Goal: Task Accomplishment & Management: Manage account settings

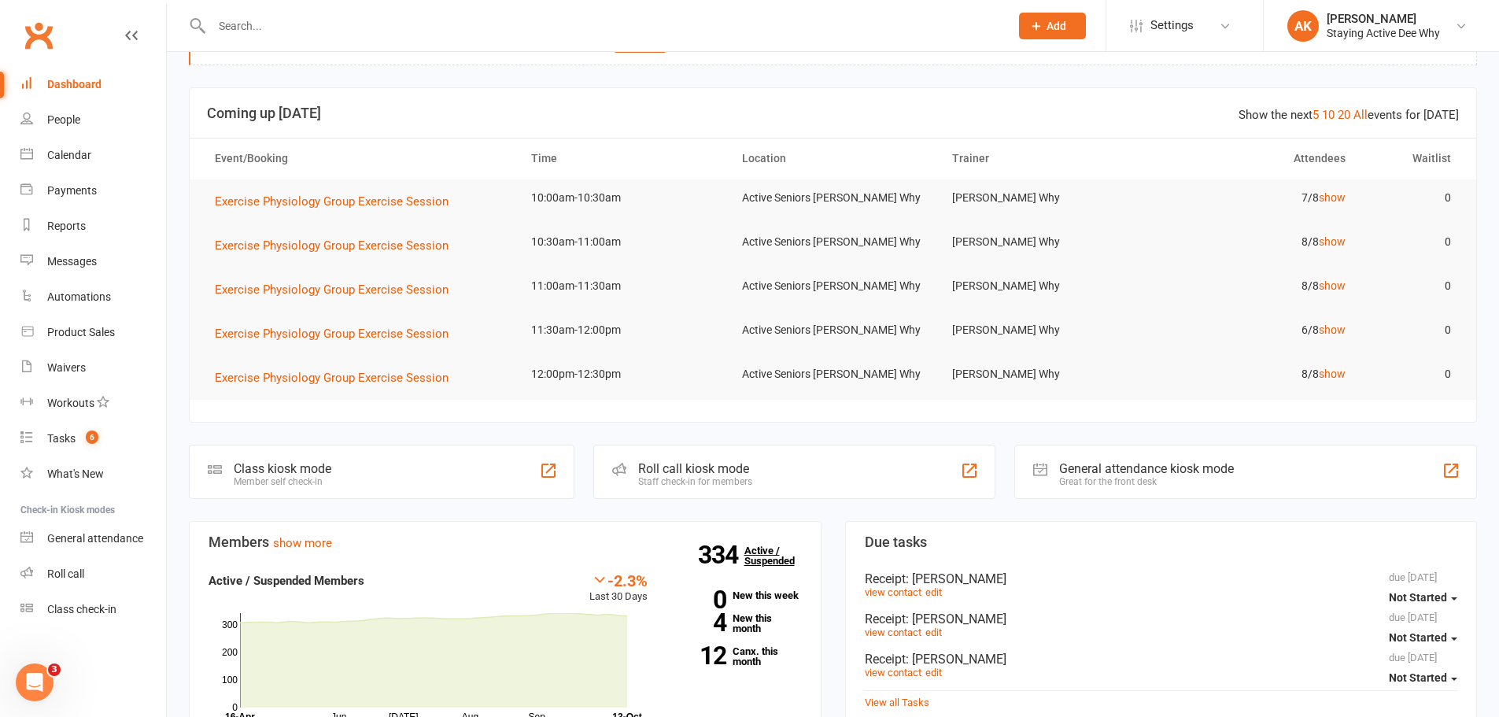
scroll to position [79, 0]
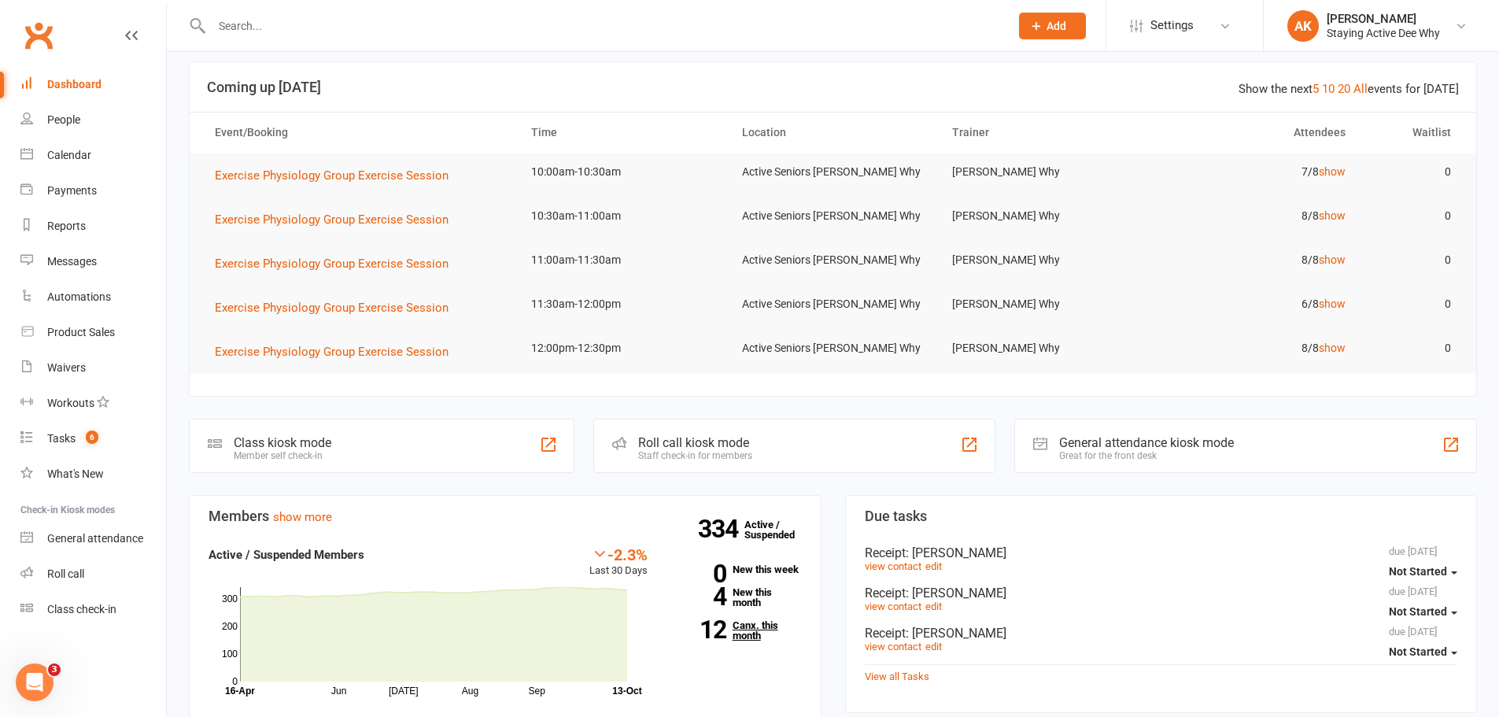
click at [760, 624] on link "12 Canx. this month" at bounding box center [736, 630] width 131 height 20
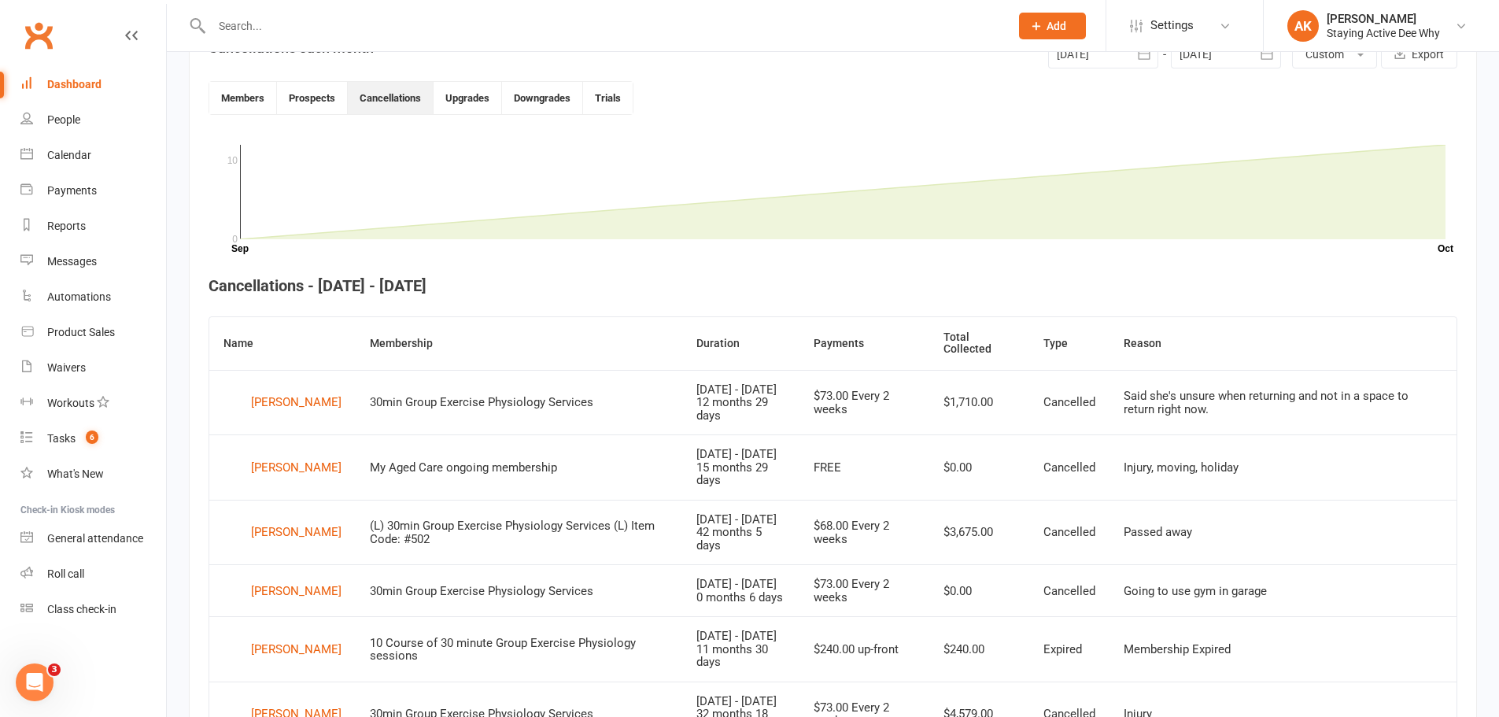
scroll to position [430, 0]
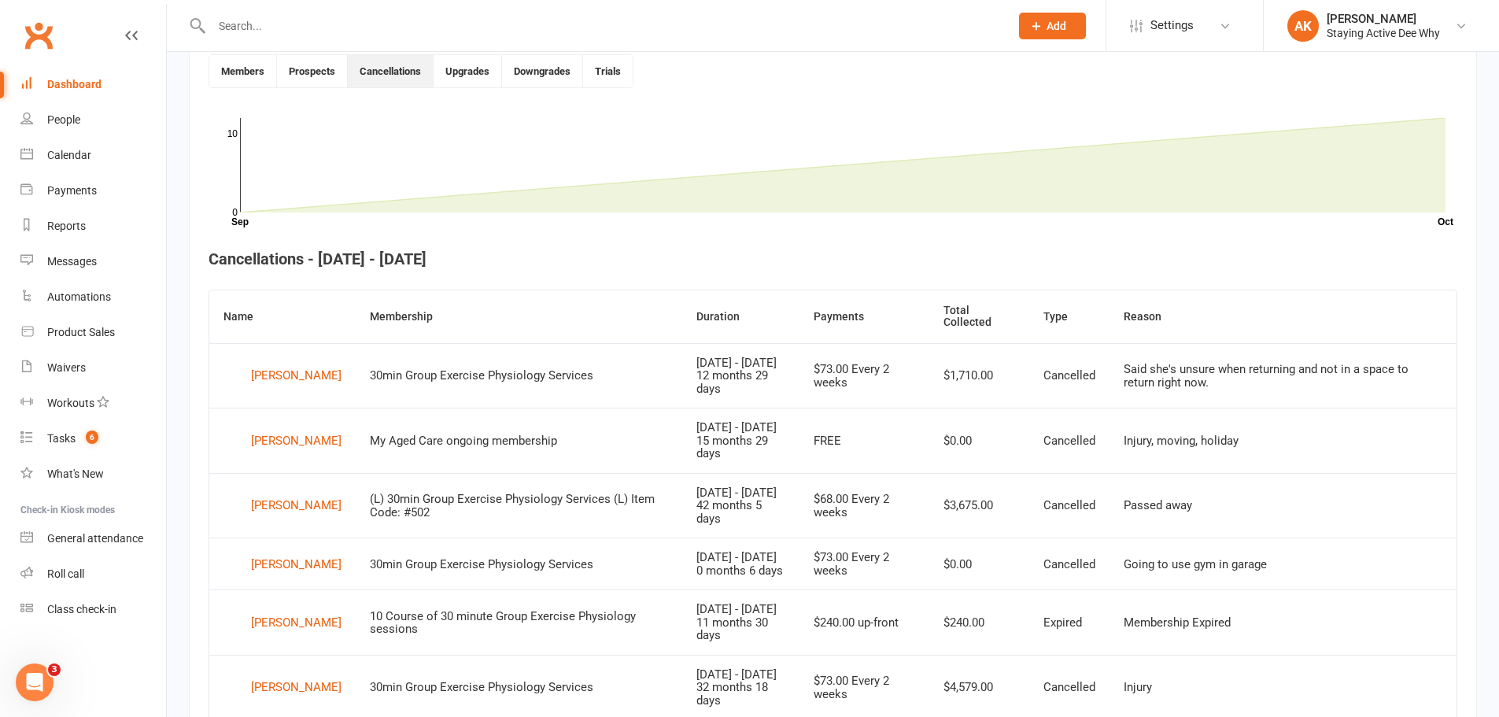
click at [86, 81] on div "Dashboard" at bounding box center [74, 84] width 54 height 13
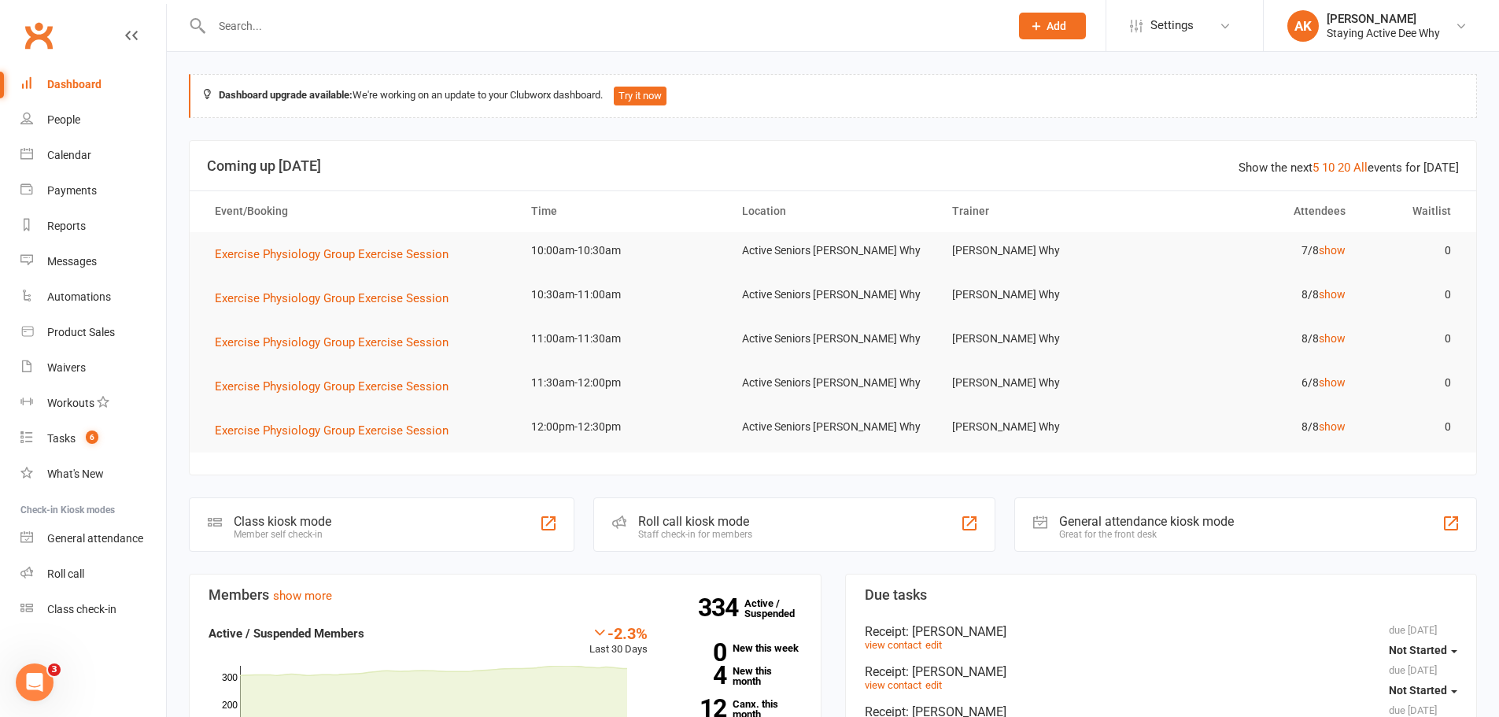
click at [279, 24] on input "text" at bounding box center [602, 26] width 791 height 22
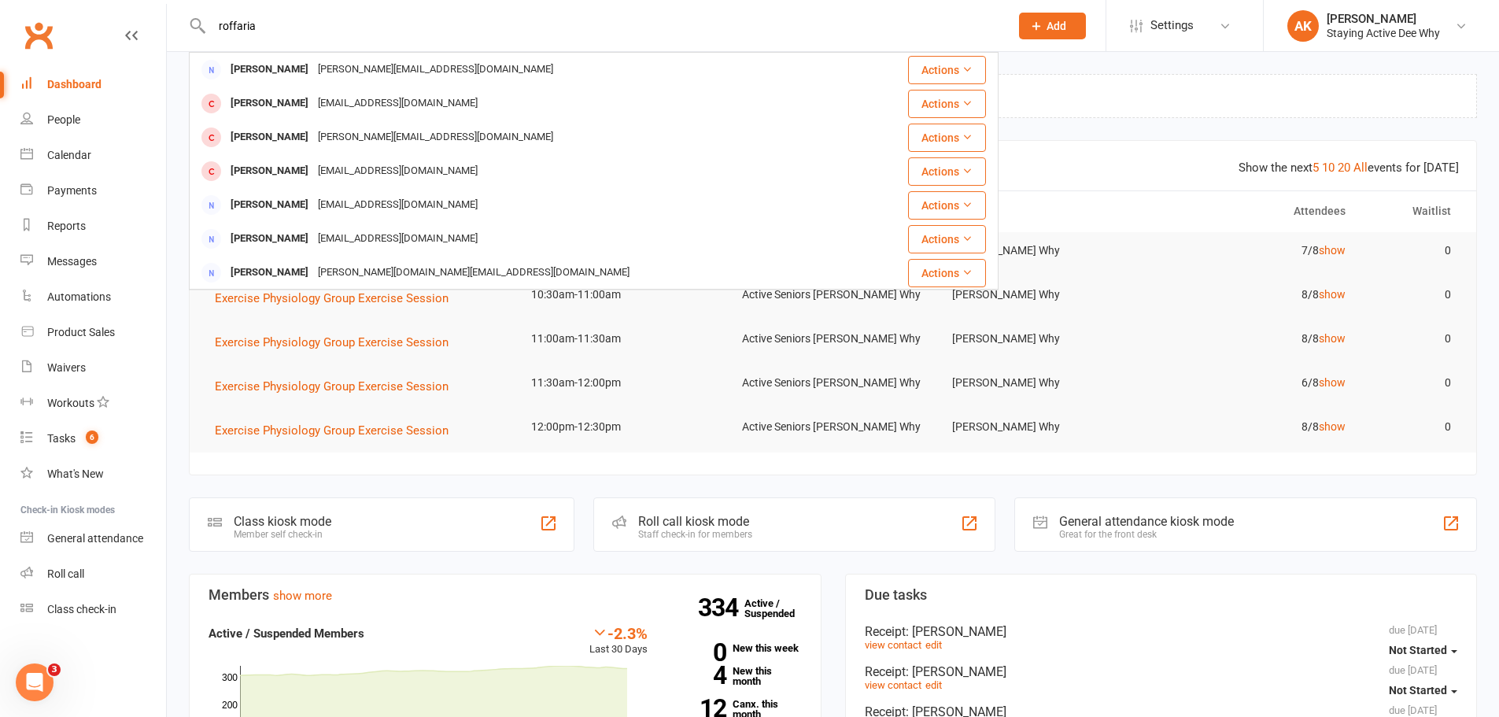
click at [398, 35] on input "roffaria" at bounding box center [602, 26] width 791 height 22
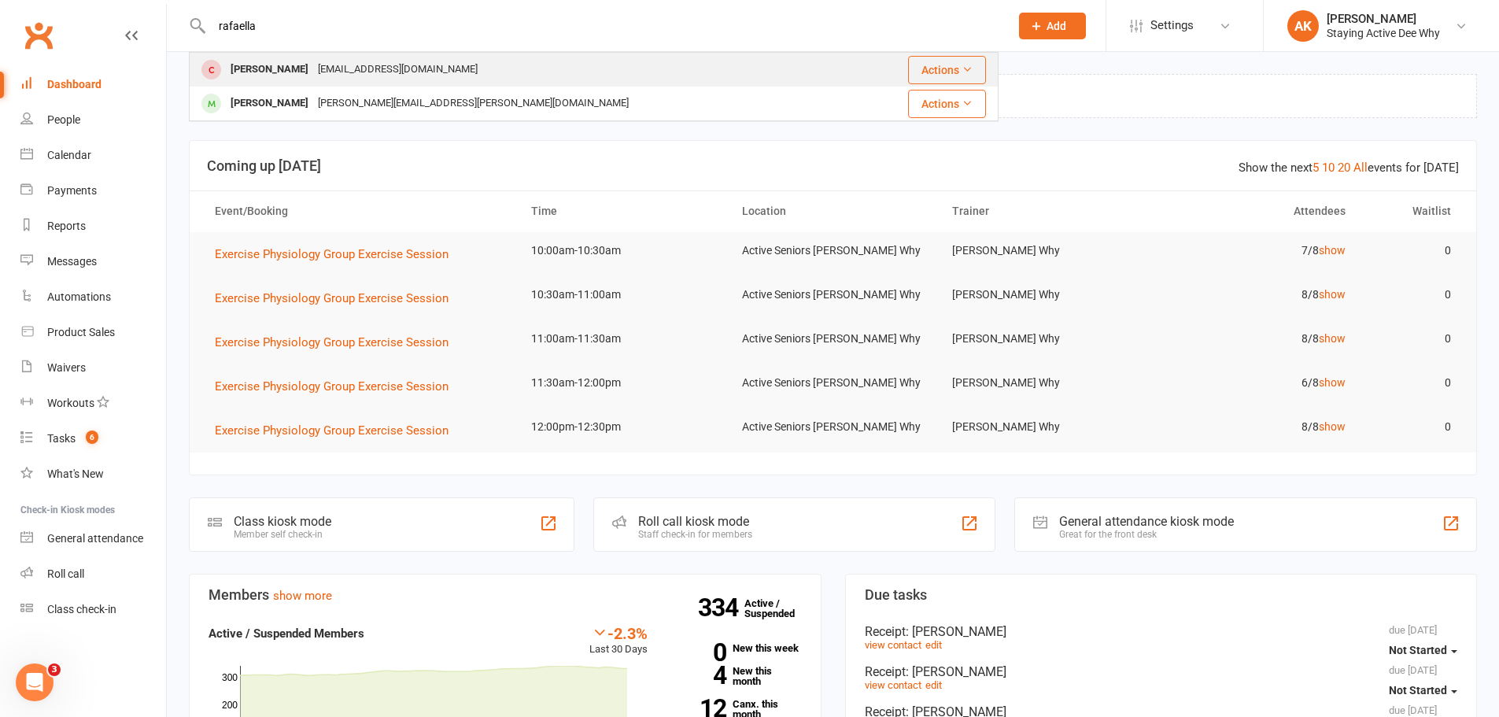
type input "rafaella"
click at [378, 62] on div "raffaella1307@gmail.com" at bounding box center [397, 69] width 169 height 23
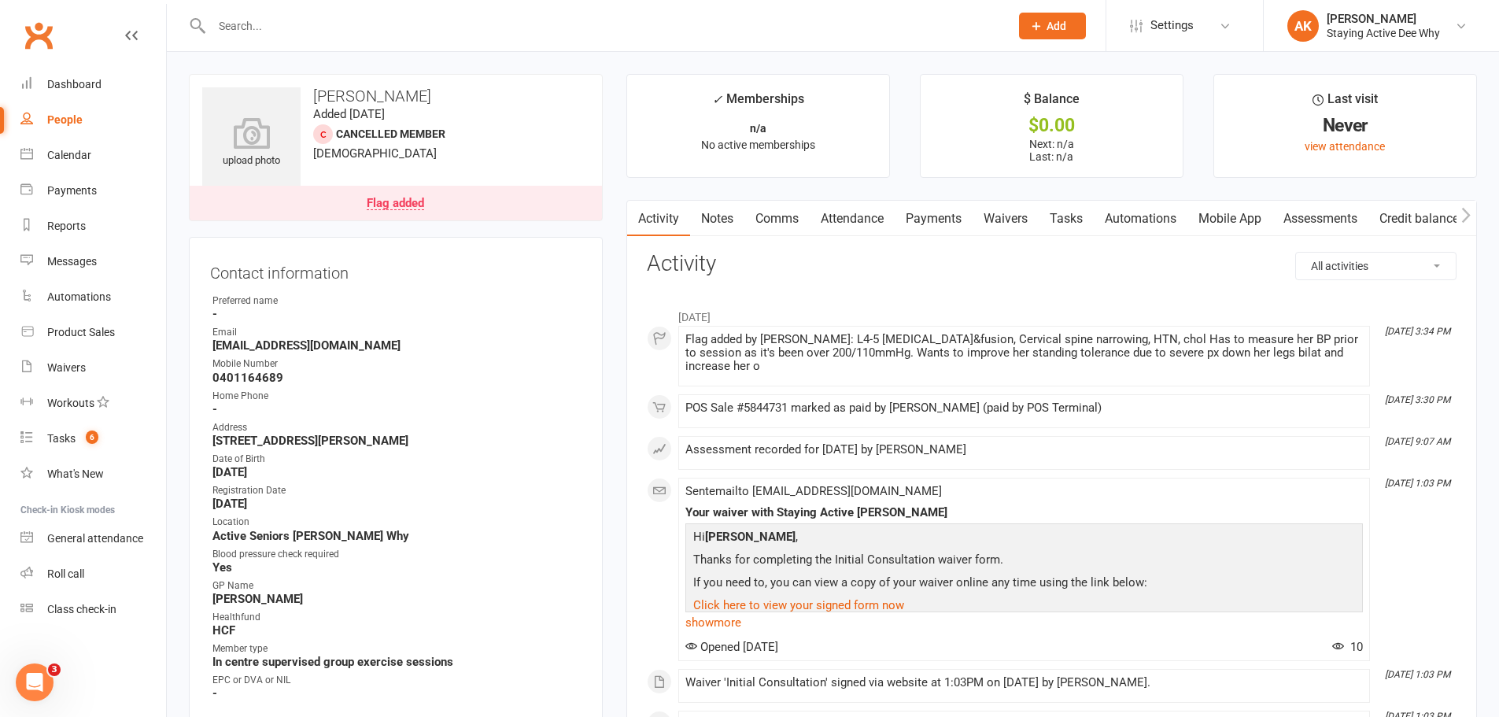
click at [518, 202] on link "Flag added" at bounding box center [396, 203] width 412 height 35
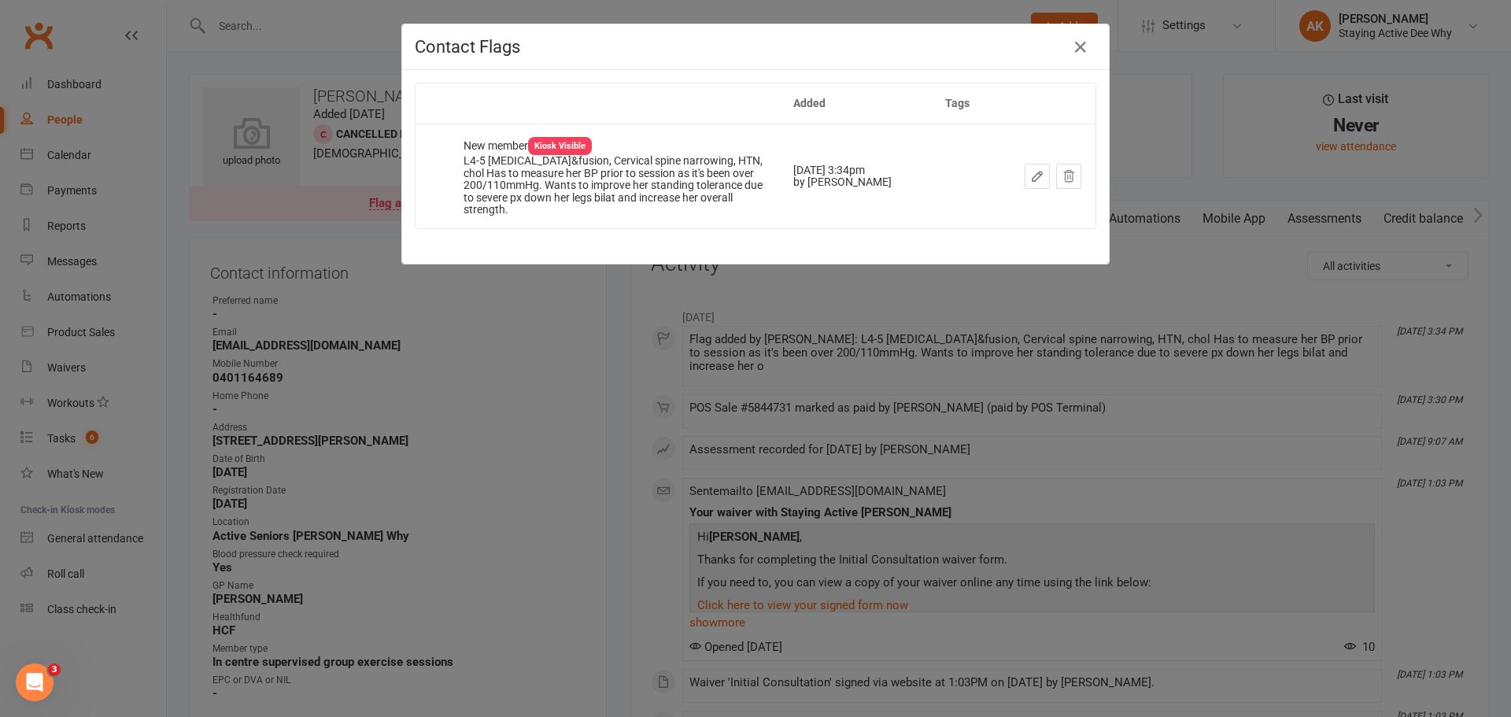
click at [558, 338] on div "Contact Flags Added Tags New member Kiosk Visible L4-5 Laminectomy&fusion, Cerv…" at bounding box center [755, 358] width 1511 height 717
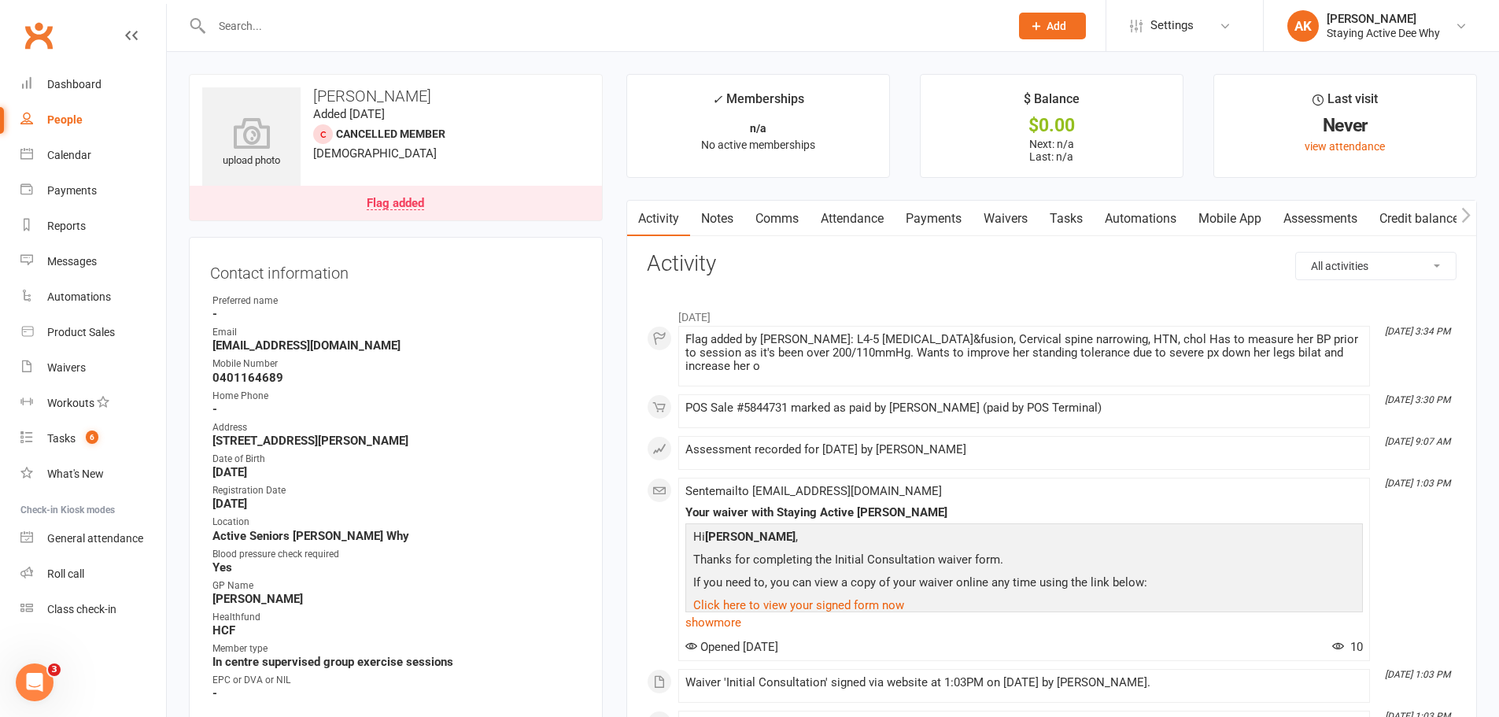
click at [728, 221] on link "Notes" at bounding box center [717, 219] width 54 height 36
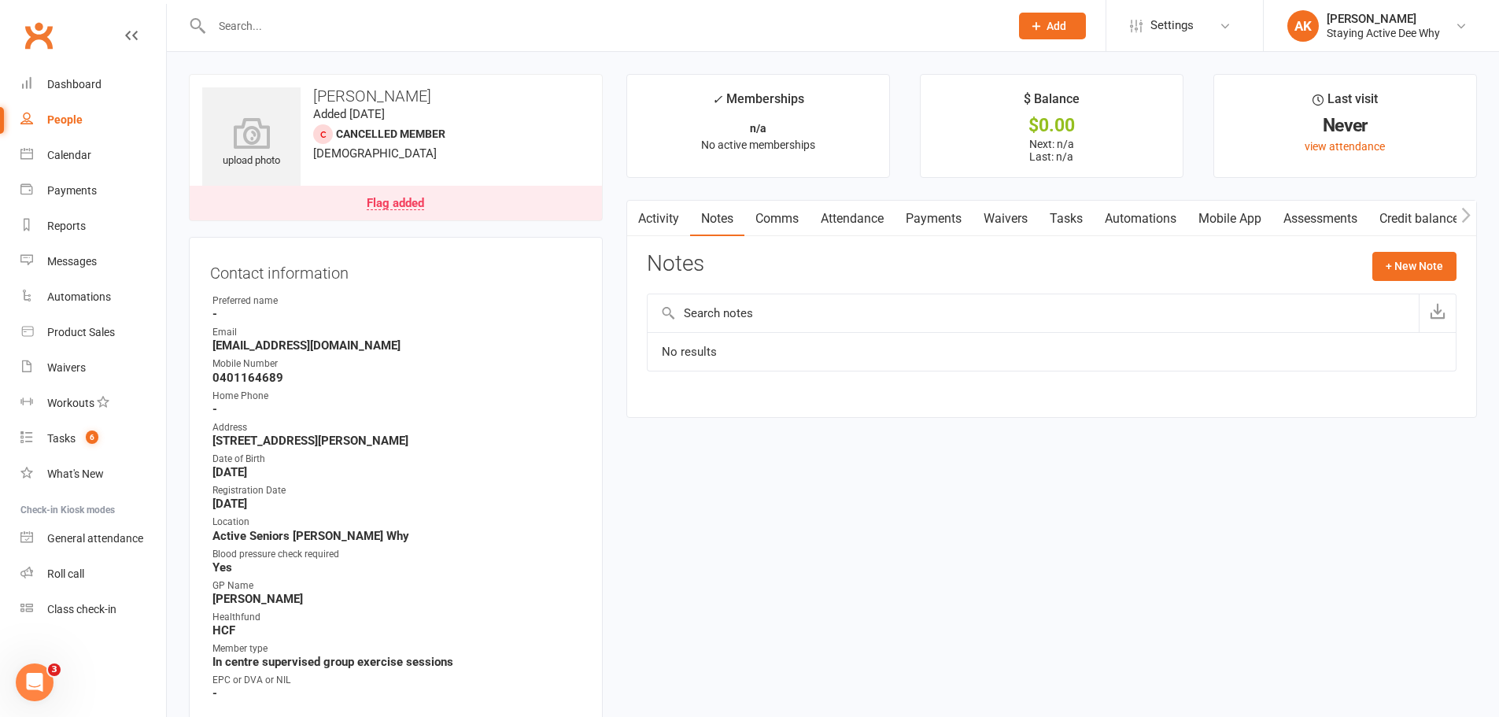
click at [662, 227] on link "Activity" at bounding box center [658, 219] width 63 height 36
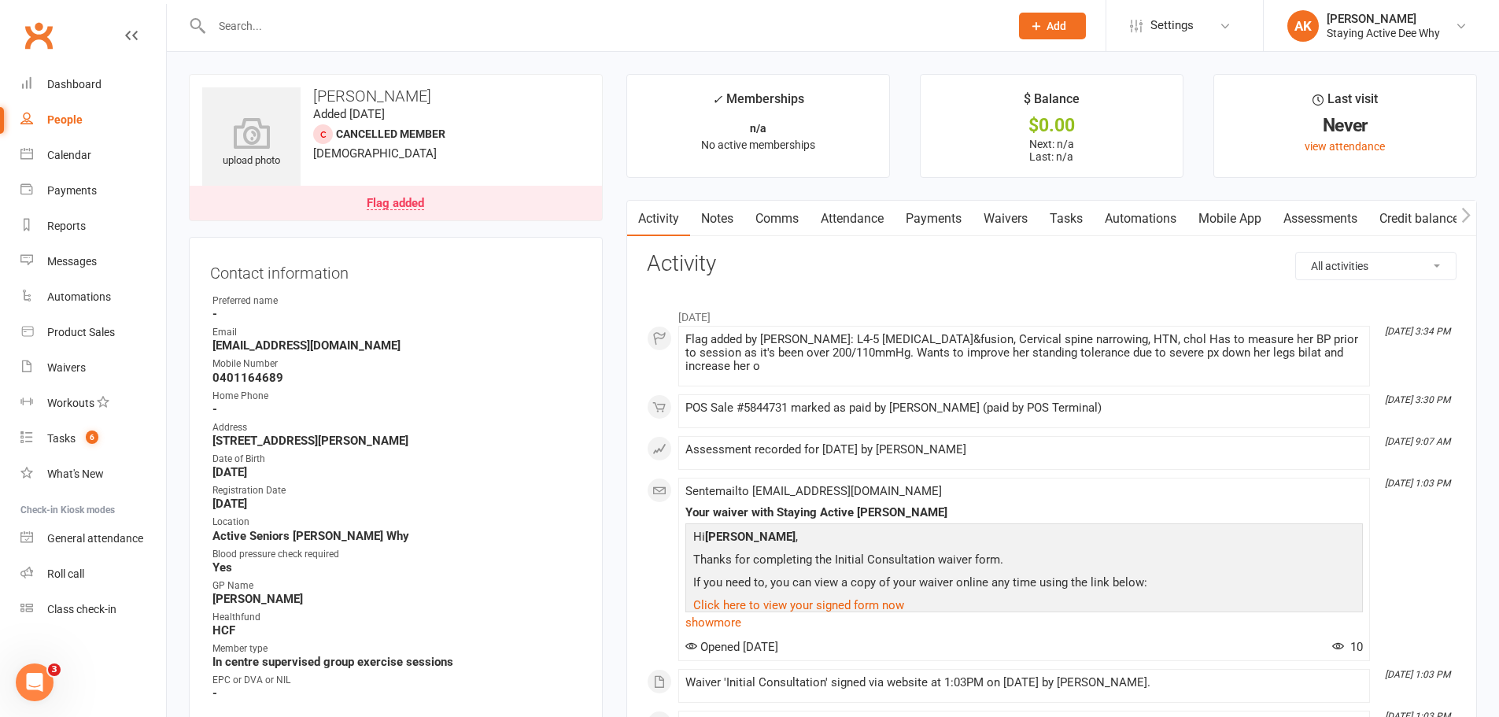
click at [1331, 226] on link "Assessments" at bounding box center [1320, 219] width 96 height 36
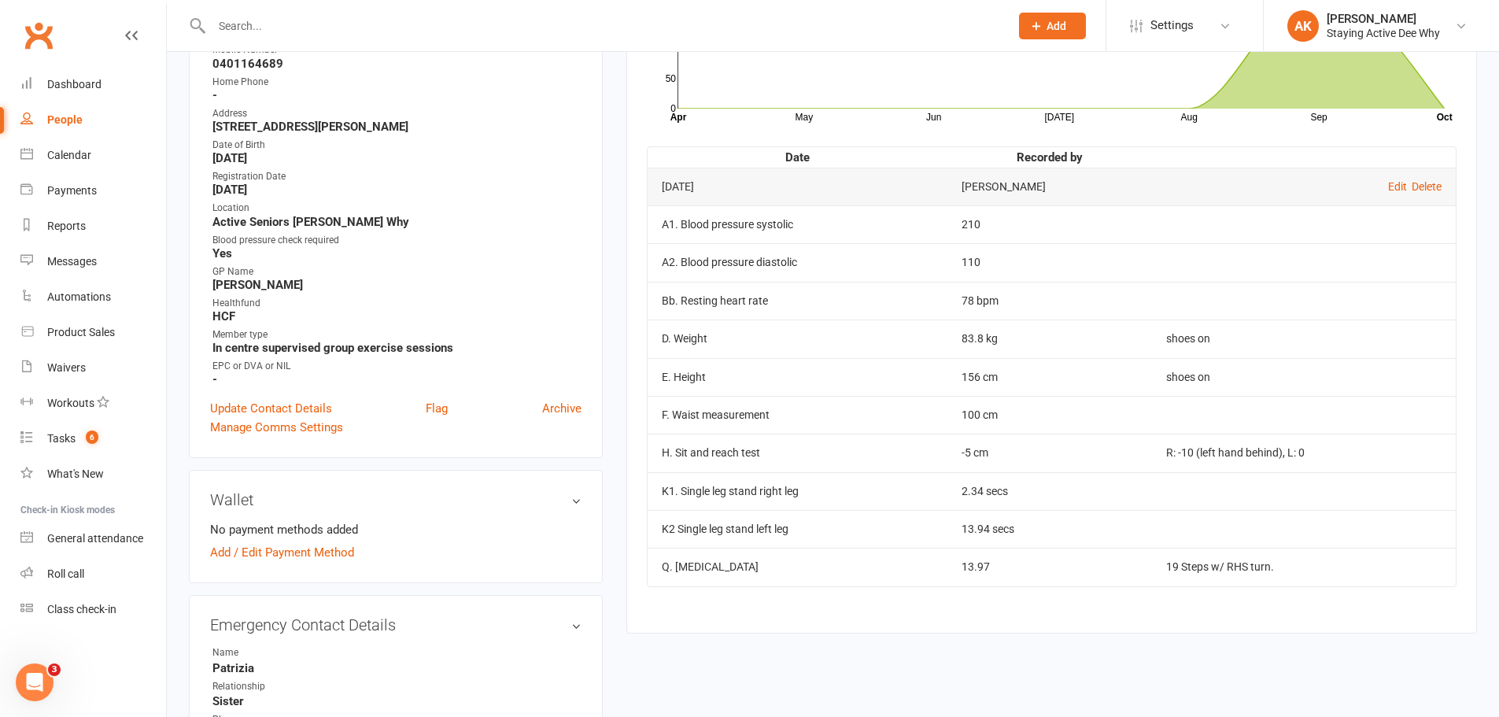
scroll to position [315, 0]
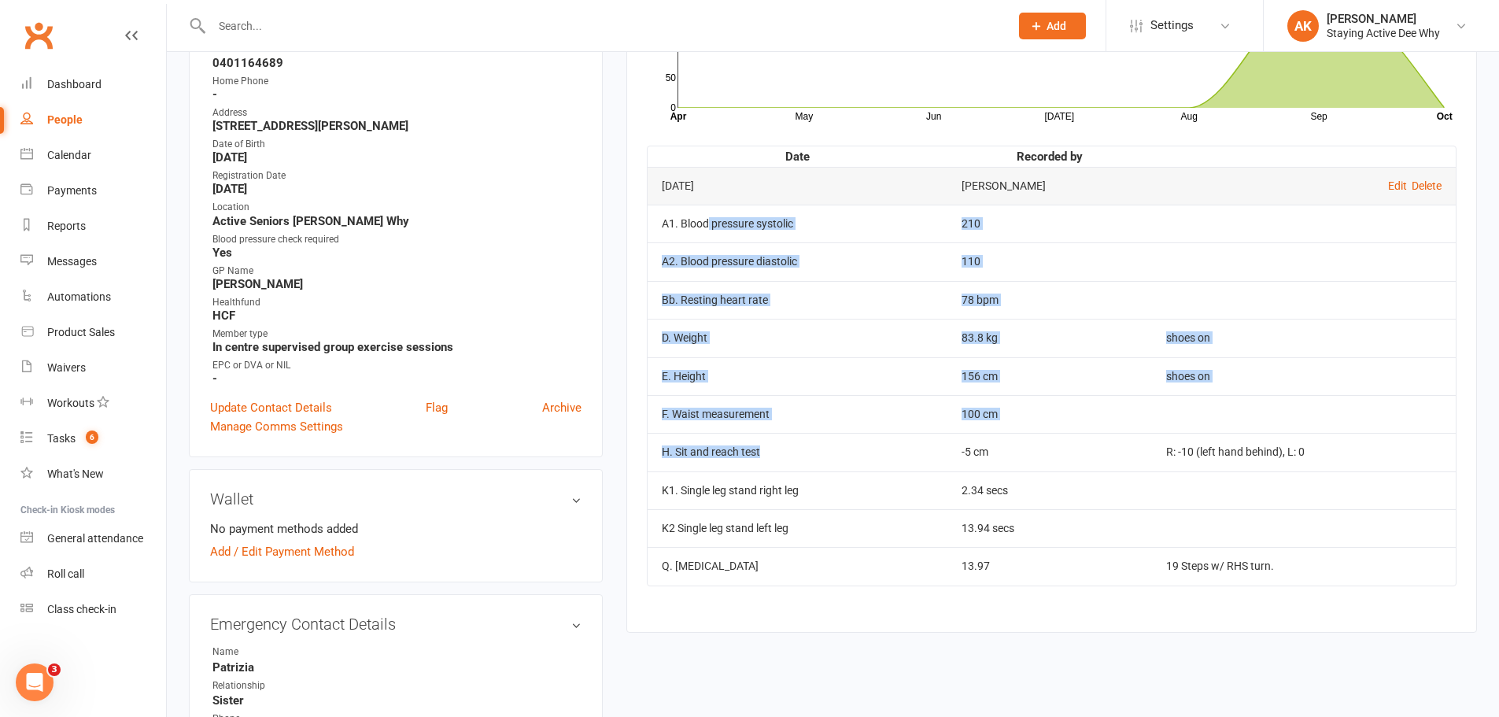
drag, startPoint x: 706, startPoint y: 219, endPoint x: 929, endPoint y: 466, distance: 333.1
click at [928, 467] on tbody "Sep 23, 2025 Aaron Kardash Edit Delete A1. Blood pressure systolic 210 A2. Bloo…" at bounding box center [1052, 376] width 808 height 419
click at [929, 466] on td "H. Sit and reach test" at bounding box center [798, 452] width 301 height 38
drag, startPoint x: 929, startPoint y: 465, endPoint x: 899, endPoint y: 318, distance: 150.1
click at [899, 318] on tbody "Sep 23, 2025 Aaron Kardash Edit Delete A1. Blood pressure systolic 210 A2. Bloo…" at bounding box center [1052, 376] width 808 height 419
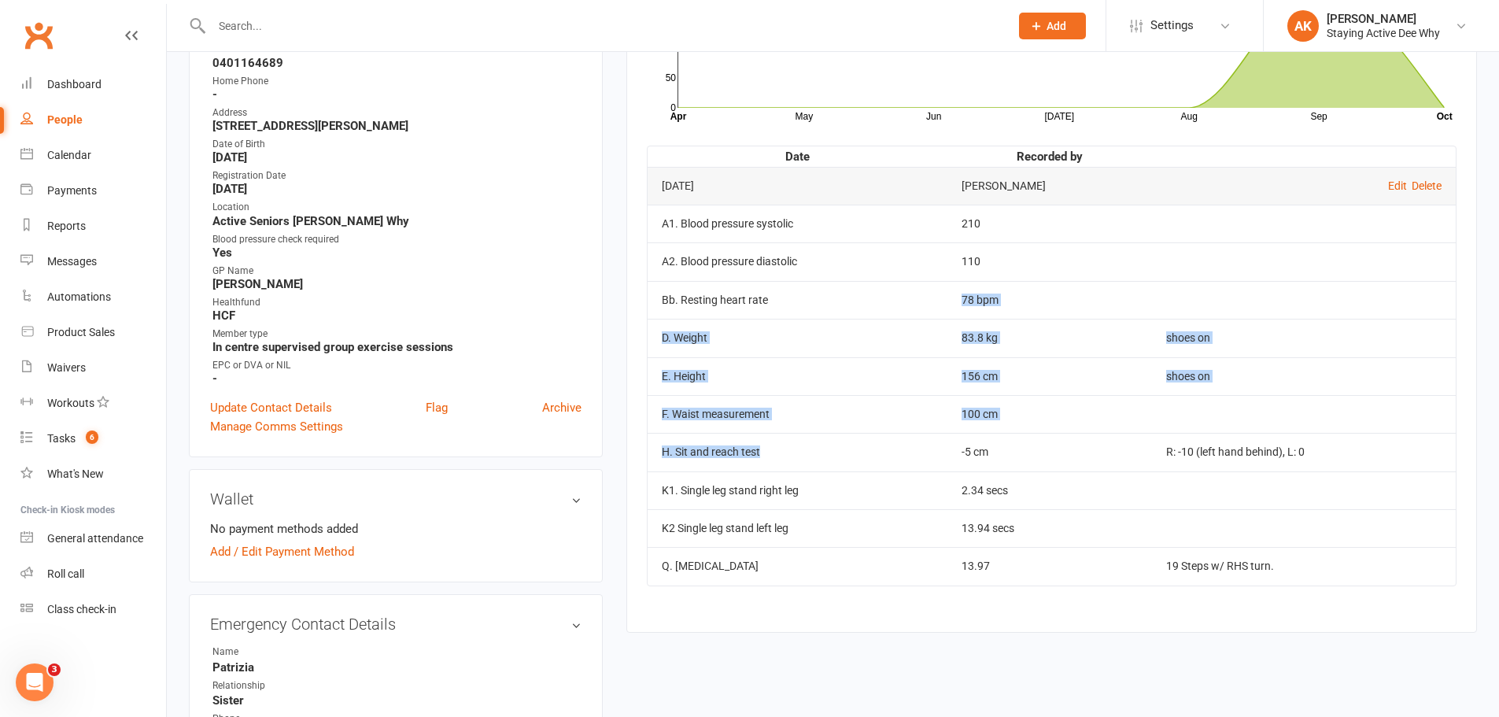
click at [899, 318] on td "Bb. Resting heart rate" at bounding box center [798, 300] width 301 height 38
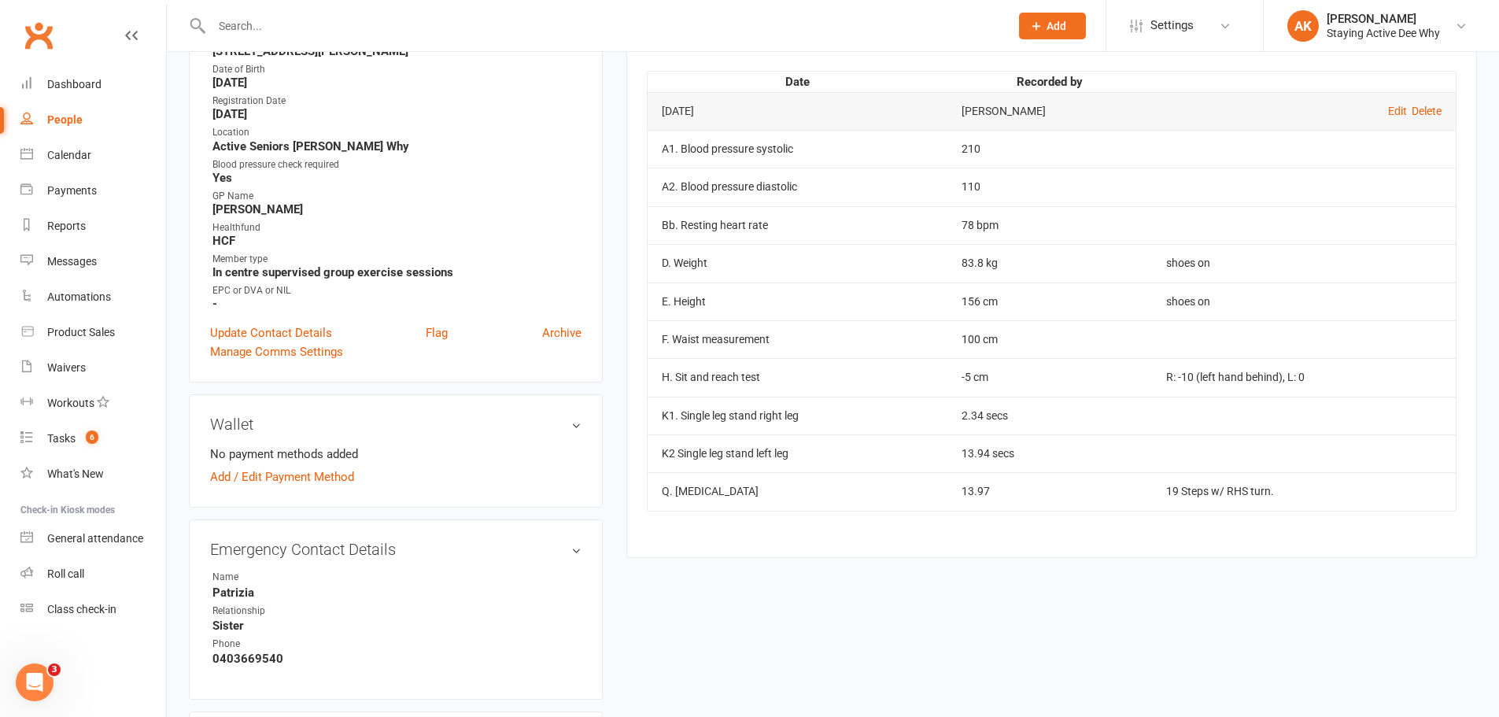
scroll to position [393, 0]
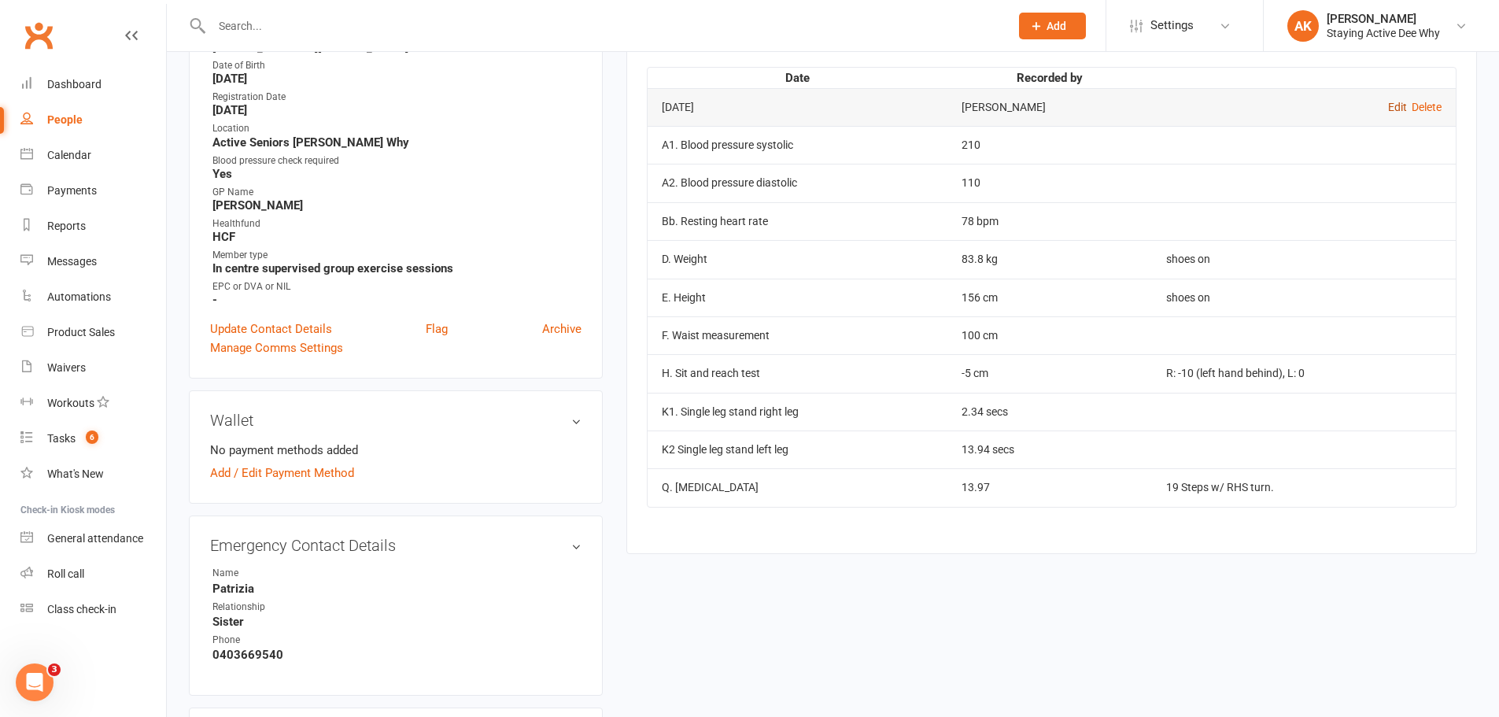
click at [1393, 105] on link "Edit" at bounding box center [1397, 107] width 19 height 13
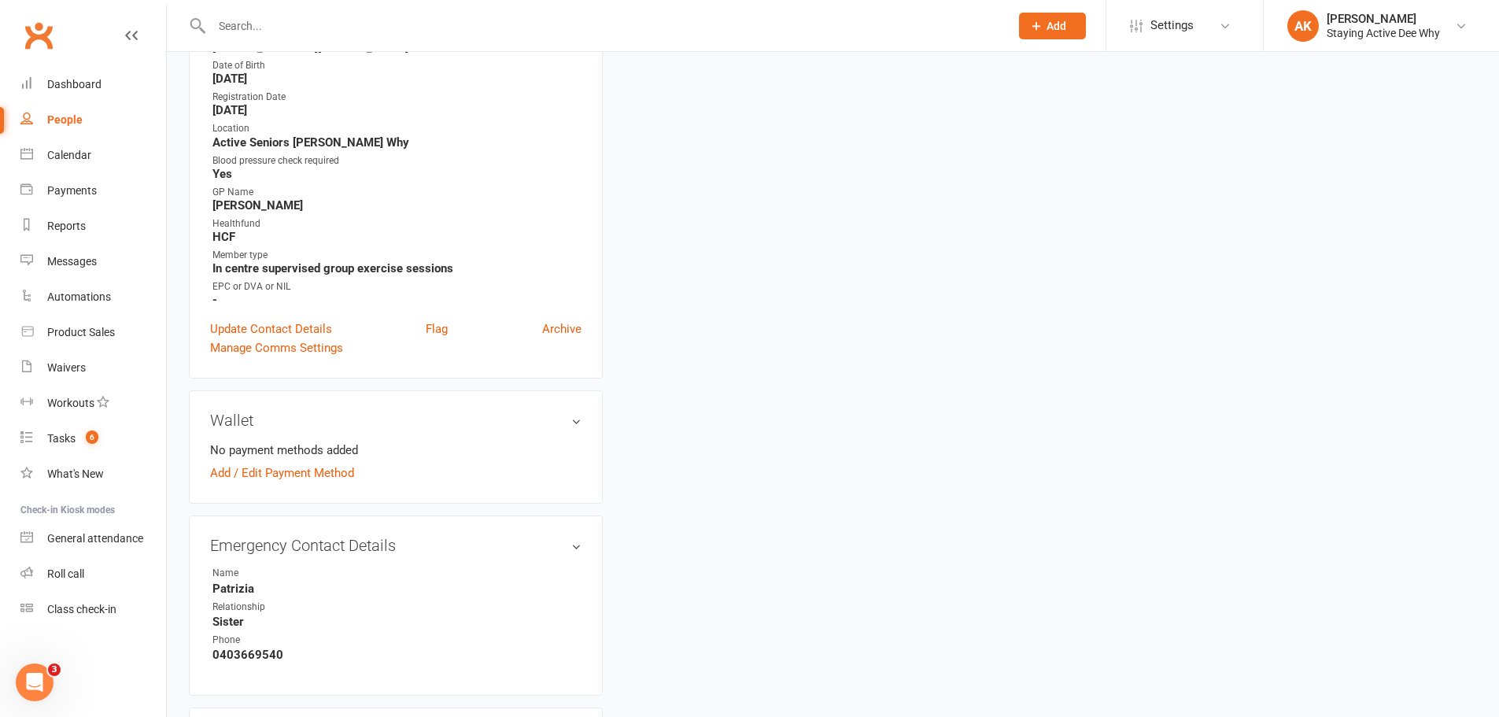
type input "23 Sep 2025"
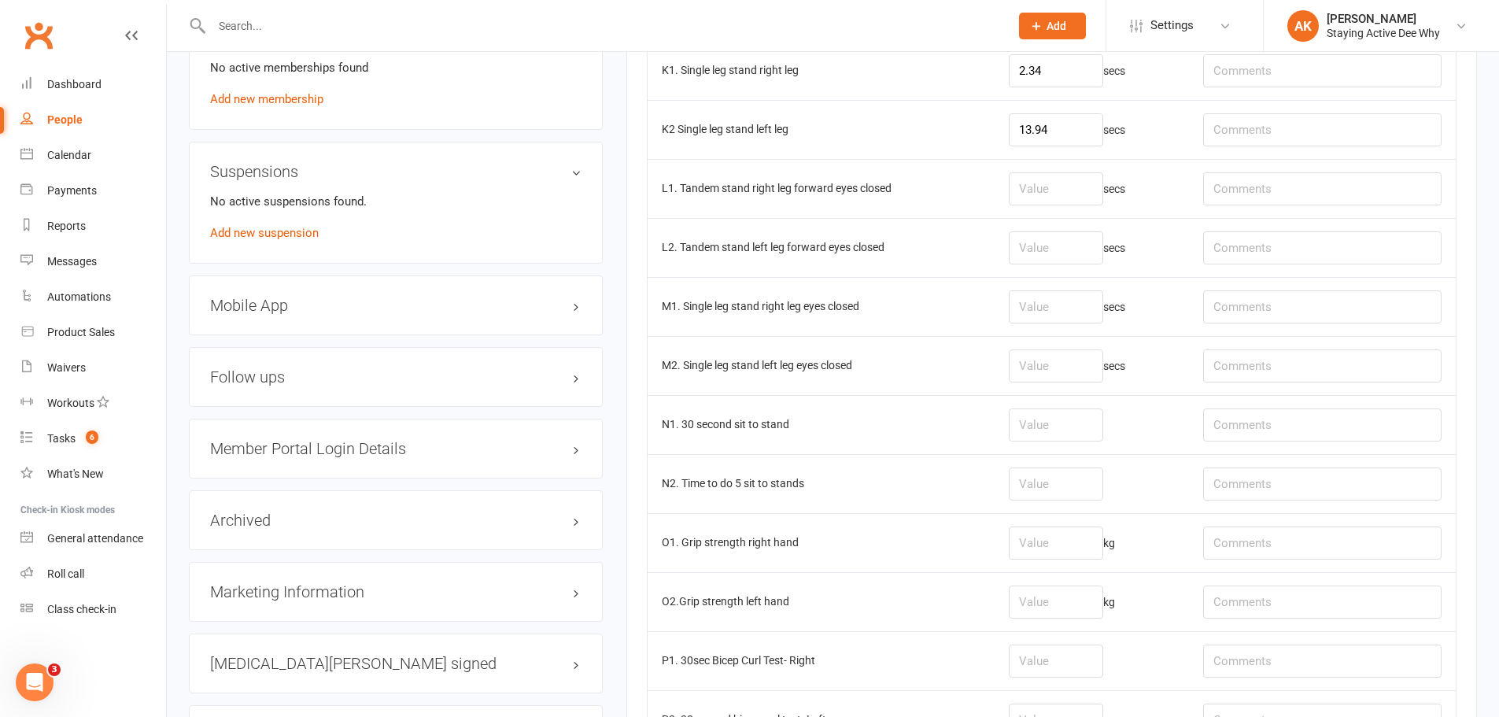
scroll to position [1259, 0]
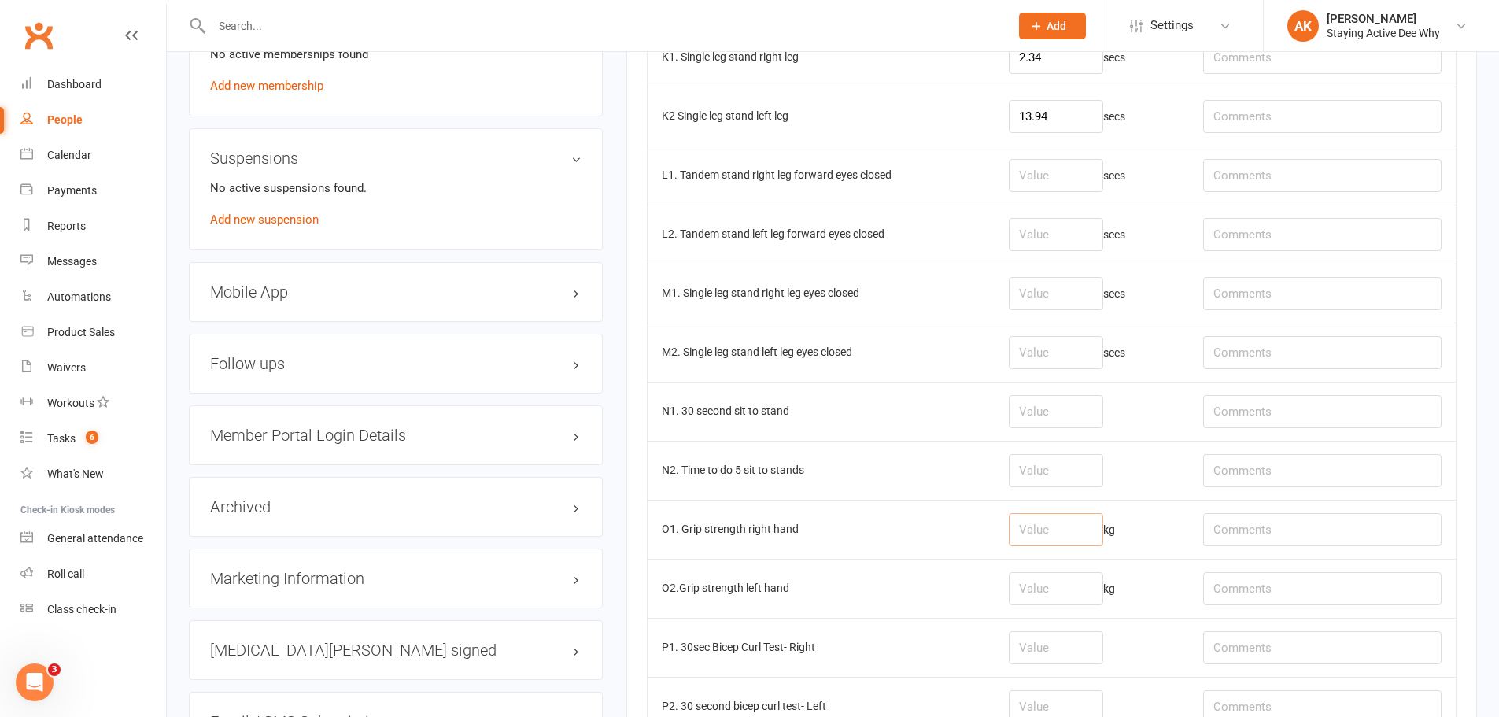
click at [1042, 527] on input "number" at bounding box center [1056, 529] width 94 height 33
type input "22.3"
click at [1044, 587] on input "number" at bounding box center [1056, 588] width 94 height 33
click at [942, 525] on td "O1. Grip strength right hand" at bounding box center [821, 529] width 347 height 59
drag, startPoint x: 649, startPoint y: 526, endPoint x: 840, endPoint y: 584, distance: 199.9
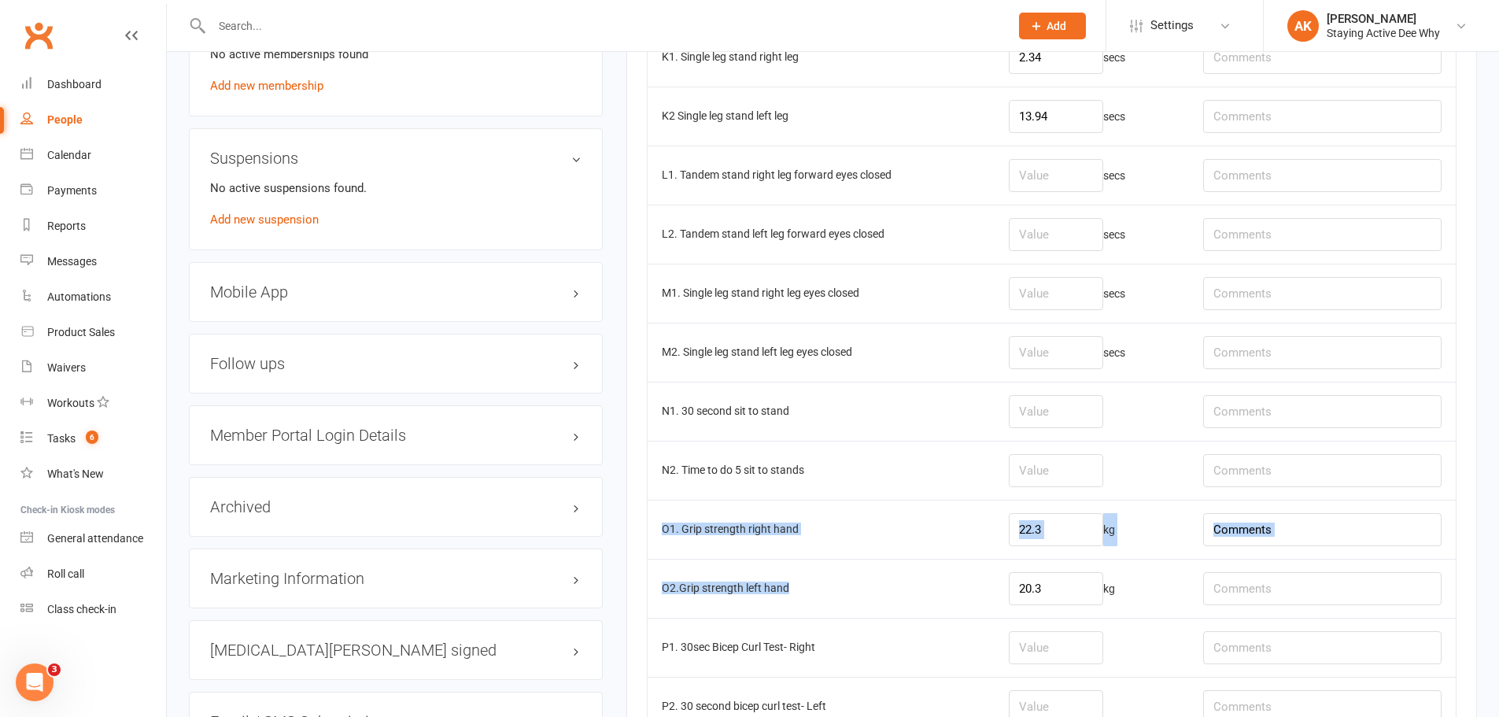
click at [840, 584] on tbody "A1. Blood pressure systolic 210 A2. Blood pressure diastolic 110 Bb. Resting he…" at bounding box center [1052, 174] width 808 height 2183
click at [840, 584] on td "O2.Grip strength left hand" at bounding box center [821, 588] width 347 height 59
drag, startPoint x: 1062, startPoint y: 578, endPoint x: 973, endPoint y: 587, distance: 89.3
click at [978, 589] on tr "O2.Grip strength left hand 20.3 kg" at bounding box center [1052, 588] width 808 height 59
type input "21.2"
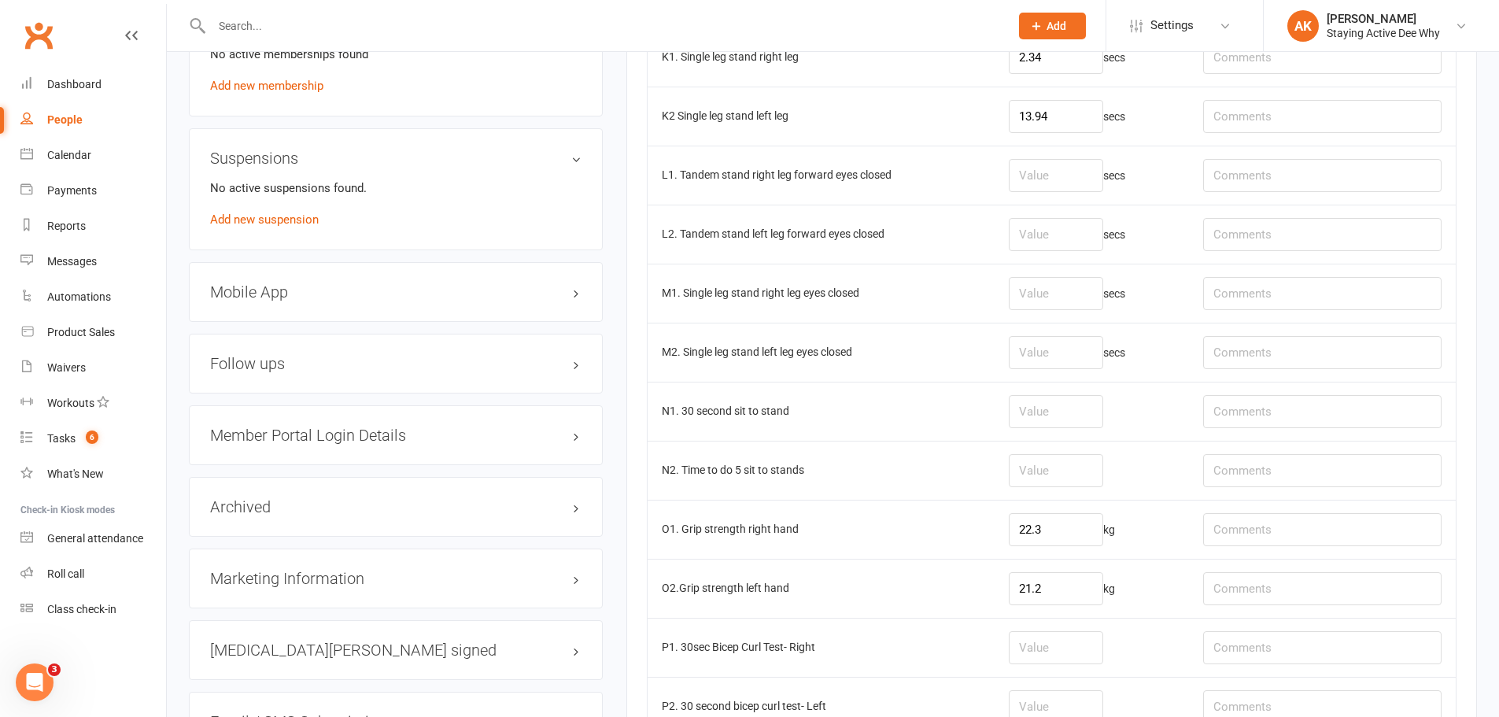
click at [762, 279] on td "M1. Single leg stand right leg eyes closed" at bounding box center [821, 293] width 347 height 59
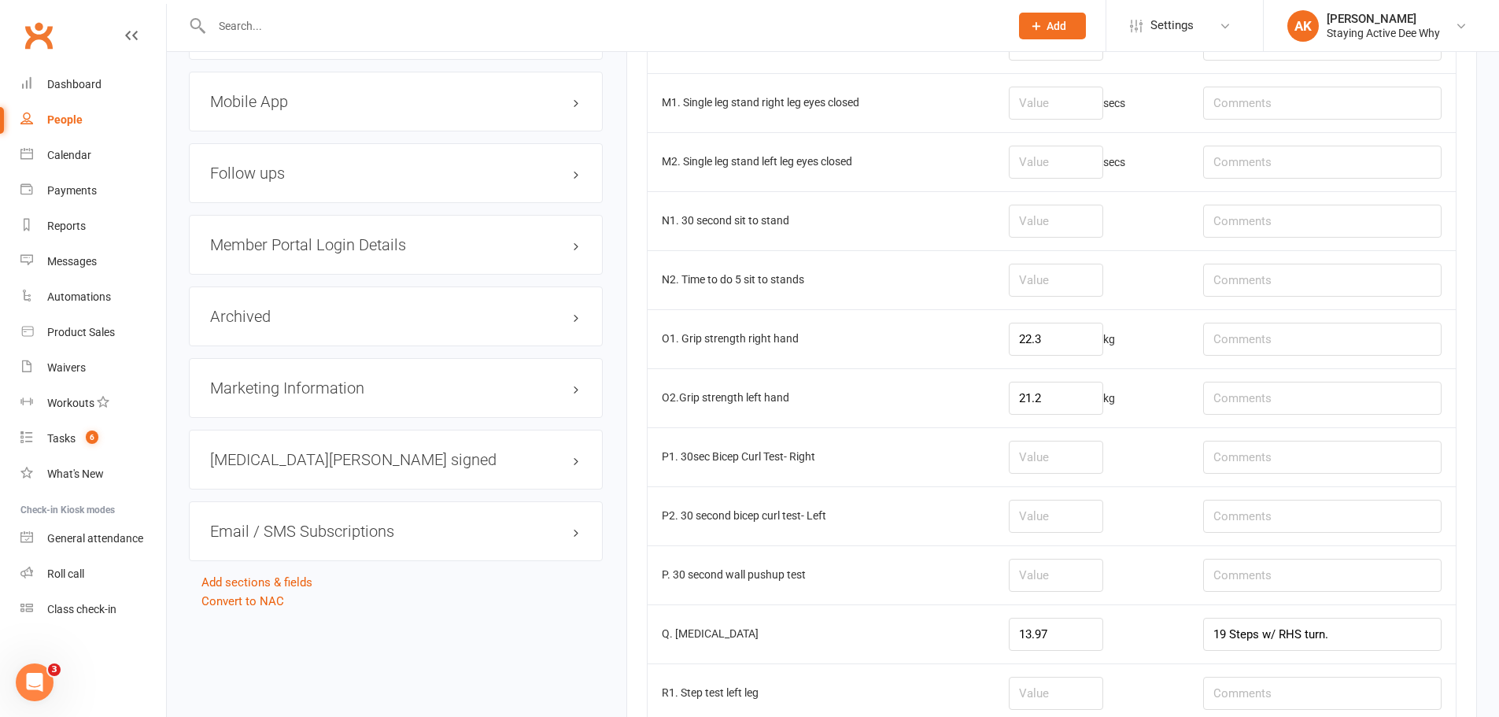
scroll to position [1495, 0]
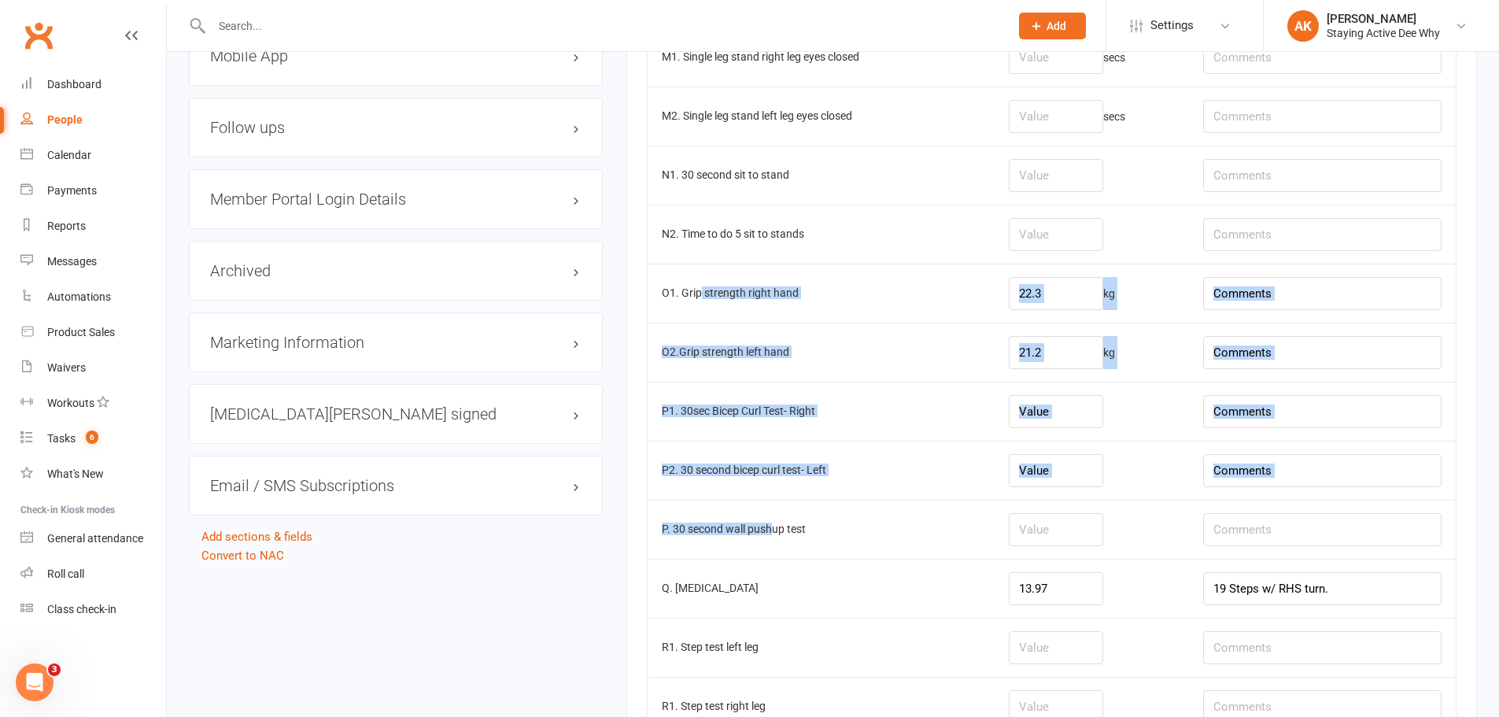
drag, startPoint x: 699, startPoint y: 280, endPoint x: 771, endPoint y: 543, distance: 272.4
click at [770, 544] on td "P. 30 second wall pushup test" at bounding box center [821, 529] width 347 height 59
click at [774, 537] on td "P. 30 second wall pushup test" at bounding box center [821, 529] width 347 height 59
click at [758, 468] on td "P2. 30 second bicep curl test- Left" at bounding box center [821, 470] width 347 height 59
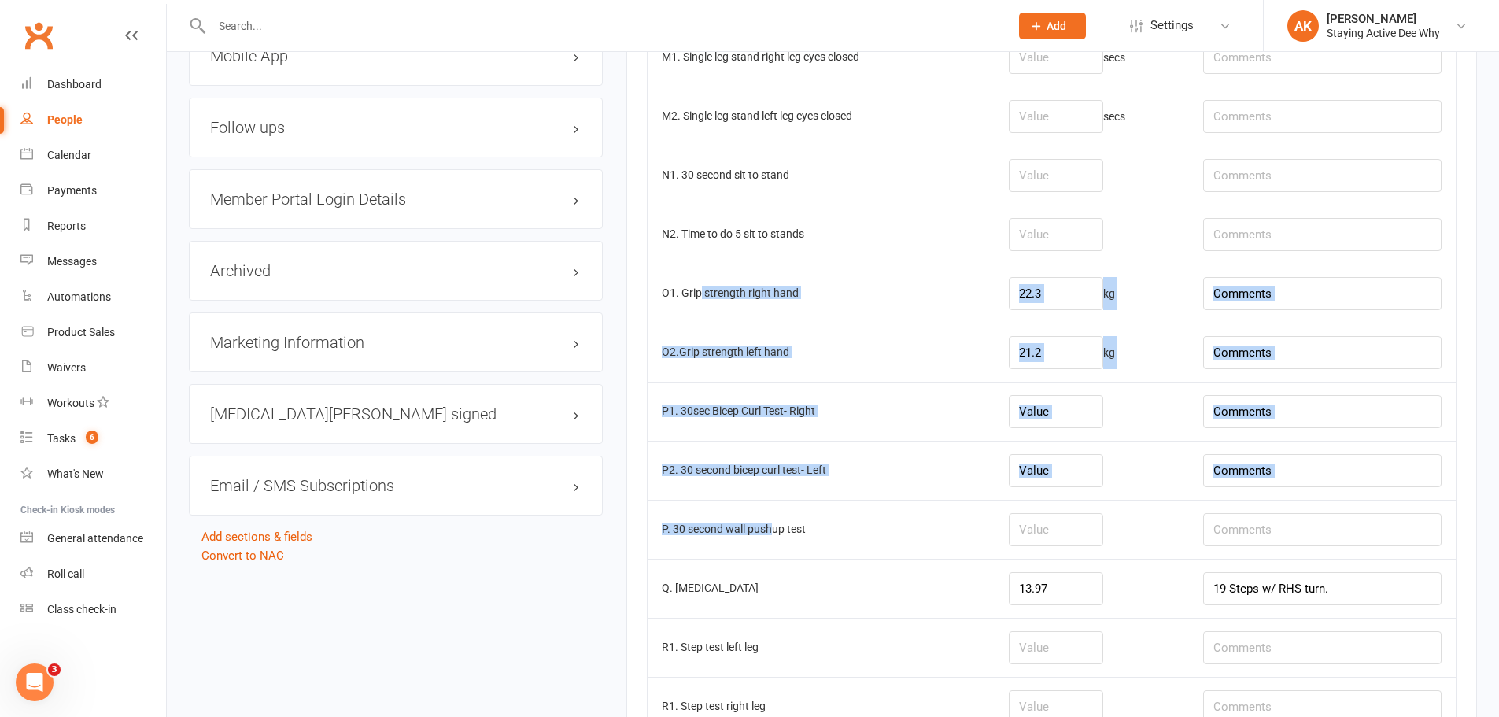
click at [749, 483] on td "P2. 30 second bicep curl test- Left" at bounding box center [821, 470] width 347 height 59
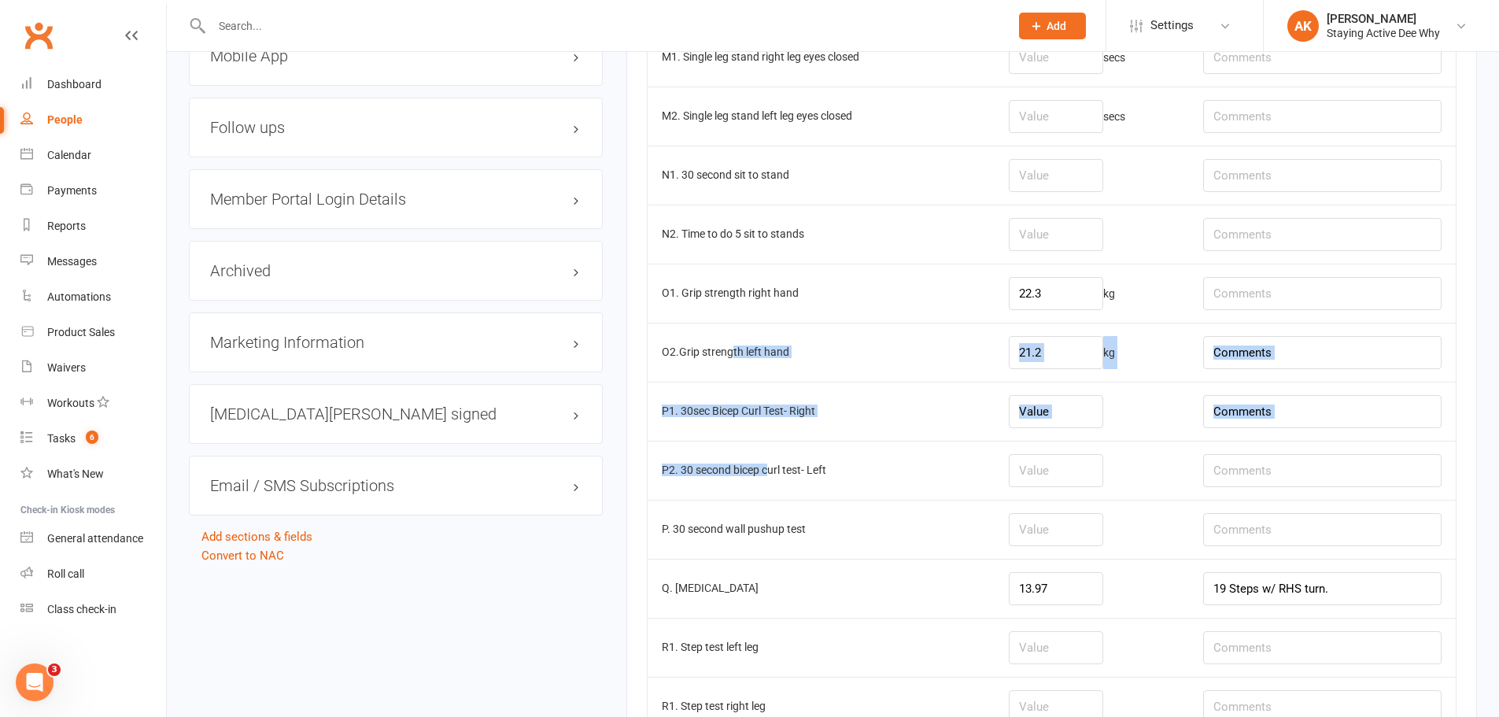
drag, startPoint x: 733, startPoint y: 346, endPoint x: 767, endPoint y: 472, distance: 130.4
click at [767, 472] on td "P2. 30 second bicep curl test- Left" at bounding box center [821, 470] width 347 height 59
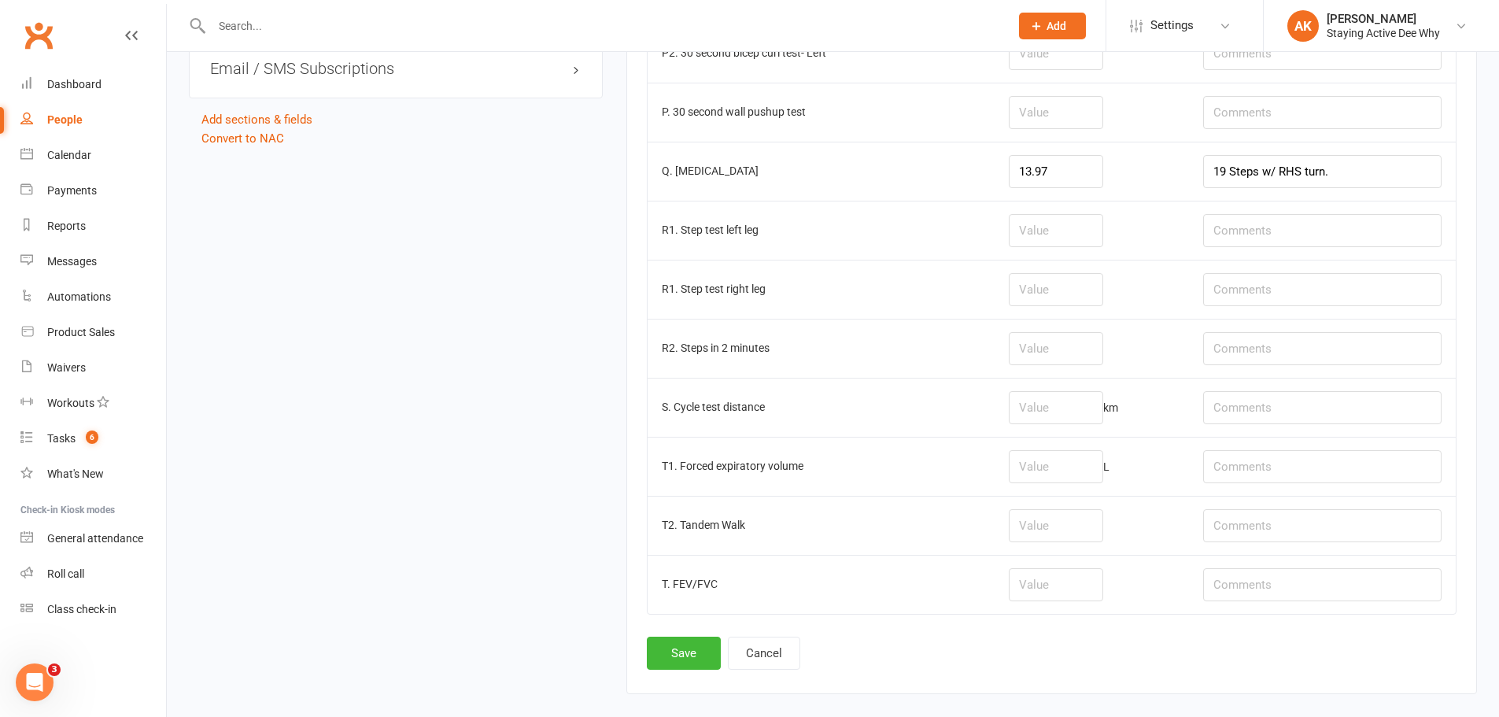
scroll to position [1989, 0]
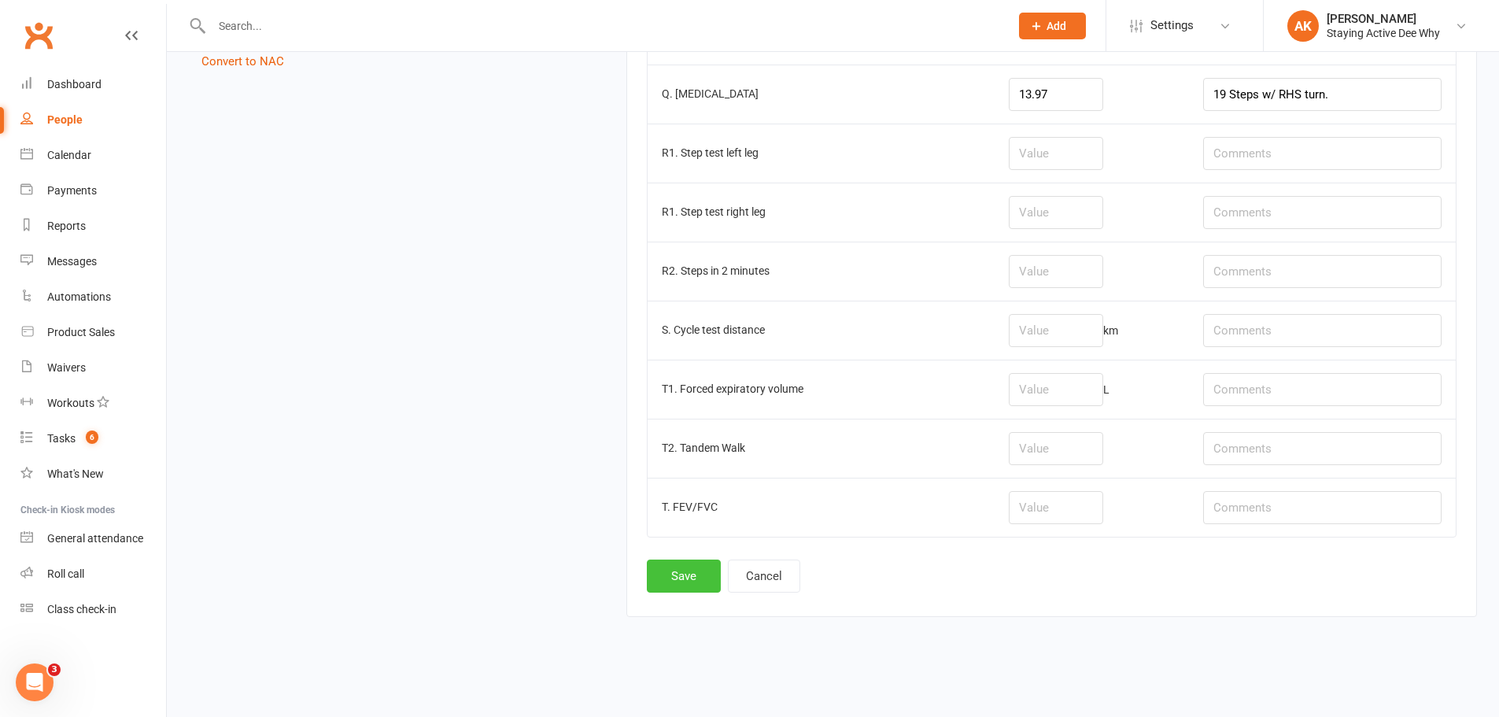
click at [673, 559] on button "Save" at bounding box center [684, 575] width 74 height 33
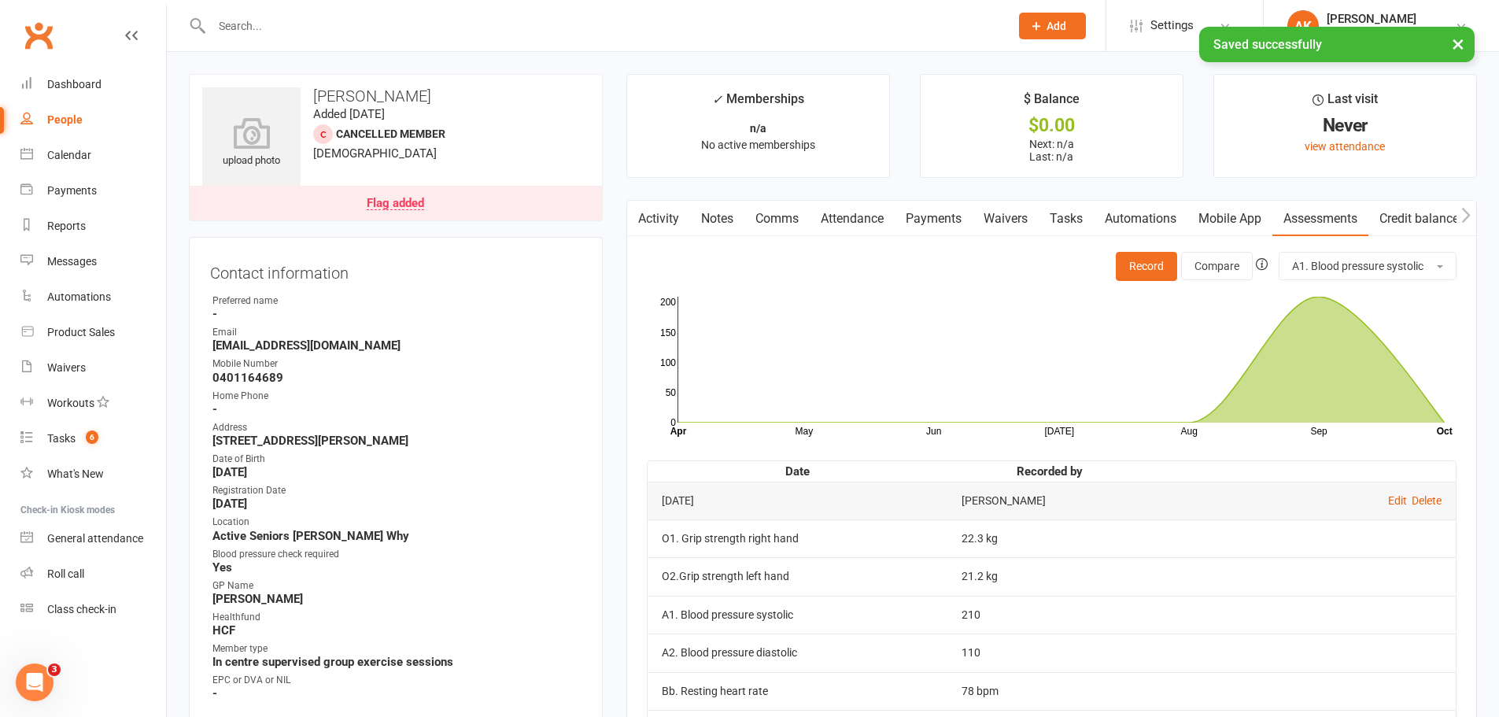
click at [282, 15] on input "text" at bounding box center [602, 26] width 791 height 22
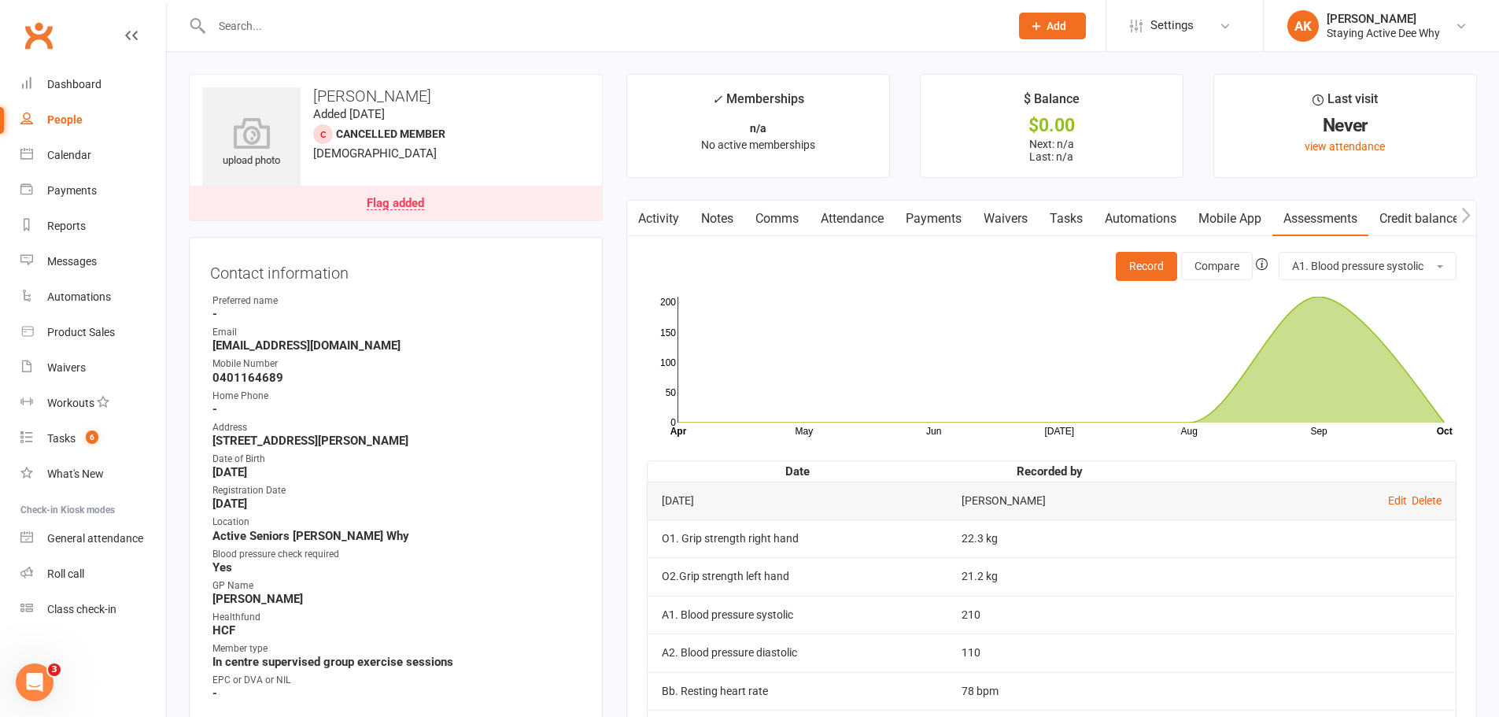
click at [520, 203] on link "Flag added" at bounding box center [396, 203] width 412 height 35
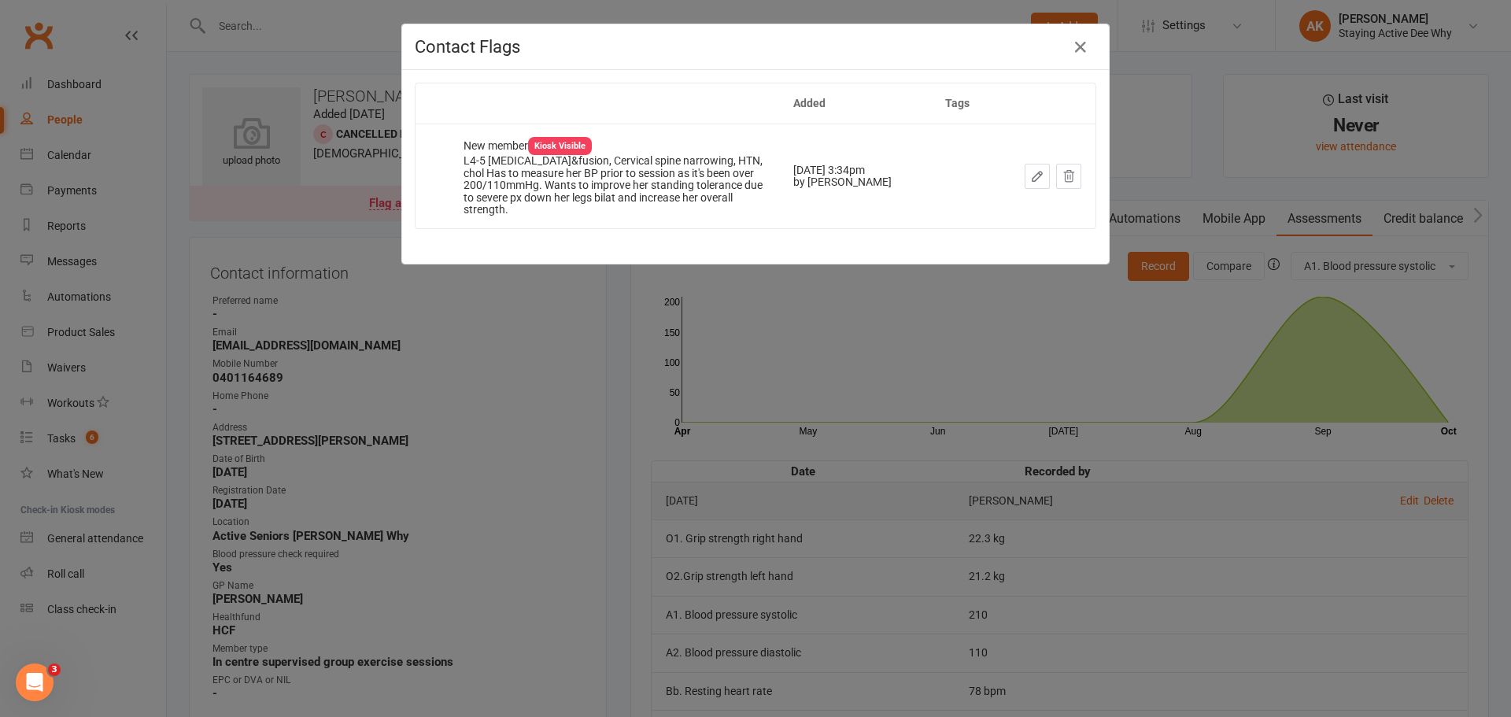
click at [529, 272] on div "Contact Flags Added Tags New member Kiosk Visible L4-5 Laminectomy&fusion, Cerv…" at bounding box center [755, 358] width 1511 height 717
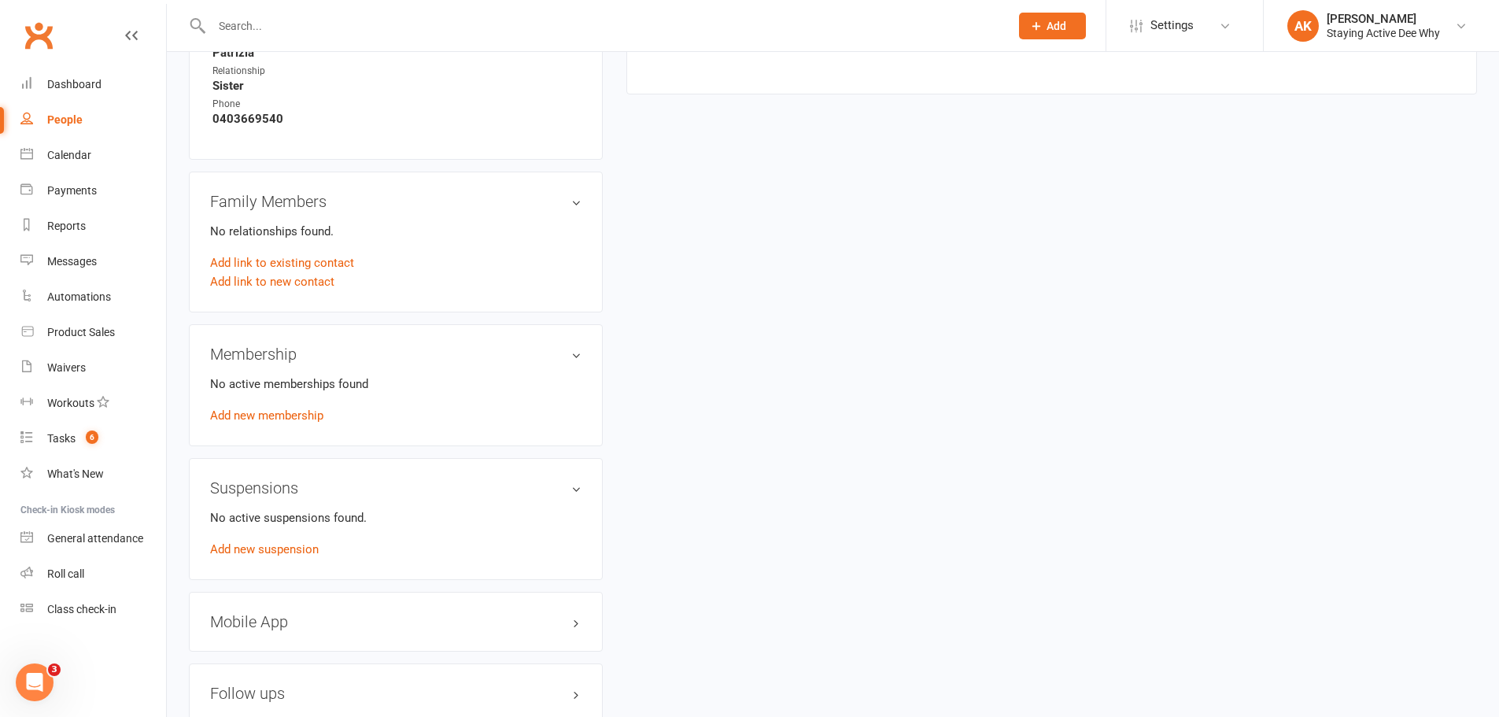
scroll to position [1101, 0]
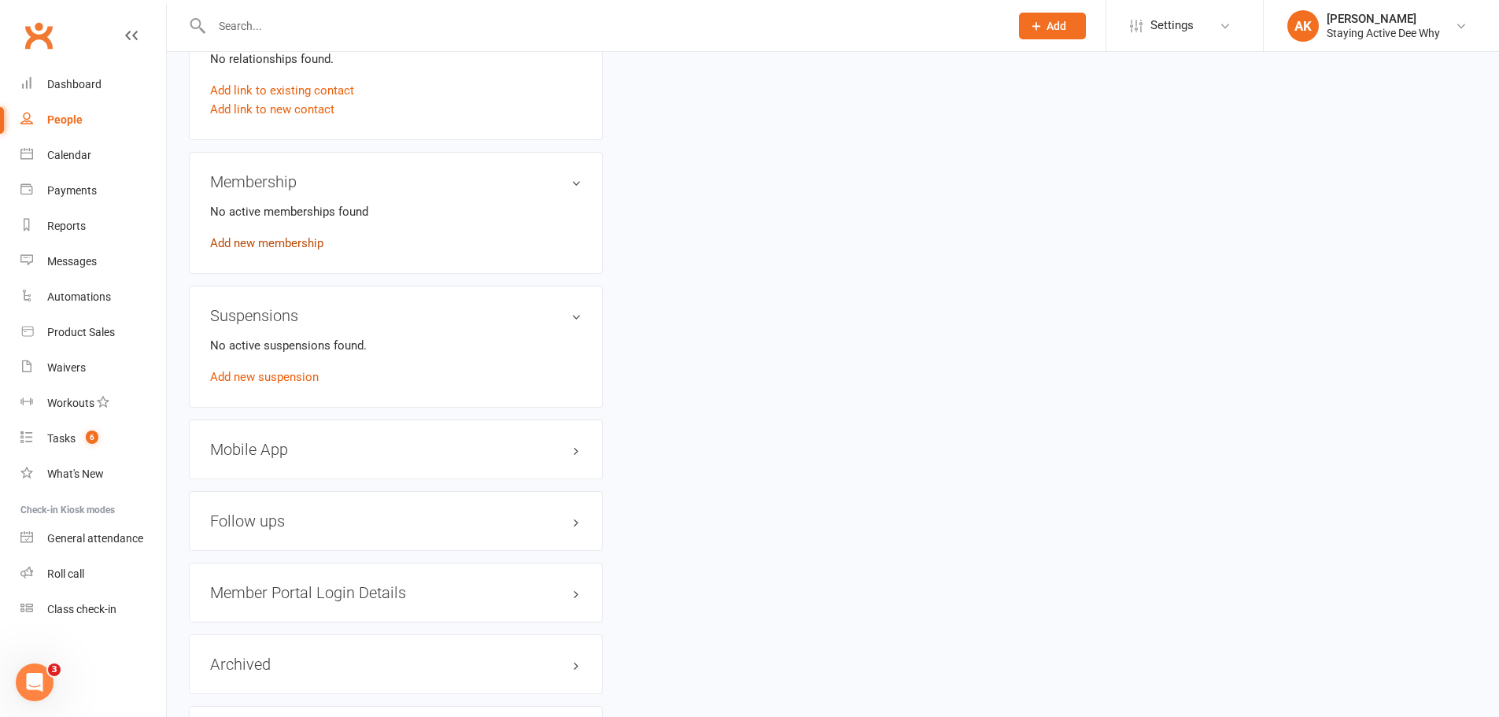
click at [284, 248] on link "Add new membership" at bounding box center [266, 243] width 113 height 14
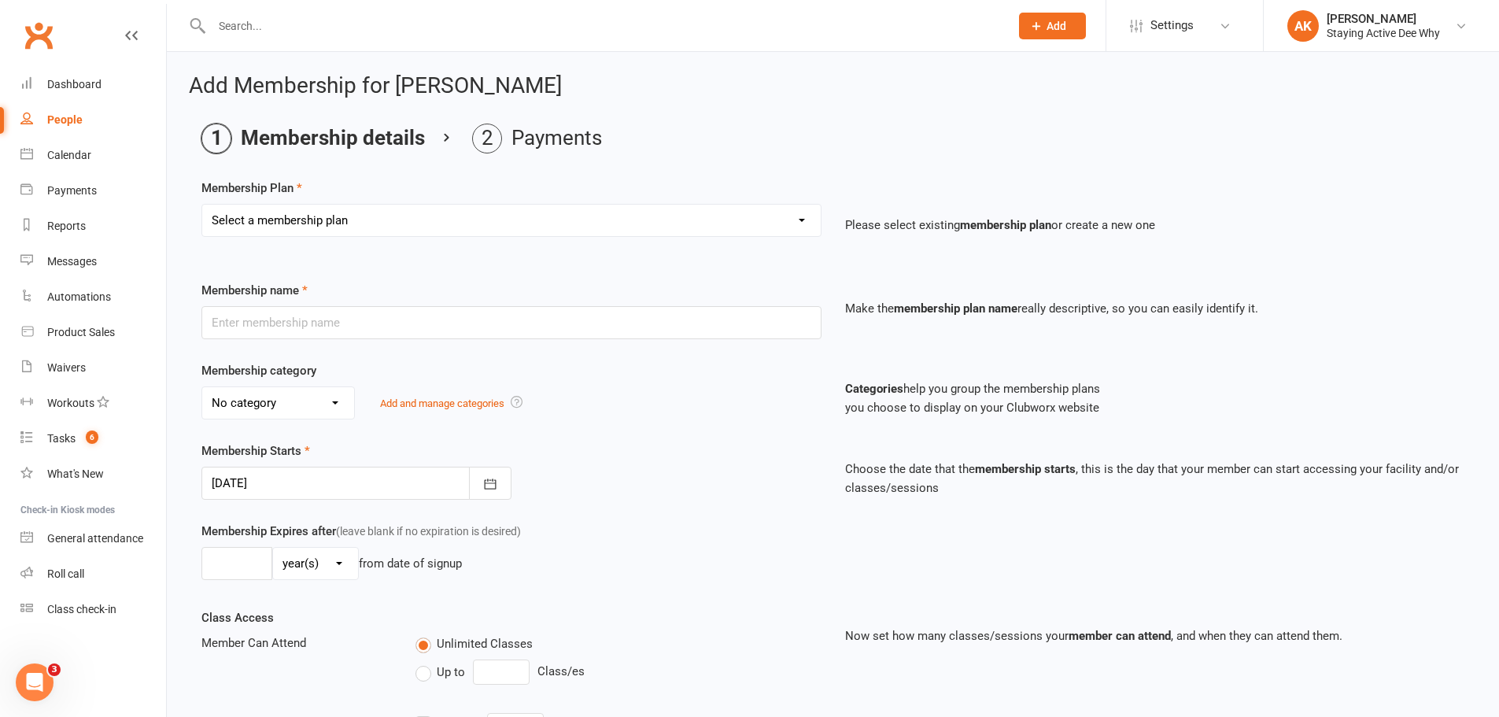
click at [449, 219] on select "Select a membership plan Create new Membership Plan 01 10953 Exercise Physiolog…" at bounding box center [511, 220] width 618 height 31
select select "4"
click at [202, 205] on select "Select a membership plan Create new Membership Plan 01 10953 Exercise Physiolog…" at bounding box center [511, 220] width 618 height 31
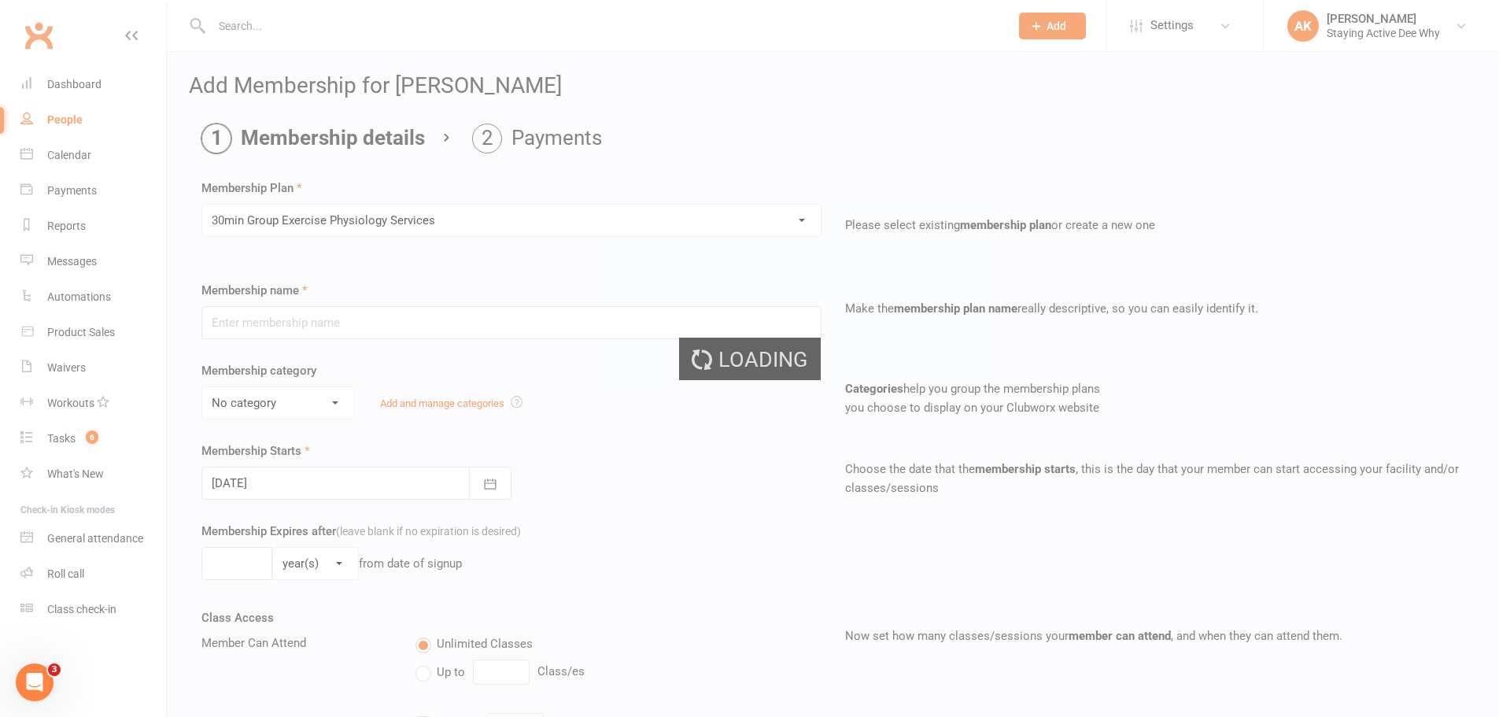
type input "30min Group Exercise Physiology Services"
select select "0"
type input "0"
type input "3"
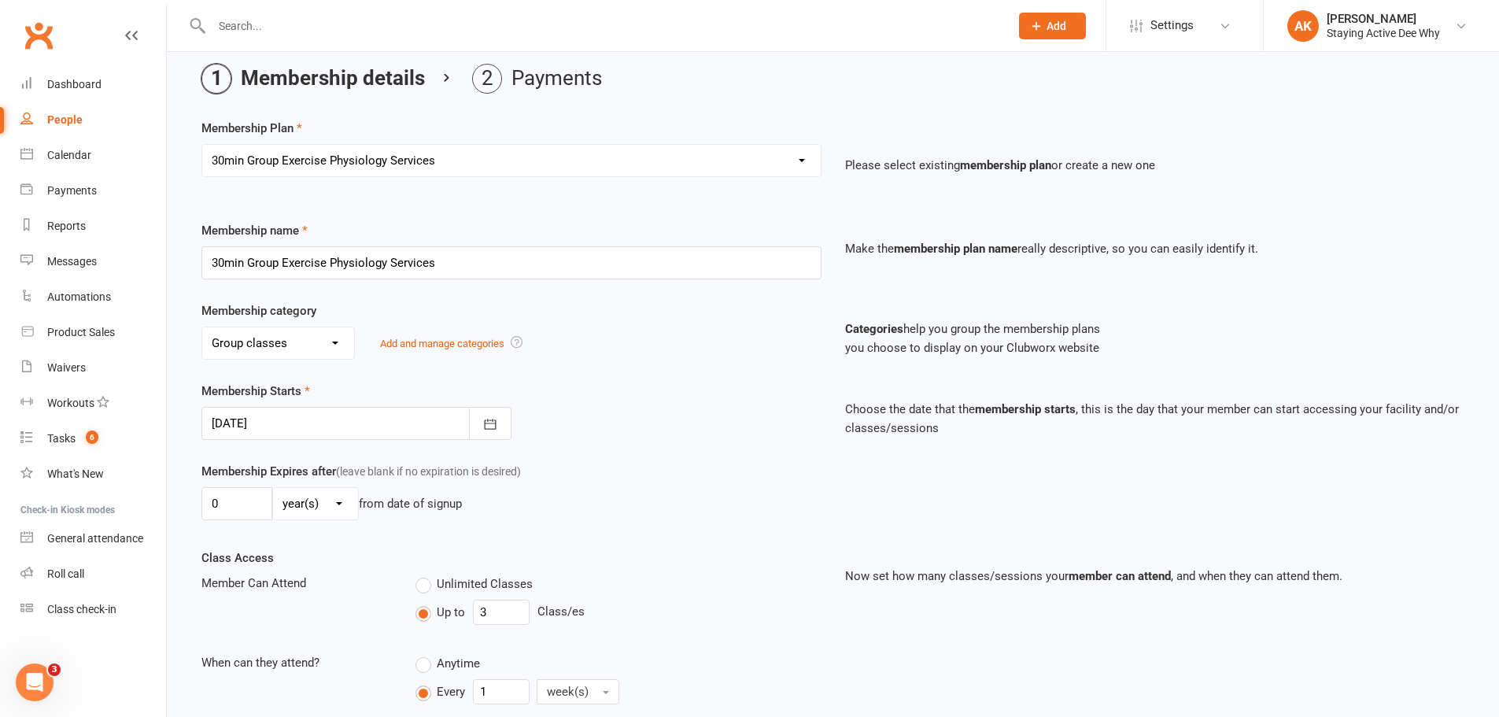
scroll to position [236, 0]
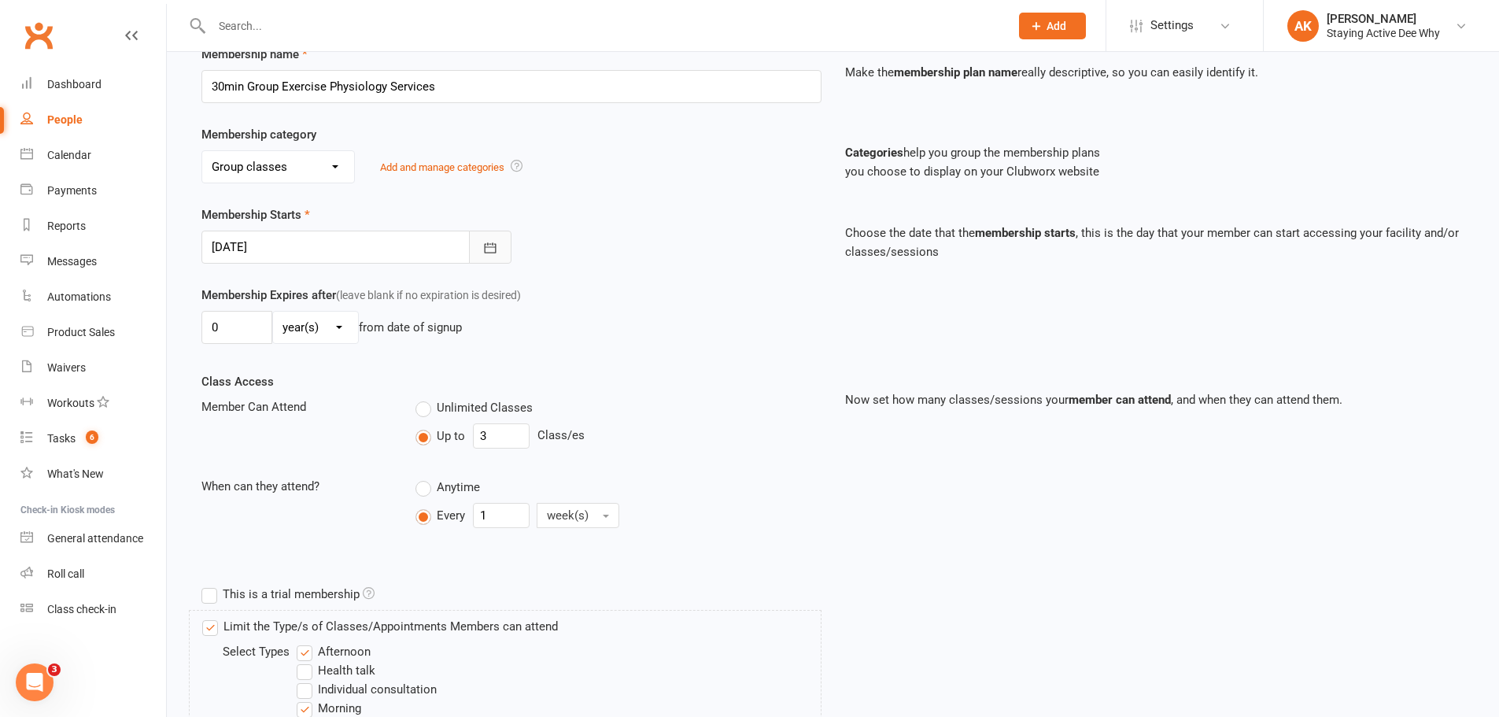
click at [496, 248] on icon "button" at bounding box center [490, 248] width 16 height 16
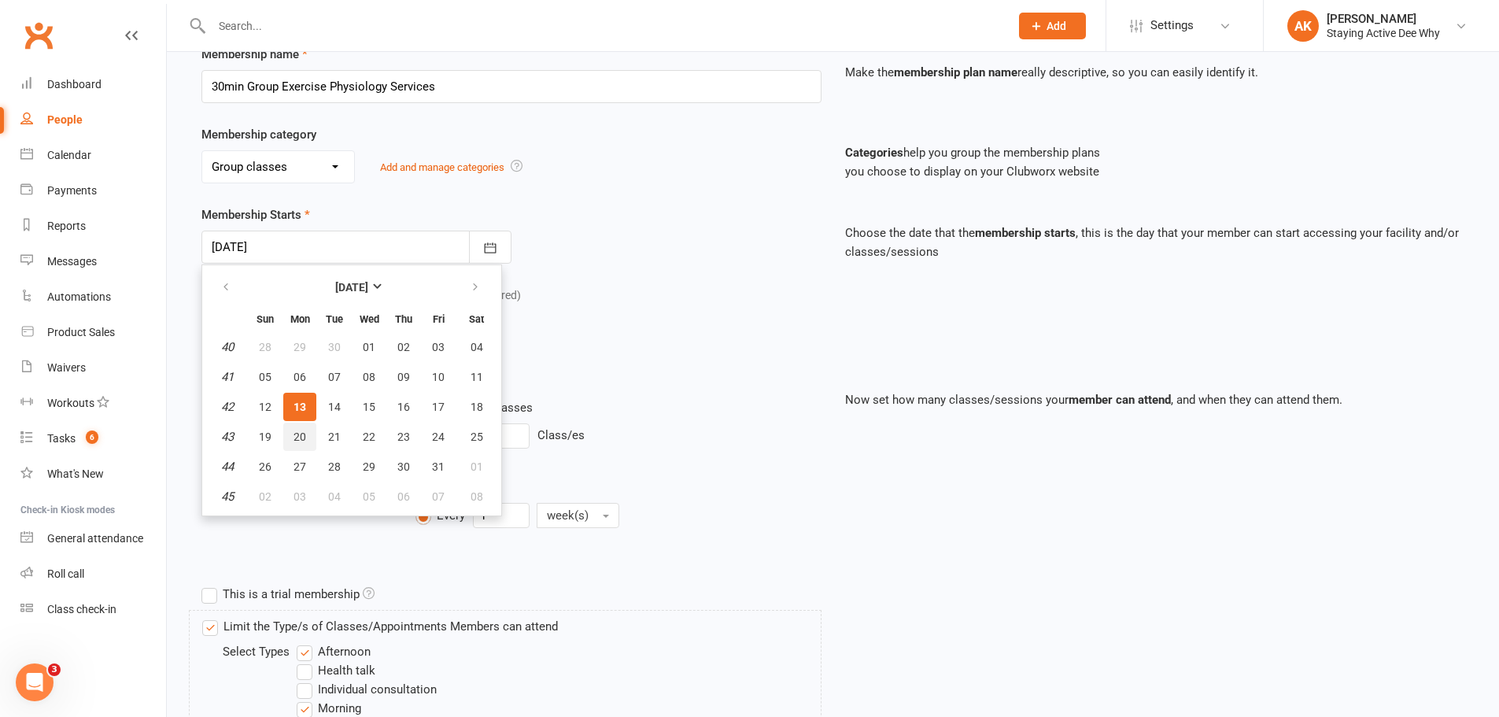
click at [294, 431] on span "20" at bounding box center [299, 436] width 13 height 13
type input "20 Oct 2025"
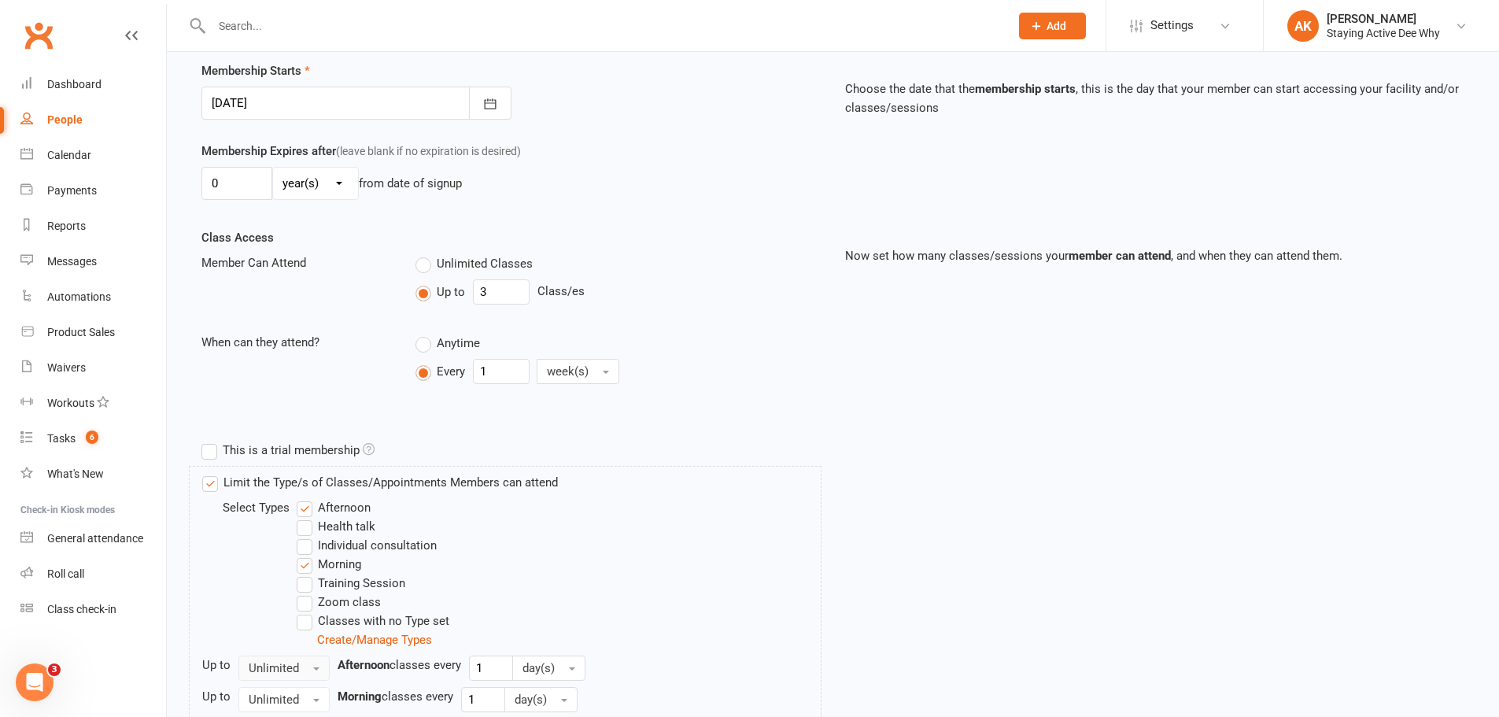
scroll to position [545, 0]
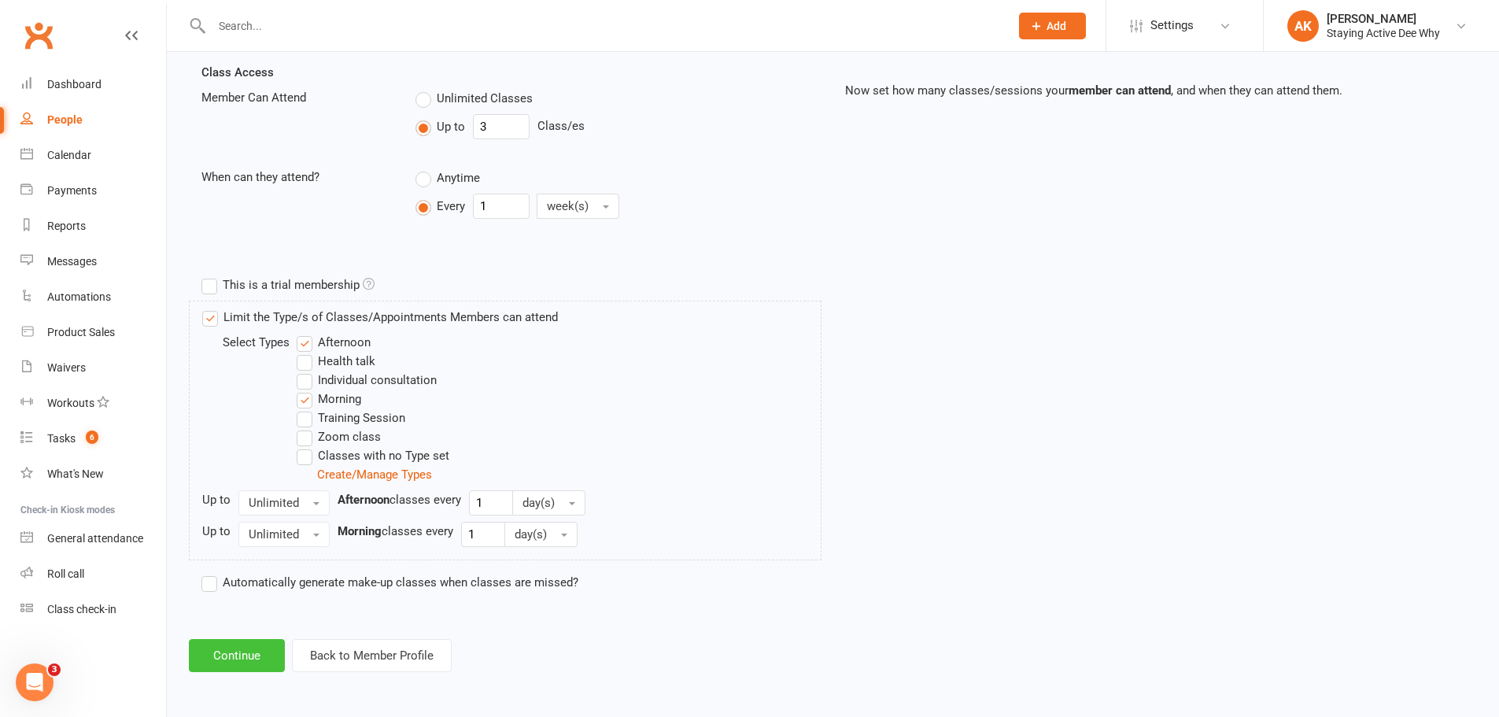
click at [234, 662] on button "Continue" at bounding box center [237, 655] width 96 height 33
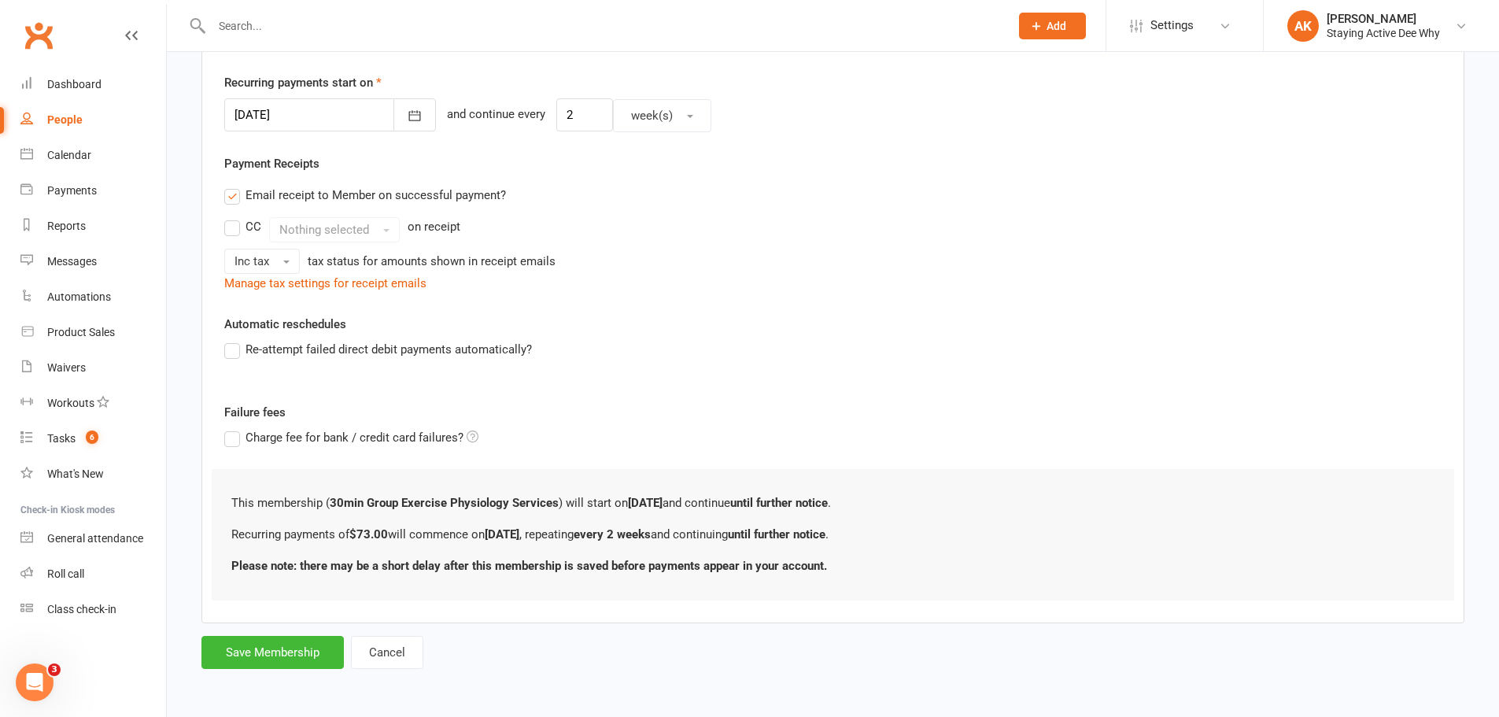
scroll to position [0, 0]
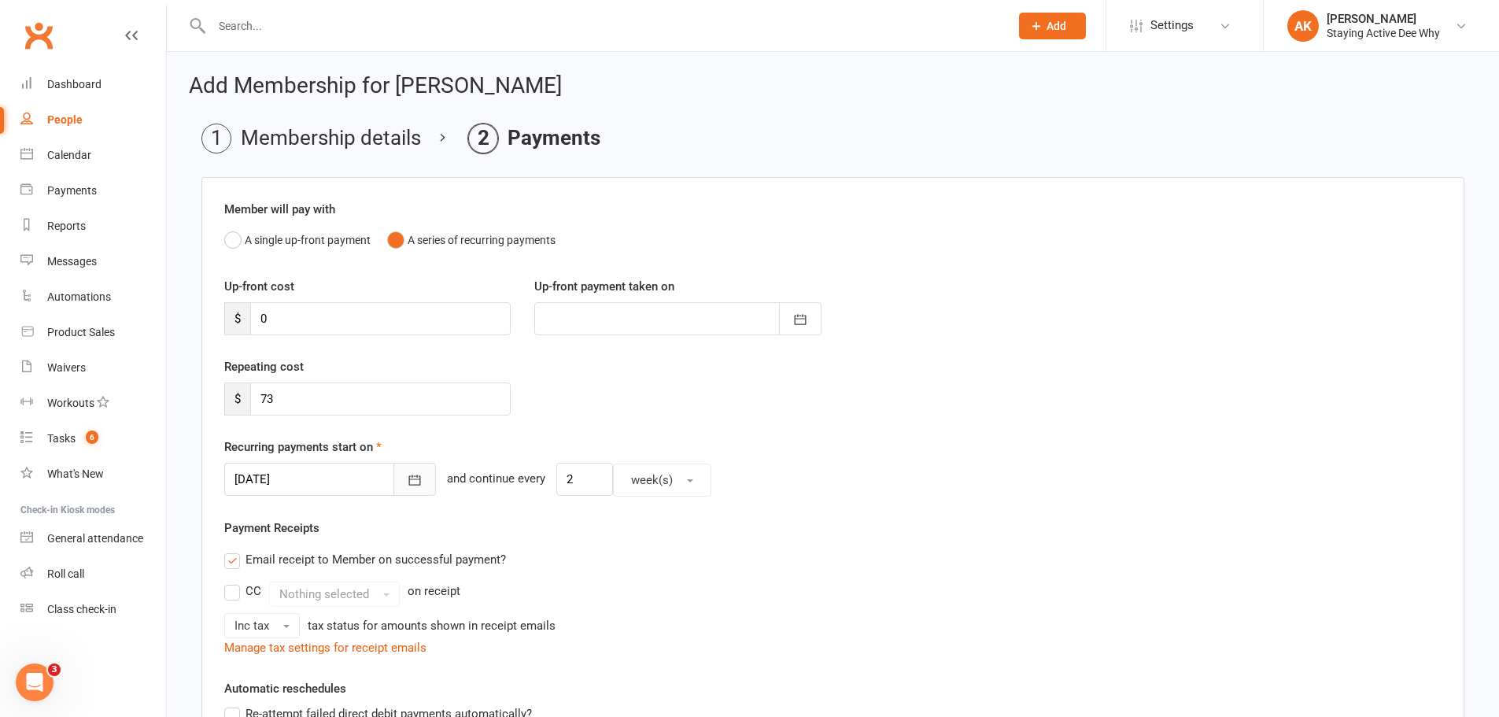
click at [393, 466] on button "button" at bounding box center [414, 479] width 42 height 33
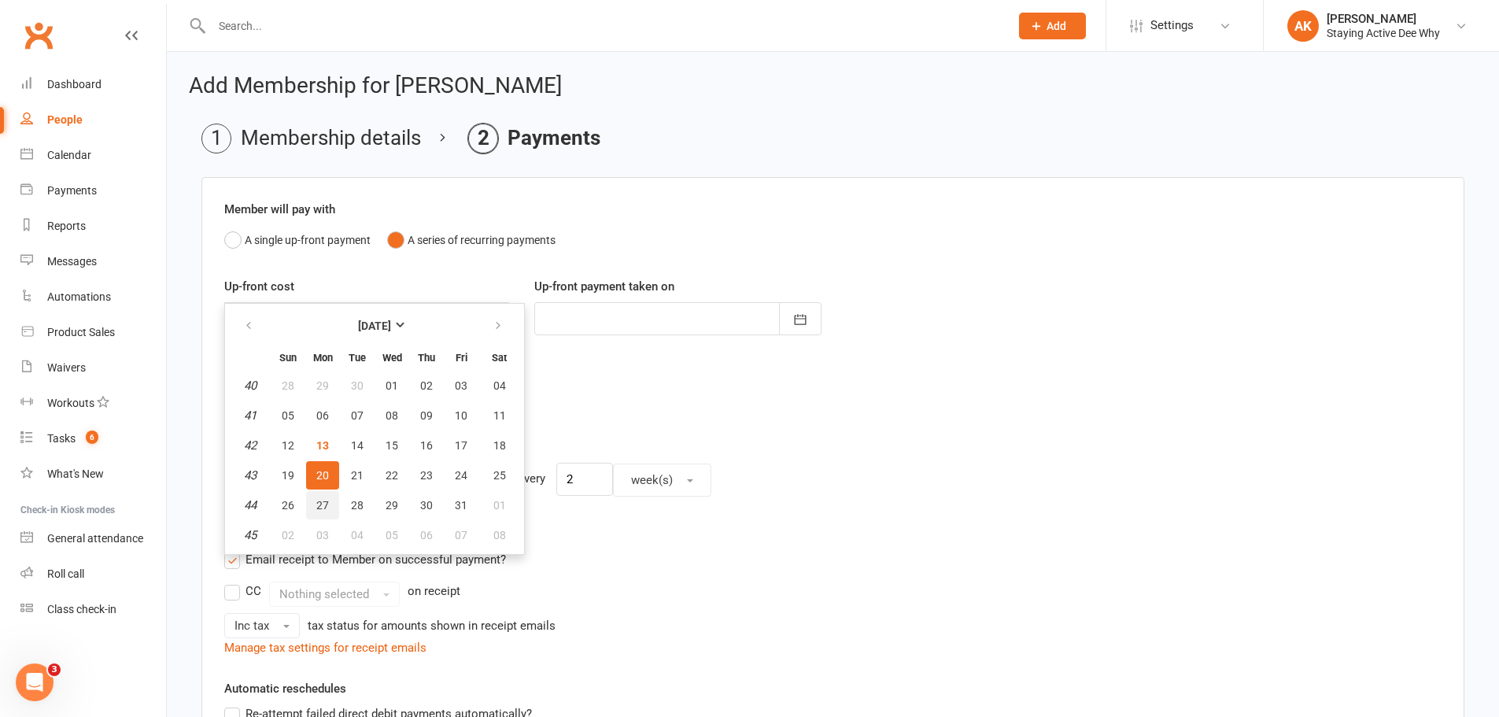
click at [323, 507] on span "27" at bounding box center [322, 505] width 13 height 13
type input "27 Oct 2025"
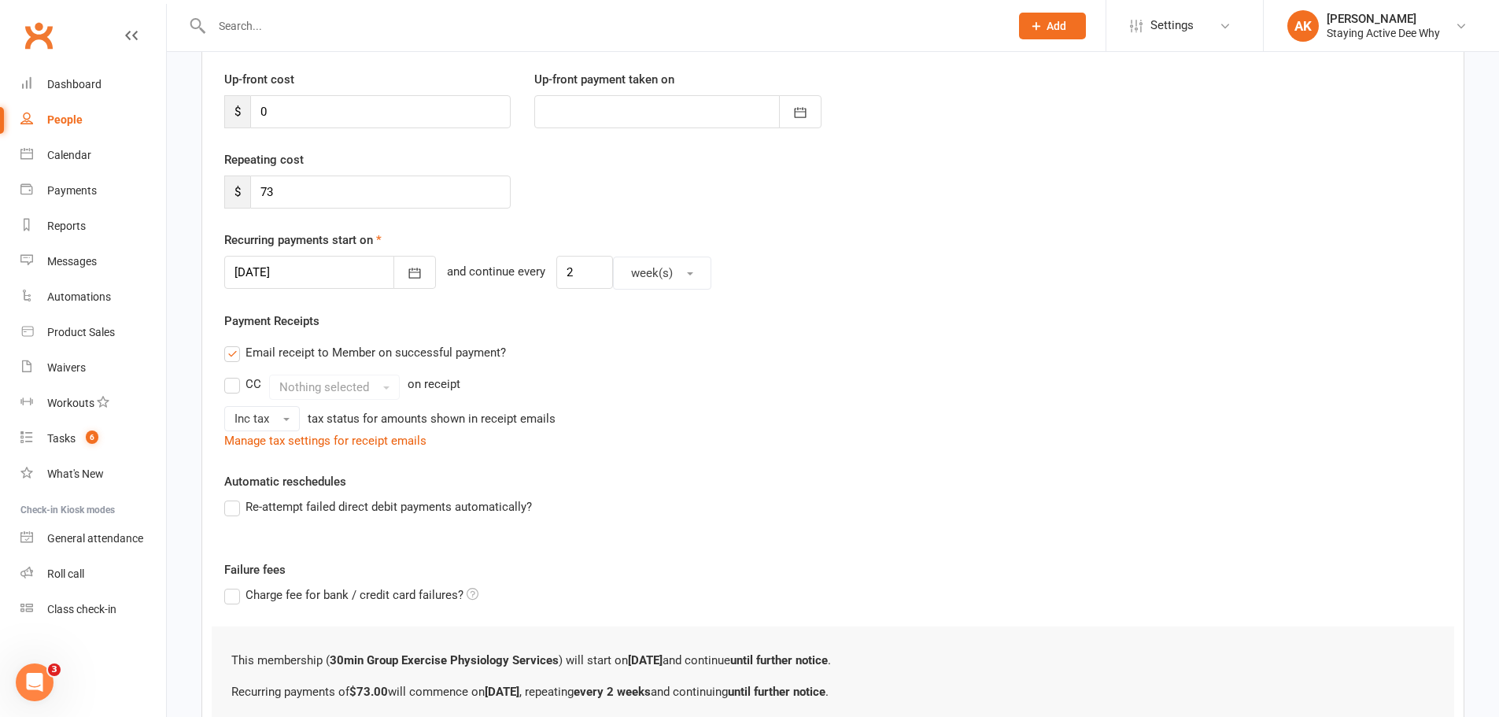
scroll to position [364, 0]
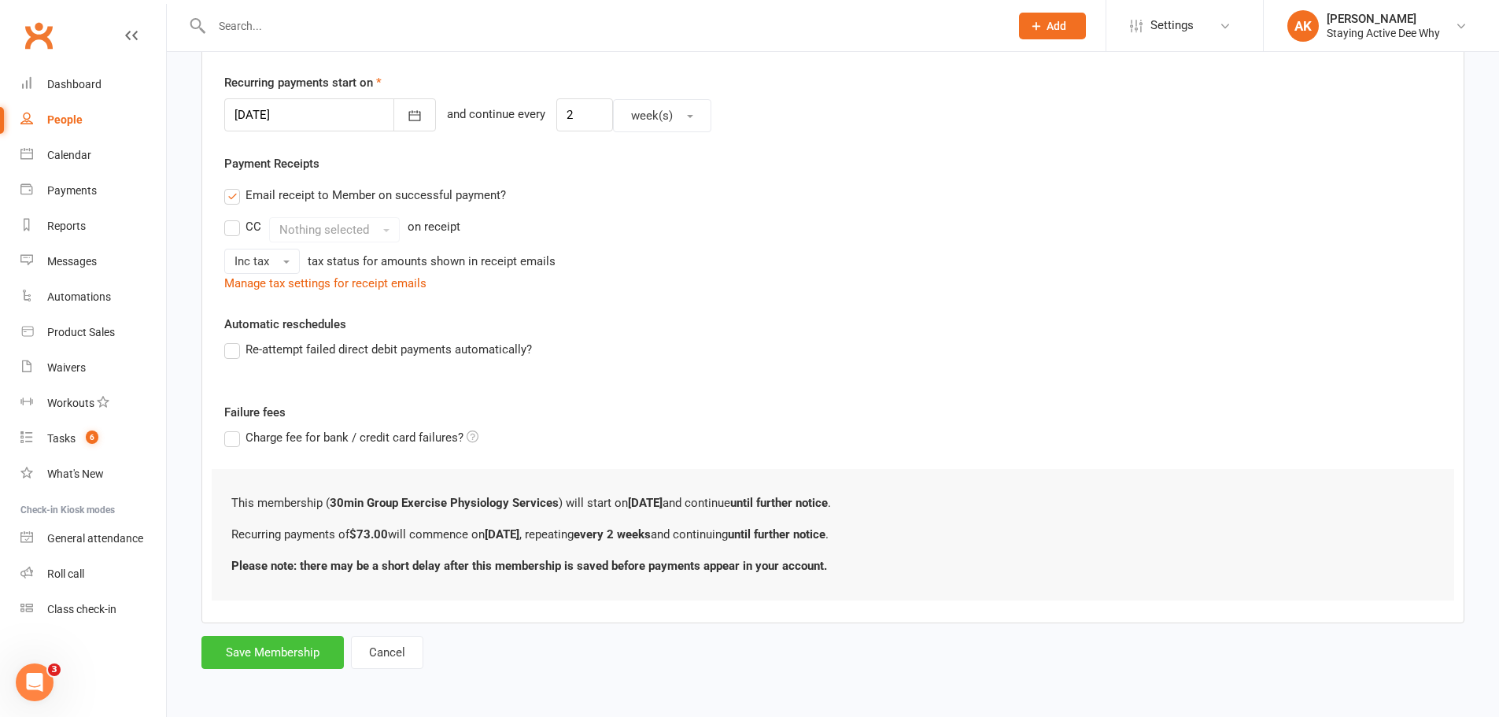
click at [298, 648] on button "Save Membership" at bounding box center [272, 652] width 142 height 33
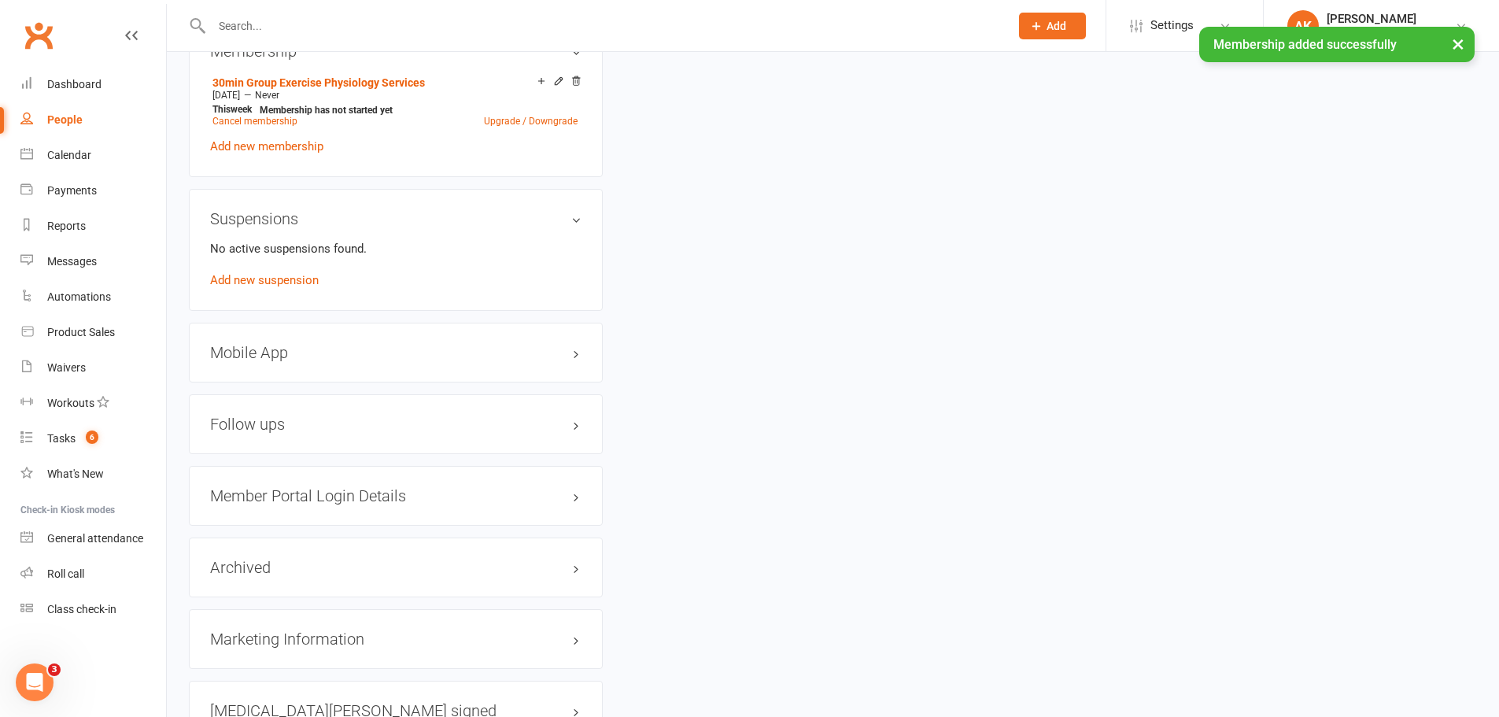
scroll to position [1259, 0]
click at [304, 495] on h3 "Member Portal Login Details" at bounding box center [395, 492] width 371 height 17
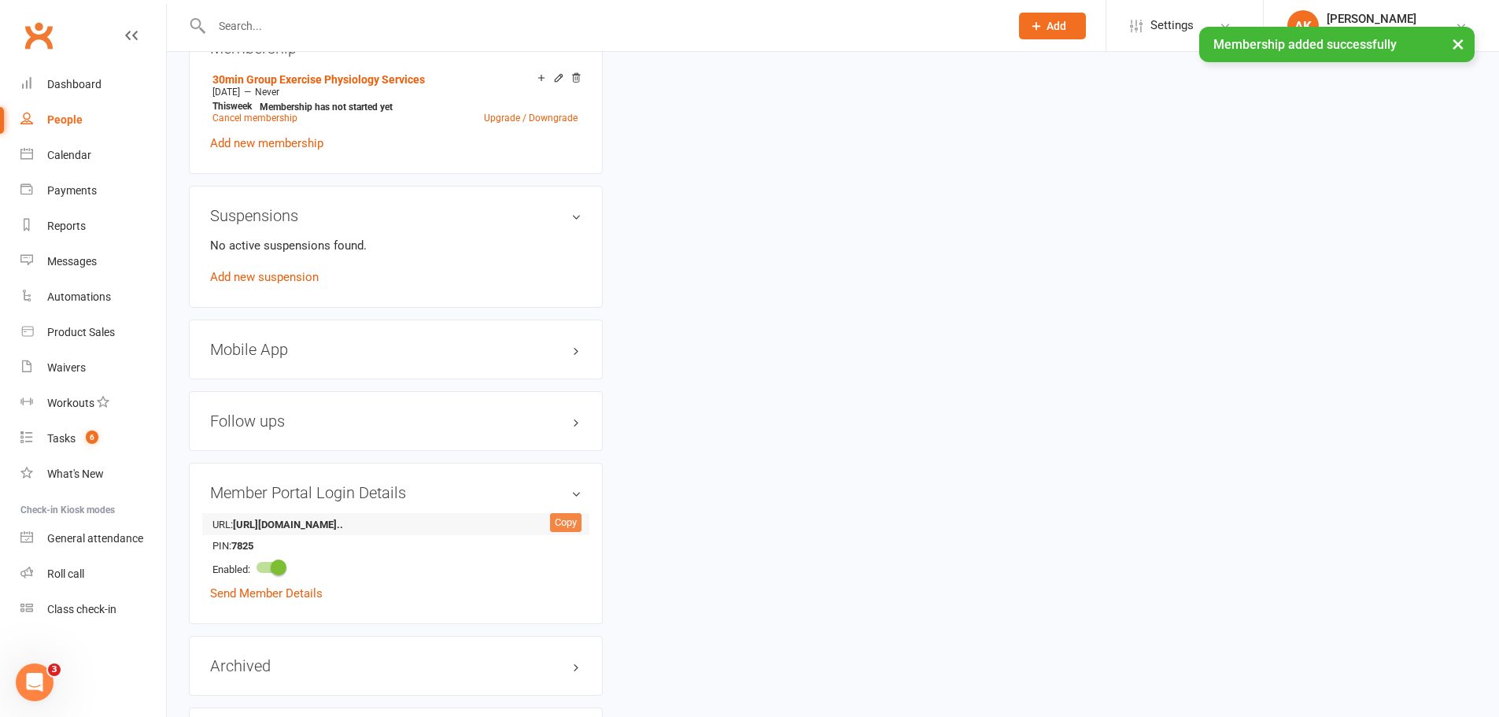
click at [556, 519] on div "Copy" at bounding box center [565, 522] width 31 height 19
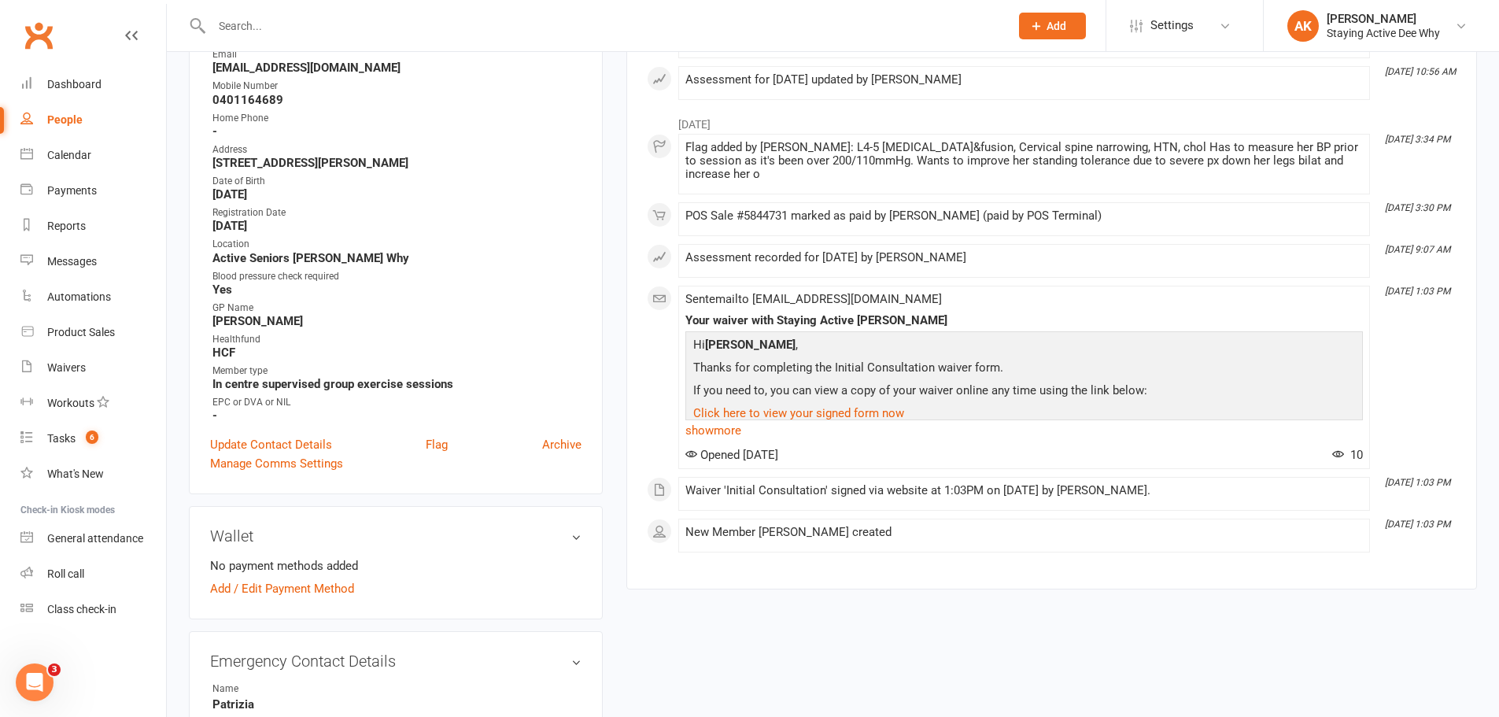
scroll to position [0, 0]
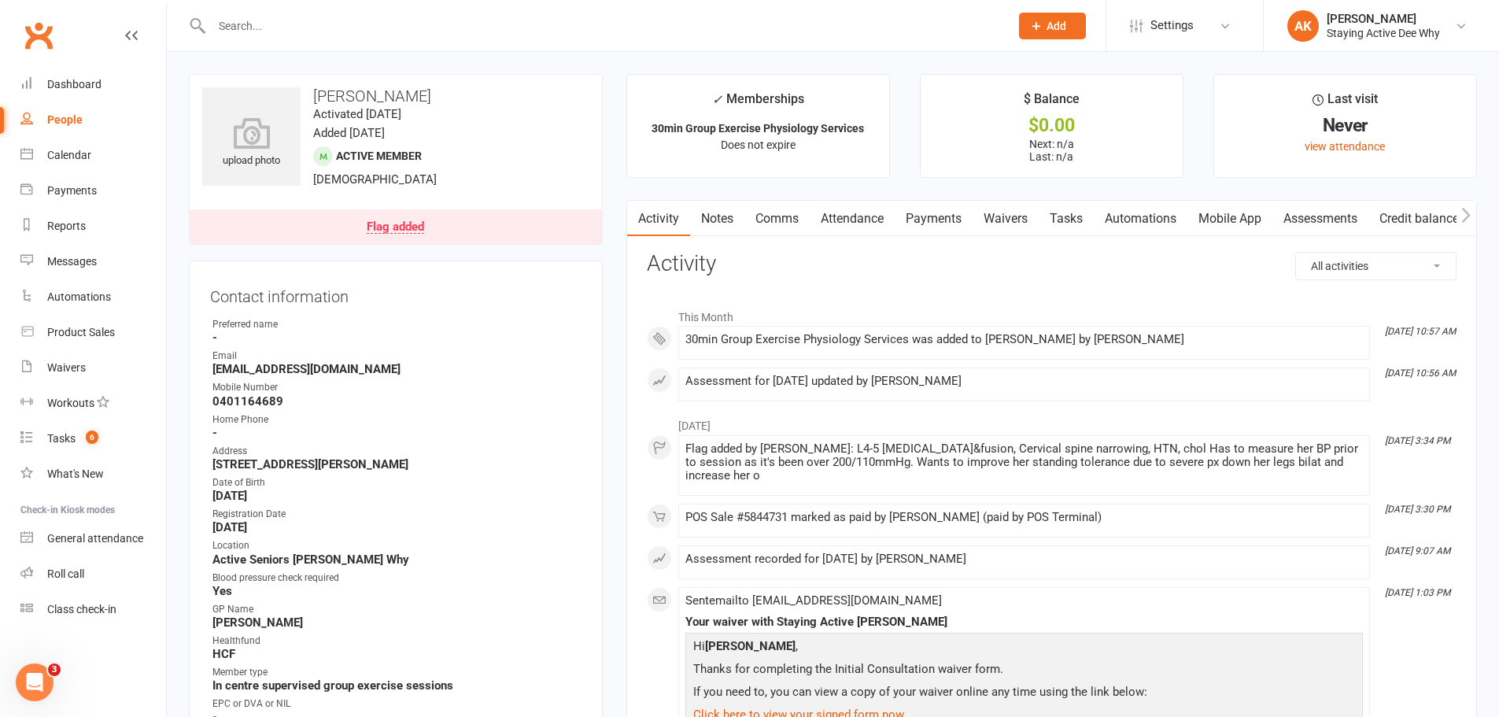
click at [783, 218] on link "Comms" at bounding box center [776, 219] width 65 height 36
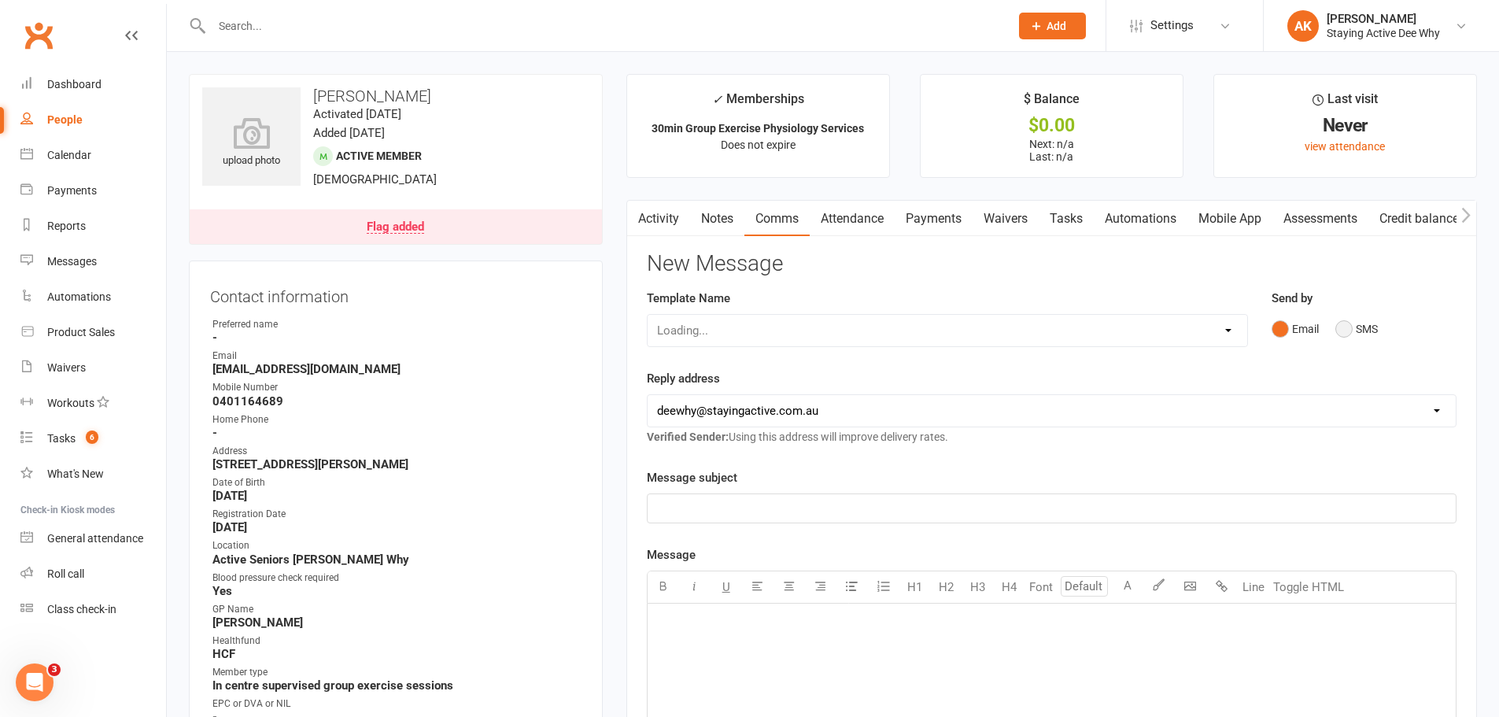
click at [1356, 327] on button "SMS" at bounding box center [1356, 329] width 42 height 30
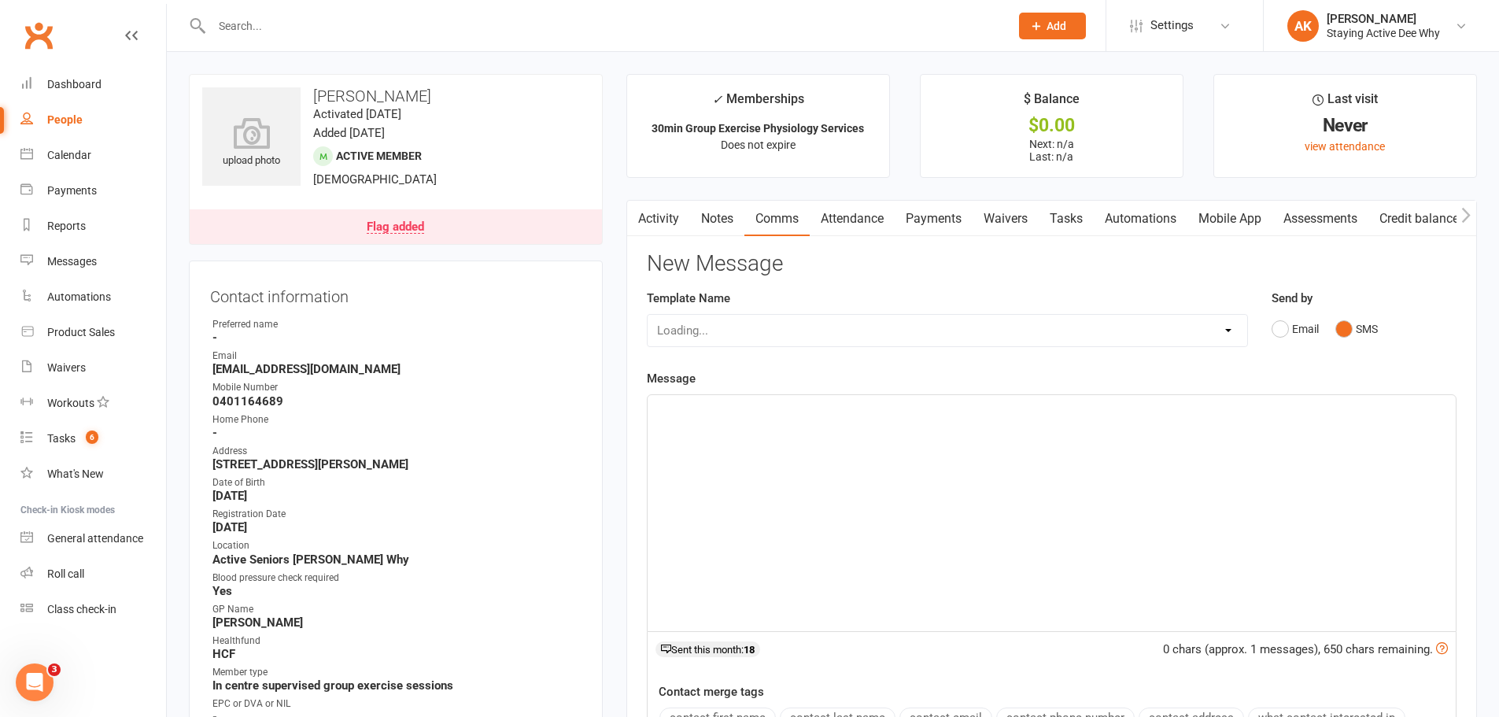
click at [997, 482] on div "﻿" at bounding box center [1052, 513] width 808 height 236
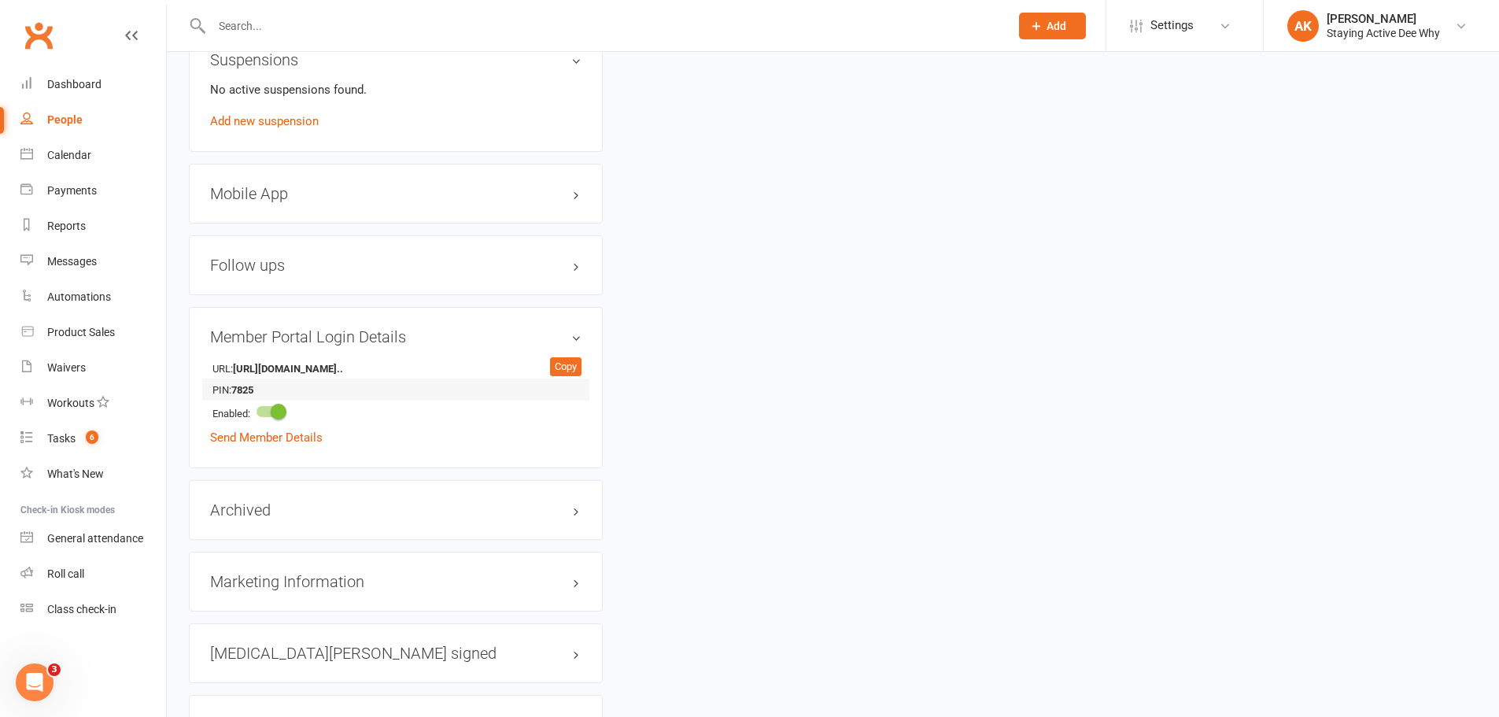
scroll to position [1416, 0]
click at [251, 390] on strong "7825" at bounding box center [276, 389] width 90 height 17
click at [251, 389] on strong "7825" at bounding box center [276, 389] width 90 height 17
copy strong "7825"
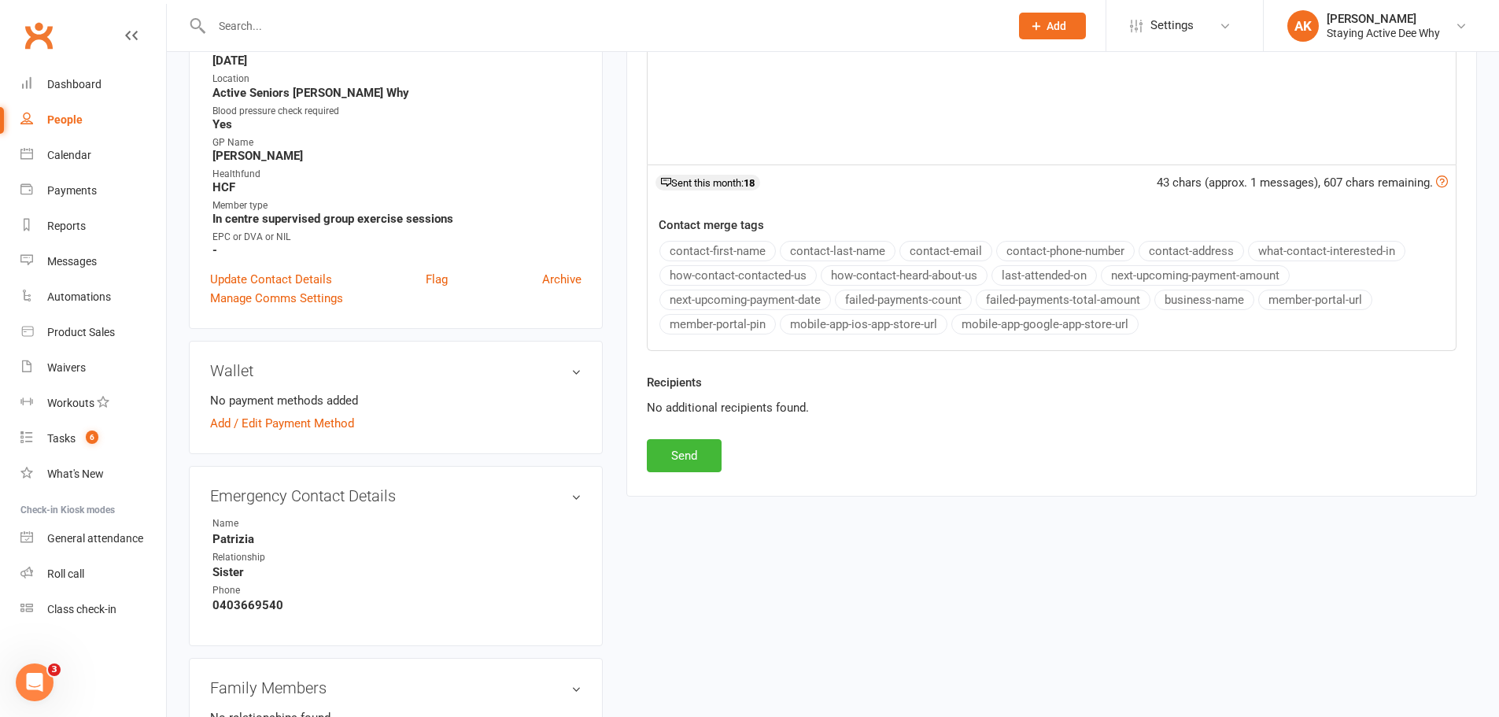
scroll to position [79, 0]
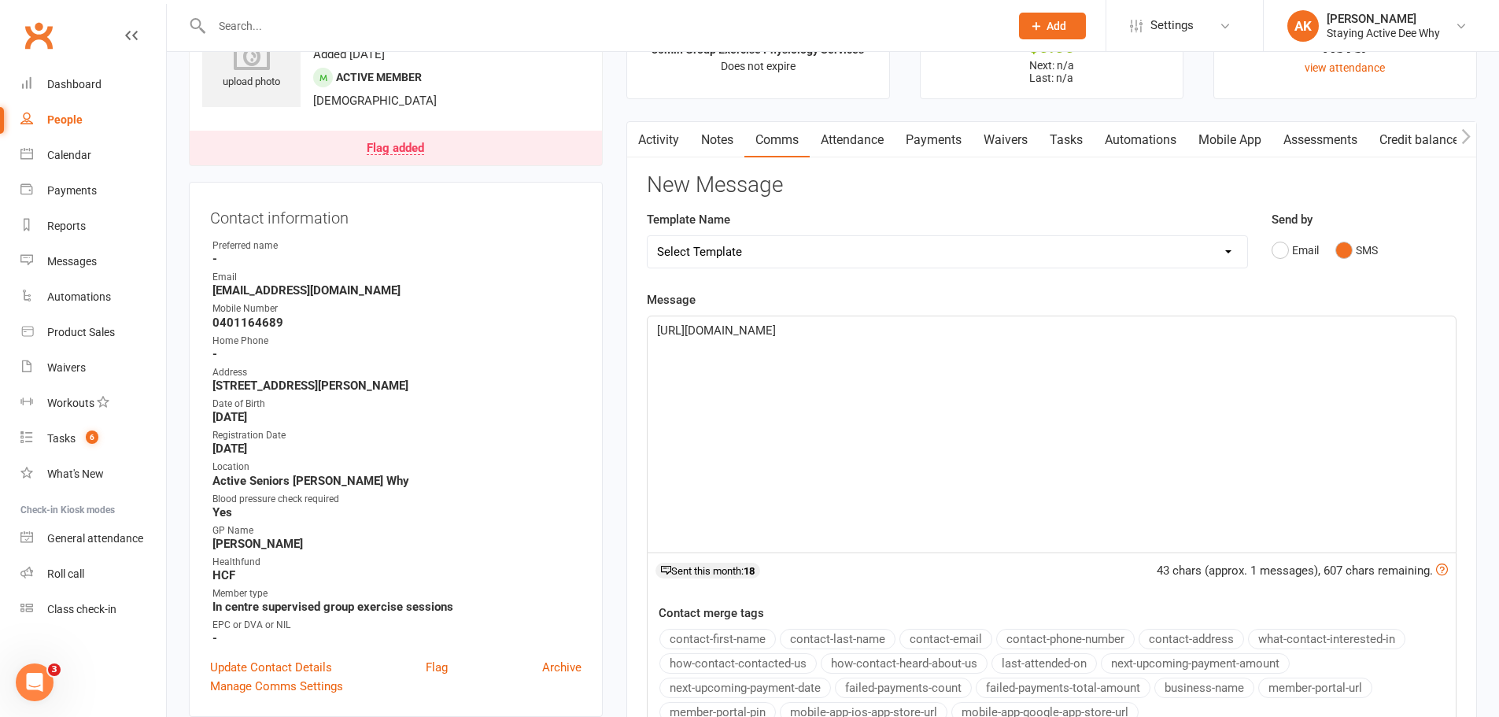
click at [893, 327] on p "https://app.clubworx.com/s/m-9x3kNFQc" at bounding box center [1051, 330] width 789 height 19
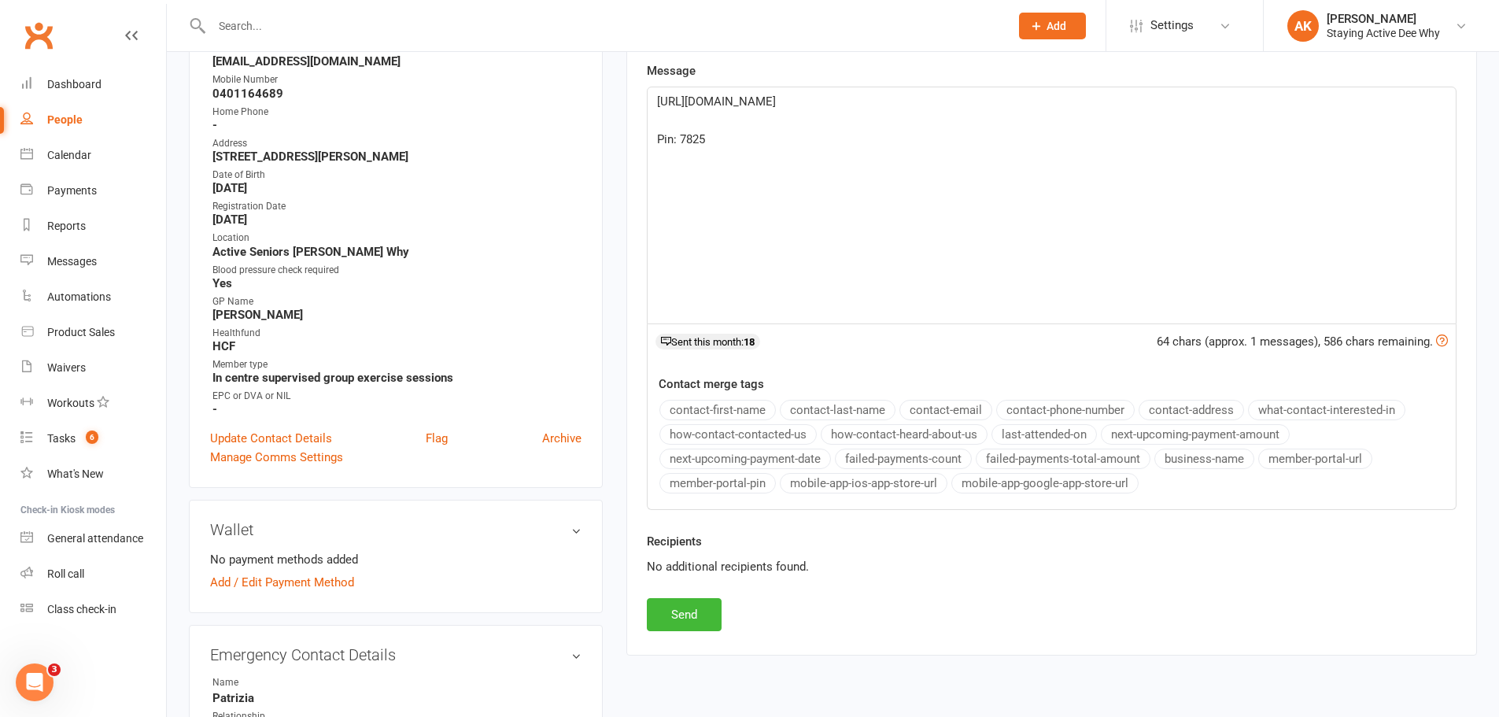
scroll to position [393, 0]
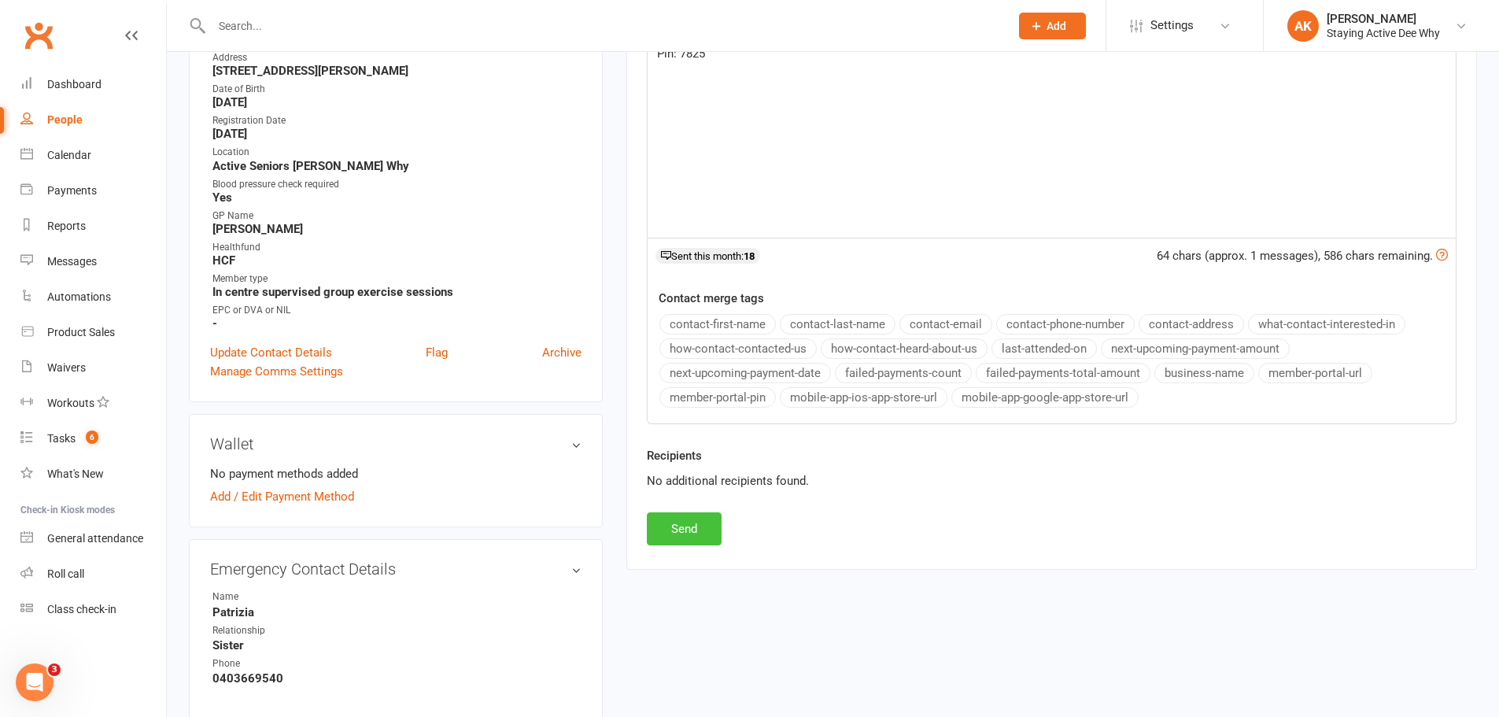
click at [699, 530] on button "Send" at bounding box center [684, 528] width 75 height 33
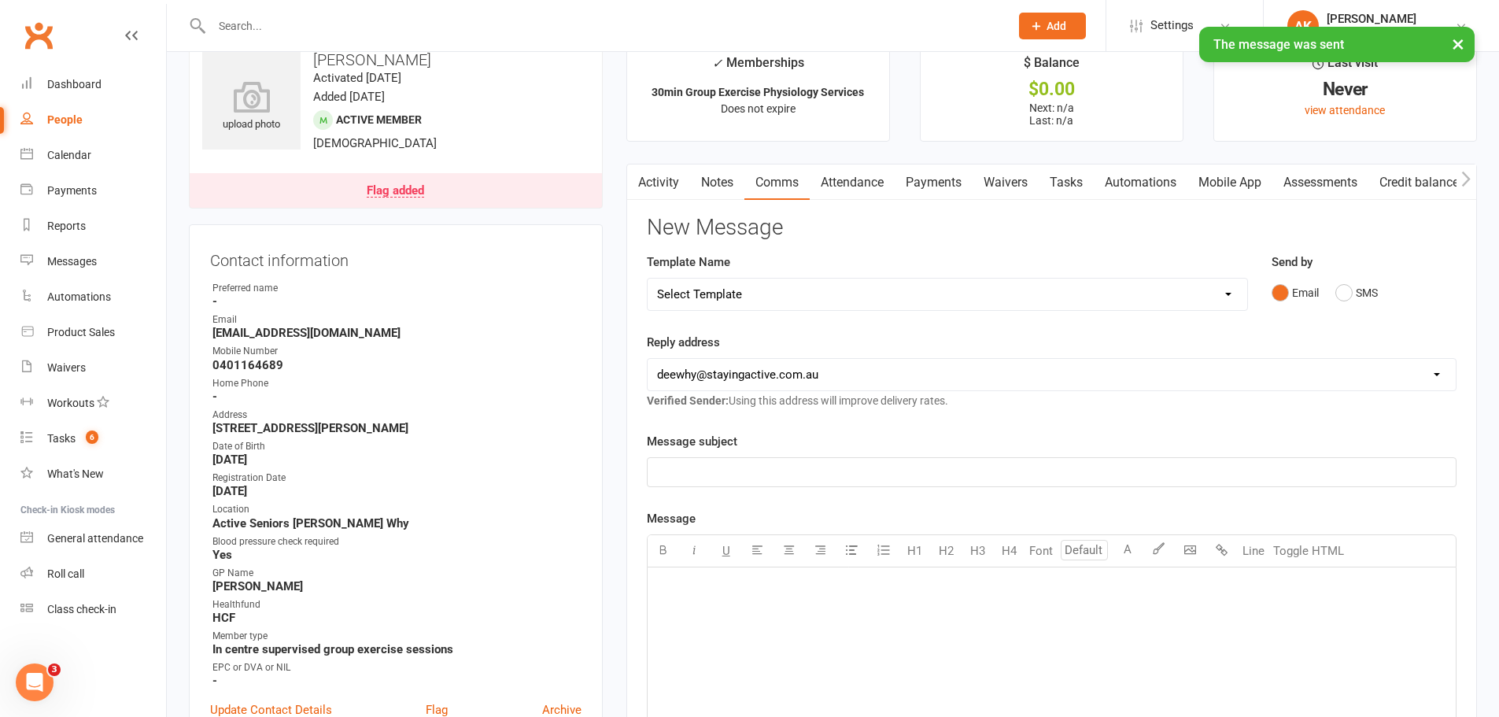
scroll to position [0, 0]
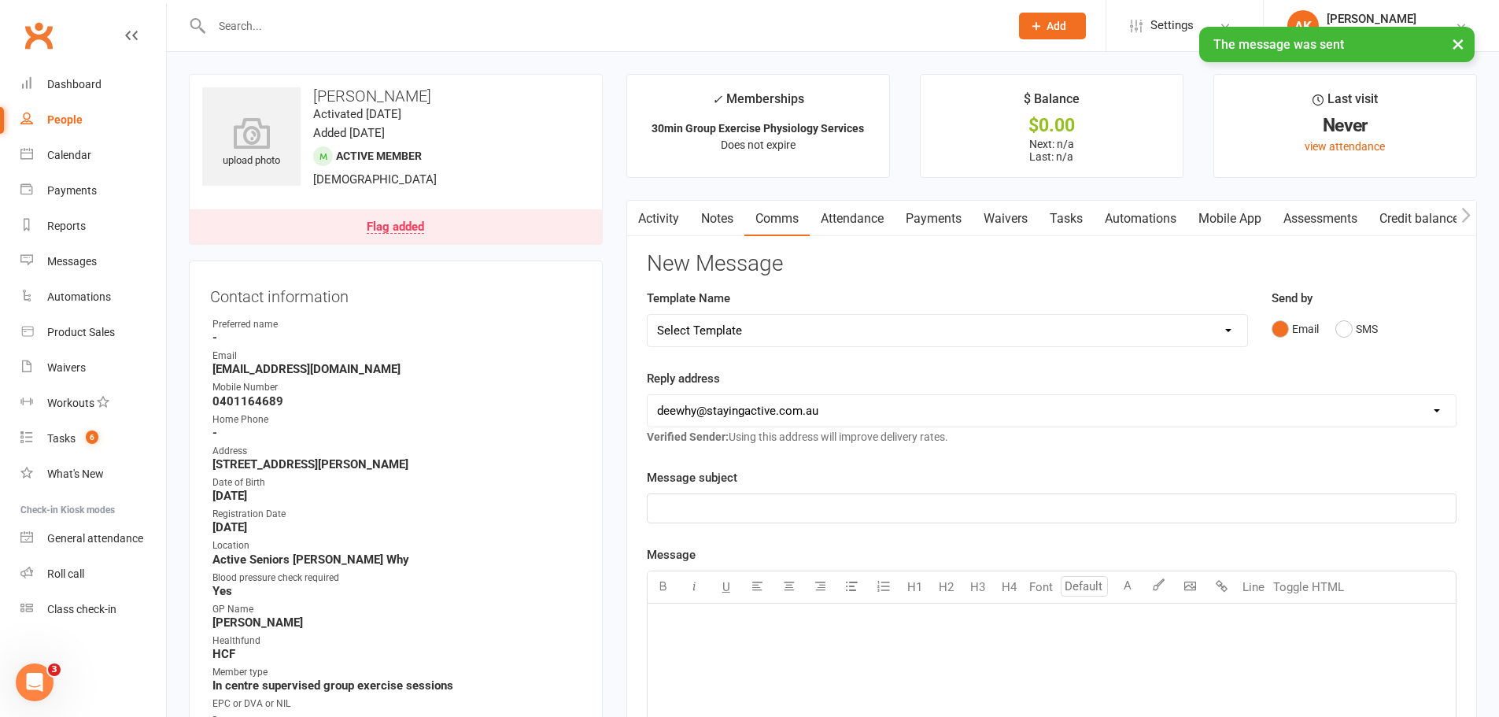
drag, startPoint x: 704, startPoint y: 198, endPoint x: 719, endPoint y: 217, distance: 24.1
click at [714, 212] on main "✓ Memberships 30min Group Exercise Physiology Services Does not expire $ Balanc…" at bounding box center [1051, 609] width 874 height 1071
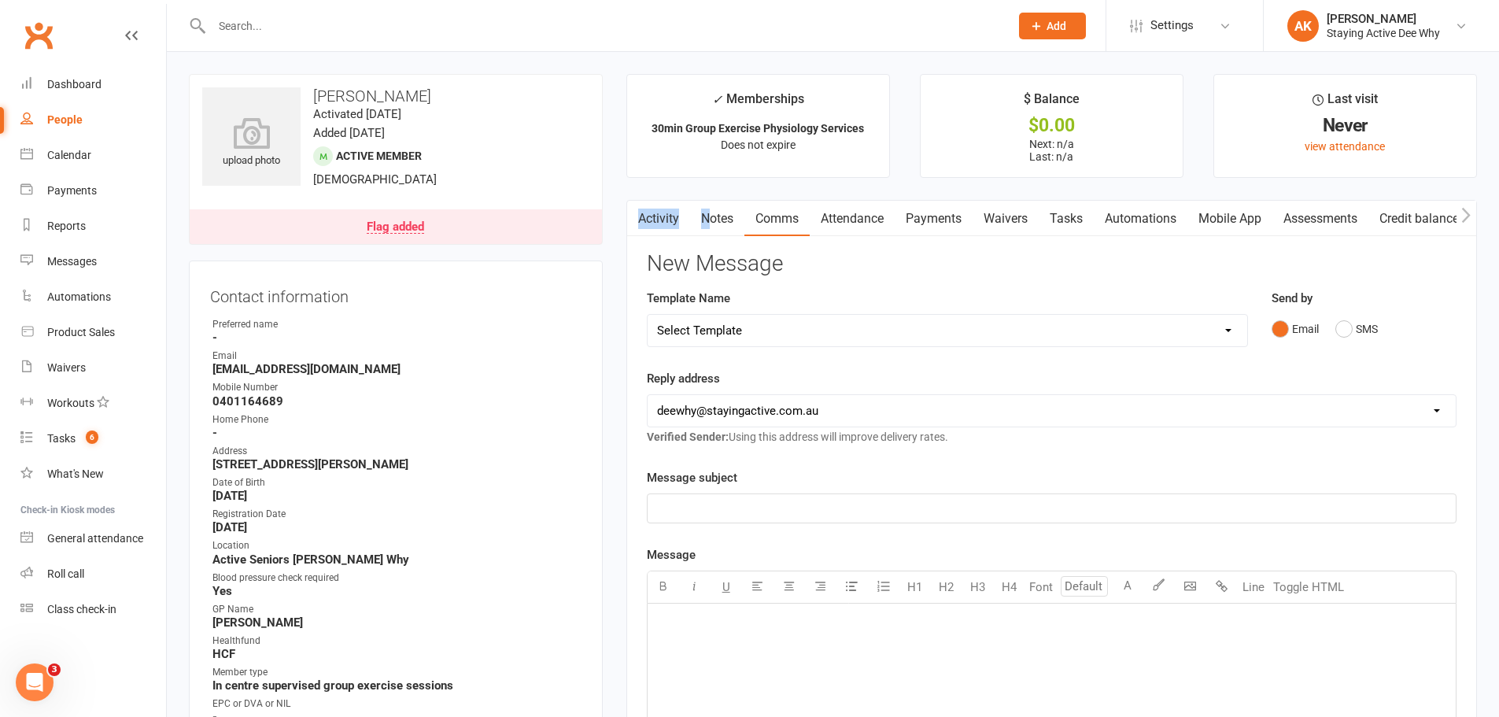
click at [721, 219] on link "Notes" at bounding box center [717, 219] width 54 height 36
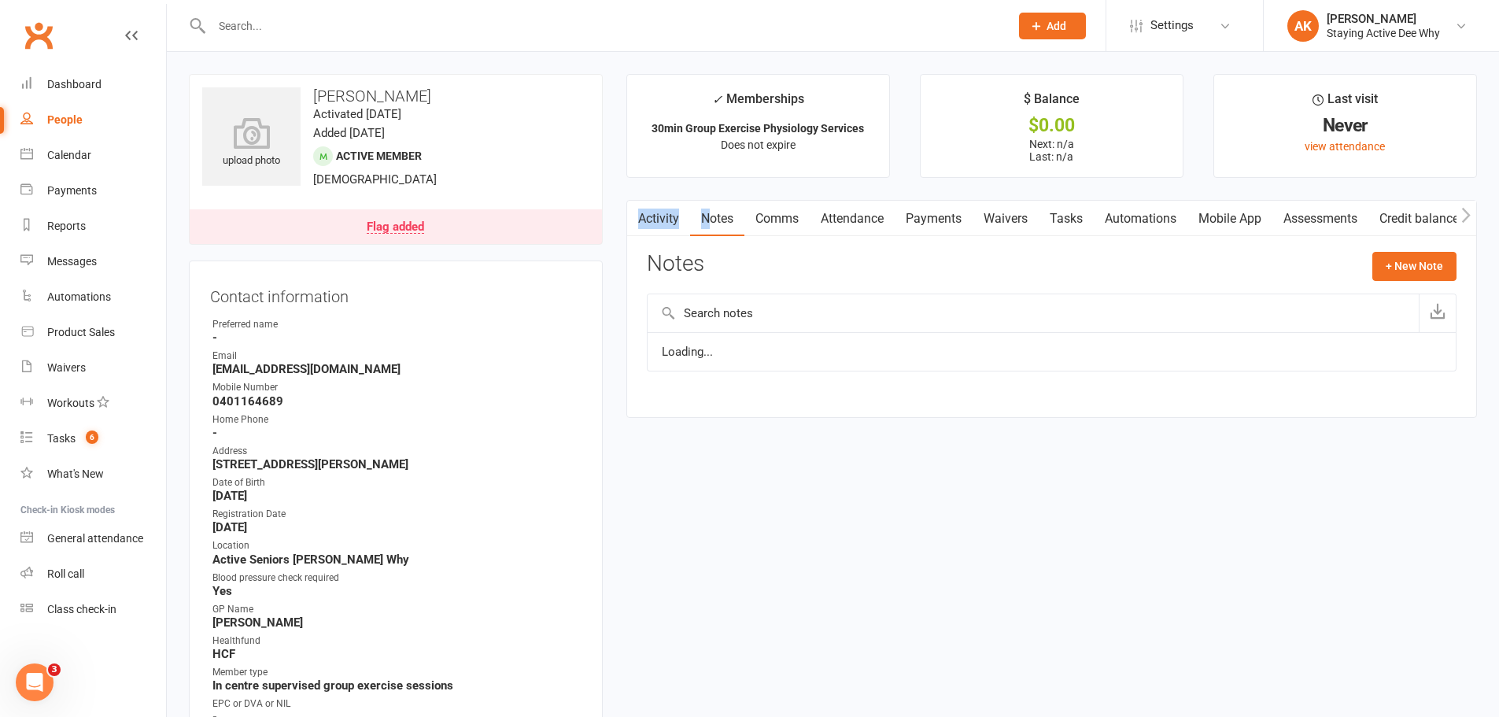
click at [673, 219] on link "Activity" at bounding box center [658, 219] width 63 height 36
click at [649, 188] on main "✓ Memberships 30min Group Exercise Physiology Services Does not expire $ Balanc…" at bounding box center [1051, 223] width 874 height 298
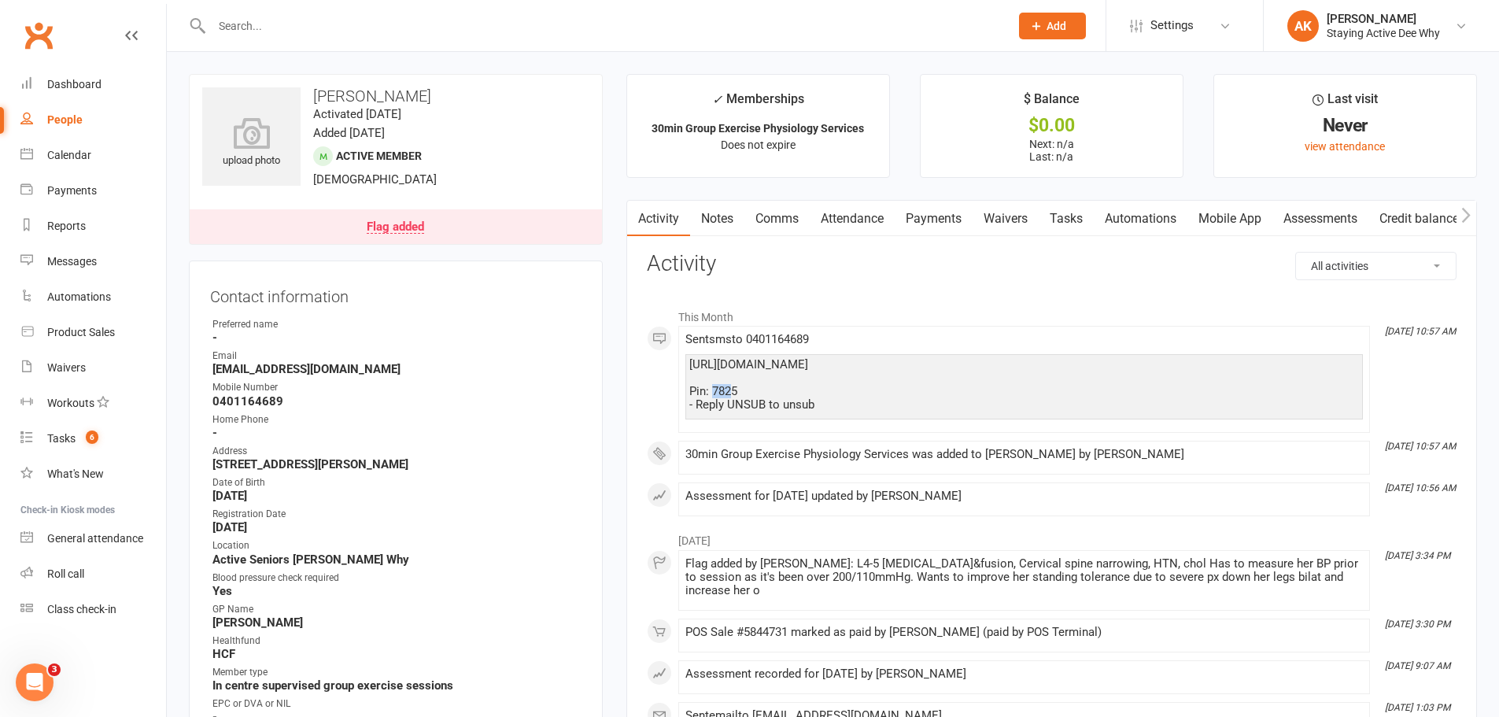
drag, startPoint x: 712, startPoint y: 389, endPoint x: 732, endPoint y: 389, distance: 19.7
click at [732, 389] on div "https://app.clubworx.com/s/m-9x3kNFQc Pin: 7825 - Reply UNSUB to unsub" at bounding box center [1024, 385] width 670 height 54
drag, startPoint x: 712, startPoint y: 390, endPoint x: 731, endPoint y: 389, distance: 18.9
click at [731, 389] on div "https://app.clubworx.com/s/m-9x3kNFQc Pin: 7825 - Reply UNSUB to unsub" at bounding box center [1024, 385] width 670 height 54
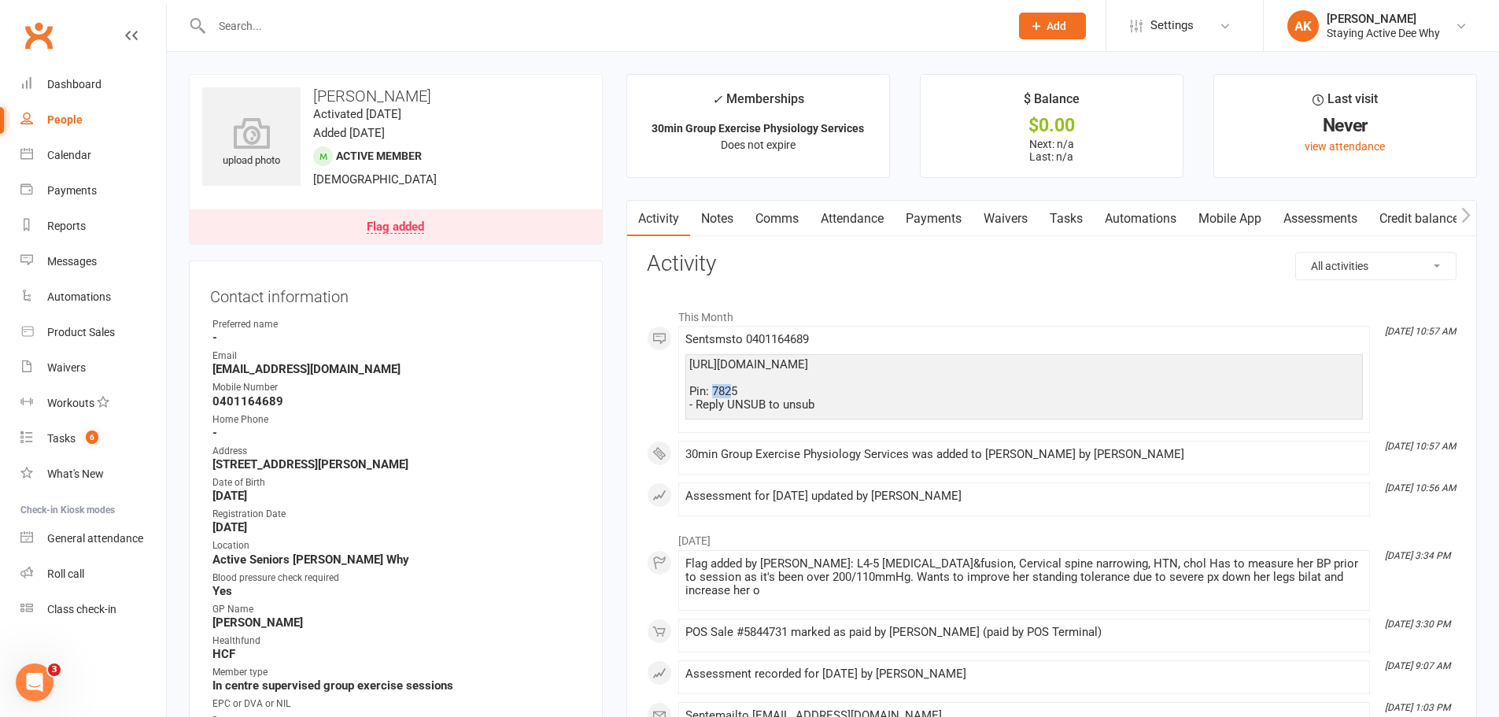
click at [731, 389] on div "https://app.clubworx.com/s/m-9x3kNFQc Pin: 7825 - Reply UNSUB to unsub" at bounding box center [1024, 385] width 670 height 54
click at [1123, 275] on h3 "Activity" at bounding box center [1052, 264] width 810 height 24
click at [719, 212] on link "Notes" at bounding box center [717, 219] width 54 height 36
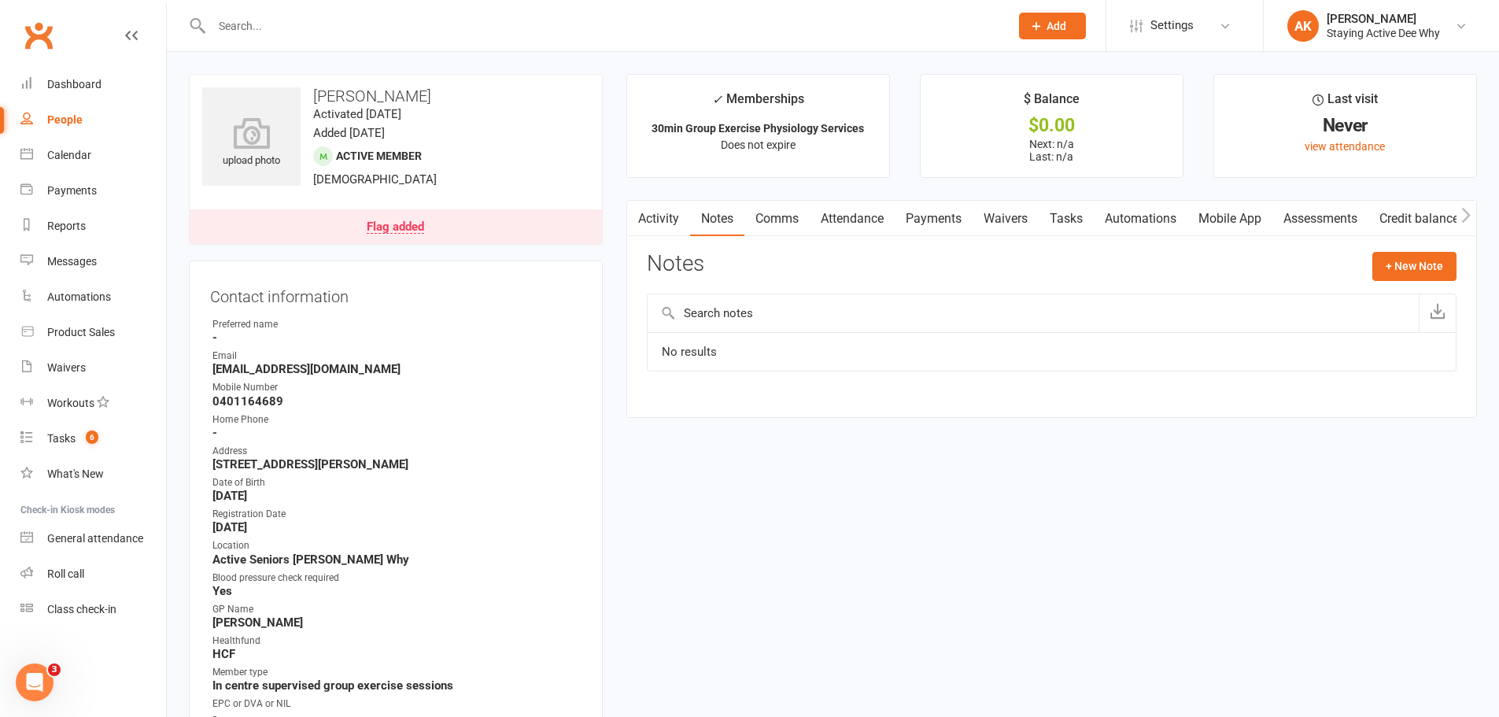
click at [670, 225] on link "Activity" at bounding box center [658, 219] width 63 height 36
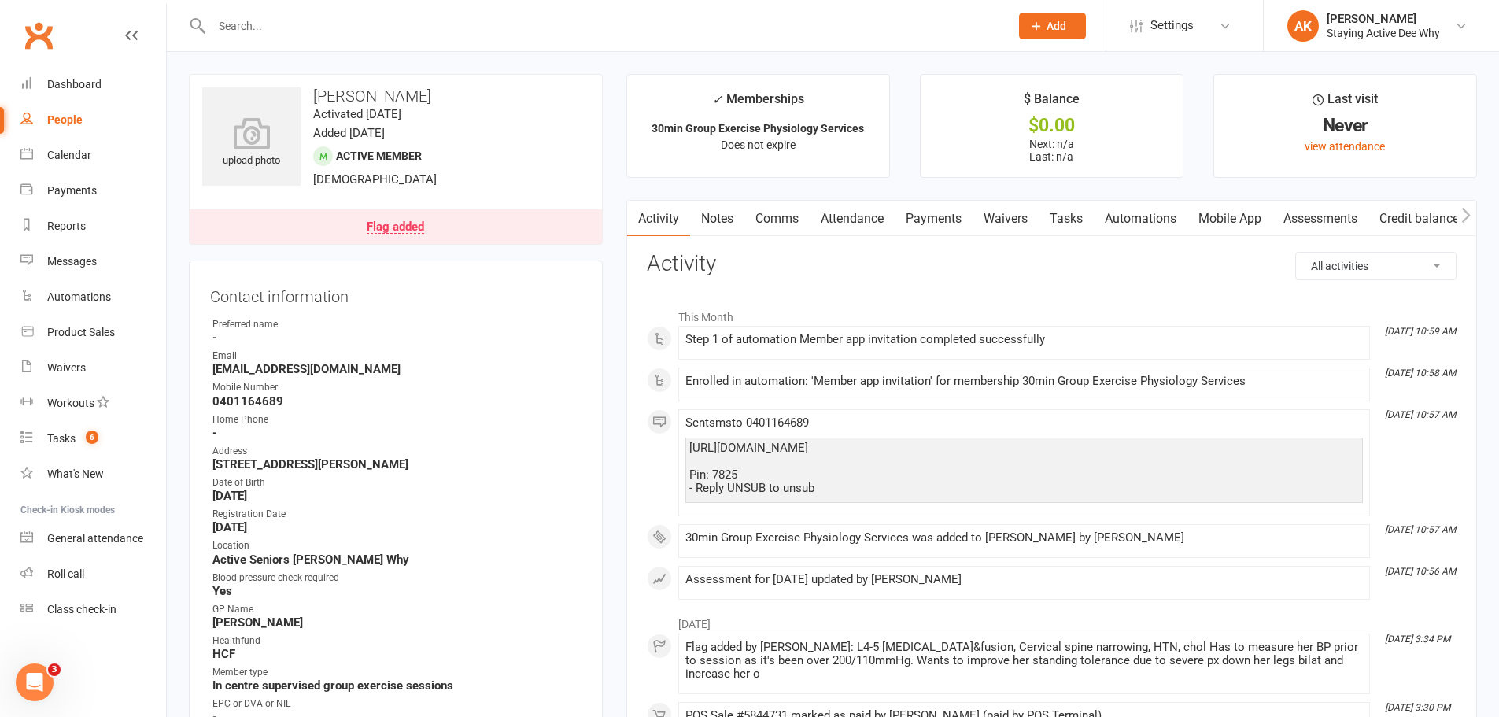
click at [769, 249] on div "Activity Notes Comms Attendance Payments Waivers Tasks Automations Mobile App A…" at bounding box center [1051, 644] width 851 height 889
click at [712, 215] on link "Notes" at bounding box center [717, 219] width 54 height 36
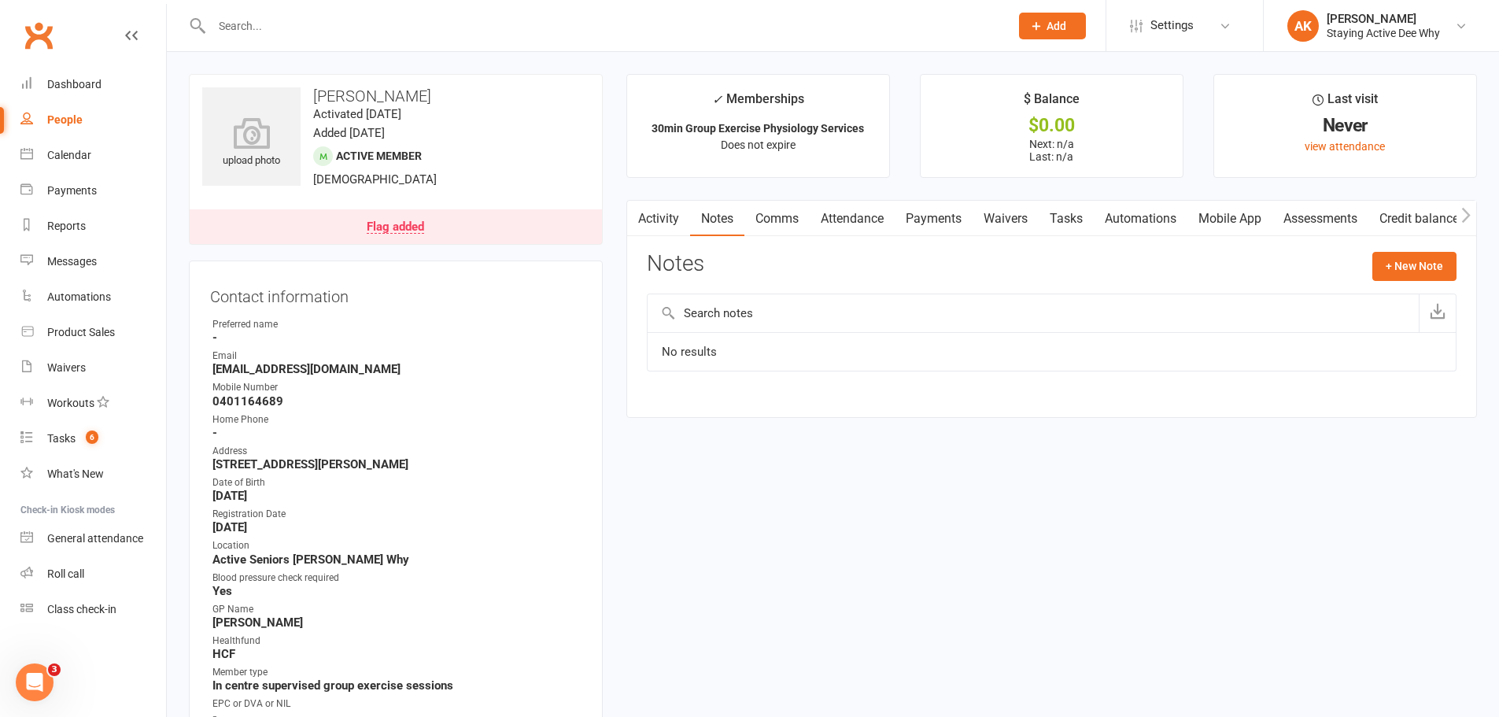
click at [65, 104] on link "People" at bounding box center [93, 119] width 146 height 35
select select "100"
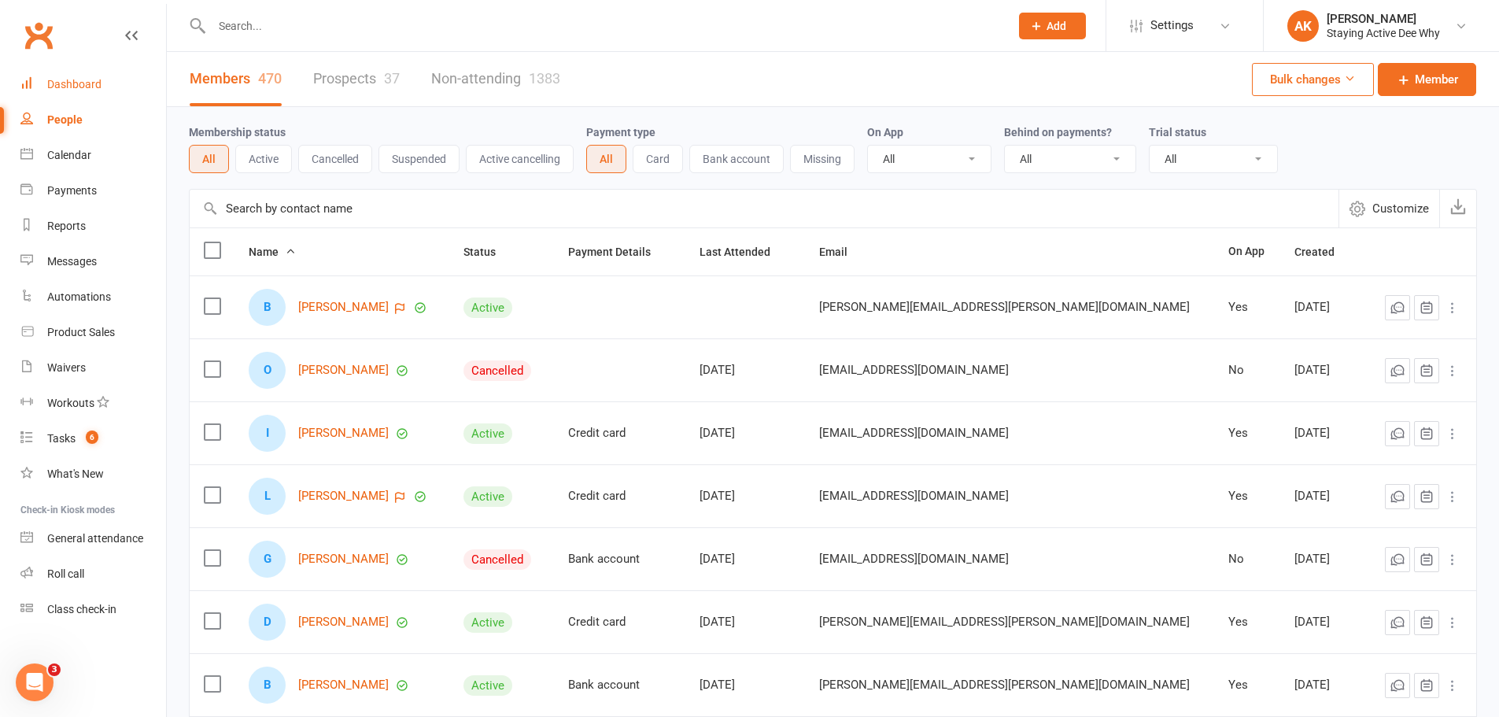
click at [64, 90] on div "Dashboard" at bounding box center [74, 84] width 54 height 13
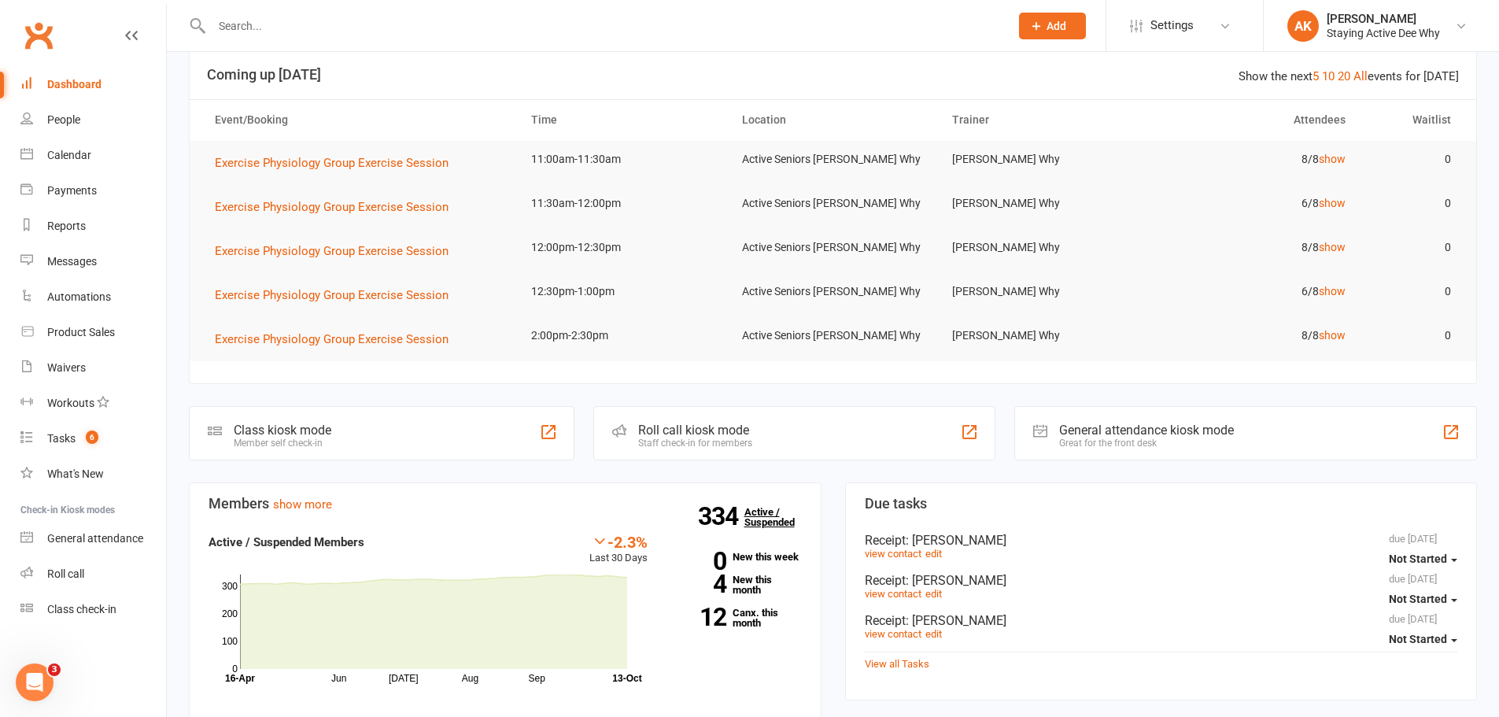
scroll to position [157, 0]
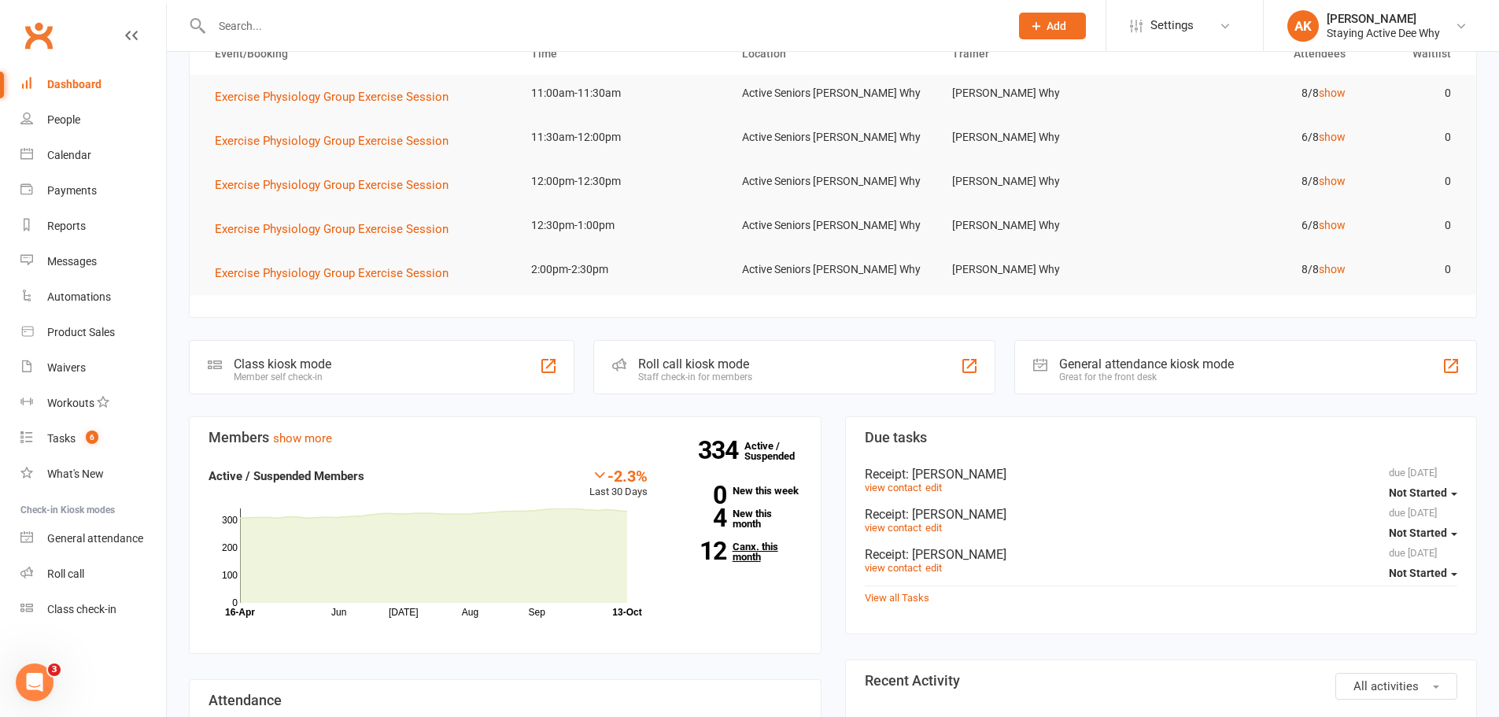
click at [745, 545] on link "12 Canx. this month" at bounding box center [736, 551] width 131 height 20
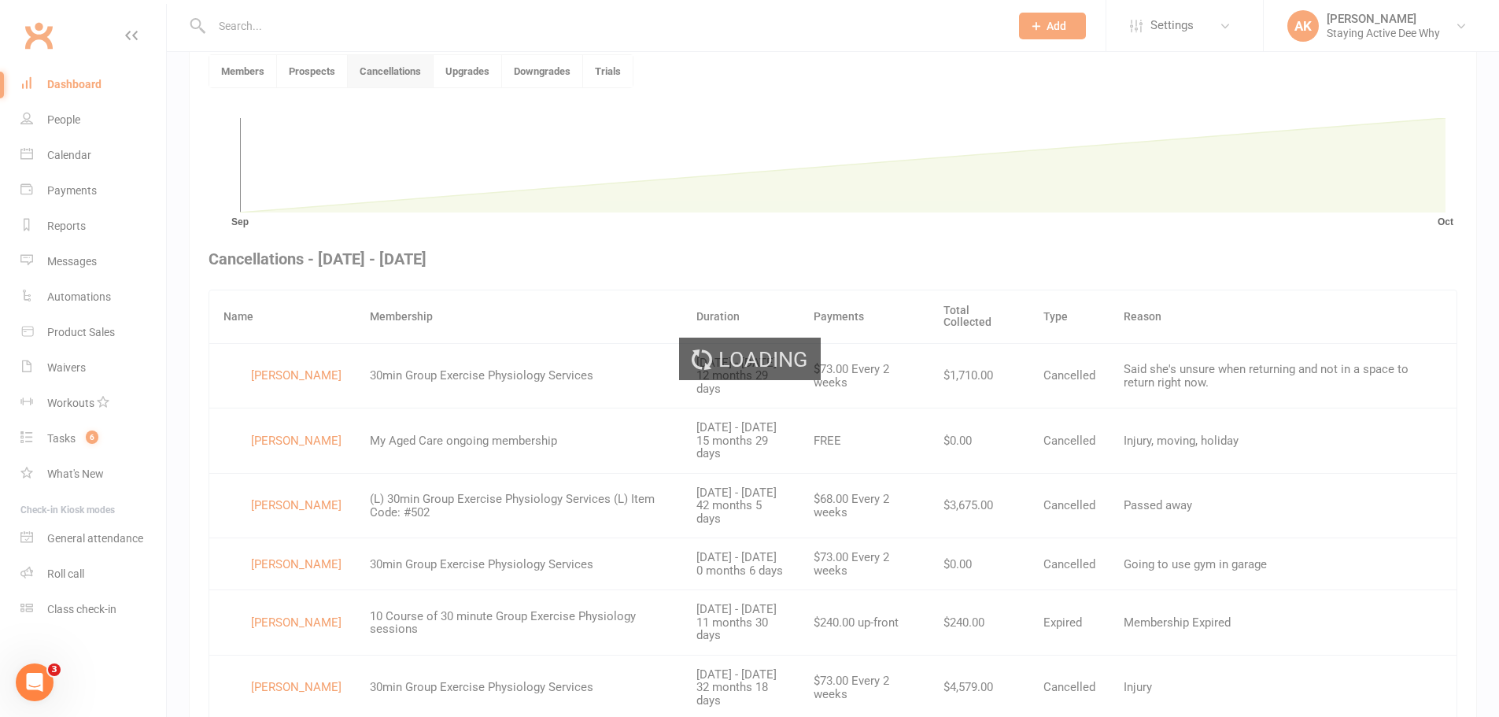
scroll to position [430, 0]
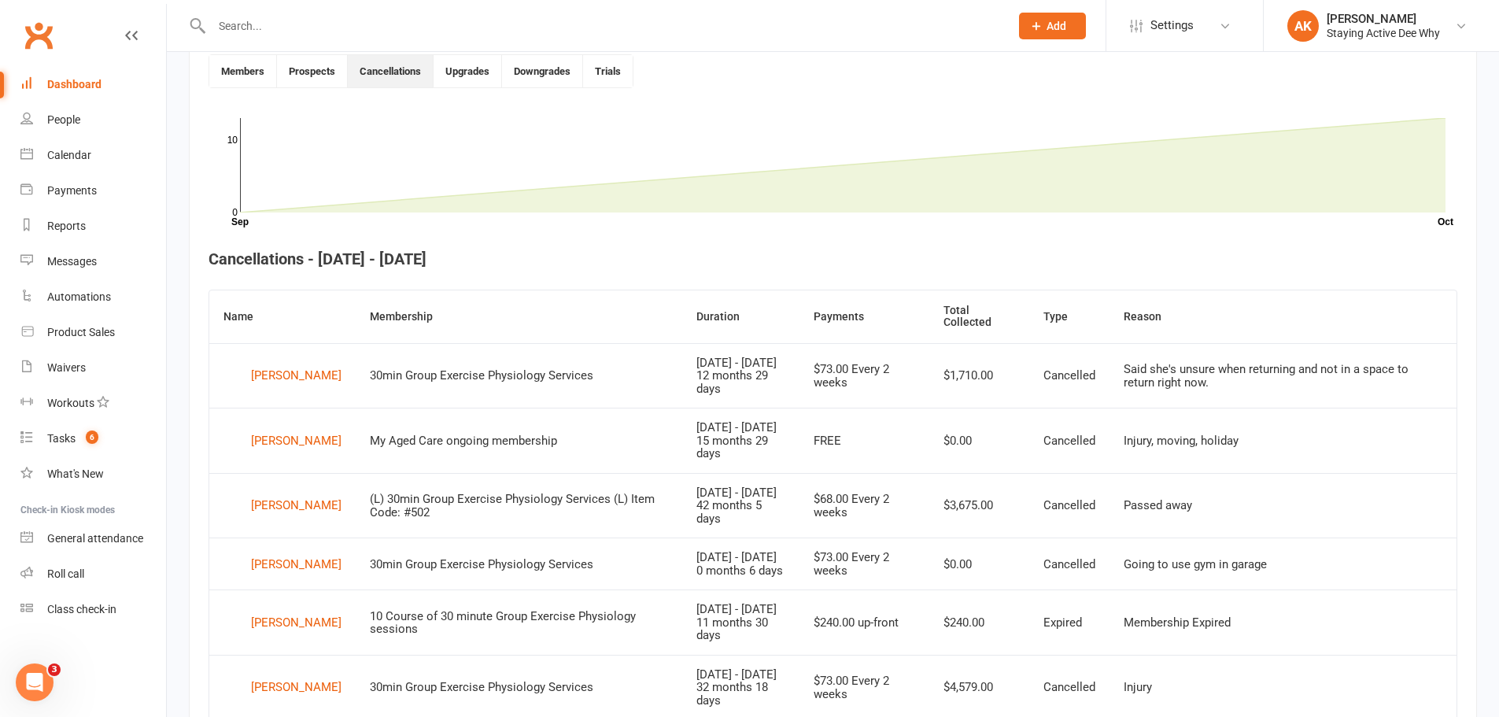
click at [83, 70] on link "Dashboard" at bounding box center [93, 84] width 146 height 35
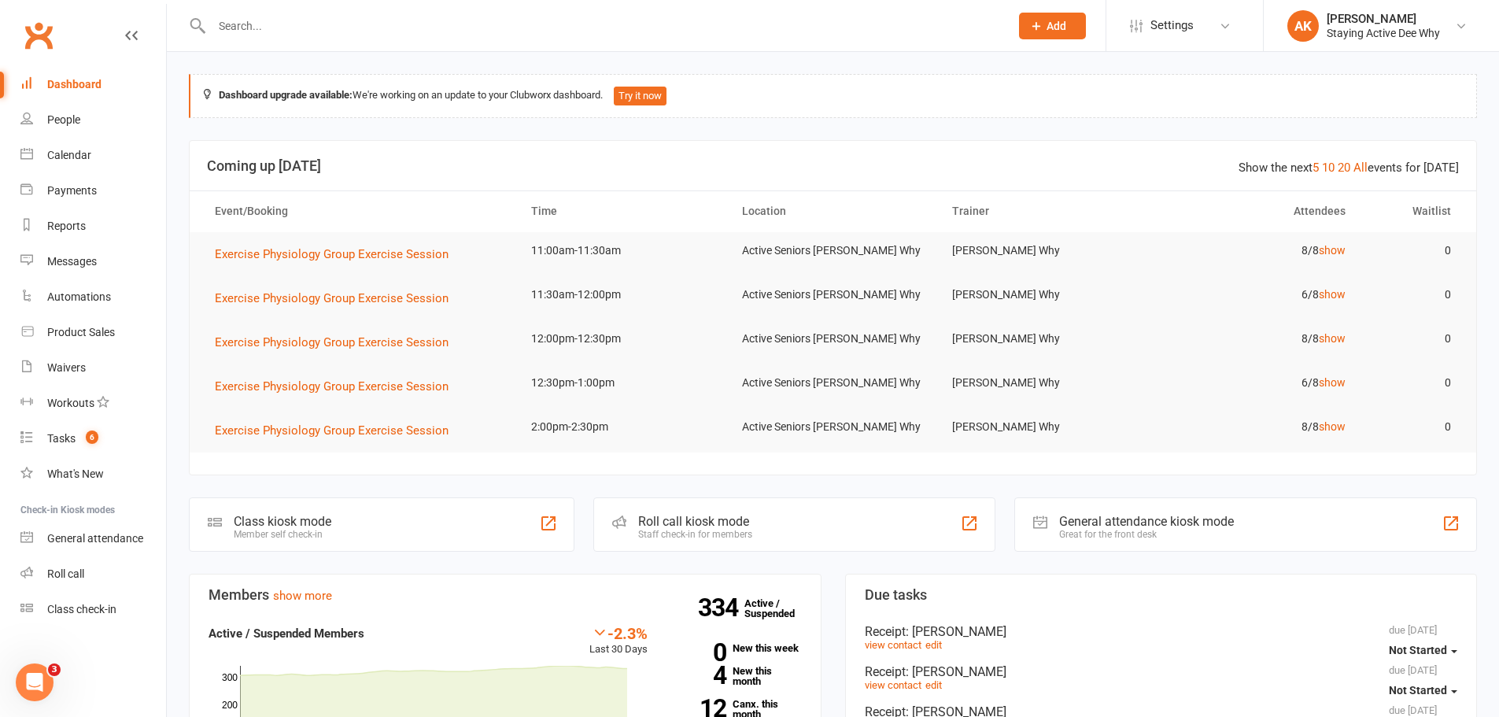
click at [421, 28] on input "text" at bounding box center [602, 26] width 791 height 22
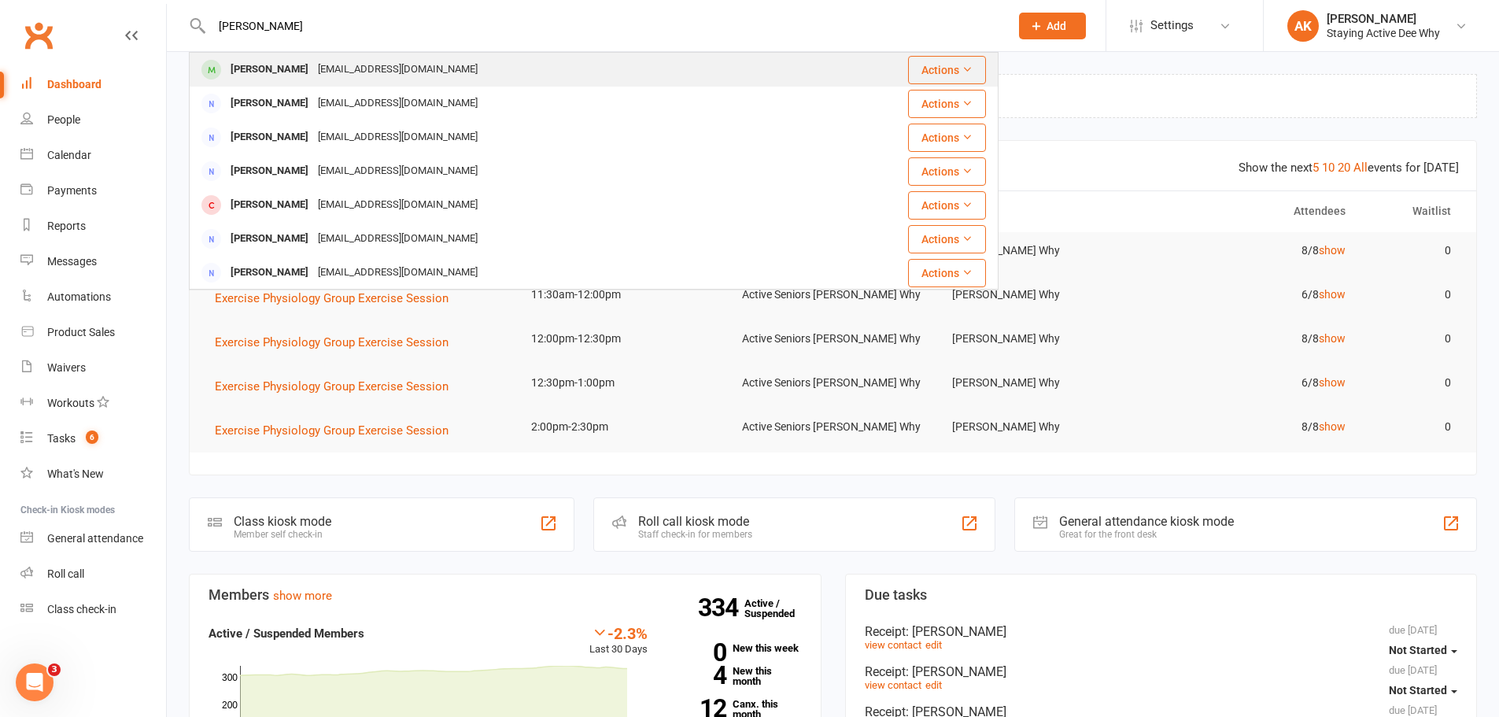
type input "glenda butler"
click at [407, 60] on div "glendapbutler@yahoo.com.au" at bounding box center [397, 69] width 169 height 23
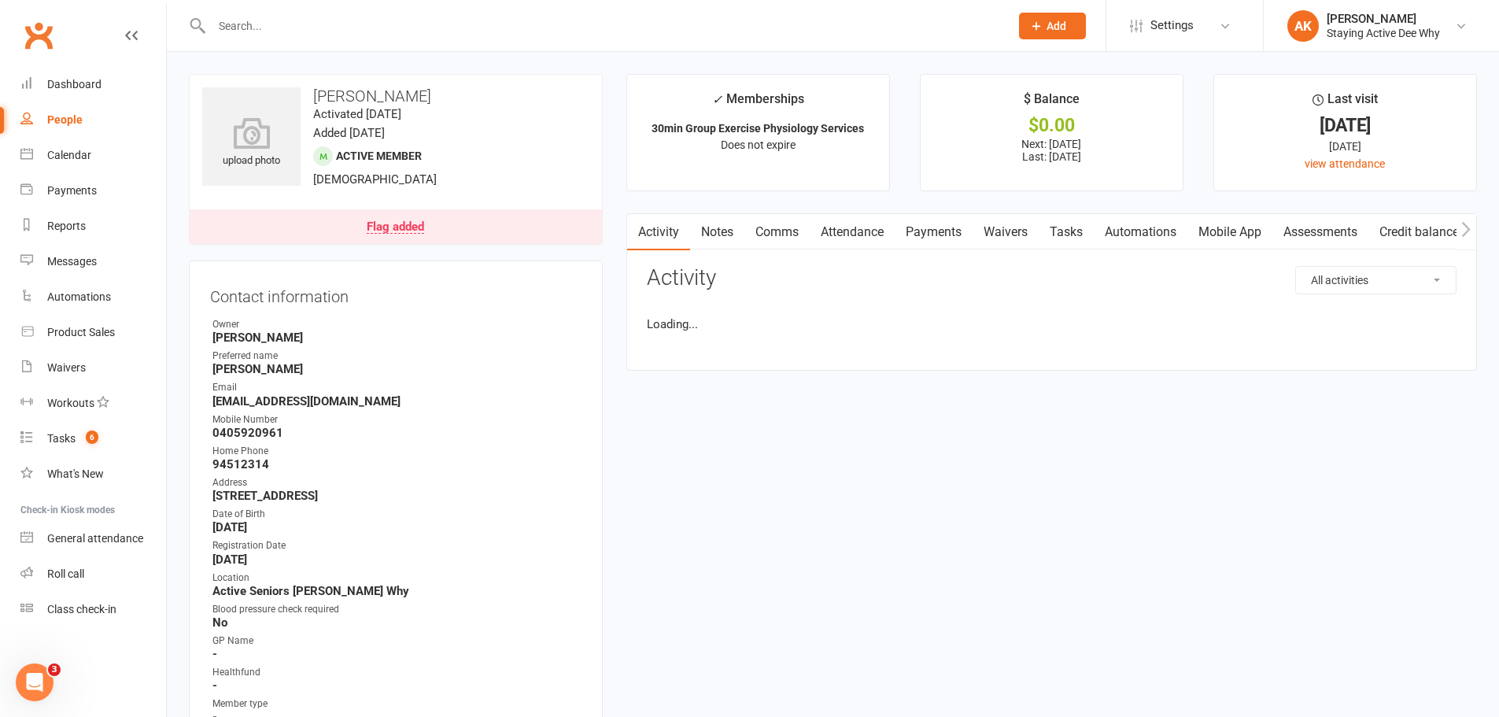
click at [1323, 220] on link "Assessments" at bounding box center [1320, 232] width 96 height 36
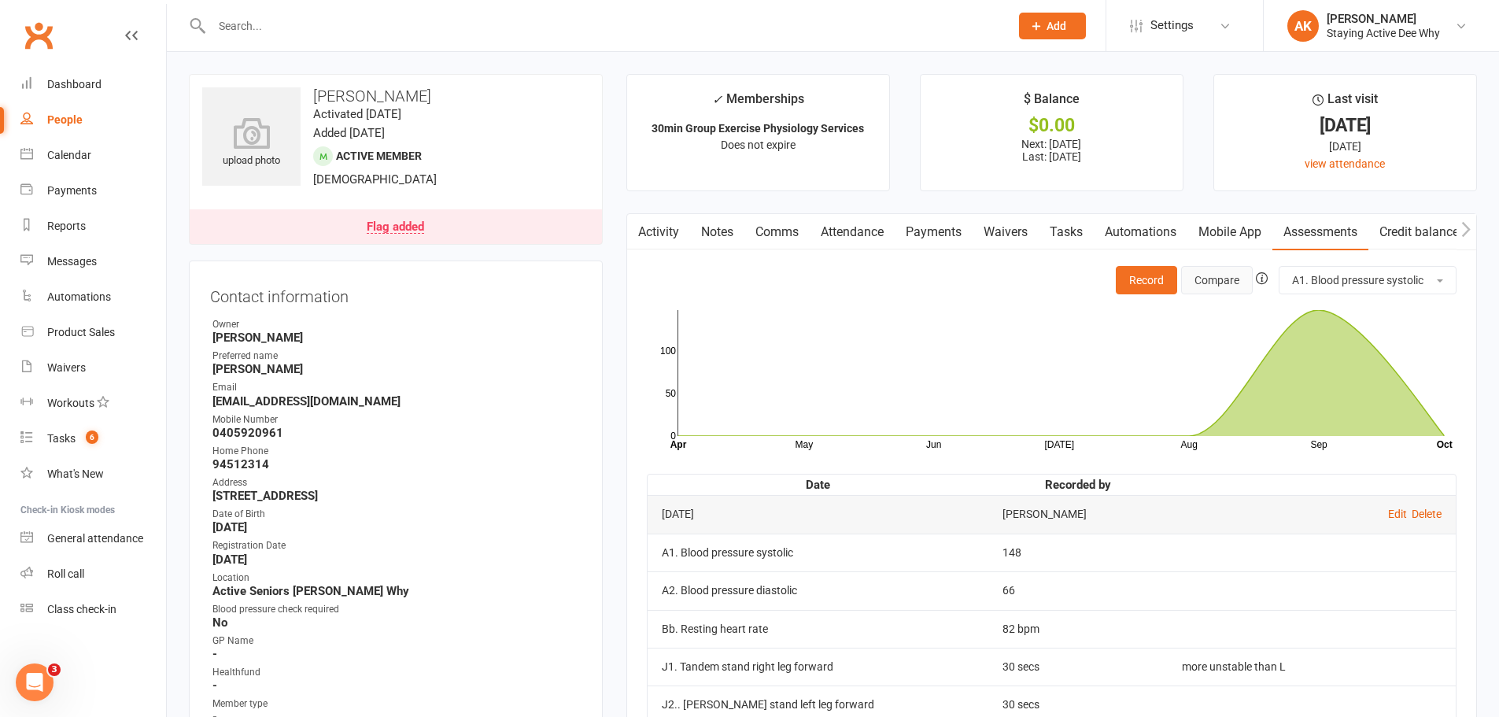
click at [1197, 275] on button "Compare" at bounding box center [1217, 280] width 72 height 28
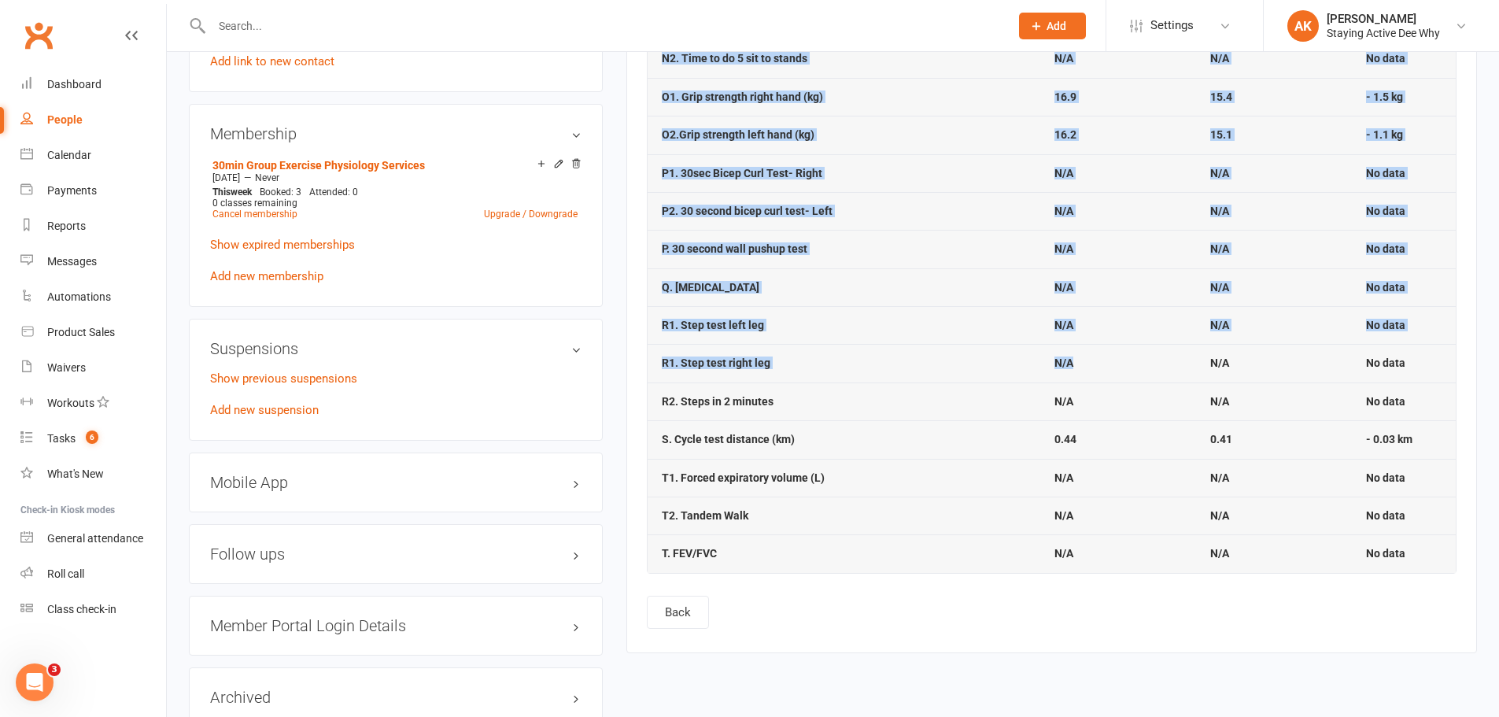
scroll to position [1259, 0]
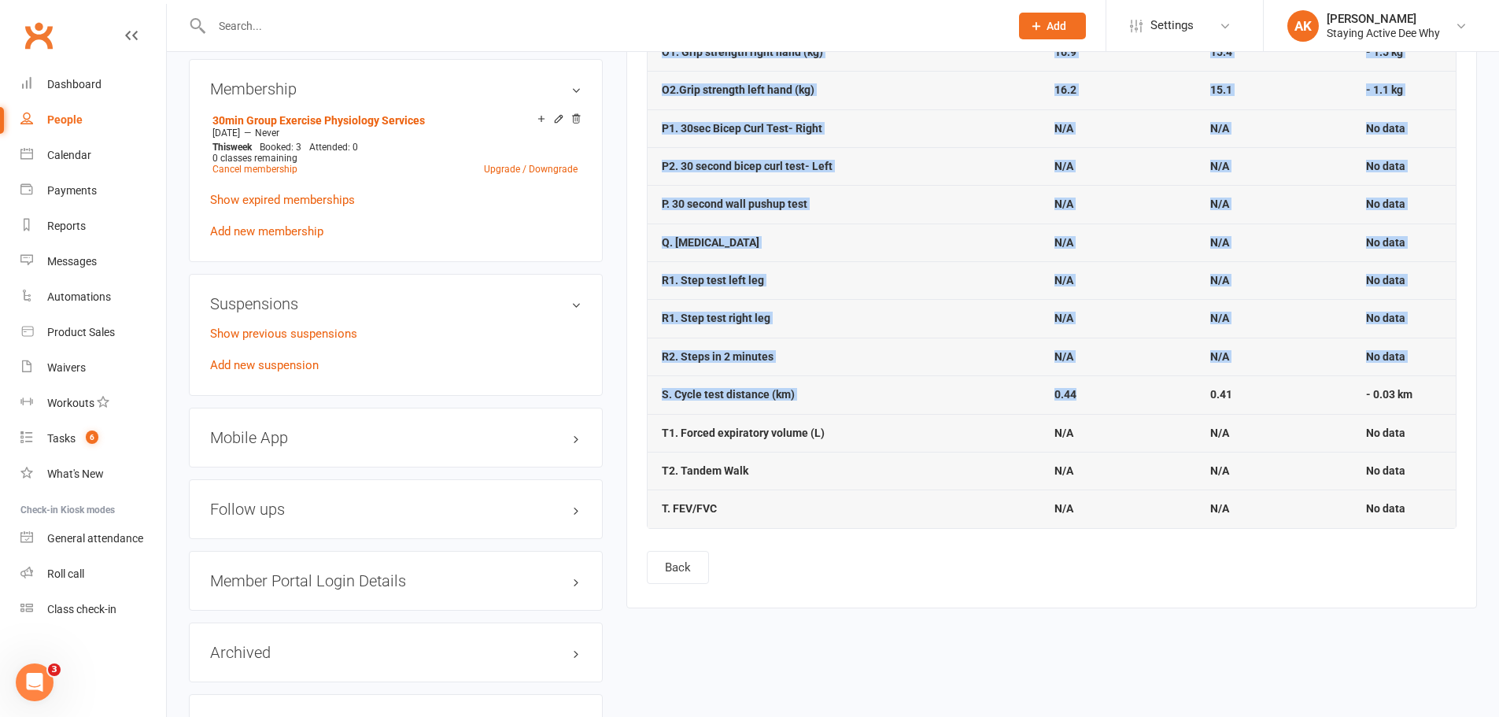
drag, startPoint x: 961, startPoint y: 83, endPoint x: 1123, endPoint y: 389, distance: 346.3
click at [1123, 389] on td "0.44" at bounding box center [1118, 394] width 156 height 38
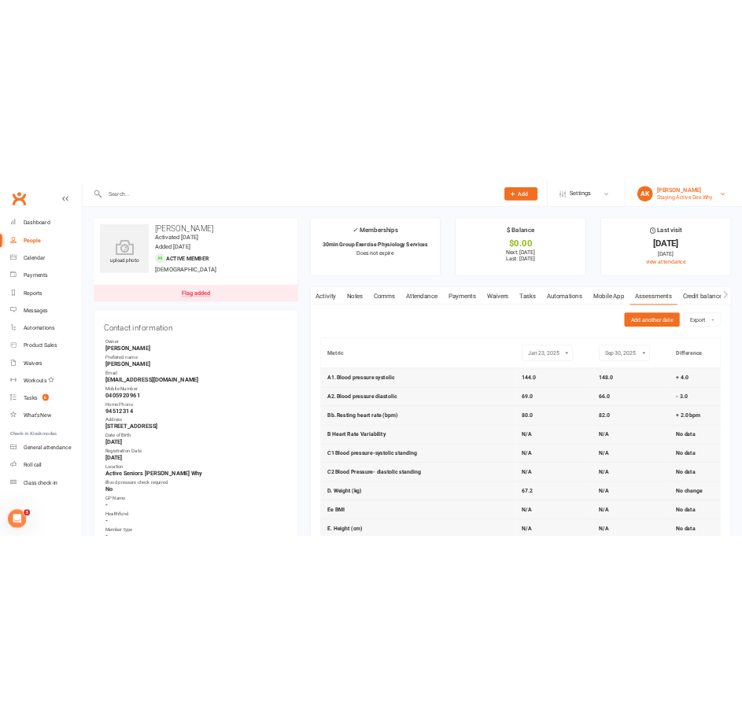
scroll to position [79, 0]
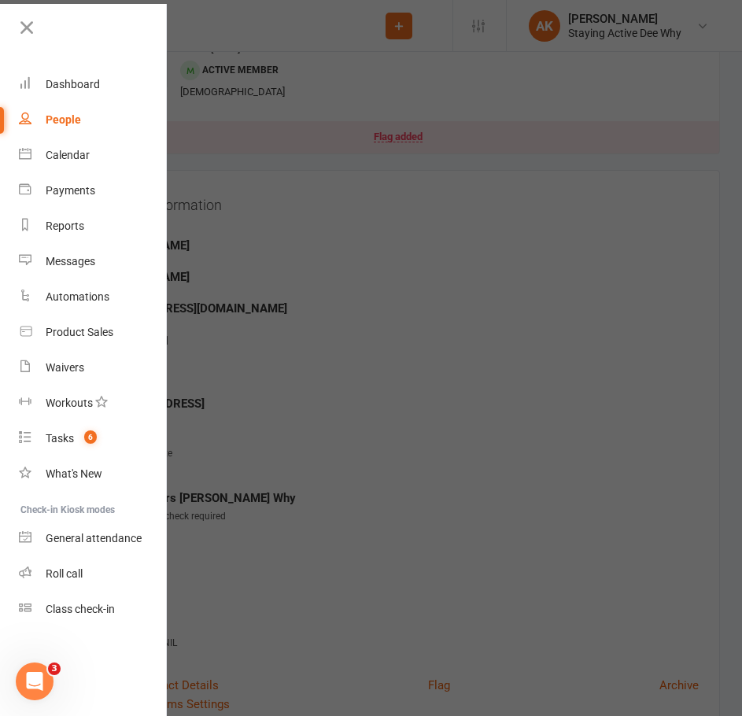
click at [476, 349] on div at bounding box center [371, 358] width 742 height 716
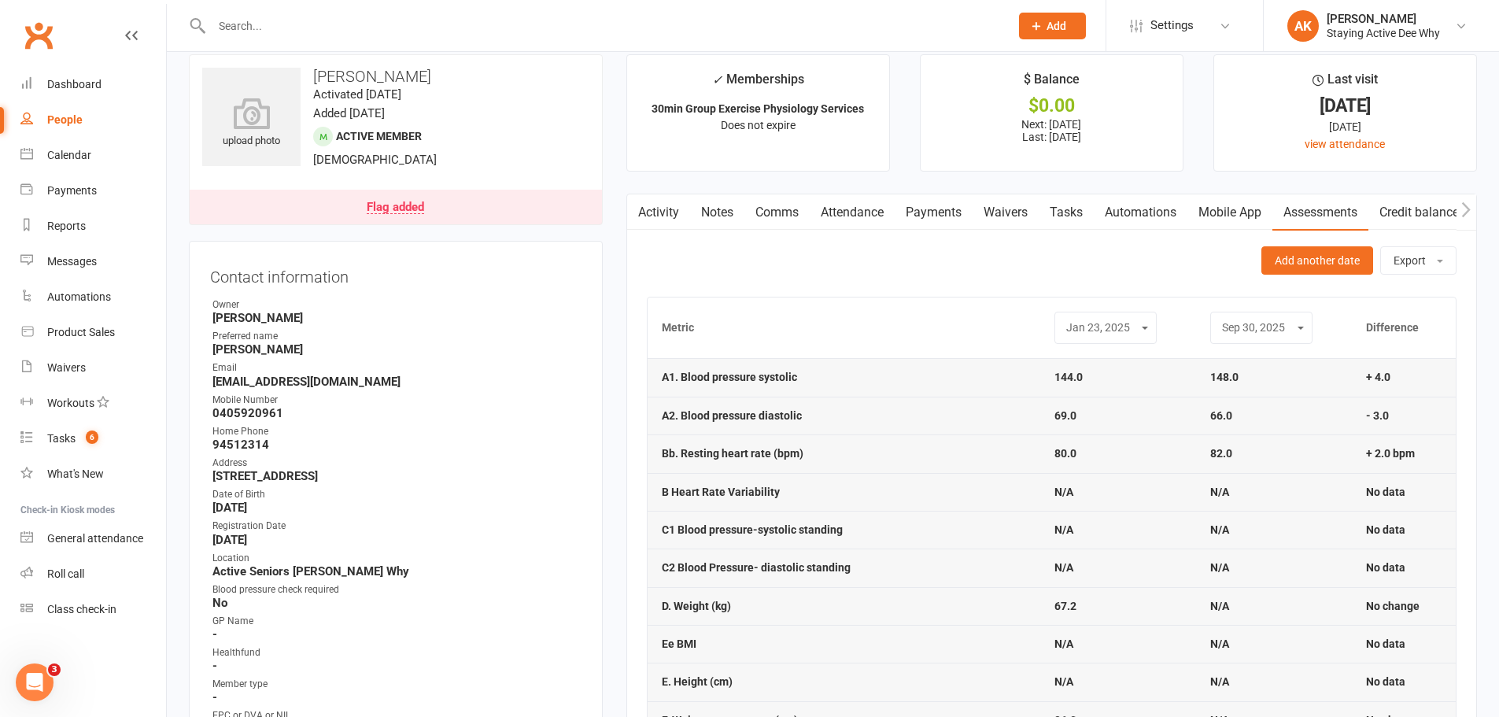
scroll to position [0, 0]
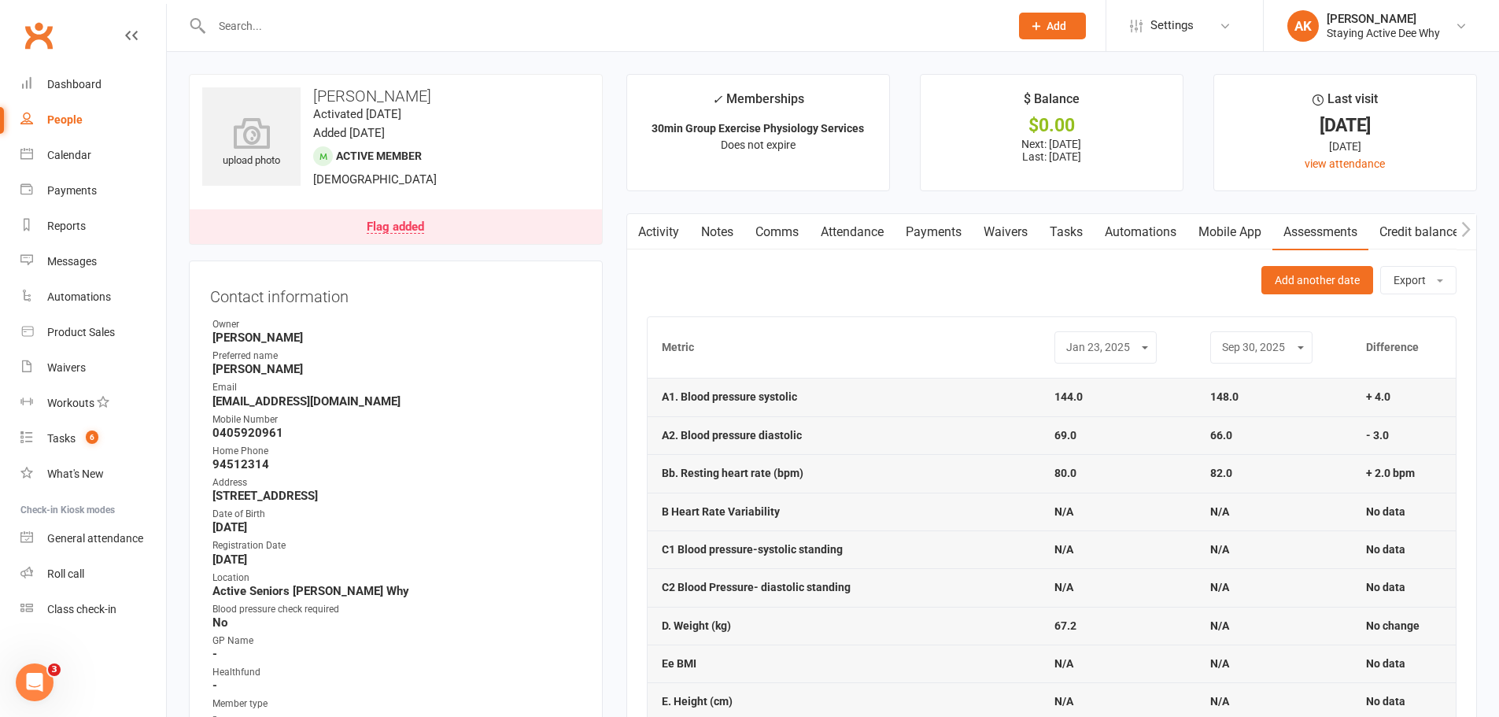
click at [567, 34] on input "text" at bounding box center [602, 26] width 791 height 22
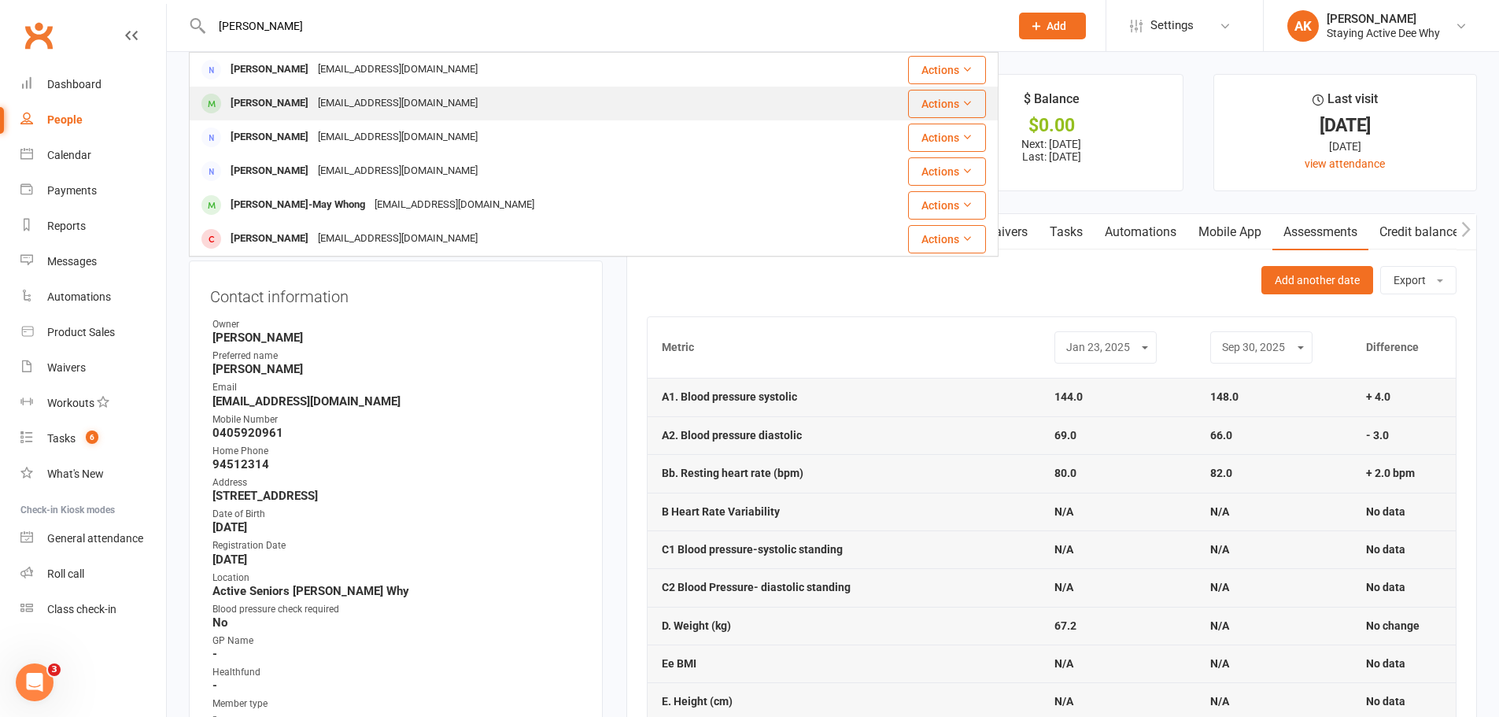
type input "faith whee"
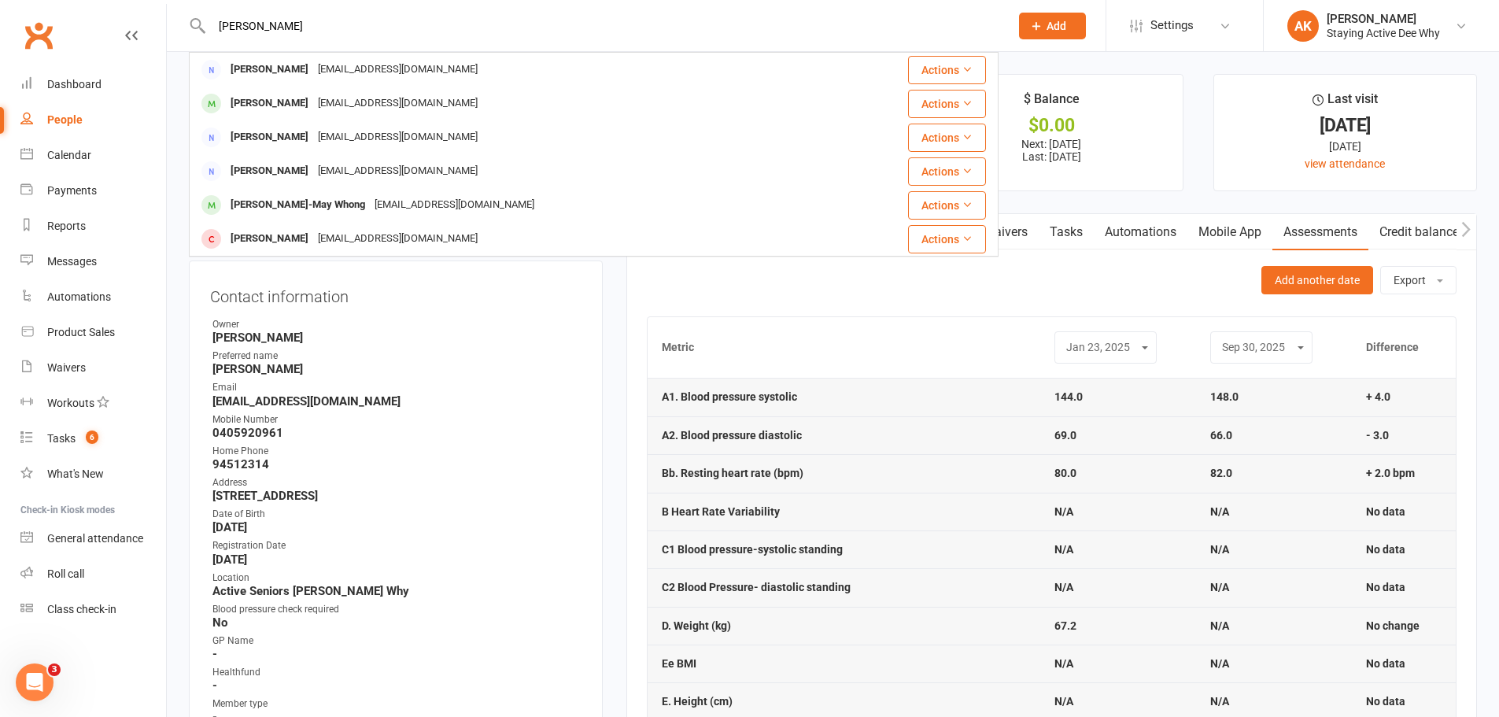
click at [507, 99] on div "Faith Wheatley faithymcgregor@gmail.com" at bounding box center [511, 103] width 643 height 32
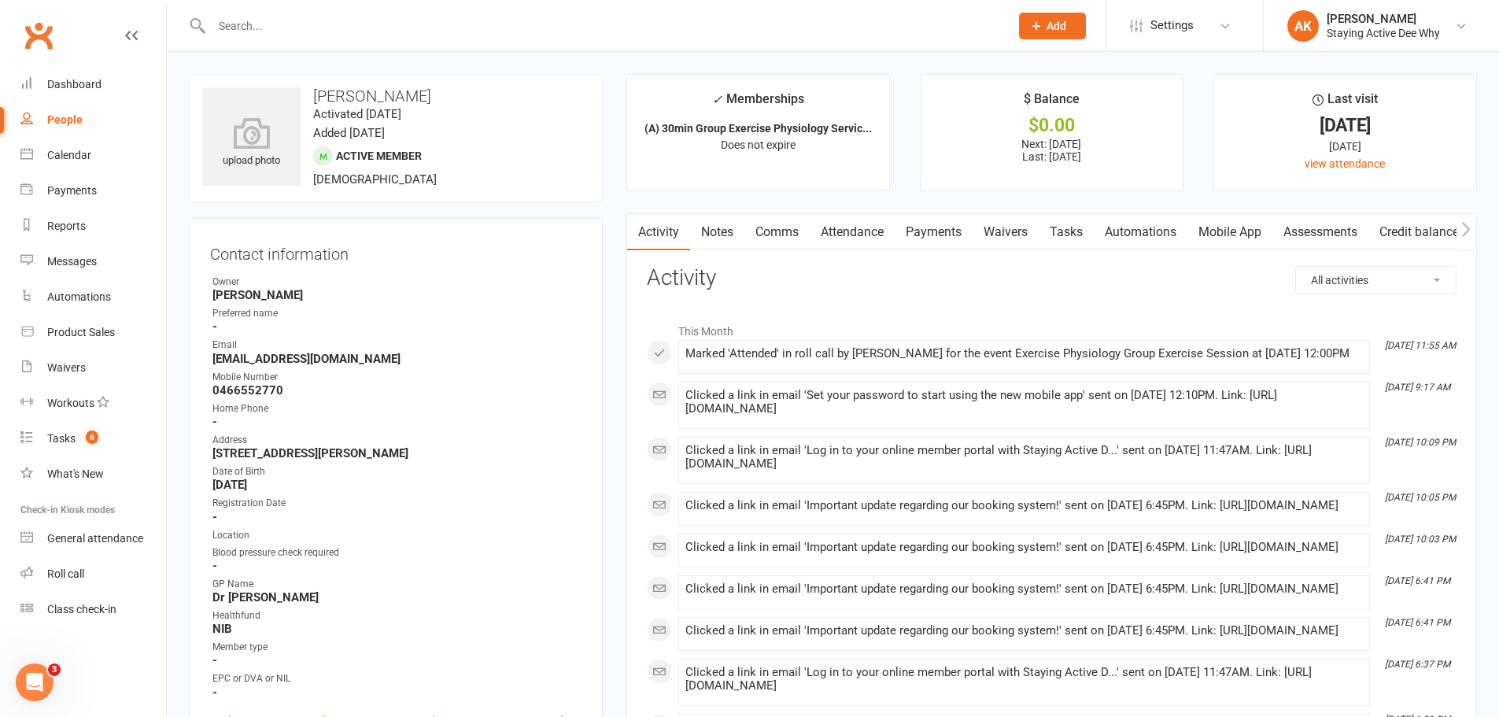
click at [1301, 223] on link "Assessments" at bounding box center [1320, 232] width 96 height 36
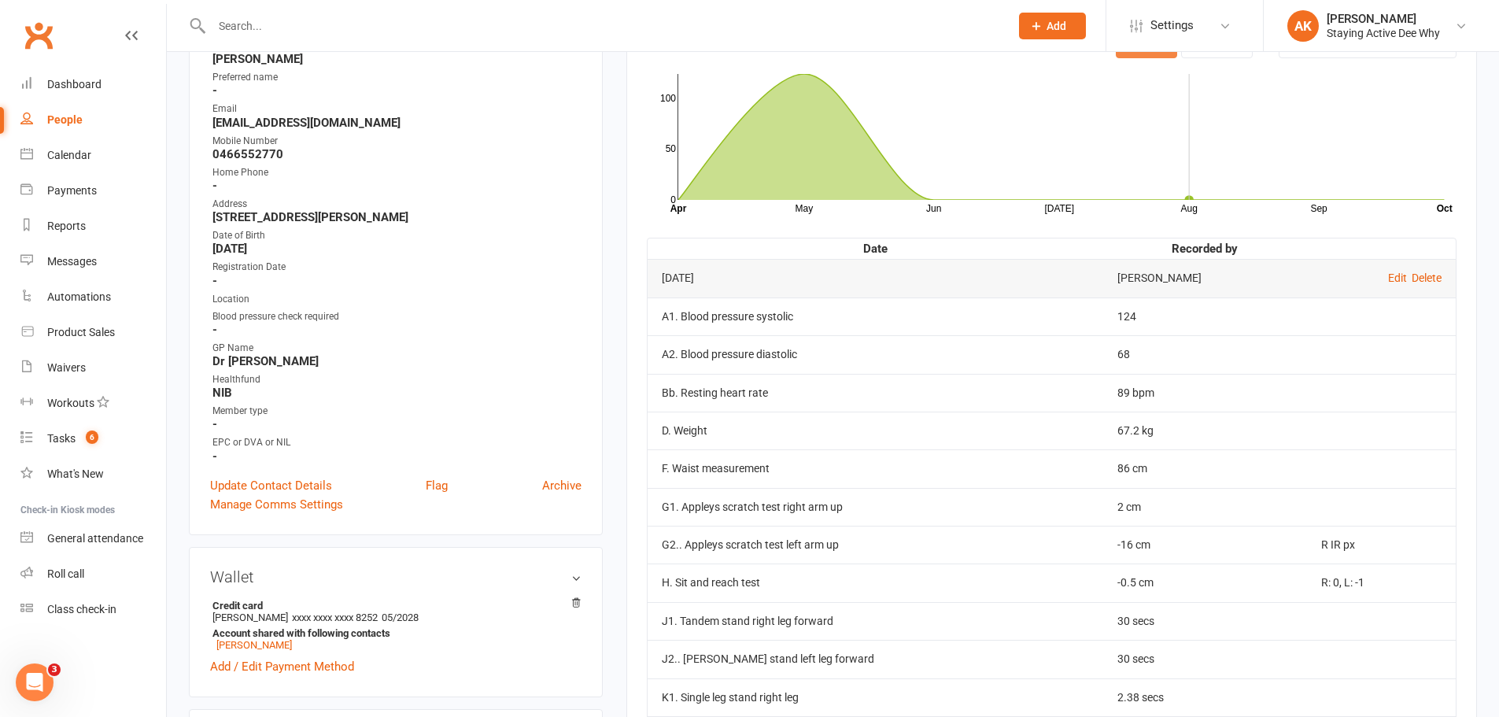
scroll to position [157, 0]
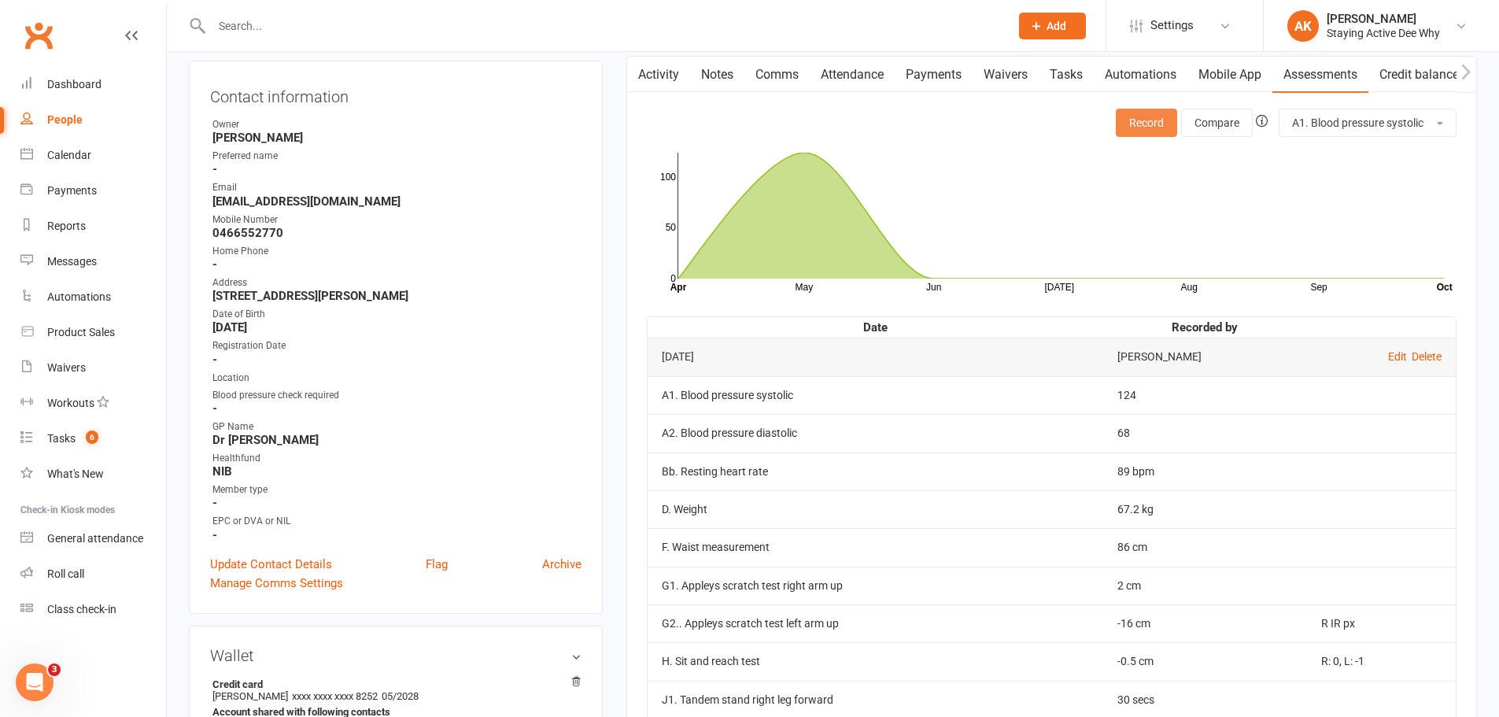
click at [1140, 109] on button "Record" at bounding box center [1146, 123] width 61 height 28
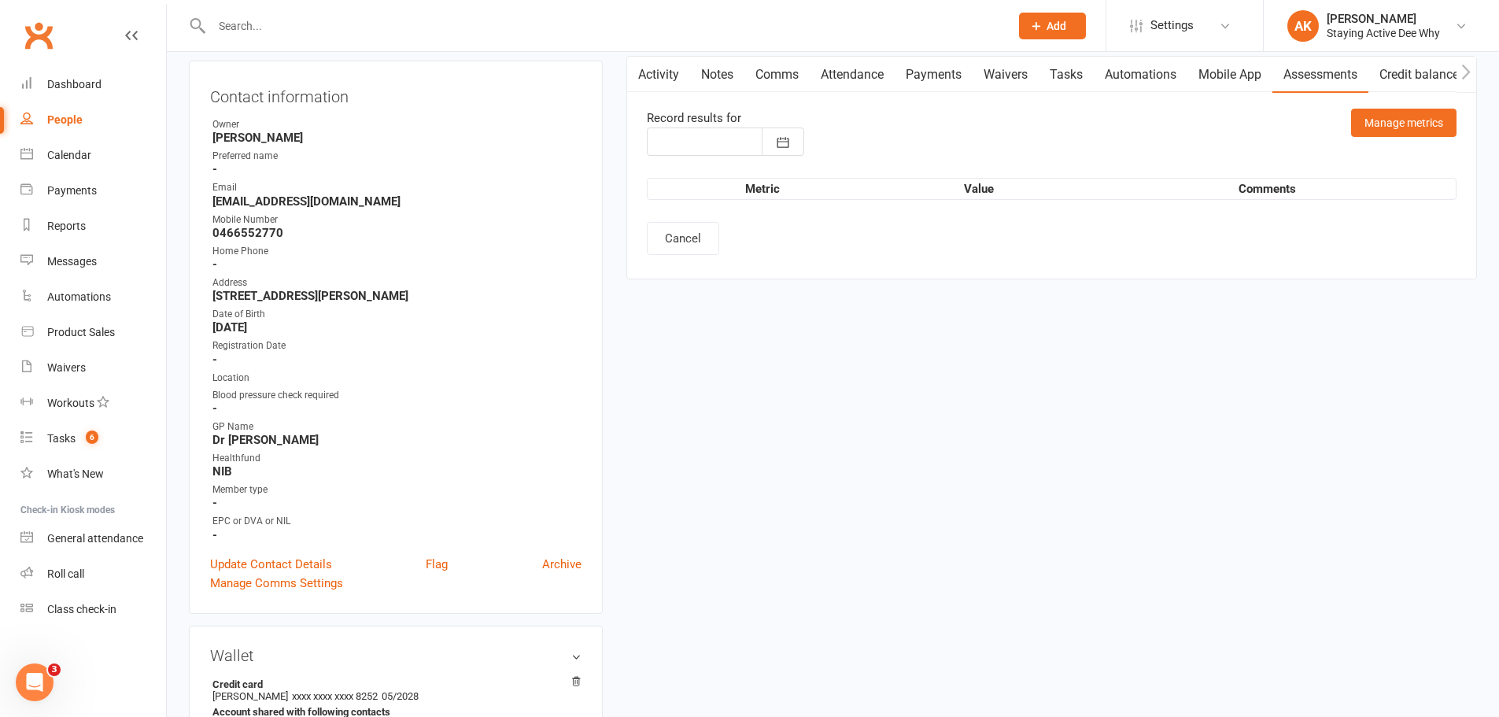
type input "13 Oct 2025"
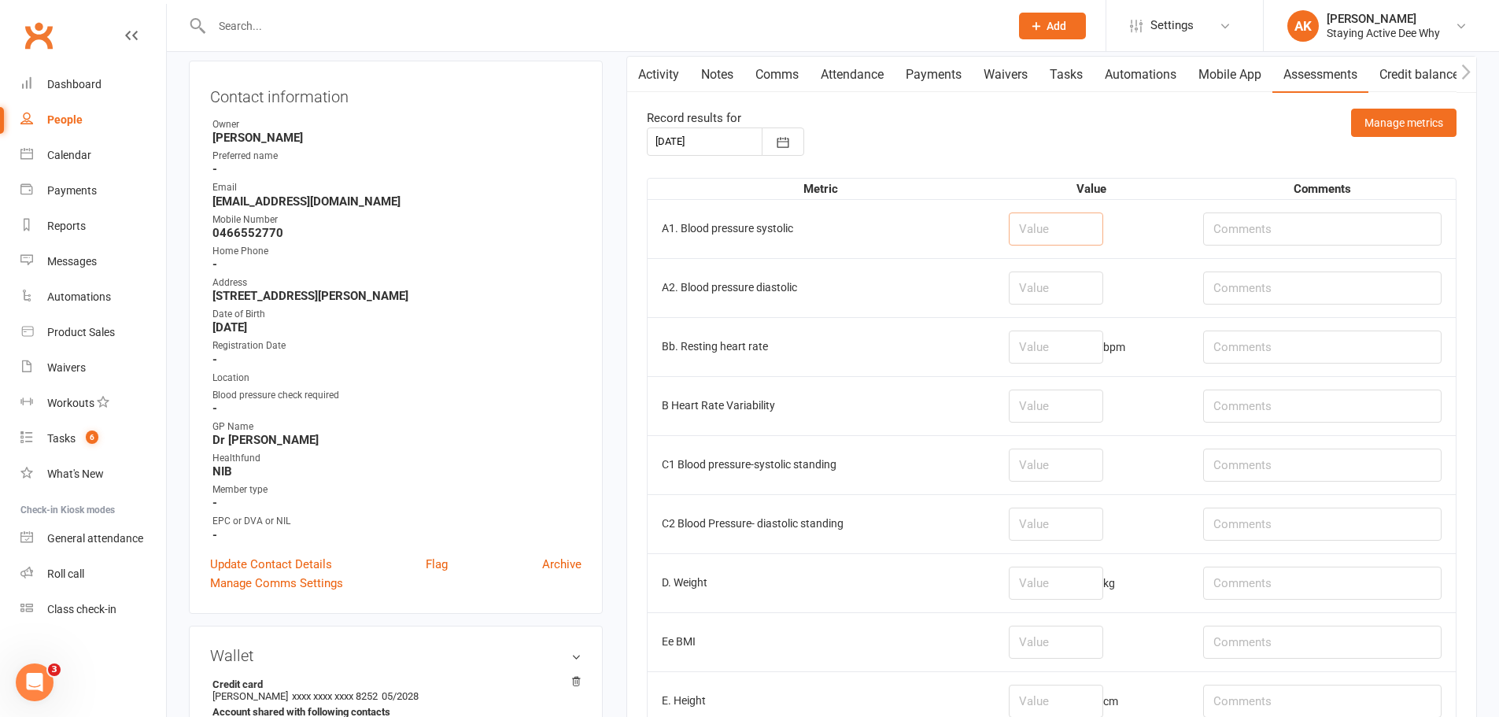
click at [1057, 237] on input "number" at bounding box center [1056, 228] width 94 height 33
type input "123"
type input "71"
type input "78"
click at [1064, 572] on input "number" at bounding box center [1056, 582] width 94 height 33
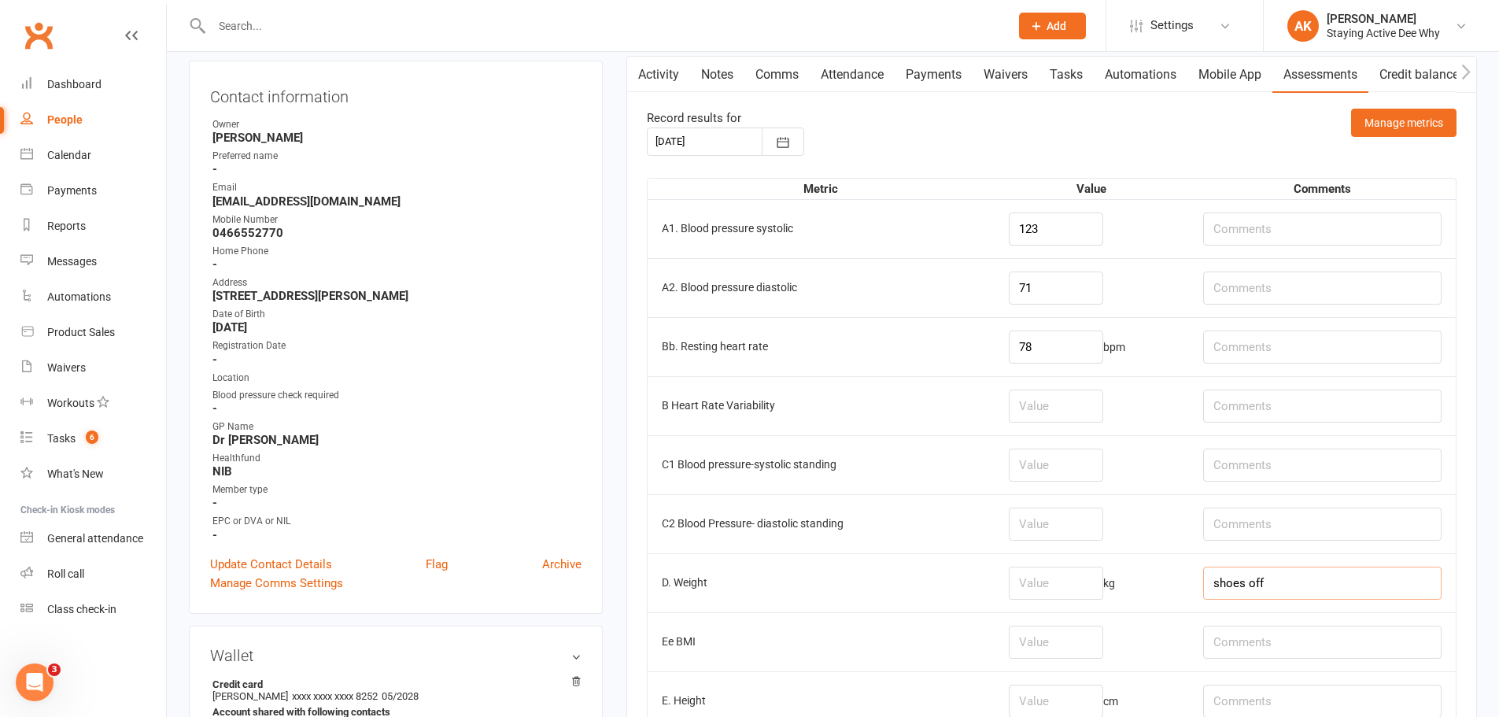
type input "shoes off"
click at [1071, 571] on input "number" at bounding box center [1056, 582] width 94 height 33
type input "63"
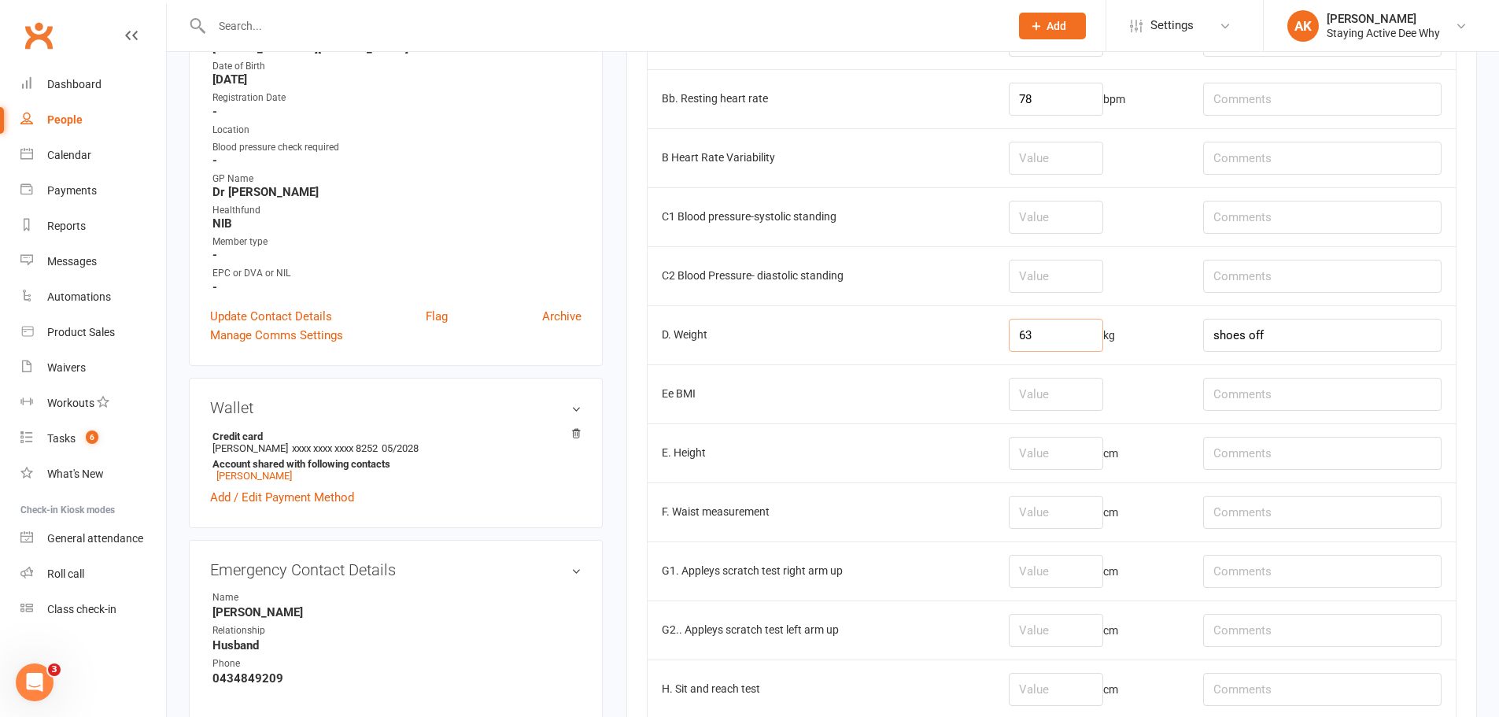
scroll to position [551, 0]
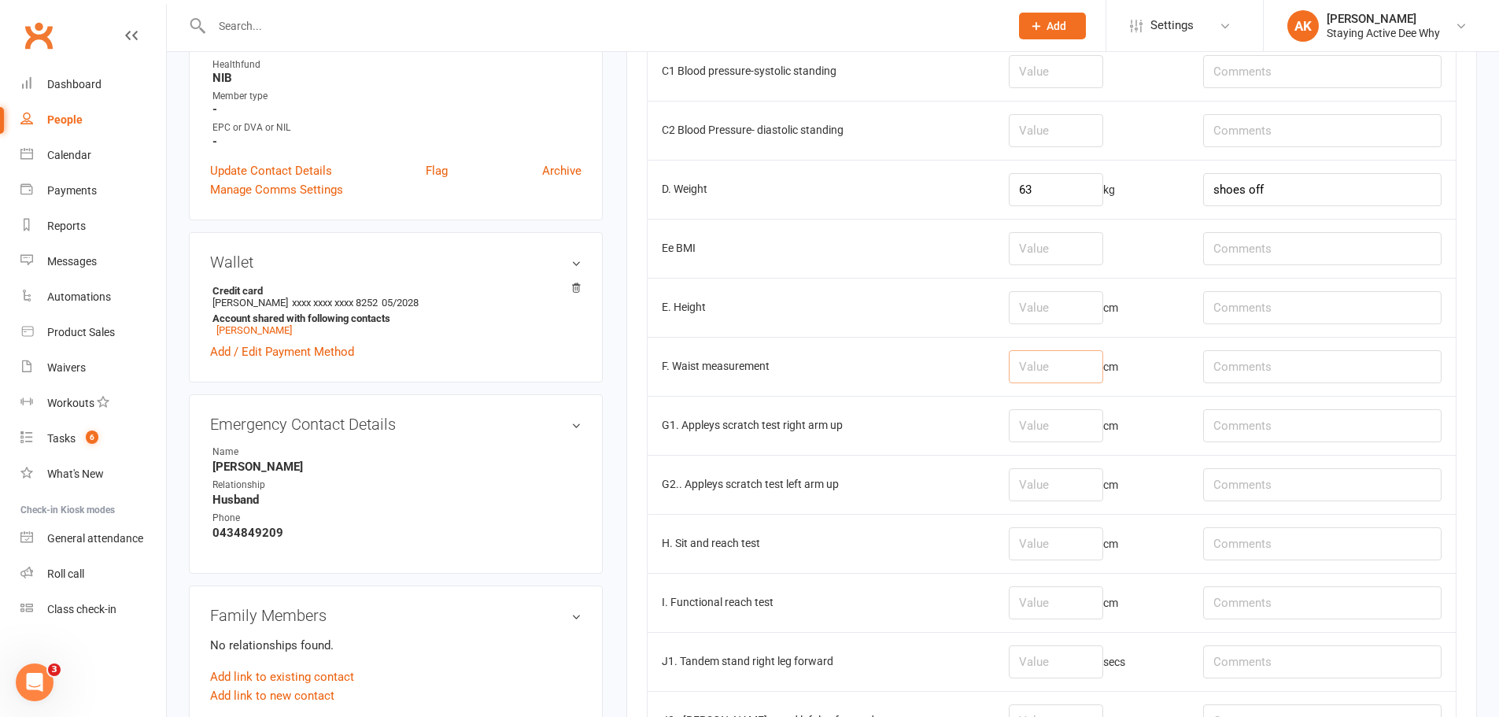
click at [1054, 378] on input "number" at bounding box center [1056, 366] width 94 height 33
type input "86"
click at [1066, 410] on input "number" at bounding box center [1056, 425] width 94 height 33
type input "2"
type input "-1"
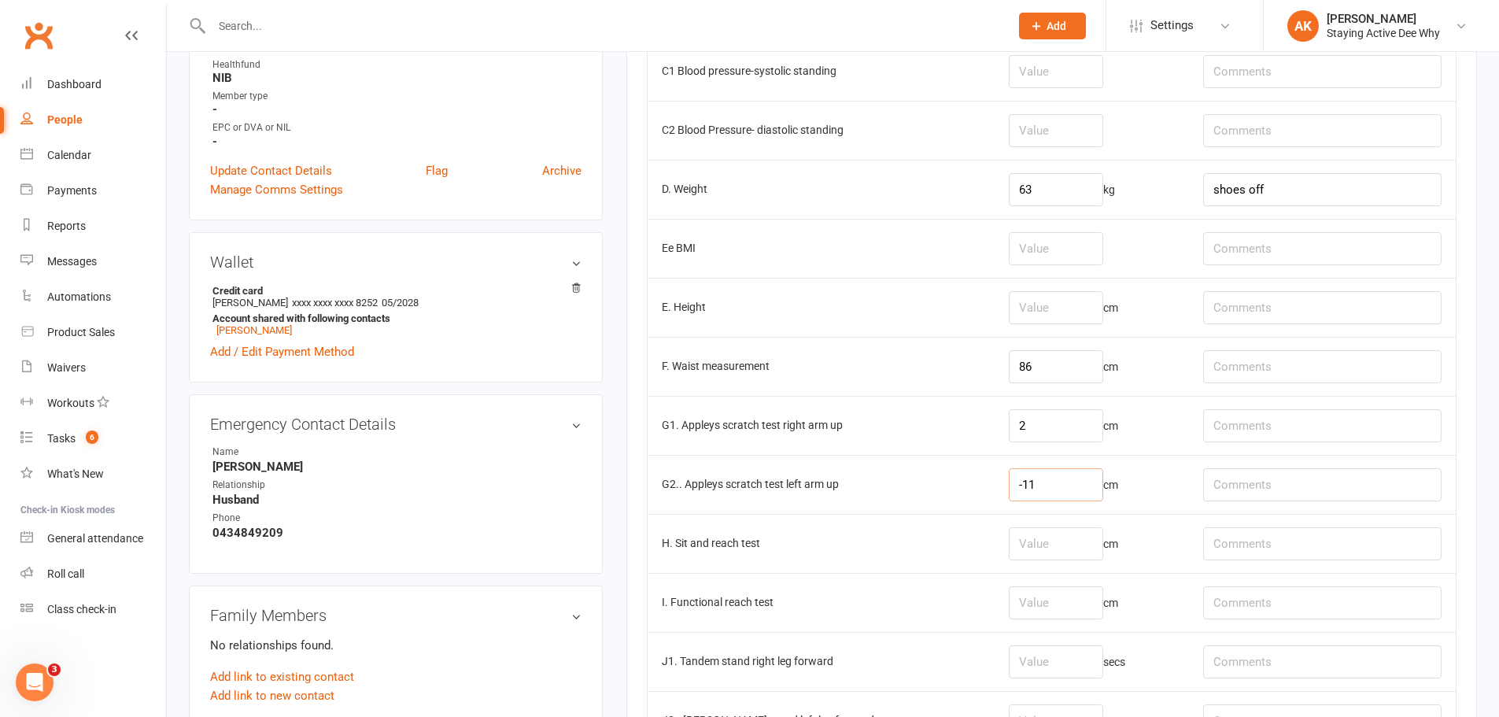
type input "-11"
click at [655, 355] on td "F. Waist measurement" at bounding box center [821, 366] width 347 height 59
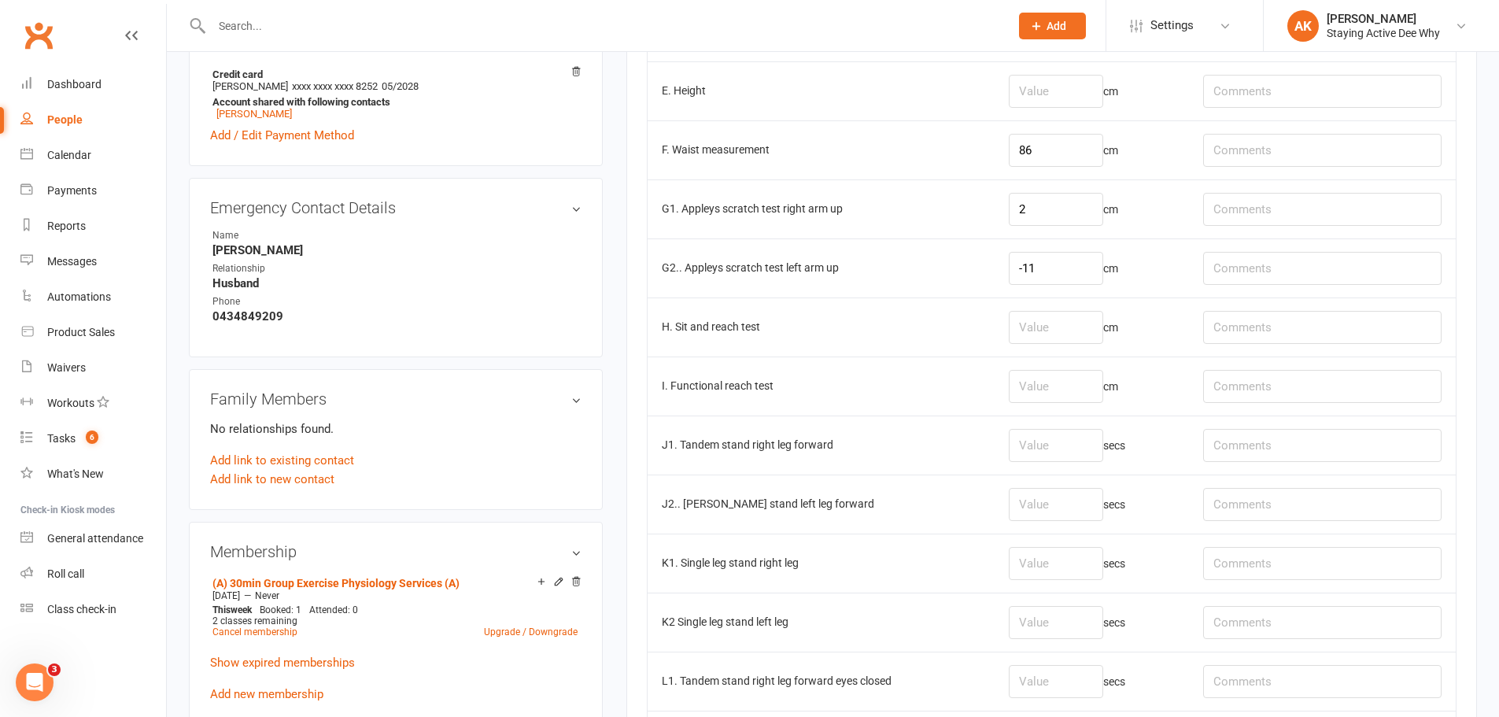
scroll to position [787, 0]
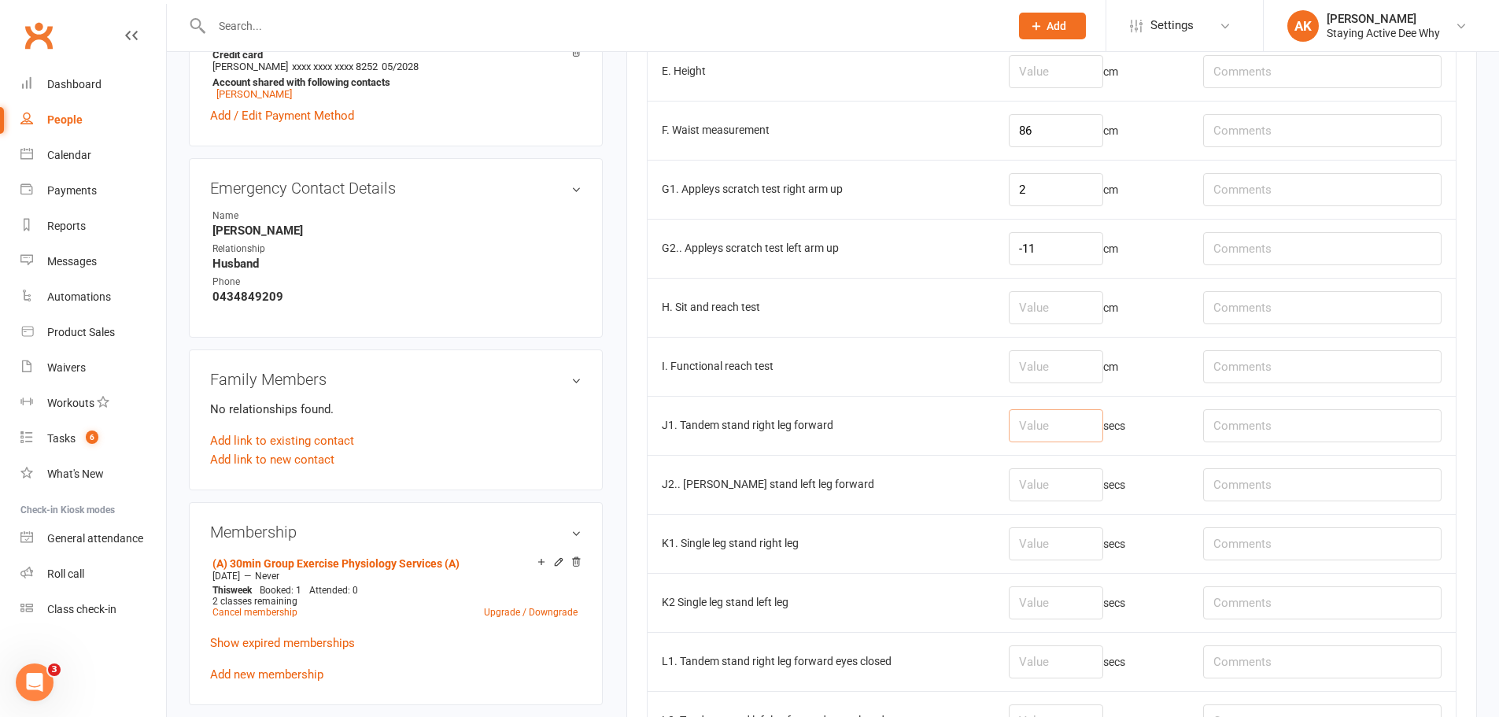
drag, startPoint x: 1039, startPoint y: 433, endPoint x: 1051, endPoint y: 431, distance: 11.9
click at [1049, 431] on input "number" at bounding box center [1056, 425] width 94 height 33
type input "30"
drag, startPoint x: 1060, startPoint y: 478, endPoint x: 1078, endPoint y: 473, distance: 18.7
click at [1067, 475] on input "number" at bounding box center [1056, 484] width 94 height 33
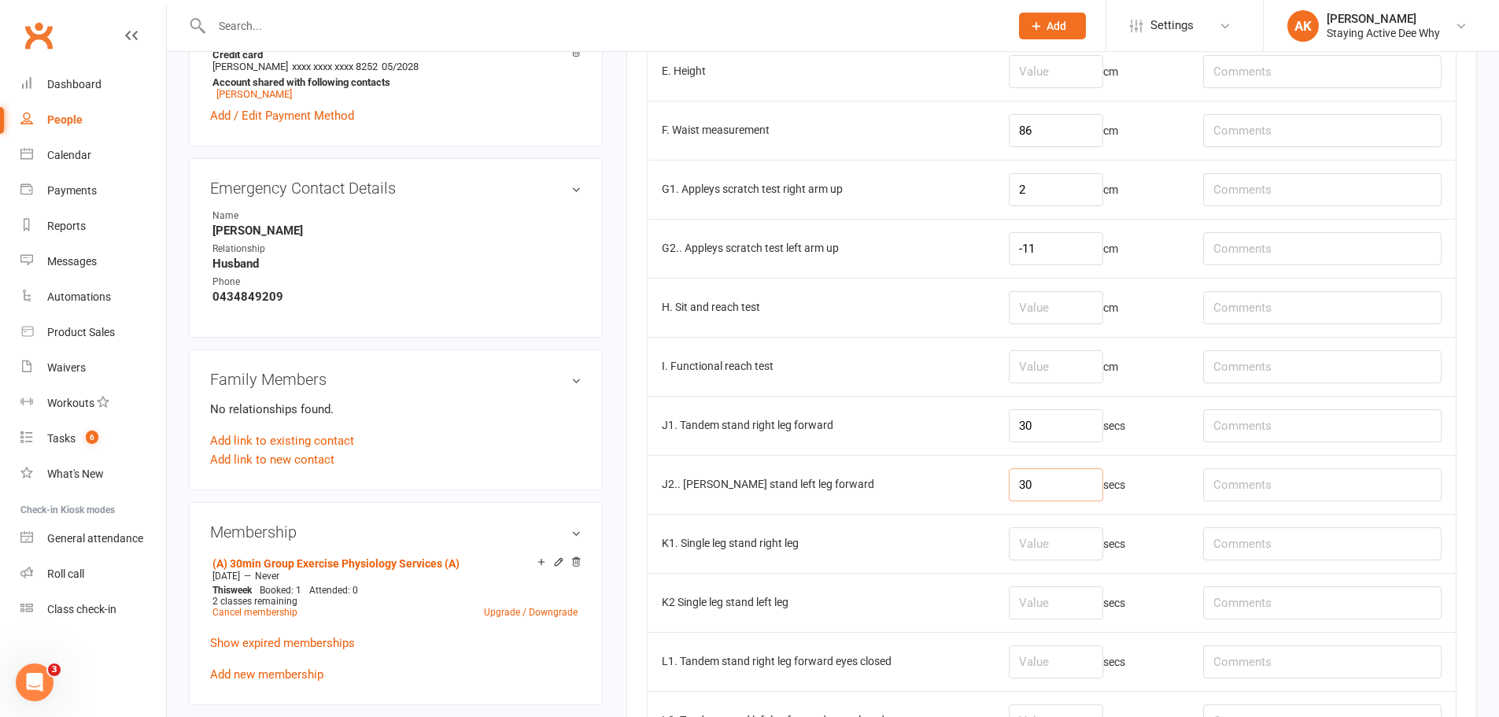
type input "30"
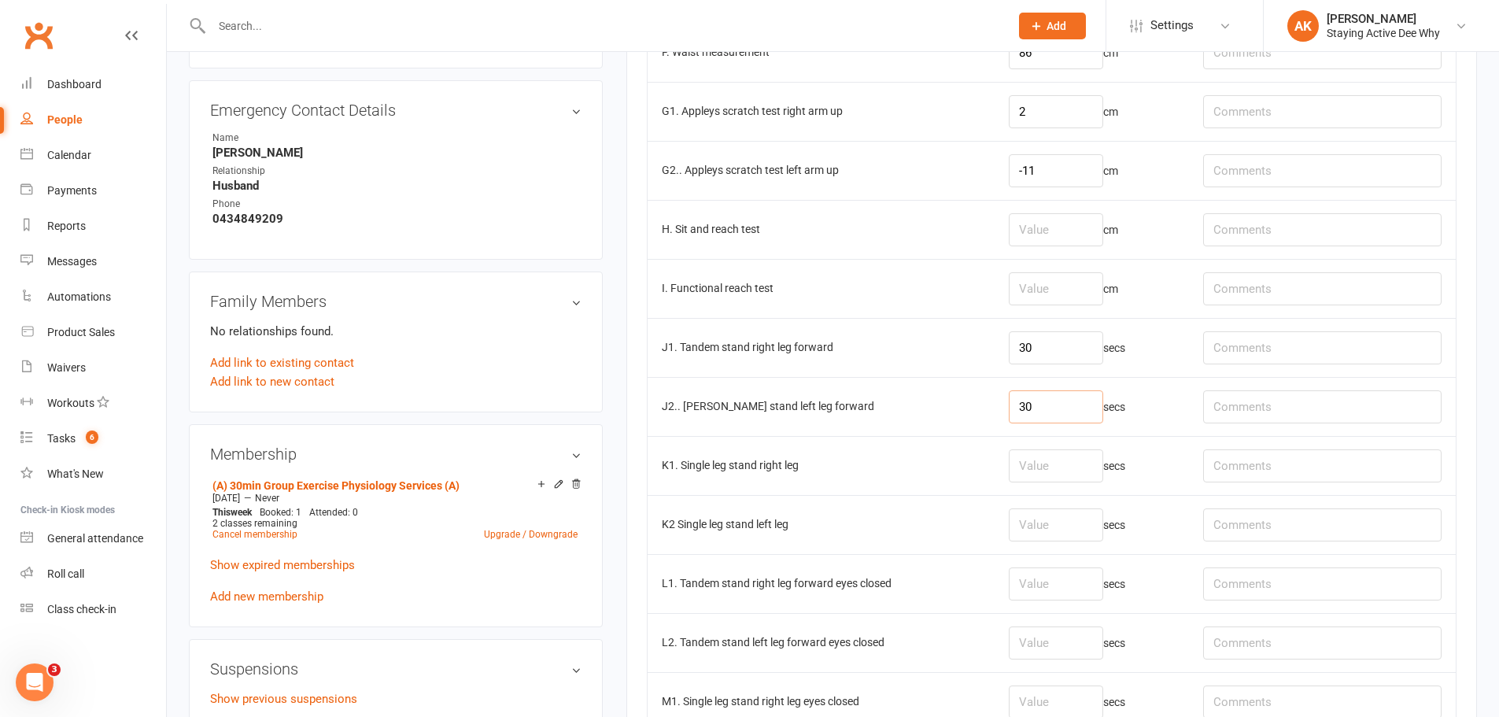
scroll to position [865, 0]
click at [1083, 529] on input "number" at bounding box center [1056, 523] width 94 height 33
type input "8.97"
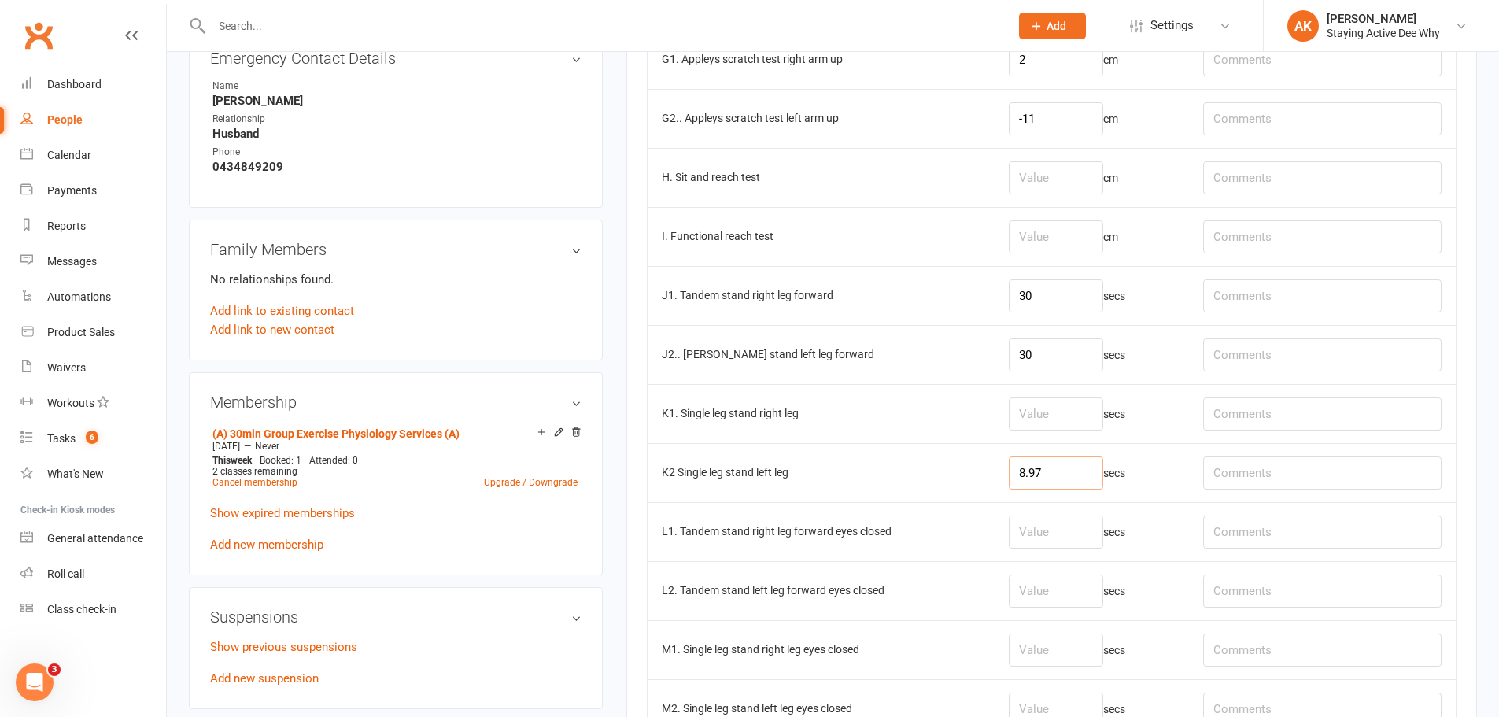
scroll to position [944, 0]
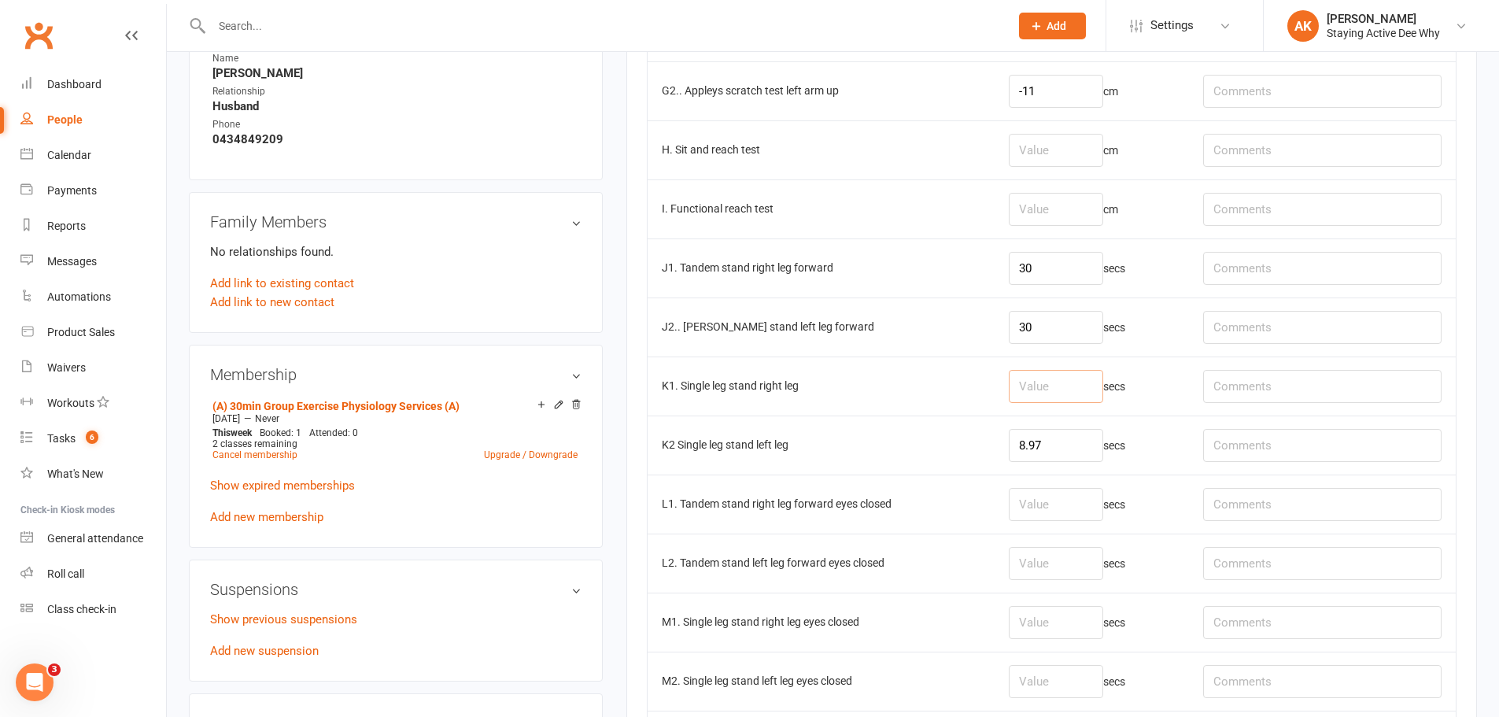
click at [1061, 378] on input "number" at bounding box center [1056, 386] width 94 height 33
type input "1"
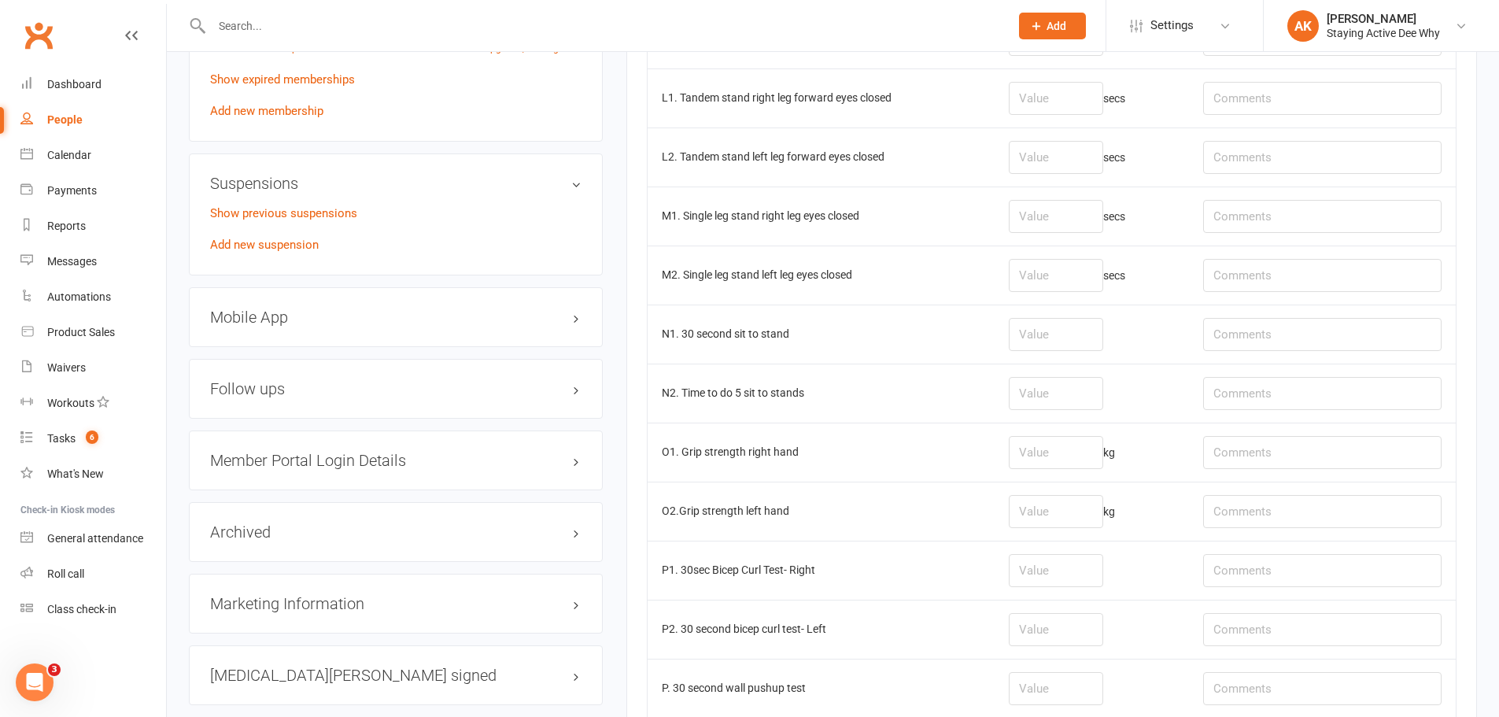
scroll to position [1338, 0]
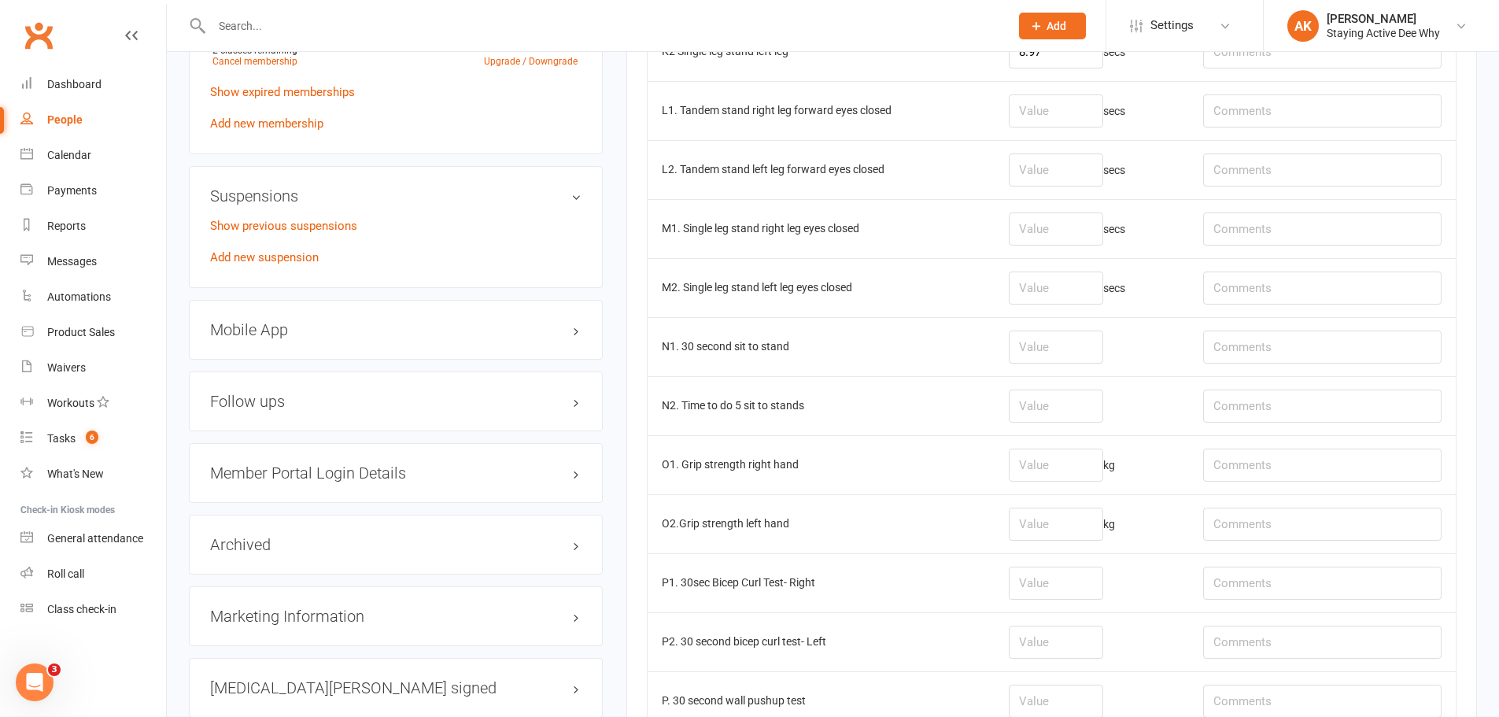
click at [1073, 442] on td "kg" at bounding box center [1091, 464] width 194 height 59
click at [1095, 470] on input "number" at bounding box center [1056, 464] width 94 height 33
type input "18.5"
click at [1097, 507] on input "number" at bounding box center [1056, 523] width 94 height 33
type input "19.2"
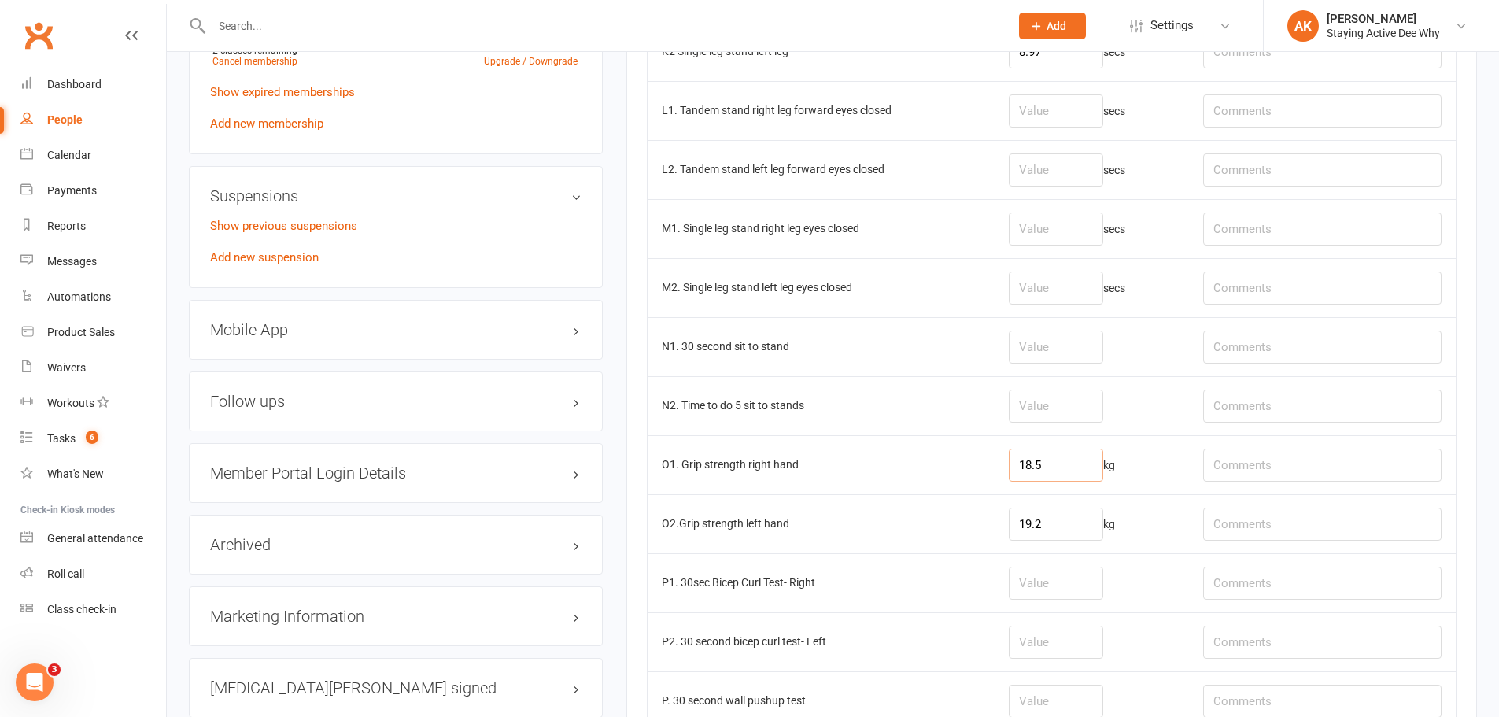
drag, startPoint x: 1081, startPoint y: 455, endPoint x: 1001, endPoint y: 459, distance: 80.3
click at [1001, 459] on tr "O1. Grip strength right hand 18.5 kg" at bounding box center [1052, 464] width 808 height 59
type input "19.4"
drag, startPoint x: 1095, startPoint y: 532, endPoint x: 986, endPoint y: 548, distance: 110.6
click at [986, 548] on tr "O2.Grip strength left hand 19.2 kg" at bounding box center [1052, 523] width 808 height 59
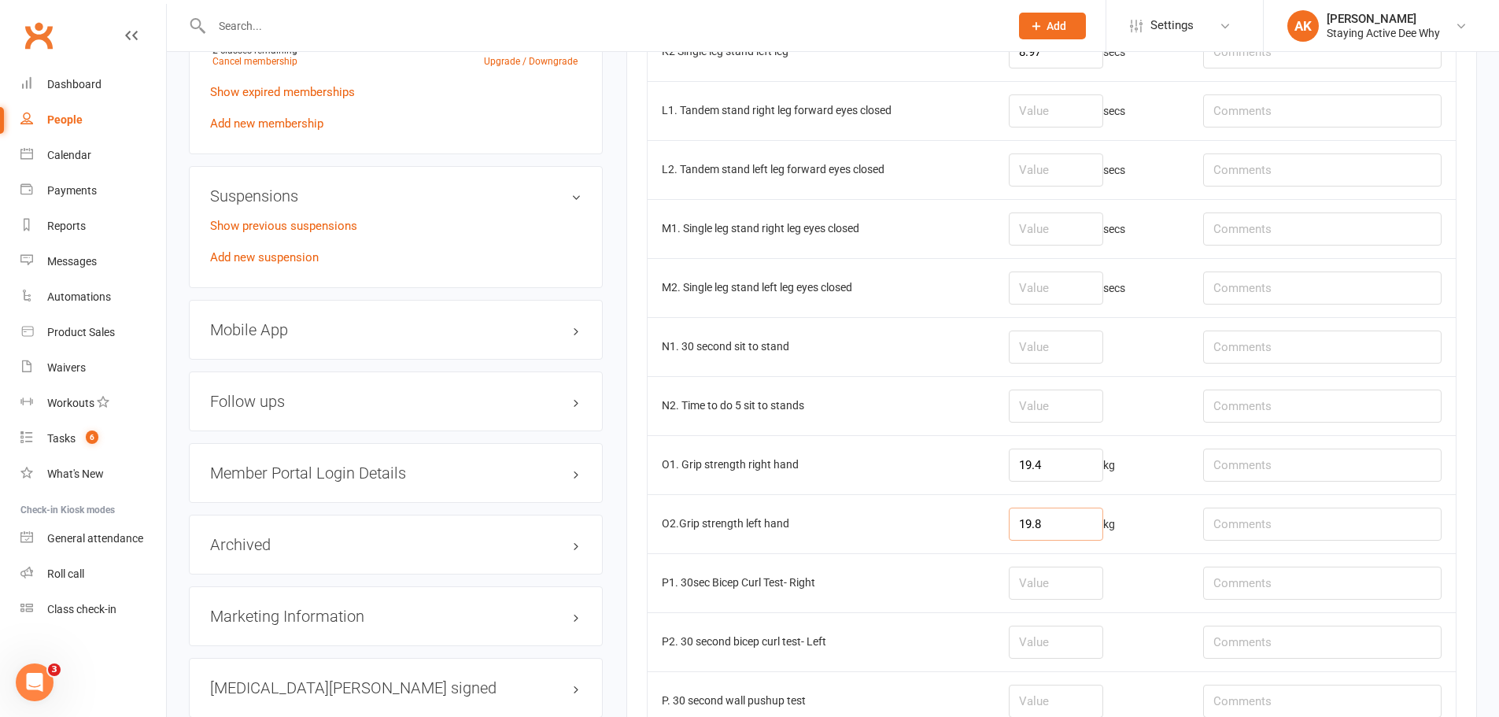
type input "19.8"
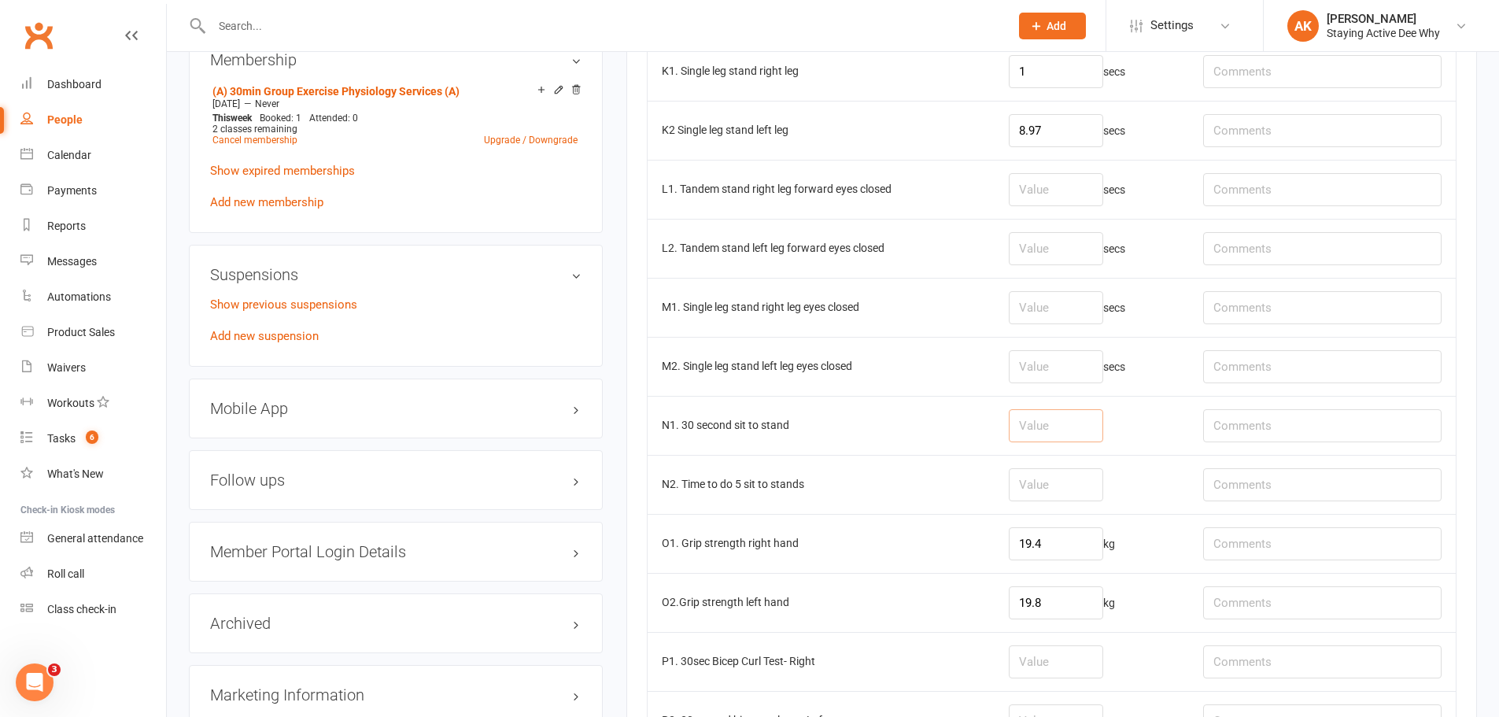
click at [1103, 417] on input "number" at bounding box center [1056, 425] width 94 height 33
type input "13.5"
click at [1318, 410] on input "text" at bounding box center [1322, 425] width 238 height 33
type input "RPE 2/10"
drag, startPoint x: 716, startPoint y: 311, endPoint x: 796, endPoint y: 299, distance: 81.1
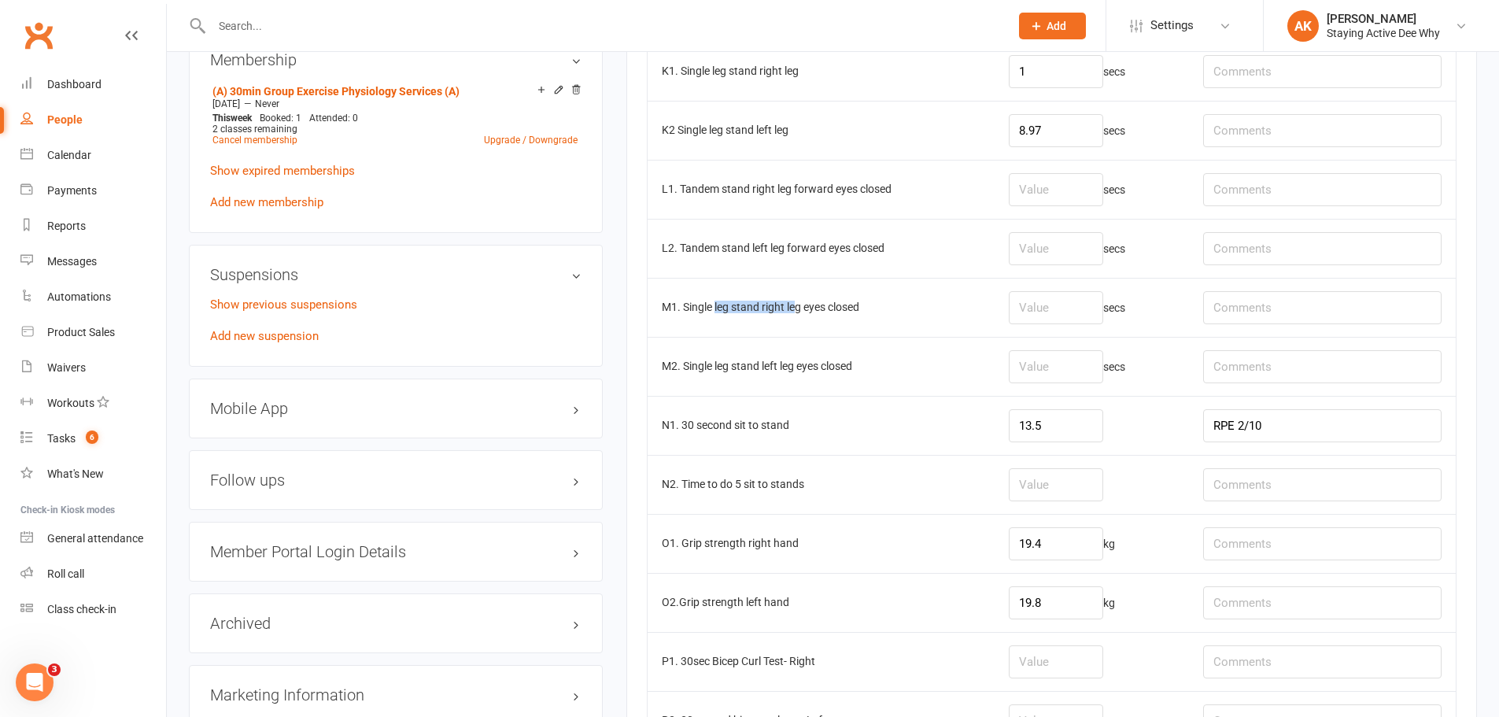
click at [796, 299] on td "M1. Single leg stand right leg eyes closed" at bounding box center [821, 307] width 347 height 59
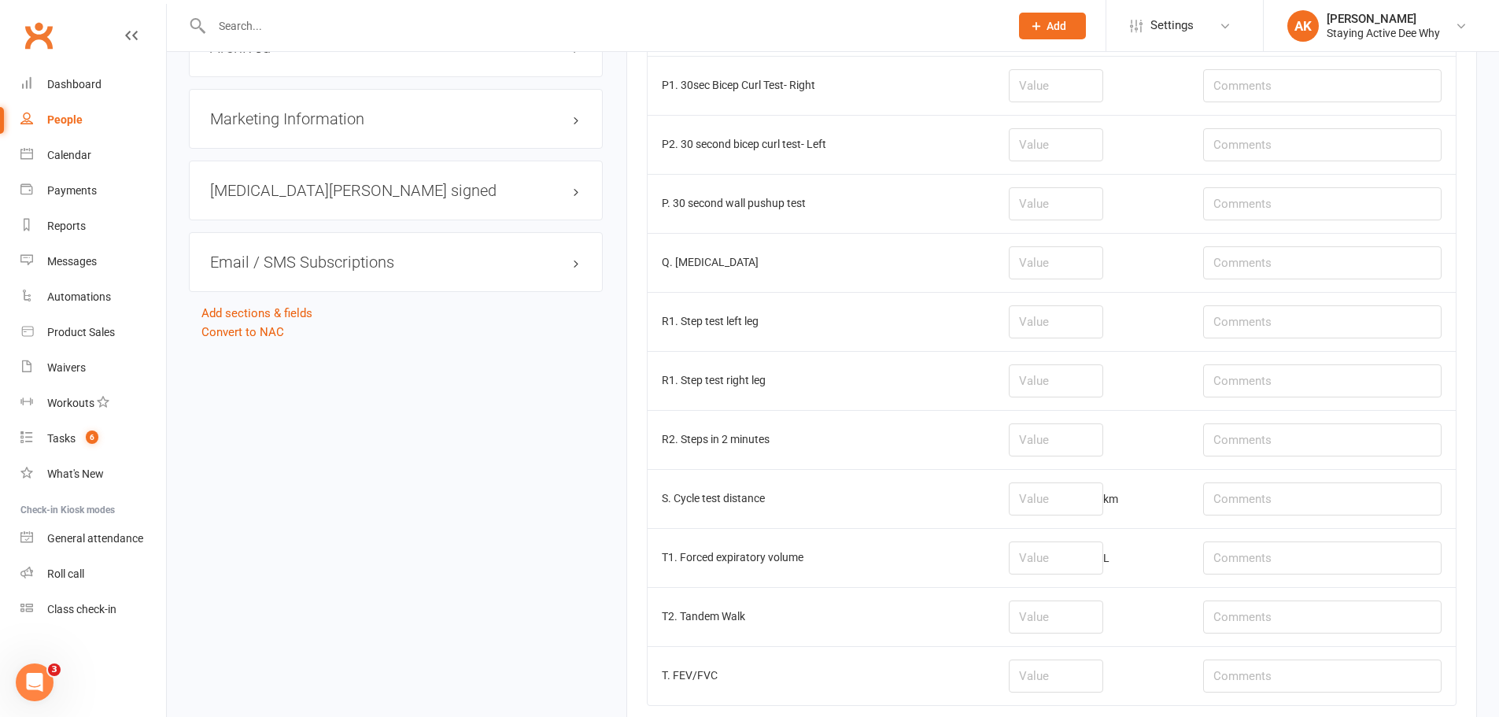
scroll to position [2003, 0]
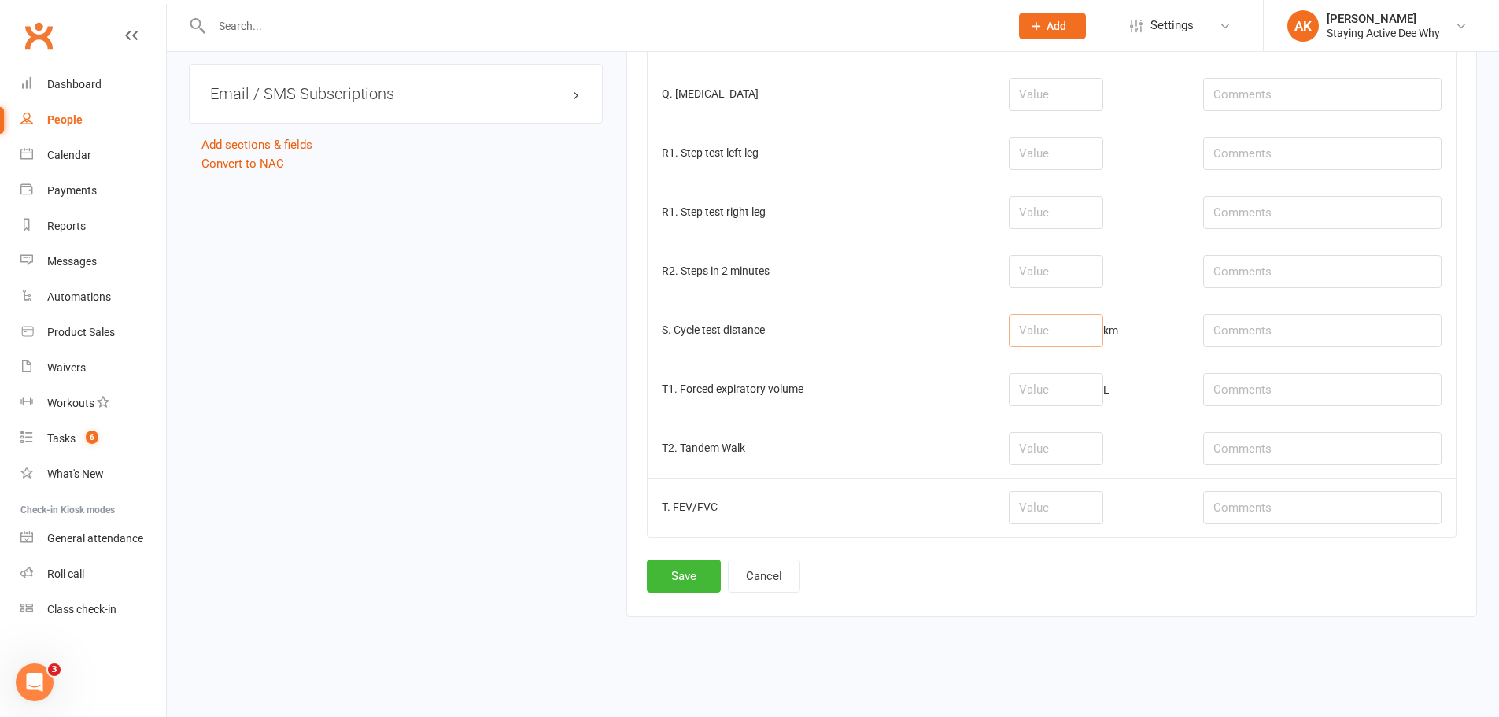
click at [1048, 323] on input "number" at bounding box center [1056, 330] width 94 height 33
type input "0.50"
type input "RPE 3.5/10"
click at [672, 577] on button "Save" at bounding box center [684, 575] width 74 height 33
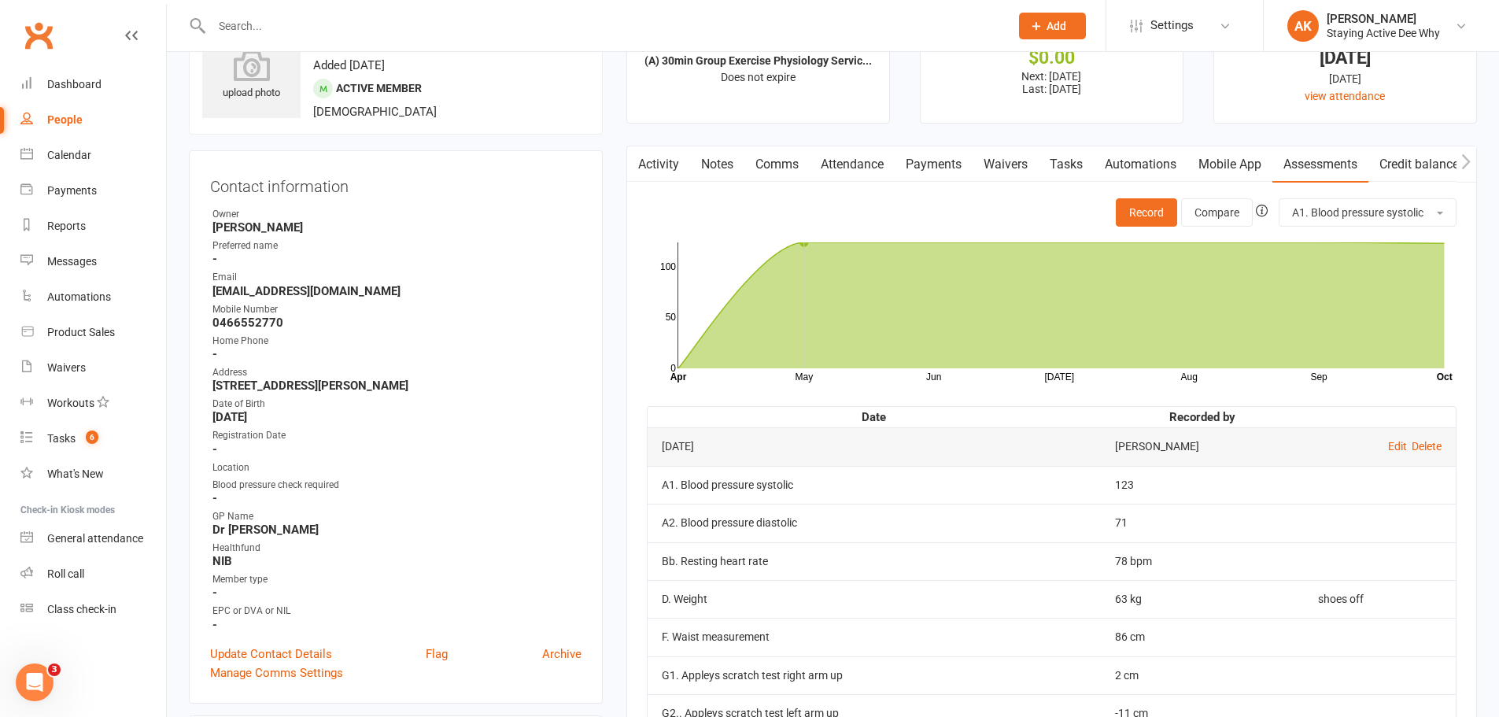
scroll to position [0, 0]
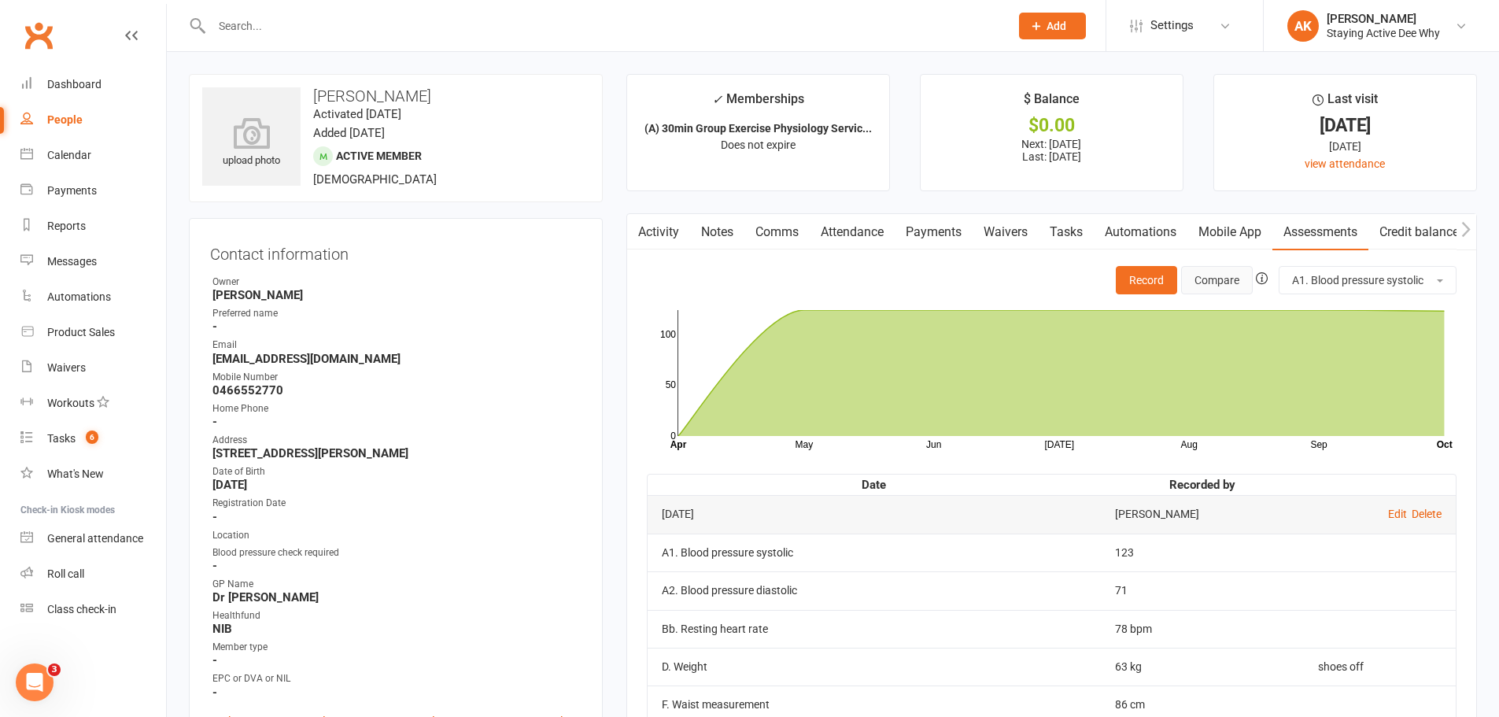
click at [1219, 279] on button "Compare" at bounding box center [1217, 280] width 72 height 28
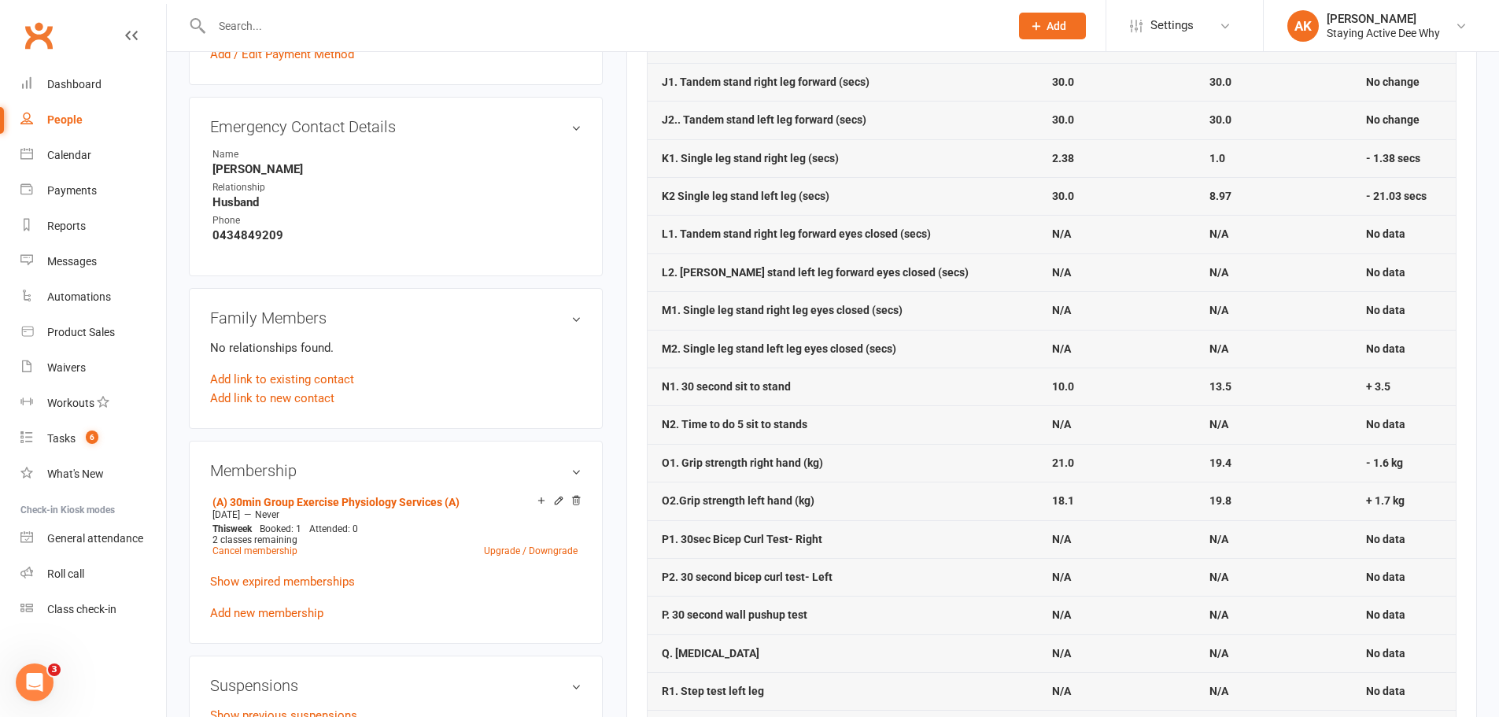
scroll to position [865, 0]
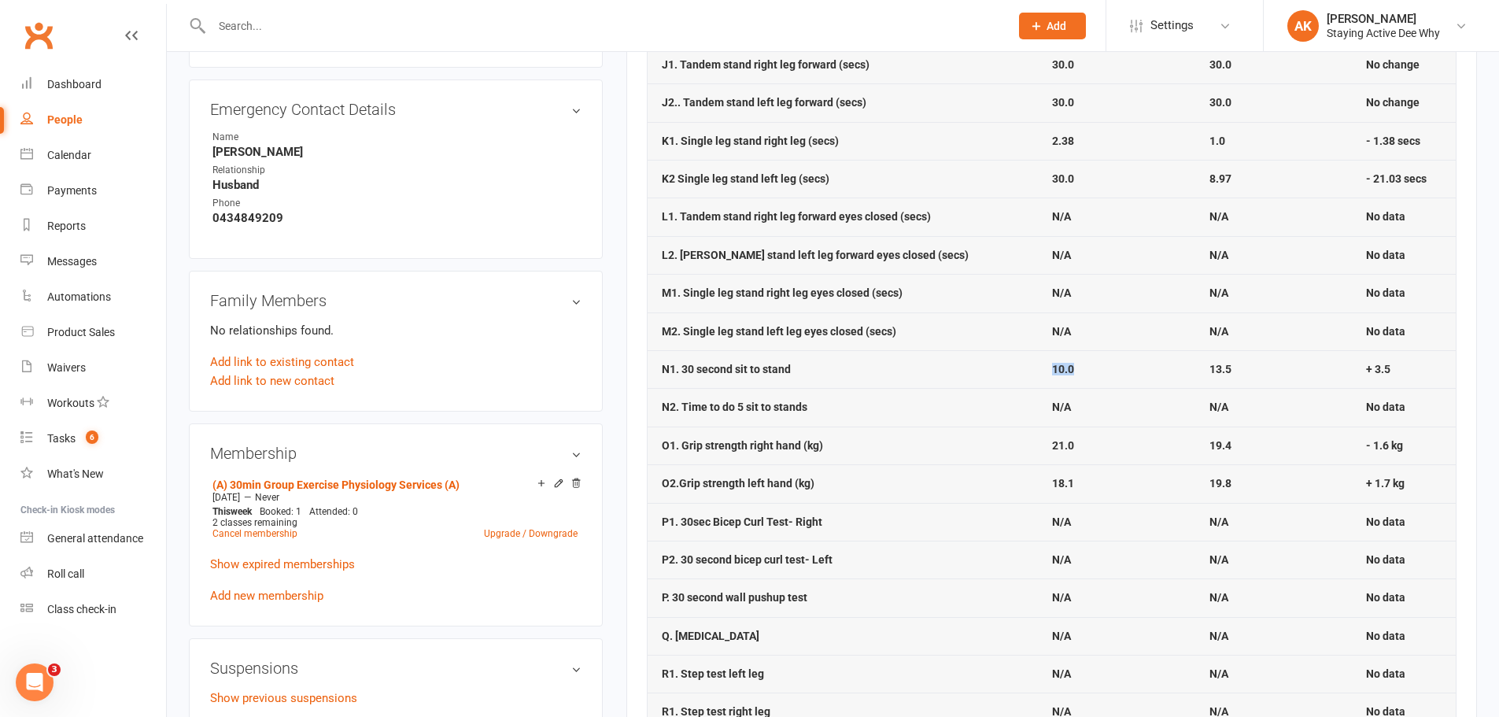
drag, startPoint x: 1061, startPoint y: 367, endPoint x: 970, endPoint y: 371, distance: 91.4
click at [970, 371] on tr "N1. 30 second sit to stand 10.0 13.5 + 3.5" at bounding box center [1052, 369] width 808 height 38
click at [1100, 371] on td "10.0" at bounding box center [1116, 369] width 157 height 38
click at [1149, 364] on td "10.0" at bounding box center [1116, 369] width 157 height 38
click at [1195, 317] on td "N/A" at bounding box center [1273, 331] width 157 height 38
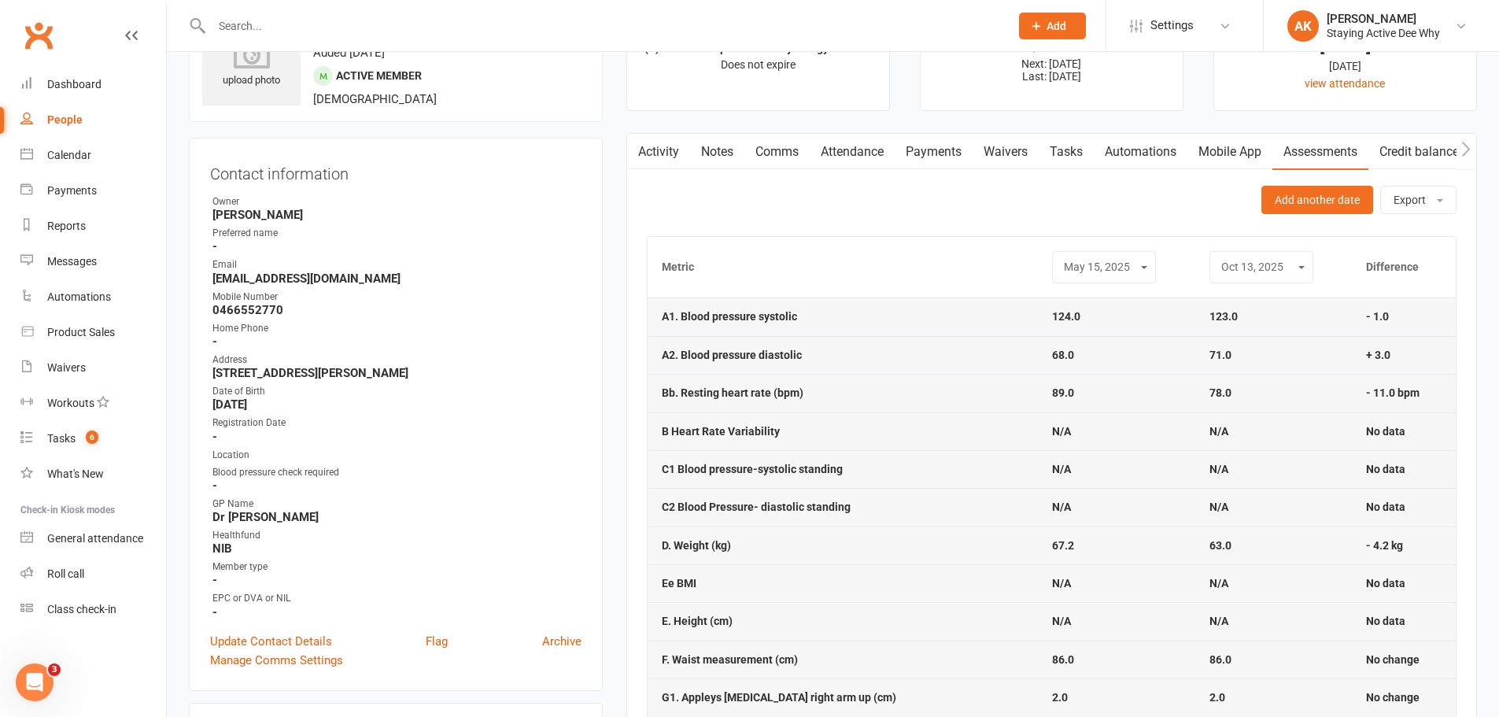
scroll to position [79, 0]
click at [1062, 268] on select "Dec 20, 2024 May 15, 2025 Oct 13, 2025" at bounding box center [1103, 269] width 83 height 18
click at [1062, 260] on select "Dec 20, 2024 May 15, 2025 Oct 13, 2025" at bounding box center [1103, 269] width 83 height 18
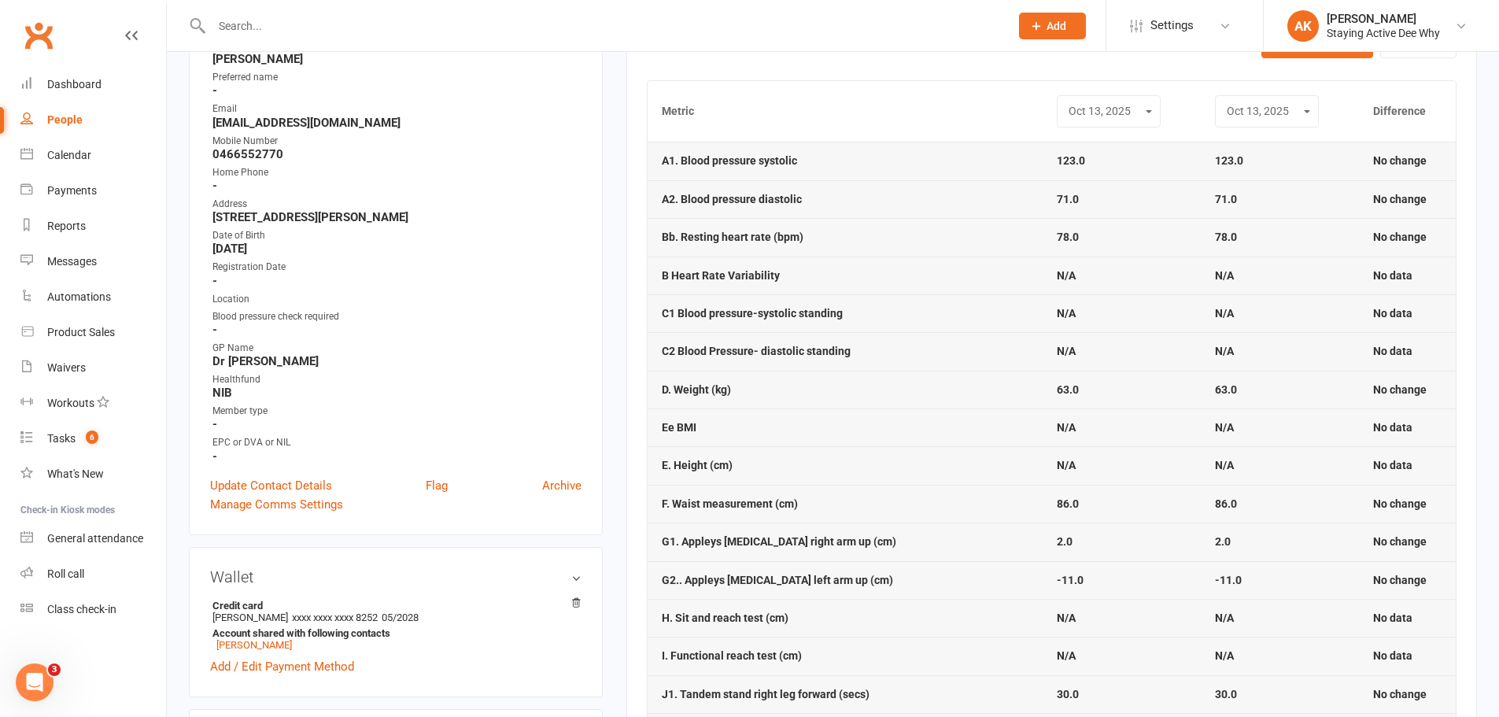
scroll to position [0, 0]
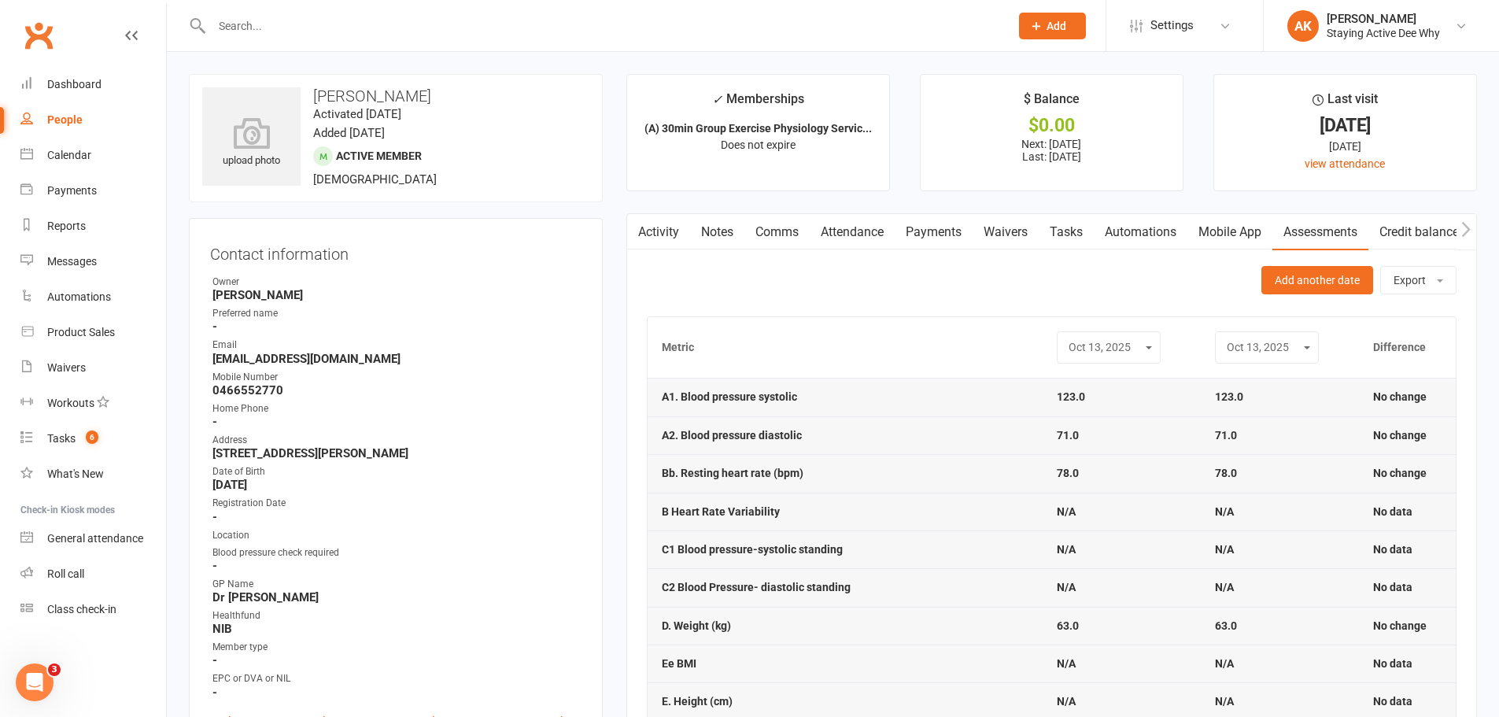
click at [1076, 361] on div "Dec 20, 2024 May 15, 2025 Oct 13, 2025" at bounding box center [1109, 347] width 104 height 32
click at [1082, 350] on select "Dec 20, 2024 May 15, 2025 Oct 13, 2025" at bounding box center [1108, 347] width 83 height 18
select select "1"
click at [1067, 338] on select "Dec 20, 2024 May 15, 2025 Oct 13, 2025" at bounding box center [1108, 347] width 83 height 18
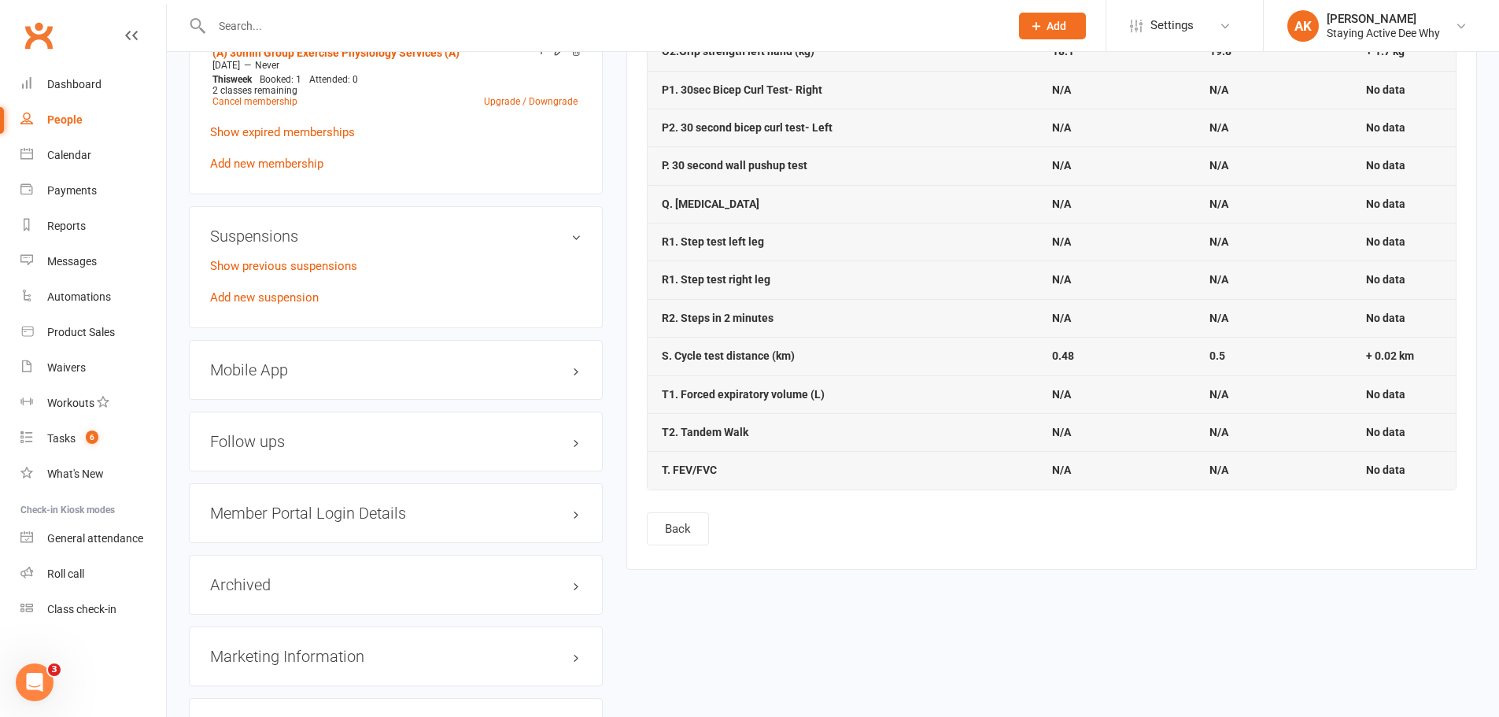
scroll to position [1495, 0]
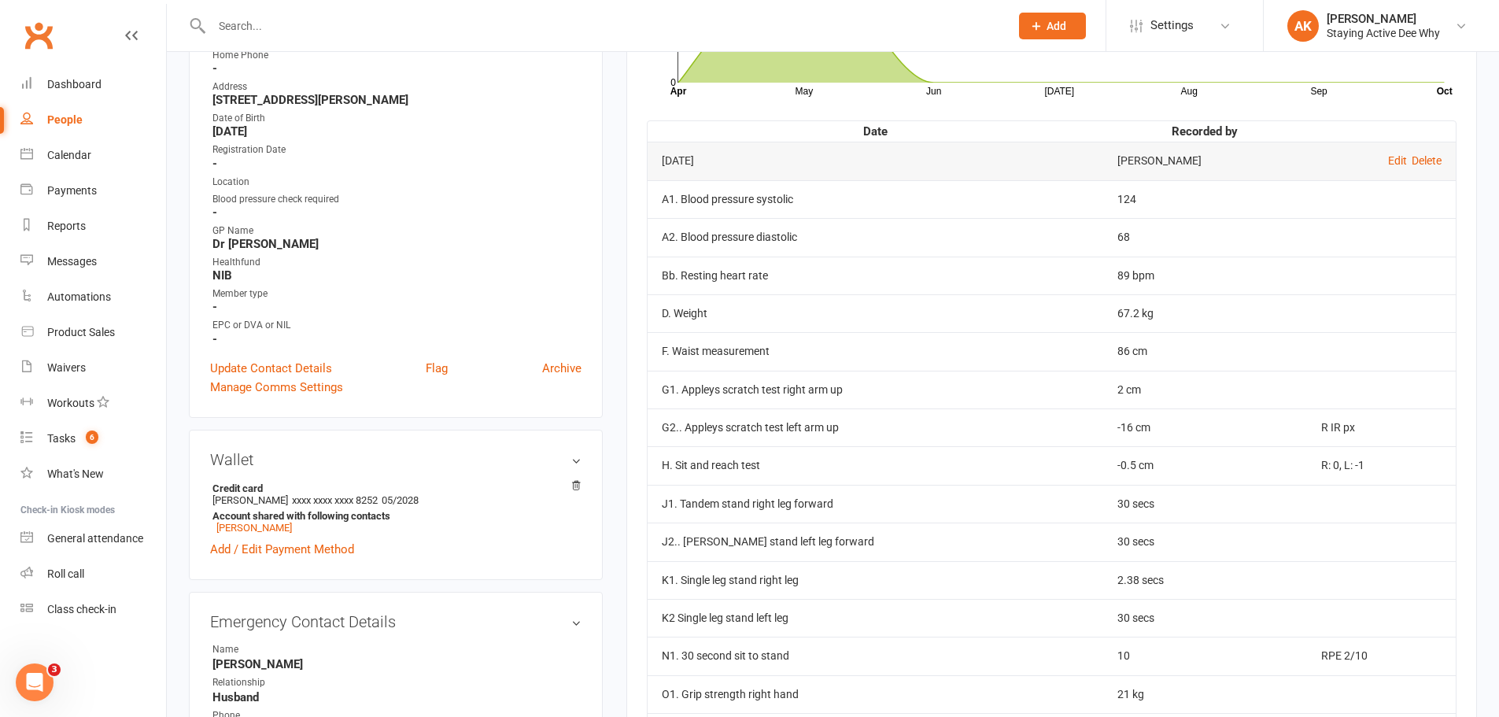
scroll to position [472, 0]
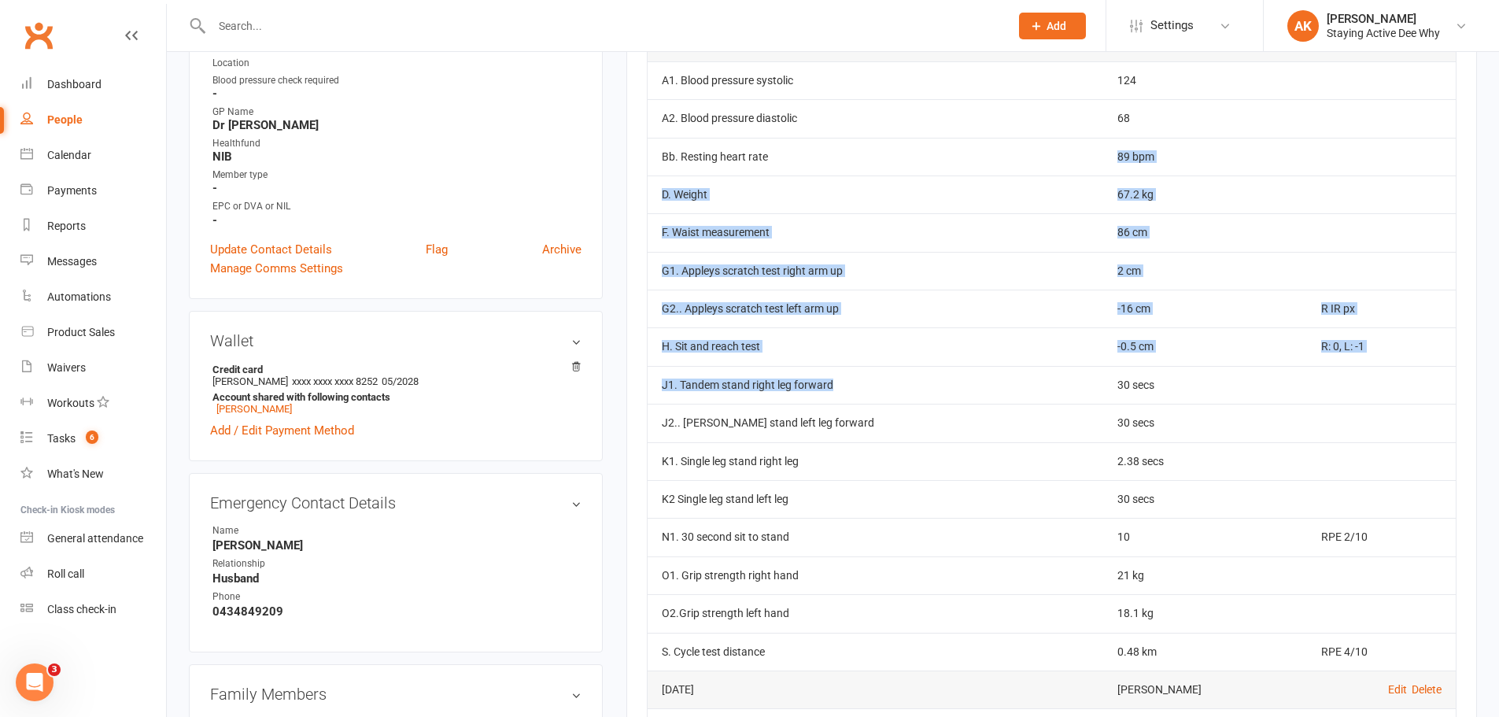
drag, startPoint x: 769, startPoint y: 141, endPoint x: 855, endPoint y: 393, distance: 266.0
click at [855, 393] on tbody "[DATE] [PERSON_NAME] Edit Delete A1. [MEDICAL_DATA] systolic 124 A2. [MEDICAL_D…" at bounding box center [1052, 347] width 808 height 648
click at [855, 393] on td "J1. Tandem stand right leg forward" at bounding box center [876, 385] width 456 height 38
drag, startPoint x: 855, startPoint y: 393, endPoint x: 829, endPoint y: 244, distance: 150.9
click at [830, 245] on tbody "[DATE] [PERSON_NAME] Edit Delete A1. [MEDICAL_DATA] systolic 124 A2. [MEDICAL_D…" at bounding box center [1052, 347] width 808 height 648
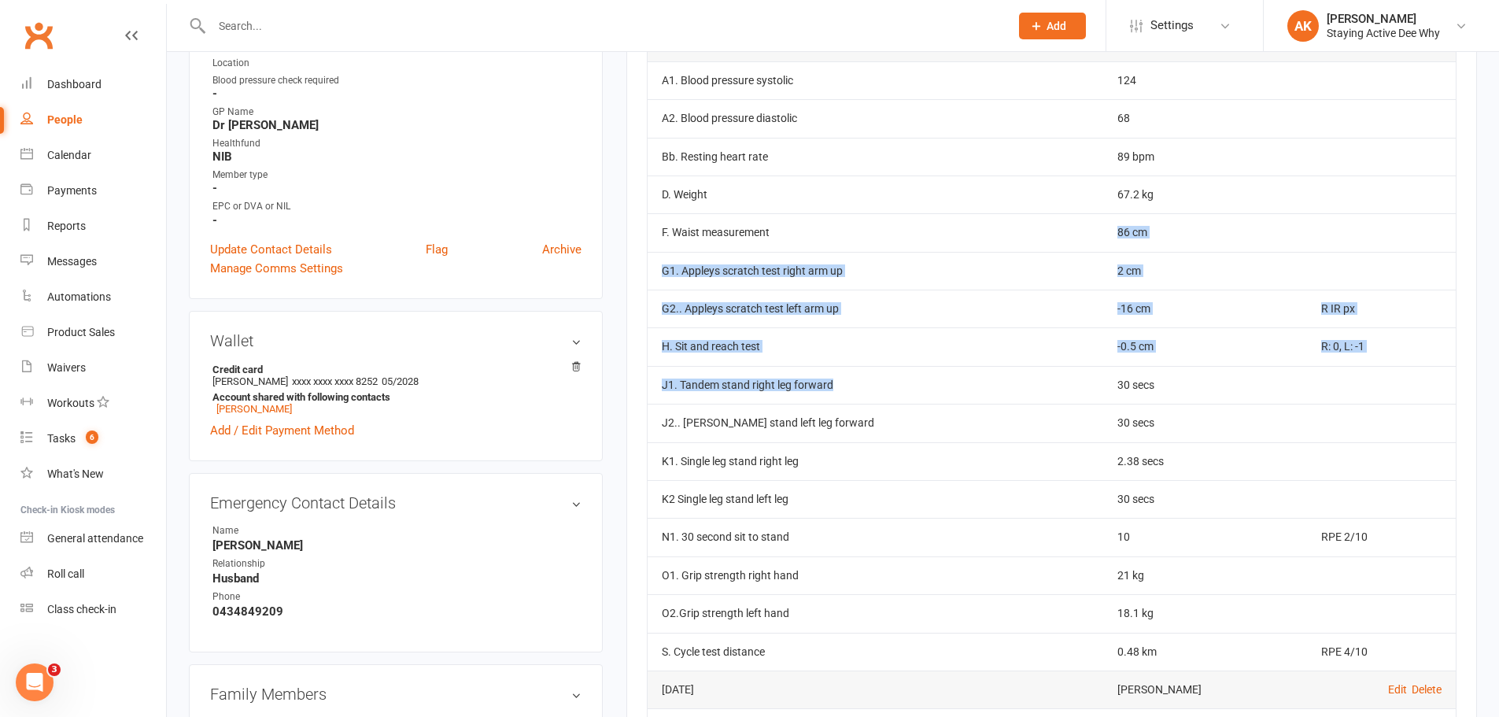
click at [829, 244] on td "F. Waist measurement" at bounding box center [876, 232] width 456 height 38
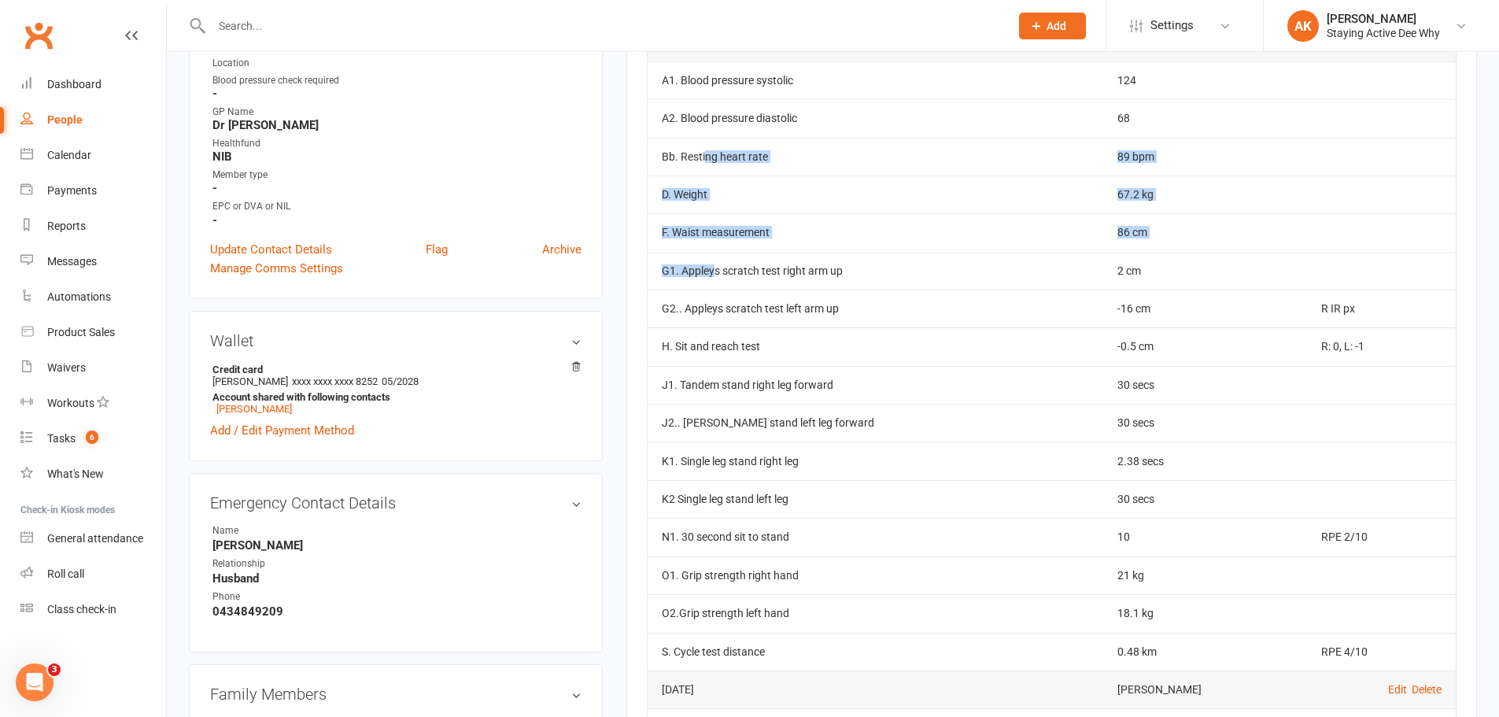
drag, startPoint x: 704, startPoint y: 174, endPoint x: 713, endPoint y: 282, distance: 108.9
click at [713, 282] on tbody "[DATE] [PERSON_NAME] Edit Delete A1. [MEDICAL_DATA] systolic 124 A2. [MEDICAL_D…" at bounding box center [1052, 347] width 808 height 648
click at [713, 282] on td "G1. Appleys scratch test right arm up" at bounding box center [876, 271] width 456 height 38
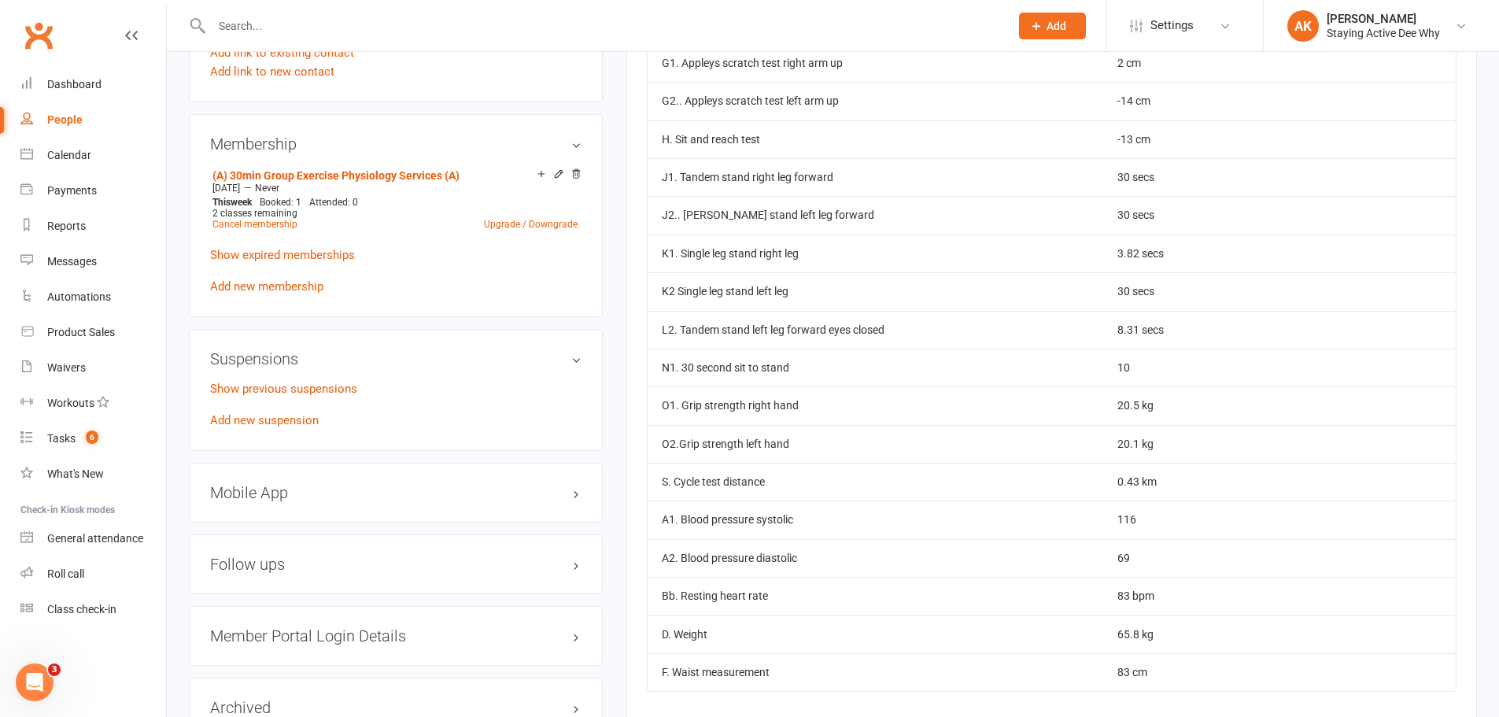
scroll to position [1259, 0]
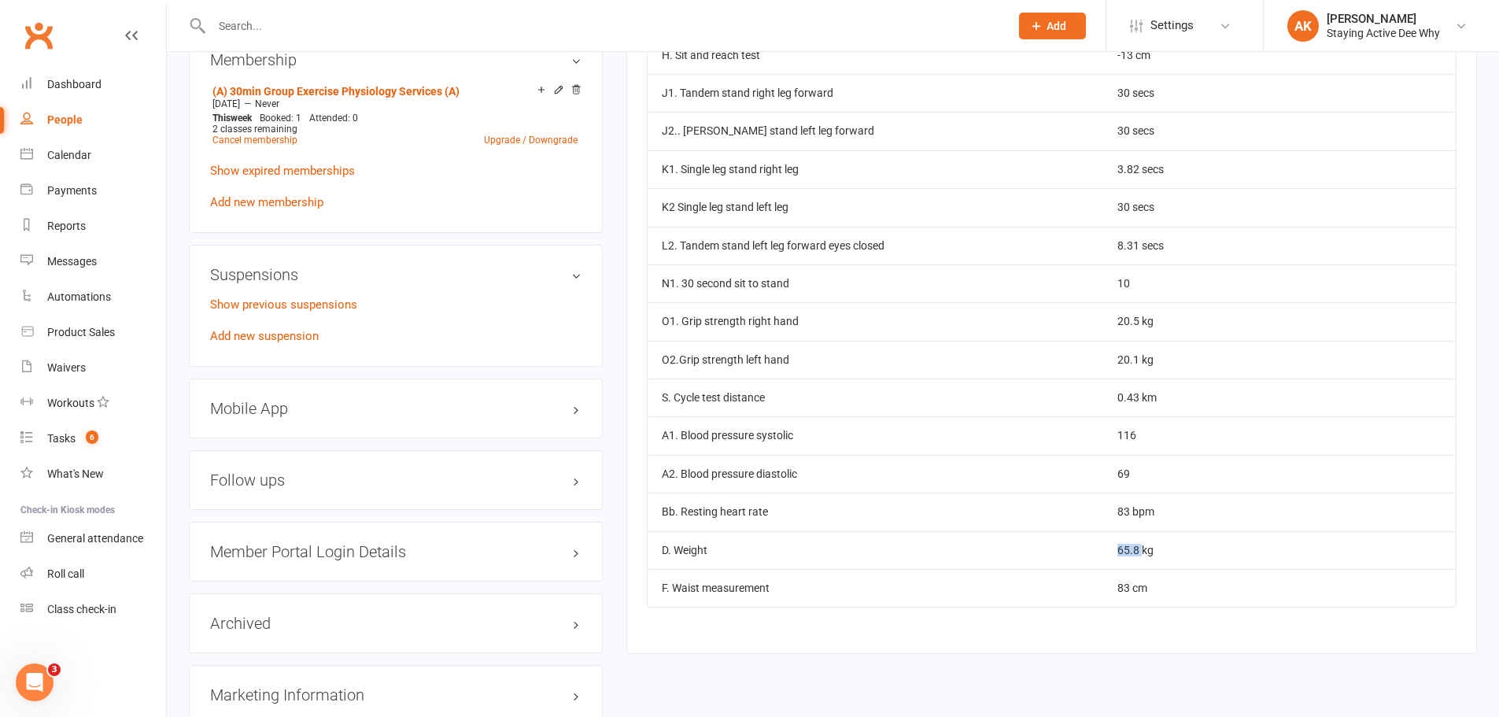
drag, startPoint x: 1113, startPoint y: 556, endPoint x: 1156, endPoint y: 548, distance: 43.4
click at [1152, 551] on td "65.8 kg" at bounding box center [1205, 550] width 205 height 38
drag, startPoint x: 1156, startPoint y: 548, endPoint x: 1161, endPoint y: 539, distance: 10.3
click at [1159, 542] on td "65.8 kg" at bounding box center [1205, 550] width 205 height 38
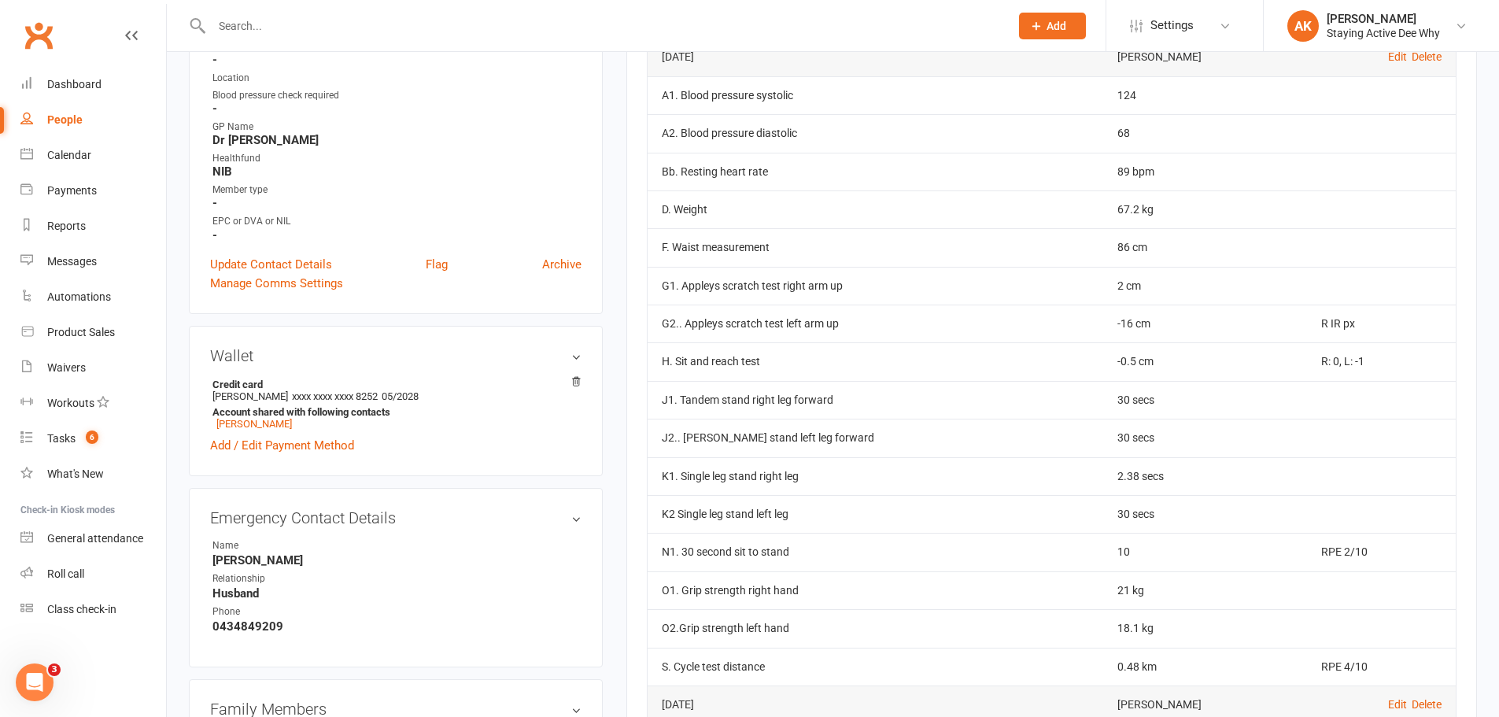
scroll to position [472, 0]
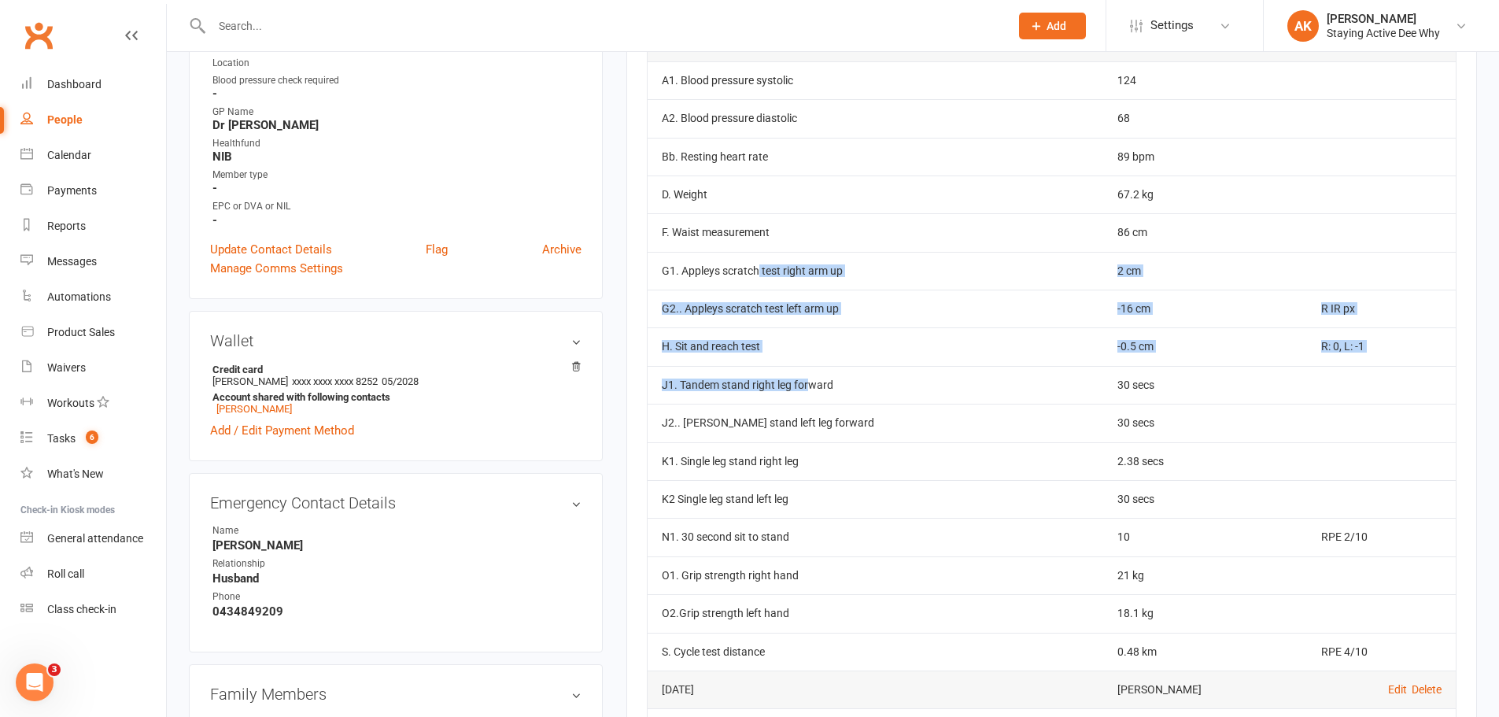
drag, startPoint x: 758, startPoint y: 271, endPoint x: 812, endPoint y: 377, distance: 118.9
click at [812, 377] on tbody "[DATE] [PERSON_NAME] Edit Delete A1. [MEDICAL_DATA] systolic 124 A2. [MEDICAL_D…" at bounding box center [1052, 347] width 808 height 648
click at [812, 377] on td "J1. Tandem stand right leg forward" at bounding box center [876, 385] width 456 height 38
drag, startPoint x: 812, startPoint y: 377, endPoint x: 755, endPoint y: 282, distance: 110.1
click at [755, 282] on tbody "[DATE] [PERSON_NAME] Edit Delete A1. [MEDICAL_DATA] systolic 124 A2. [MEDICAL_D…" at bounding box center [1052, 347] width 808 height 648
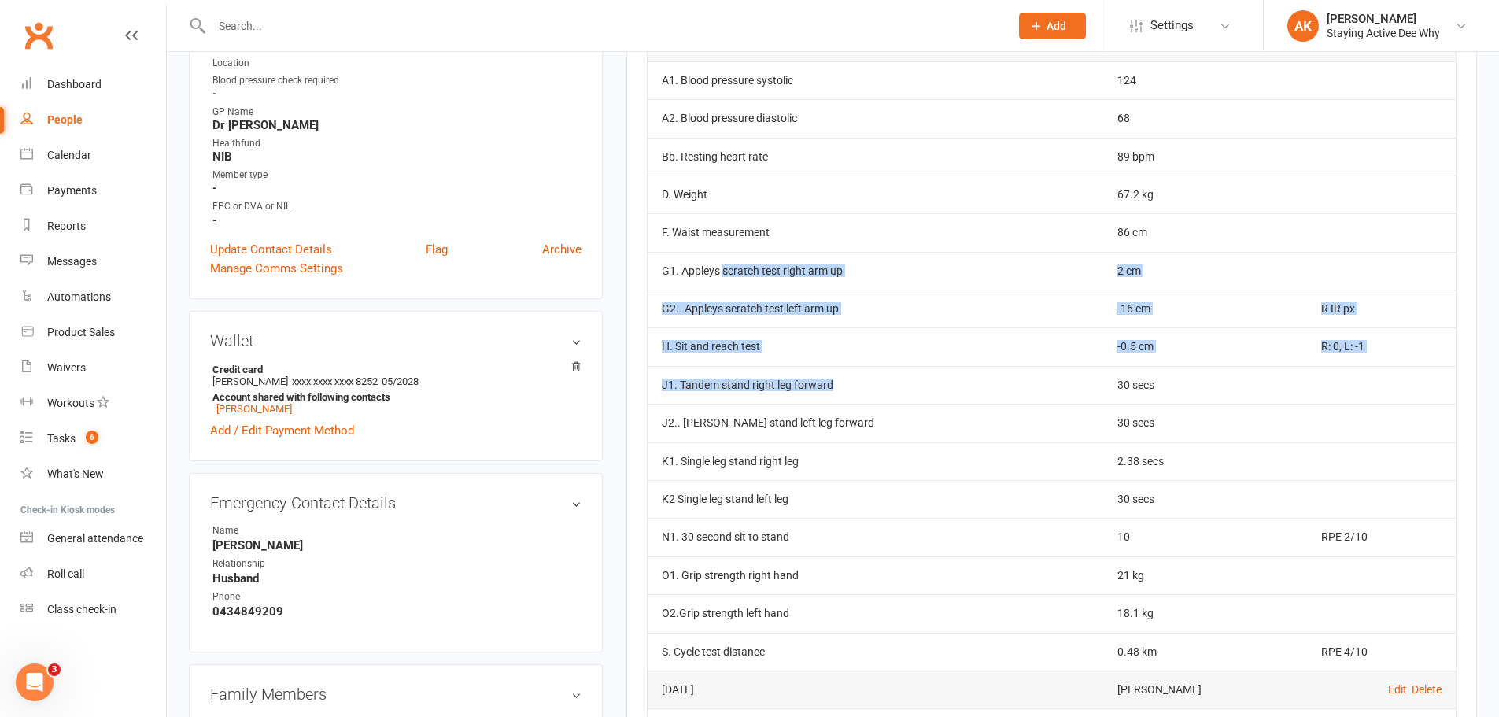
click at [755, 282] on td "G1. Appleys scratch test right arm up" at bounding box center [876, 271] width 456 height 38
click at [737, 379] on td "J1. Tandem stand right leg forward" at bounding box center [876, 385] width 456 height 38
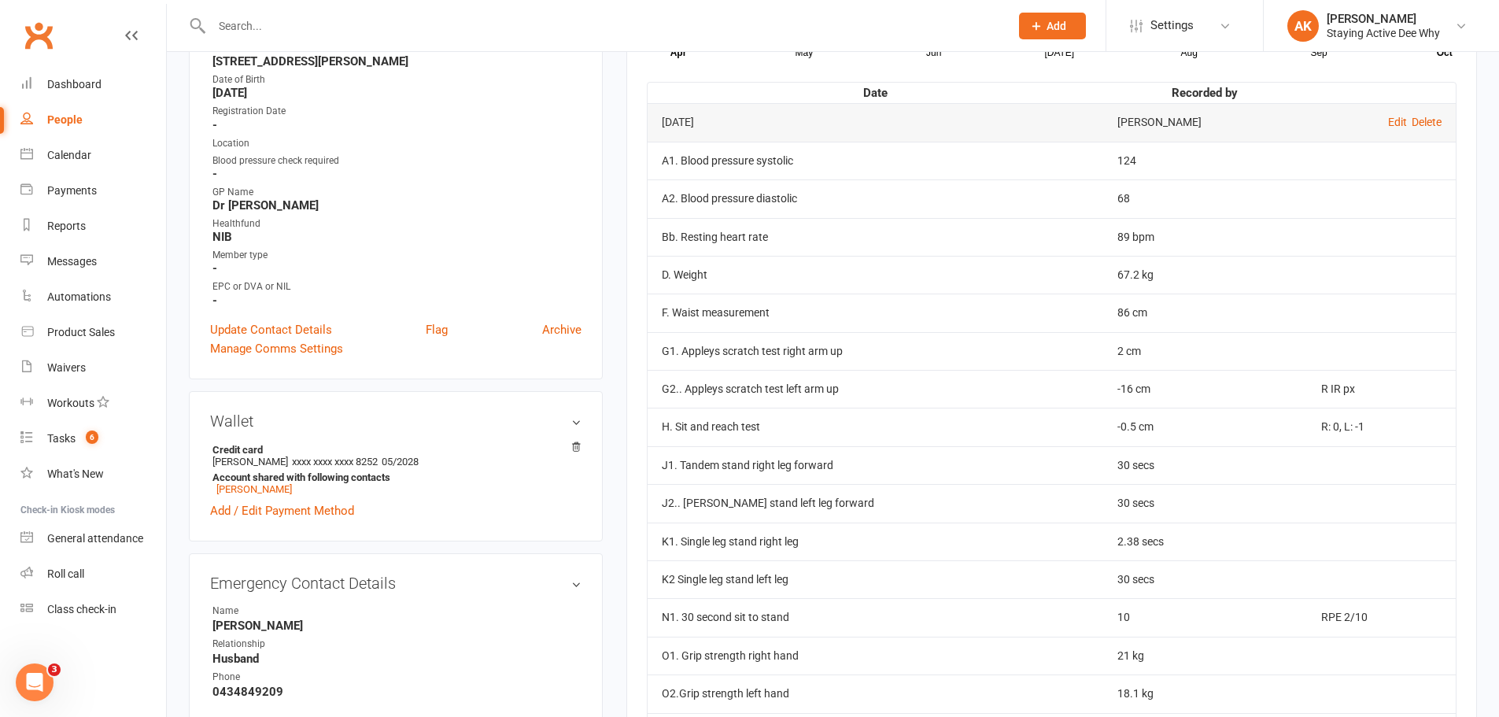
scroll to position [393, 0]
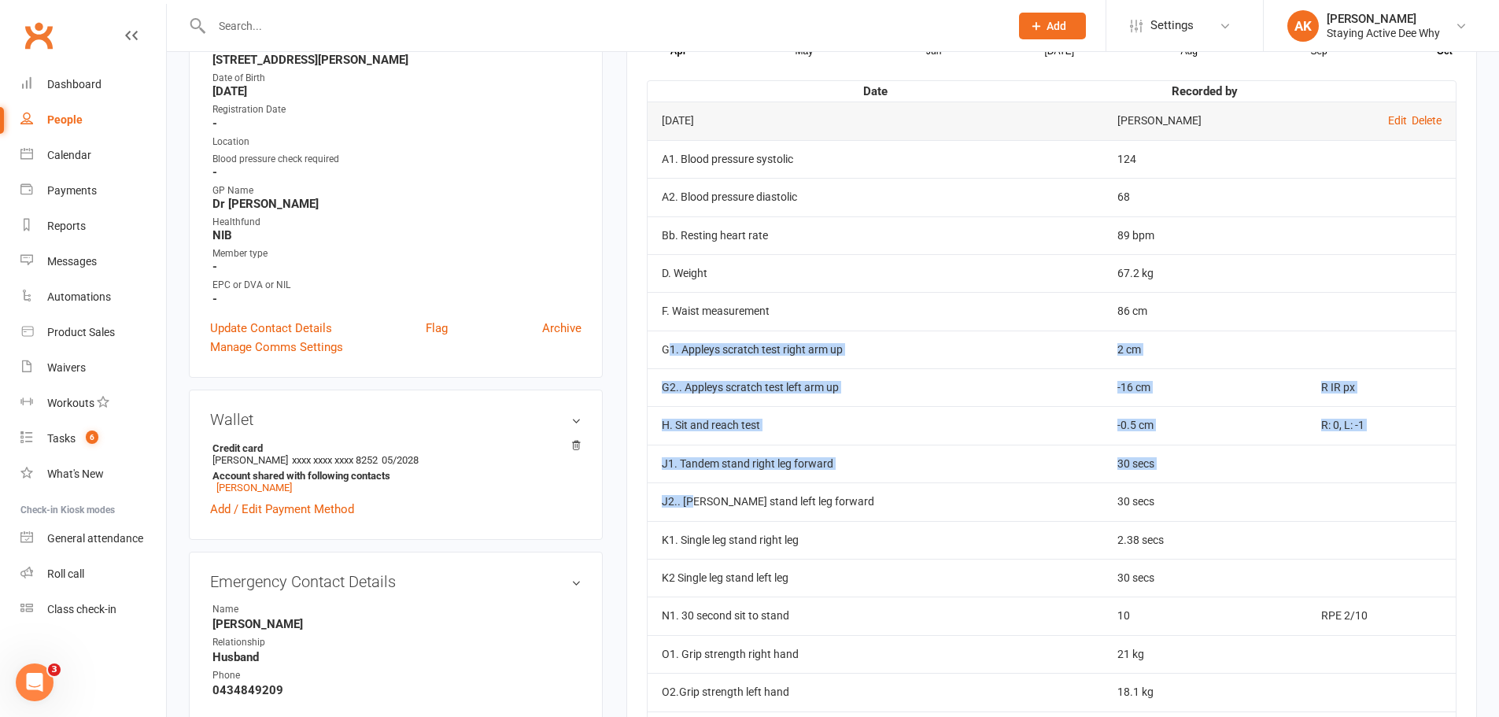
drag, startPoint x: 672, startPoint y: 336, endPoint x: 692, endPoint y: 490, distance: 155.6
click at [692, 490] on tbody "[DATE] [PERSON_NAME] Edit Delete A1. [MEDICAL_DATA] systolic 124 A2. [MEDICAL_D…" at bounding box center [1052, 425] width 808 height 648
click at [692, 490] on td "J2.. [PERSON_NAME] stand left leg forward" at bounding box center [876, 501] width 456 height 38
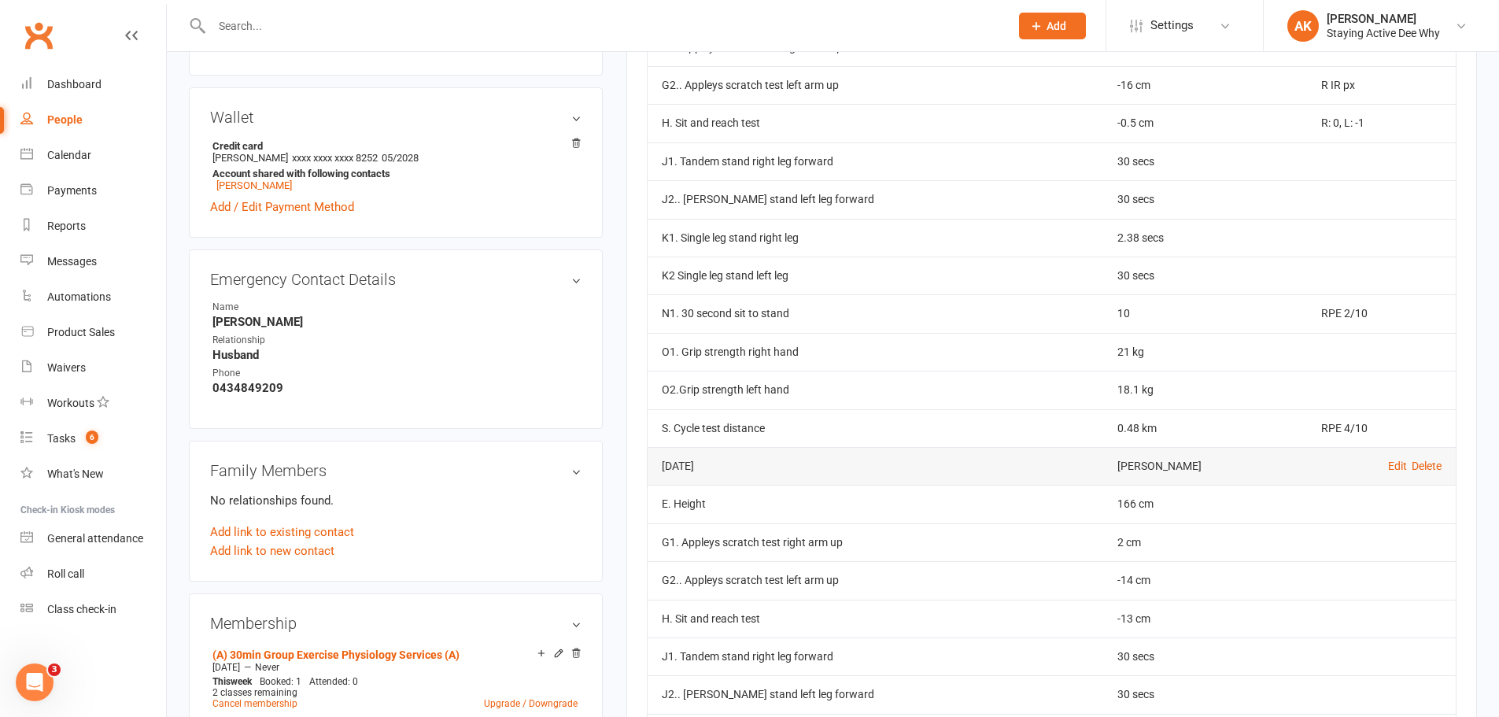
scroll to position [708, 0]
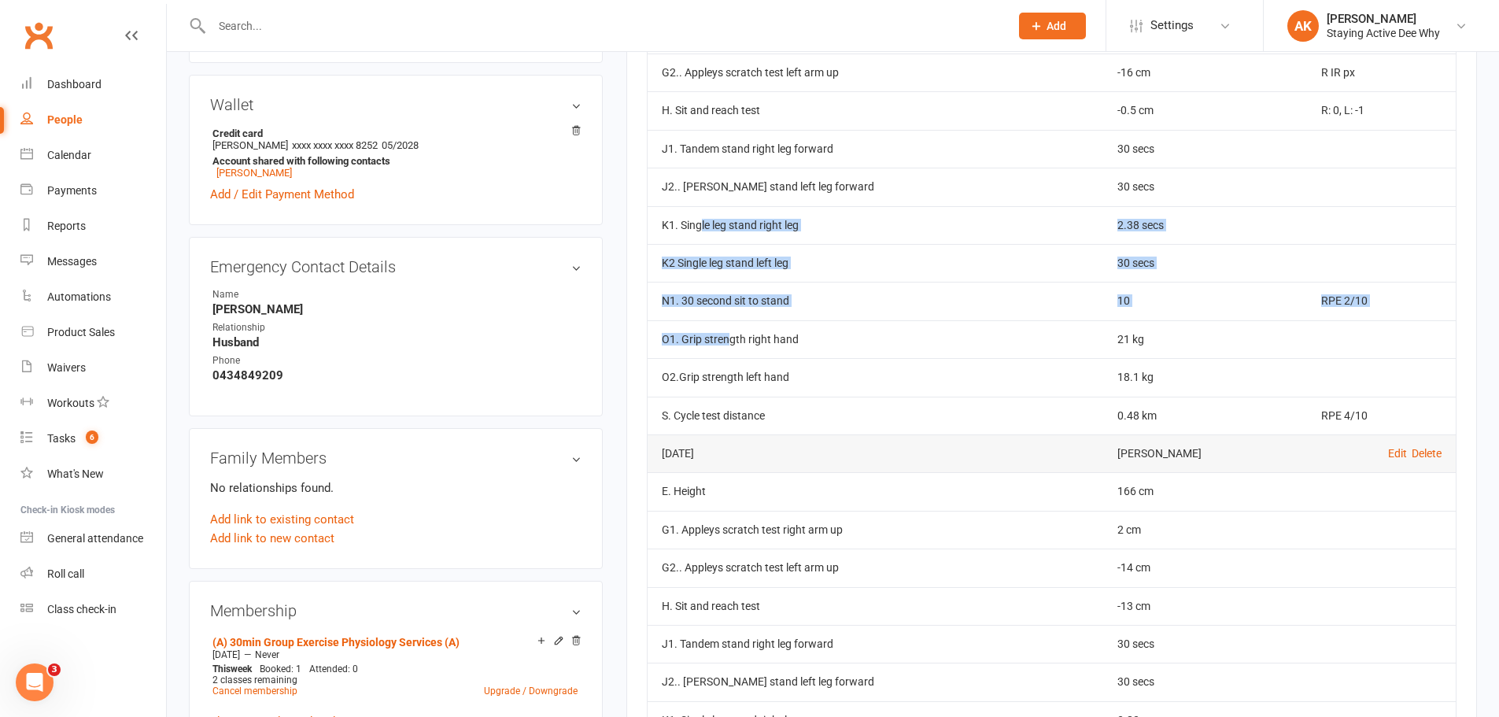
drag, startPoint x: 700, startPoint y: 206, endPoint x: 727, endPoint y: 339, distance: 135.6
click at [727, 339] on tbody "[DATE] [PERSON_NAME] Edit Delete A1. [MEDICAL_DATA] systolic 124 A2. [MEDICAL_D…" at bounding box center [1052, 111] width 808 height 648
click at [727, 339] on td "O1. Grip strength right hand" at bounding box center [876, 339] width 456 height 38
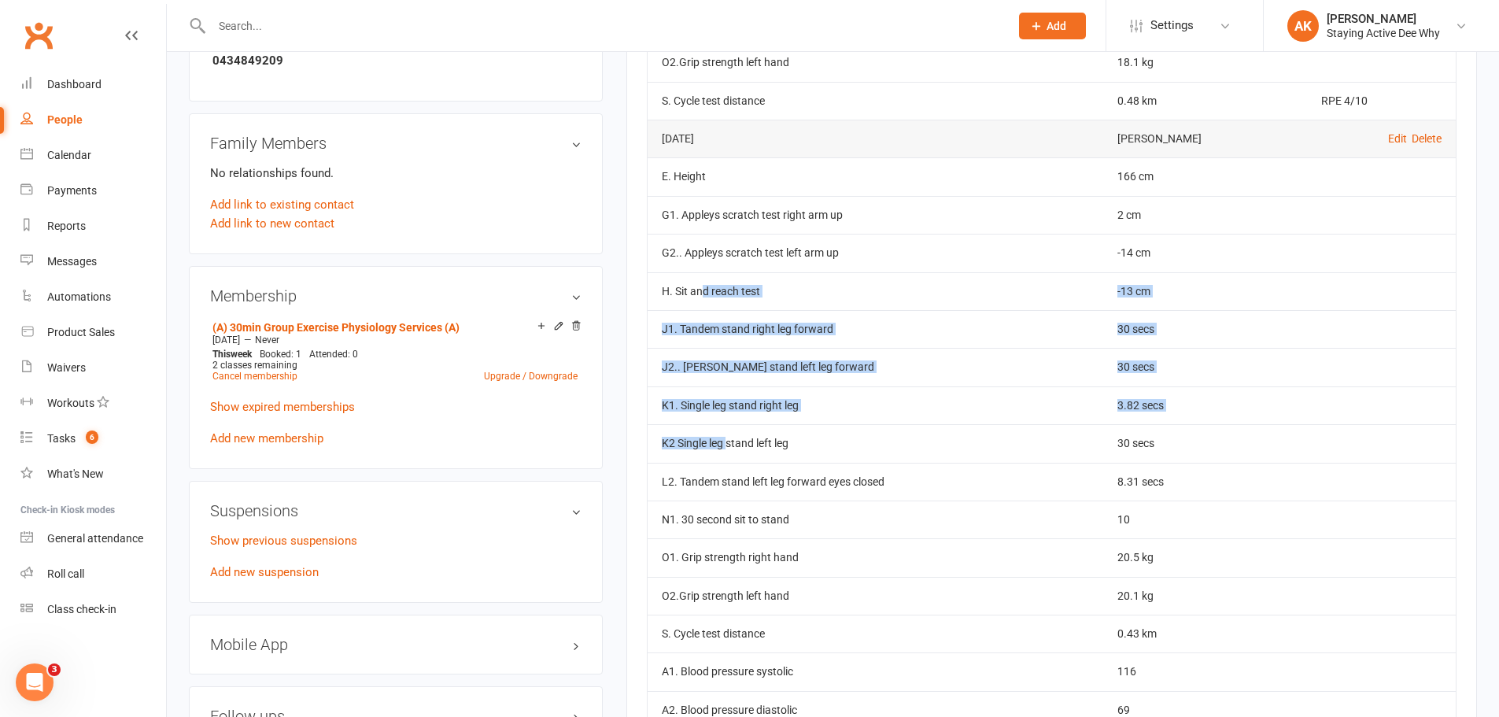
drag, startPoint x: 700, startPoint y: 290, endPoint x: 726, endPoint y: 451, distance: 162.6
click at [726, 451] on tbody "[DATE] [PERSON_NAME] Edit Delete E. Height 166 cm G1. Appleys [MEDICAL_DATA] ri…" at bounding box center [1052, 481] width 808 height 723
click at [726, 451] on td "K2 Single leg stand left leg" at bounding box center [876, 443] width 456 height 38
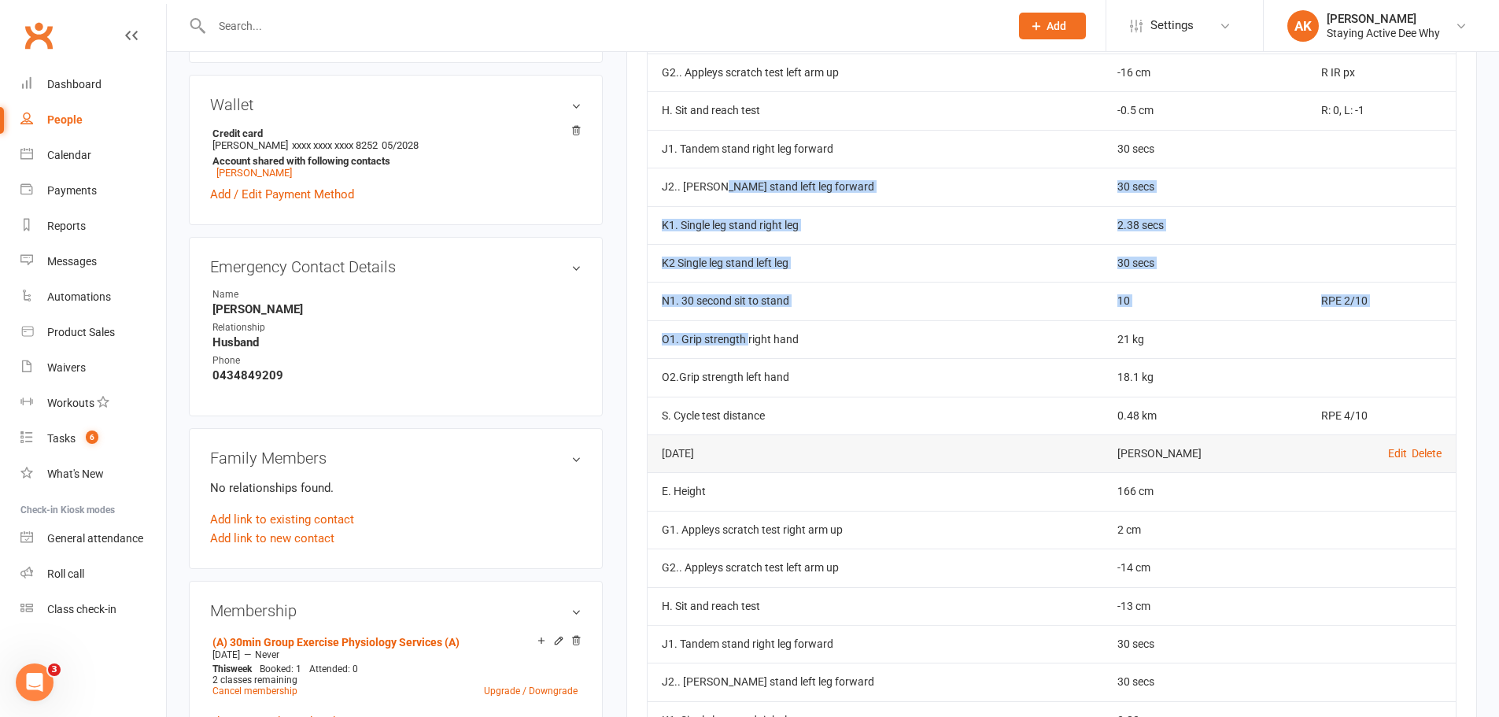
drag, startPoint x: 724, startPoint y: 201, endPoint x: 747, endPoint y: 321, distance: 121.7
click at [747, 321] on tbody "[DATE] [PERSON_NAME] Edit Delete A1. [MEDICAL_DATA] systolic 124 A2. [MEDICAL_D…" at bounding box center [1052, 111] width 808 height 648
click at [747, 321] on td "O1. Grip strength right hand" at bounding box center [876, 339] width 456 height 38
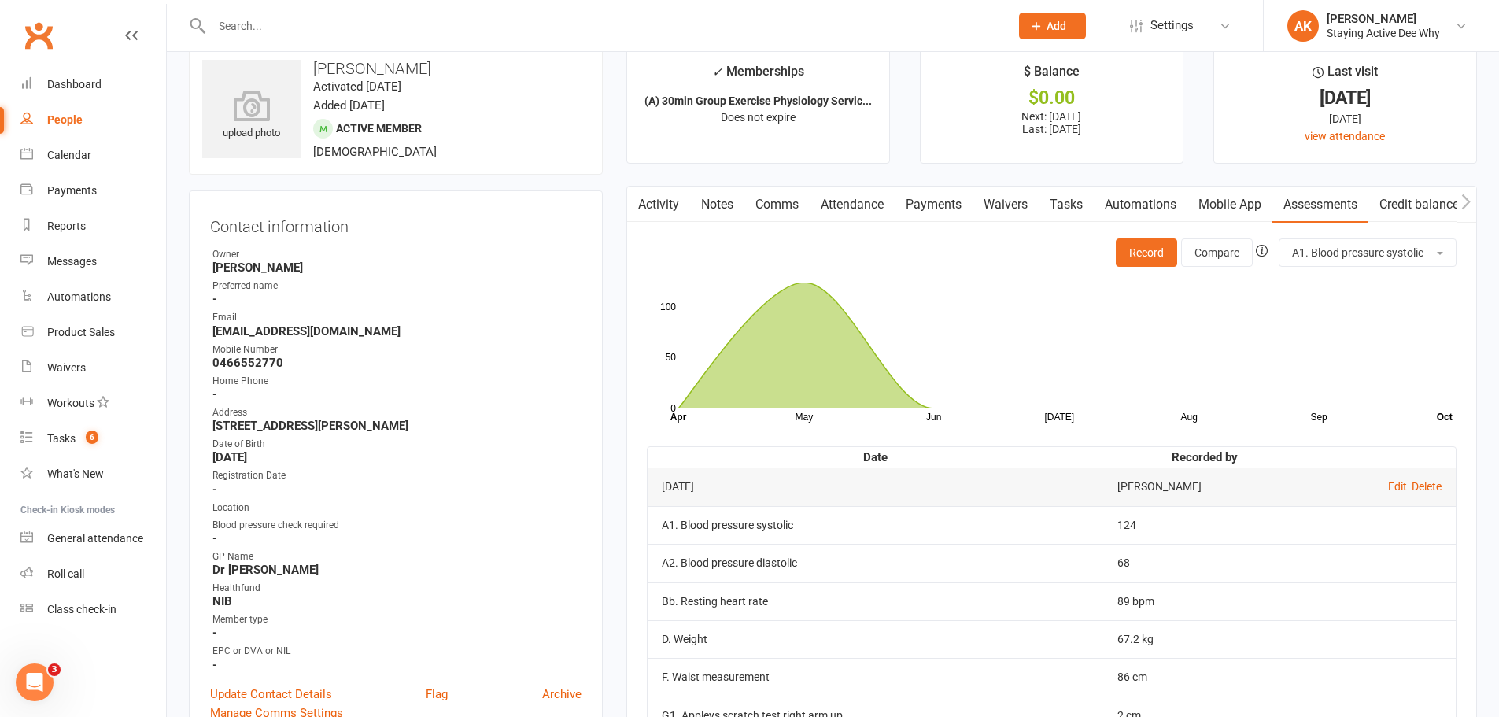
scroll to position [0, 0]
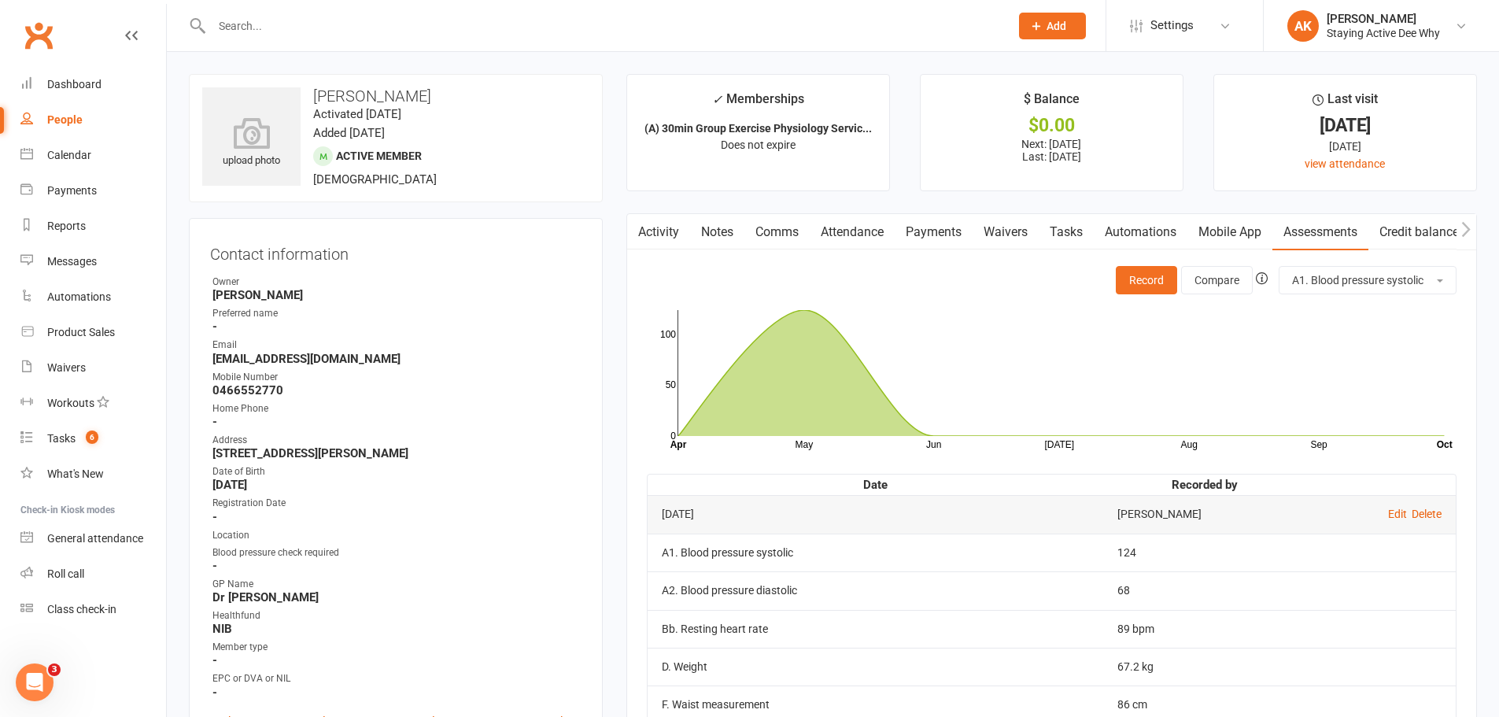
click at [864, 236] on link "Attendance" at bounding box center [852, 232] width 85 height 36
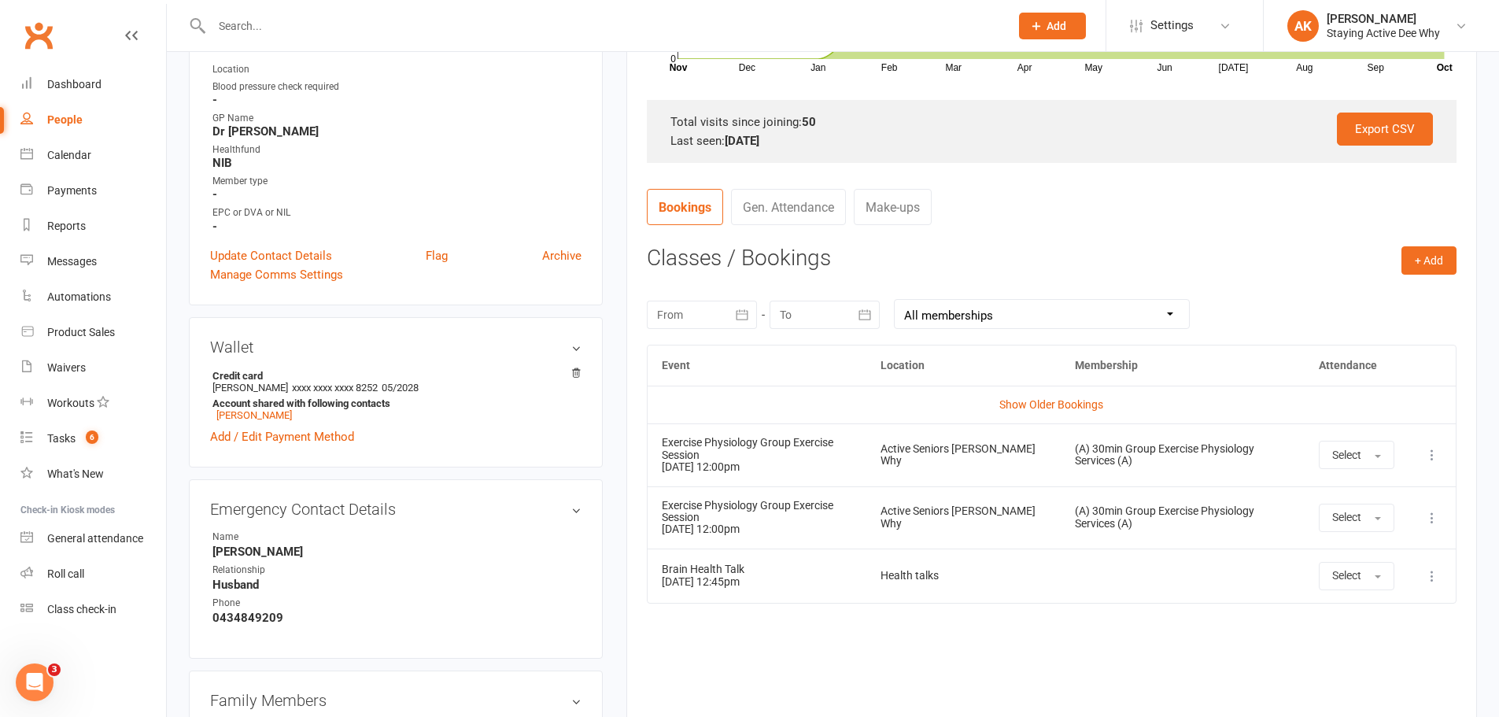
scroll to position [472, 0]
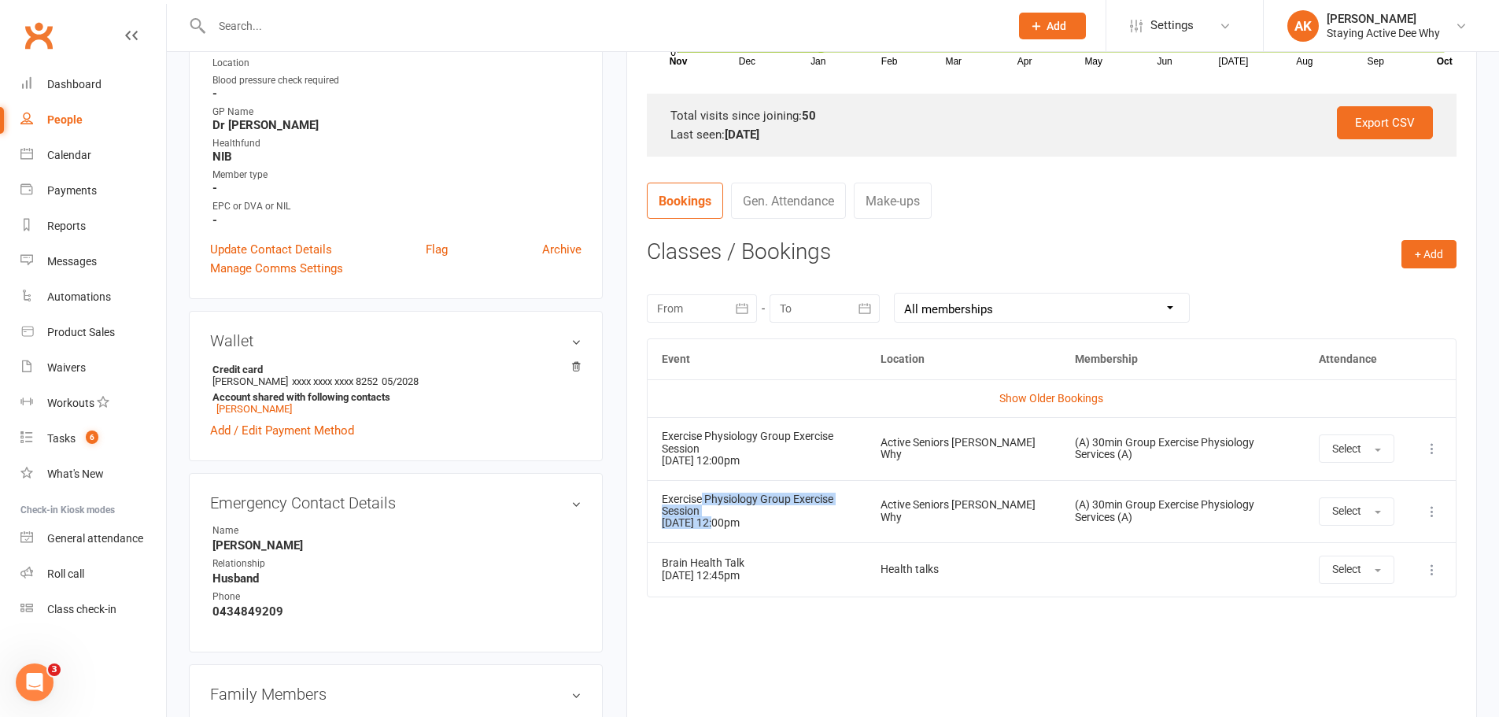
drag, startPoint x: 702, startPoint y: 502, endPoint x: 718, endPoint y: 518, distance: 22.8
click at [718, 518] on td "Exercise Physiology Group Exercise Session [DATE] 12:00pm" at bounding box center [757, 511] width 219 height 62
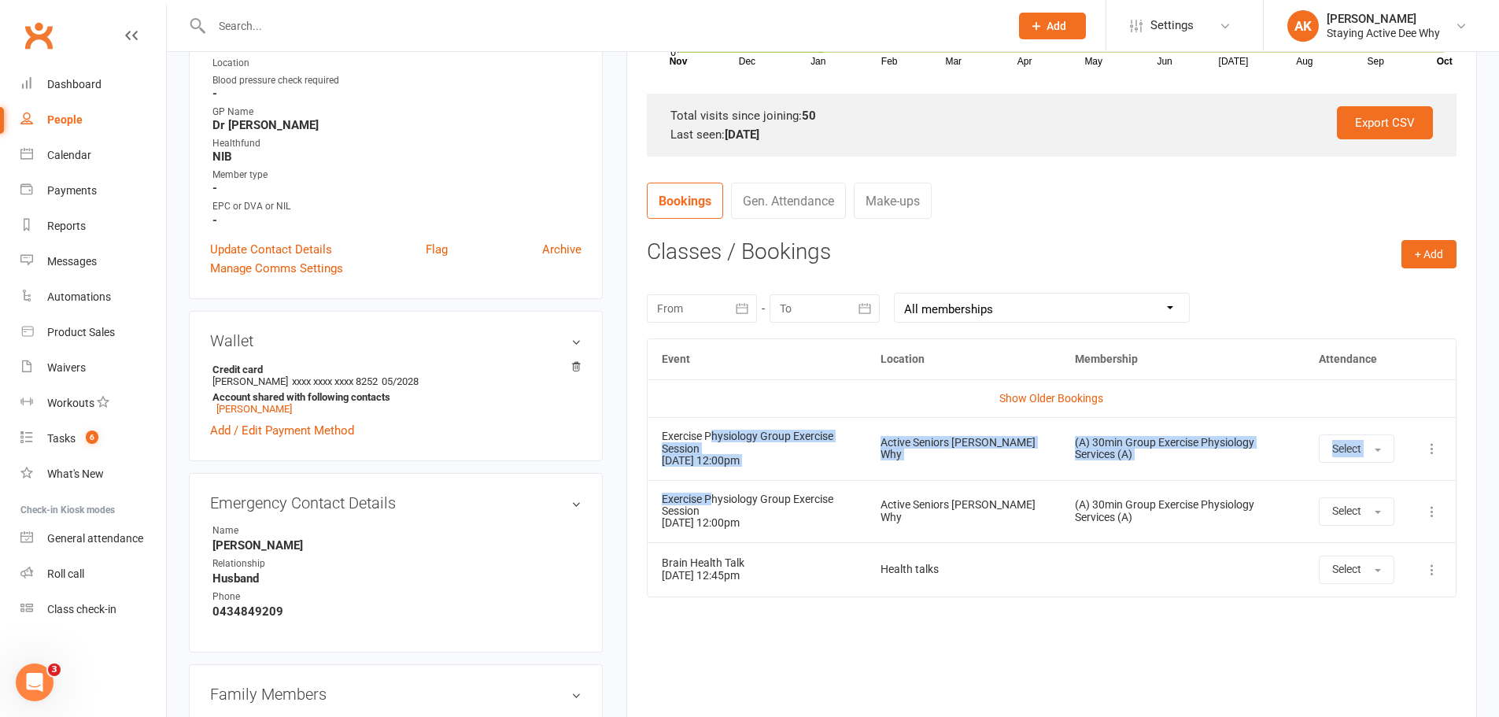
drag, startPoint x: 711, startPoint y: 432, endPoint x: 710, endPoint y: 483, distance: 51.2
click at [710, 483] on tbody "Show Older Bookings Exercise Physiology Group Exercise Session [DATE] 12:00pm A…" at bounding box center [1052, 487] width 808 height 217
click at [710, 482] on td "Exercise Physiology Group Exercise Session [DATE] 12:00pm" at bounding box center [757, 511] width 219 height 62
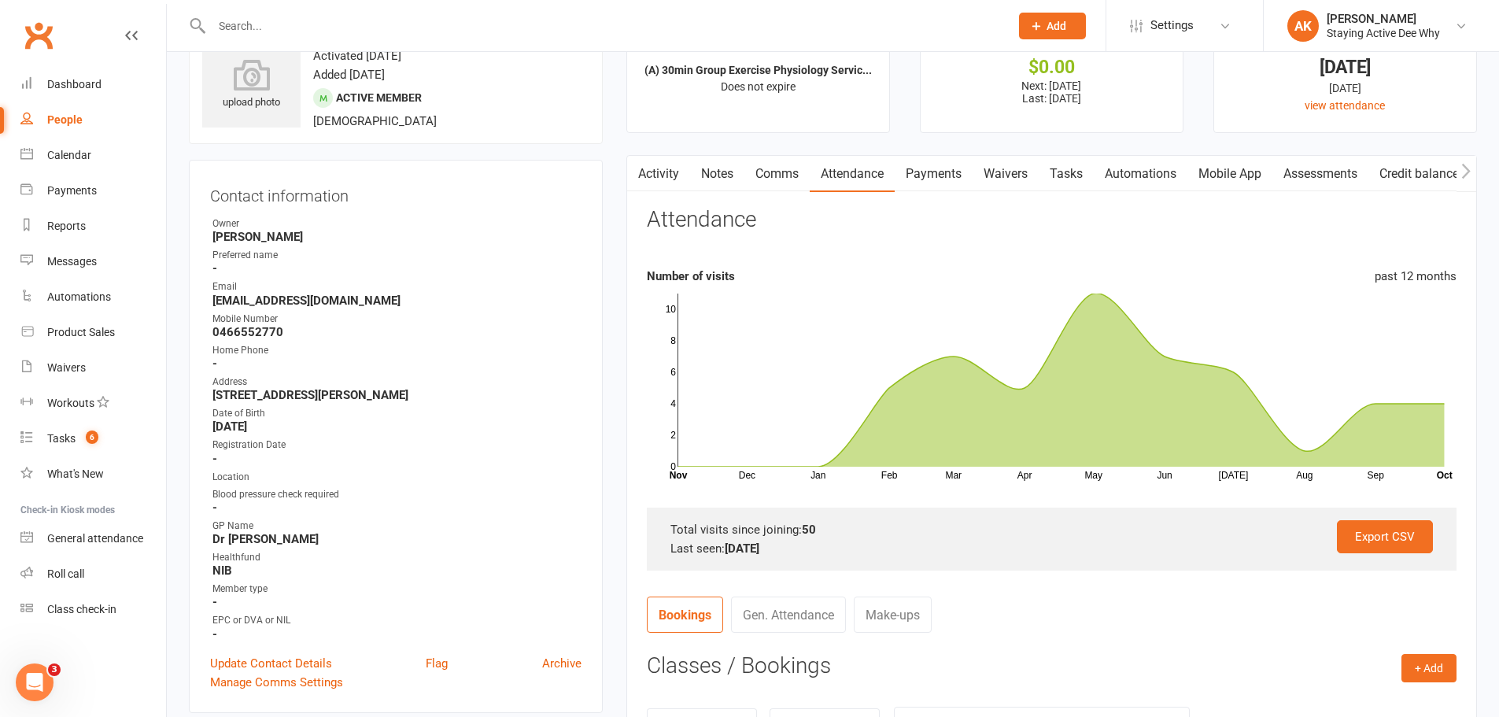
scroll to position [0, 0]
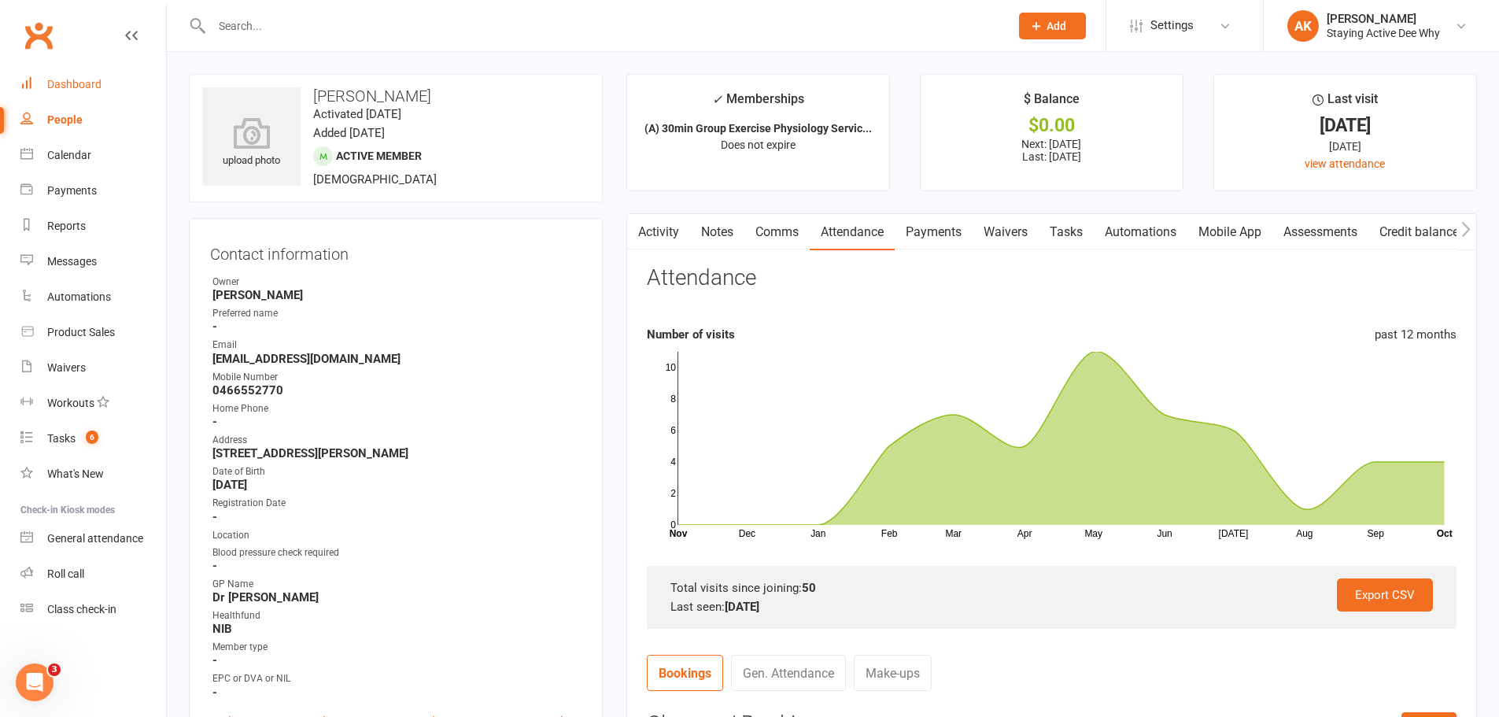
click at [57, 89] on div "Dashboard" at bounding box center [74, 84] width 54 height 13
